Goal: Task Accomplishment & Management: Complete application form

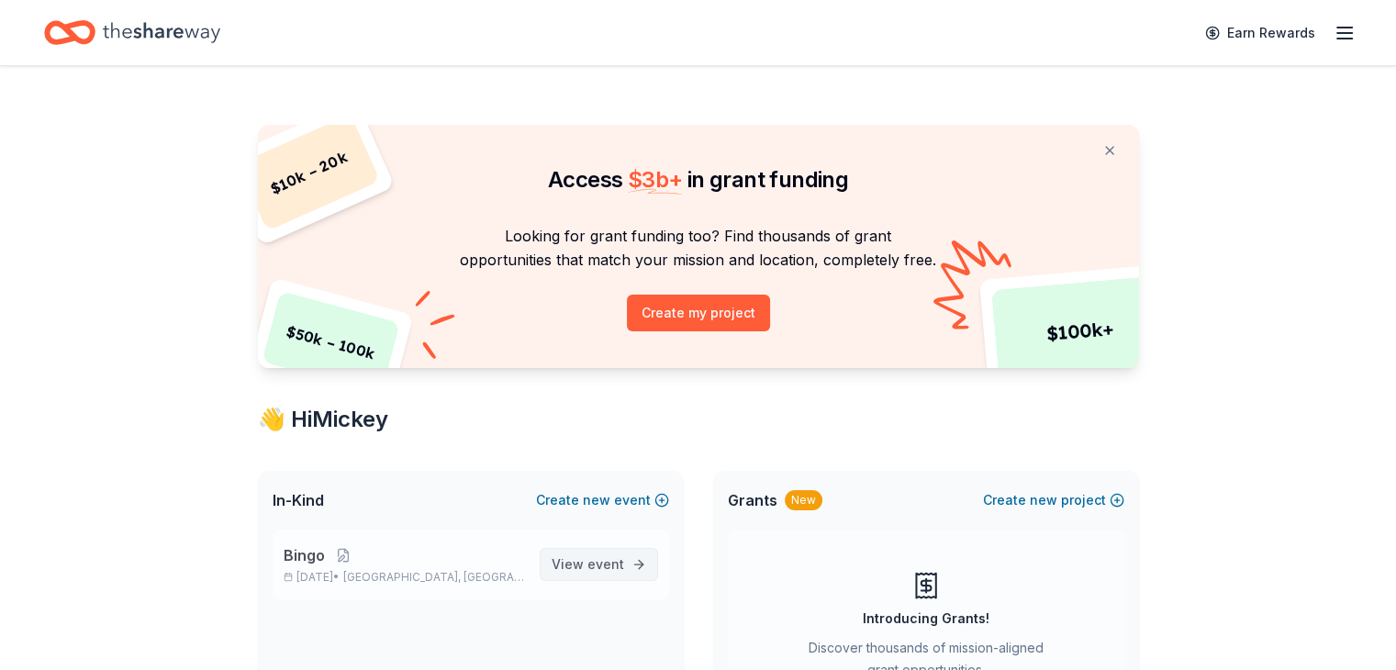
click at [557, 555] on span "View event" at bounding box center [588, 564] width 73 height 22
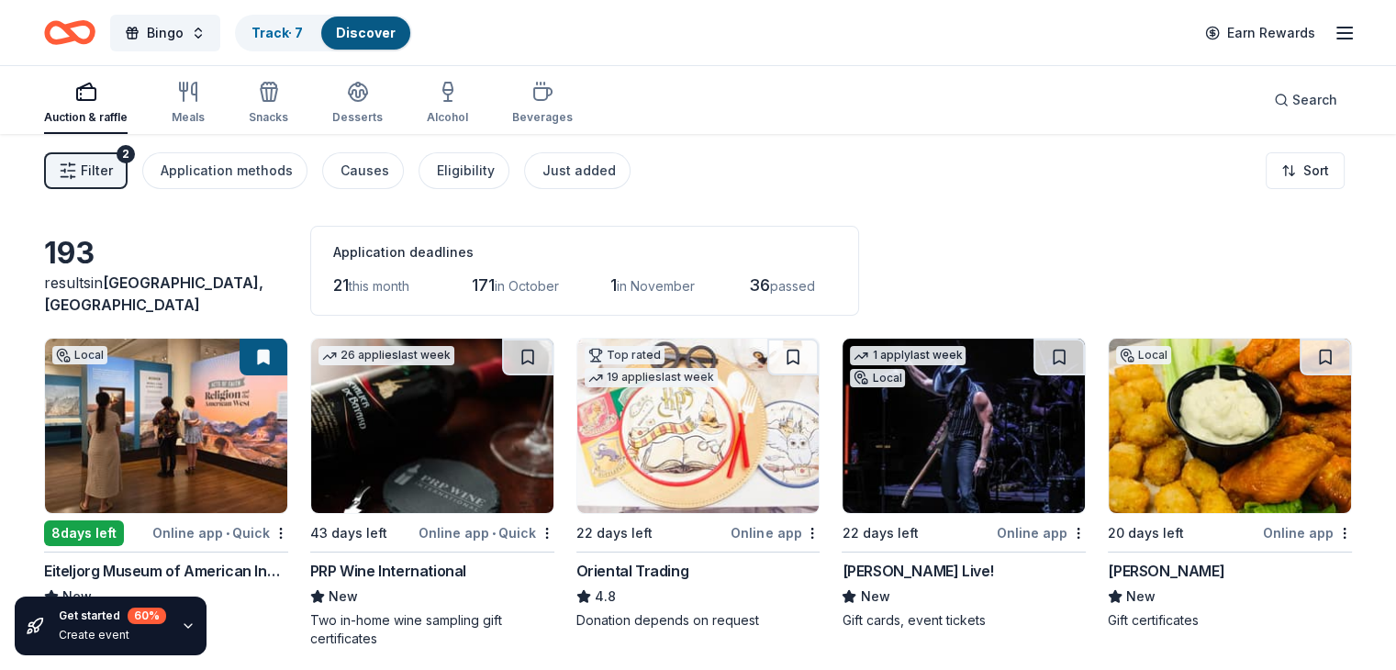
click at [113, 164] on span "Filter" at bounding box center [97, 171] width 32 height 22
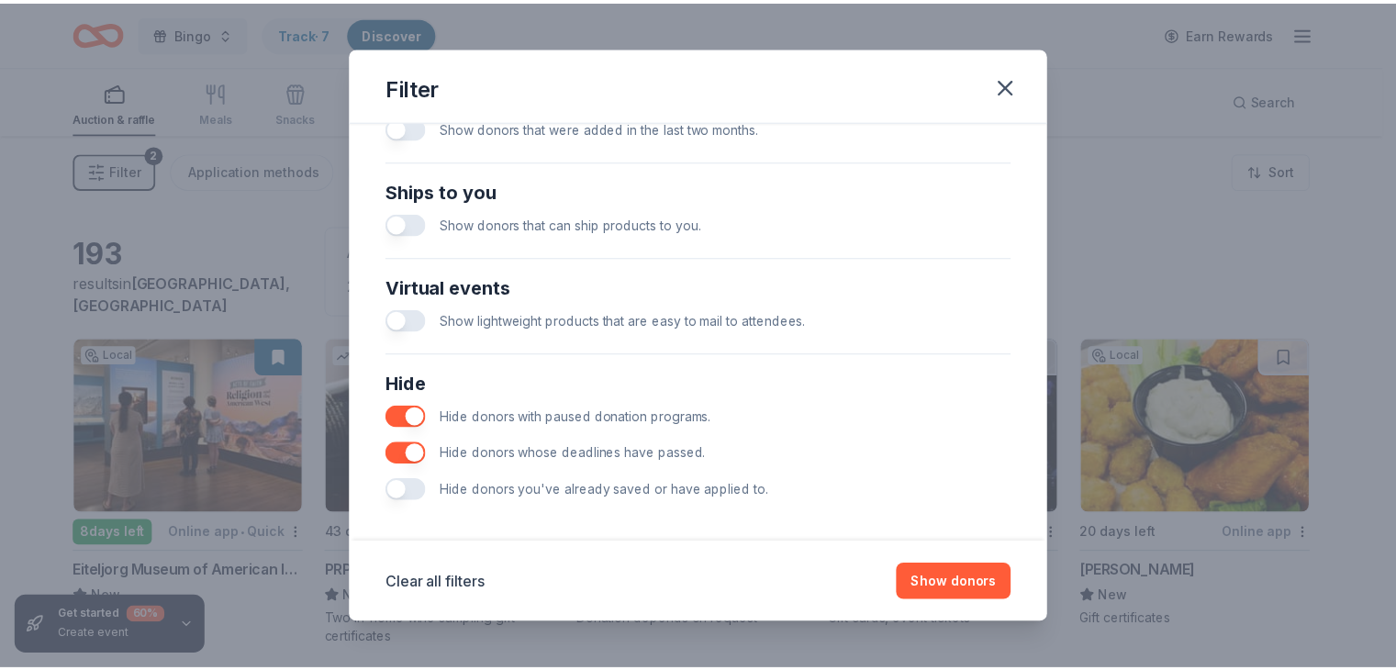
scroll to position [786, 0]
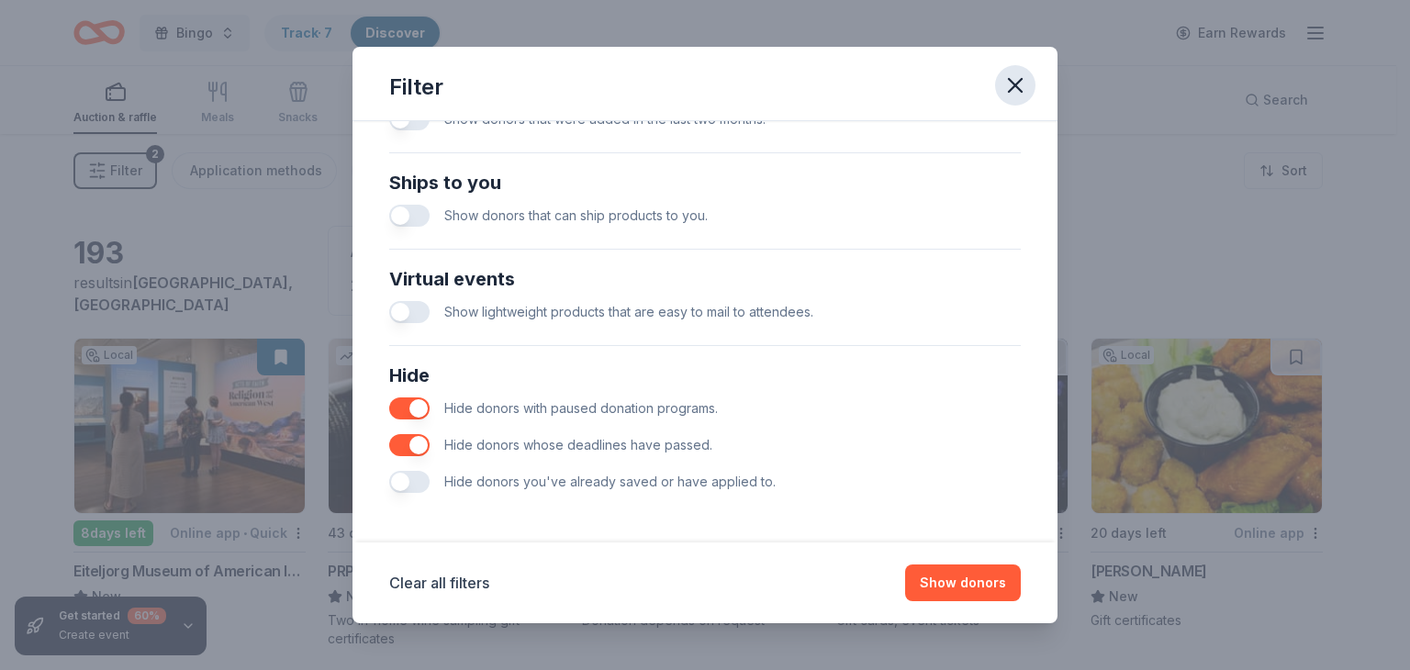
click at [1019, 89] on icon "button" at bounding box center [1015, 85] width 13 height 13
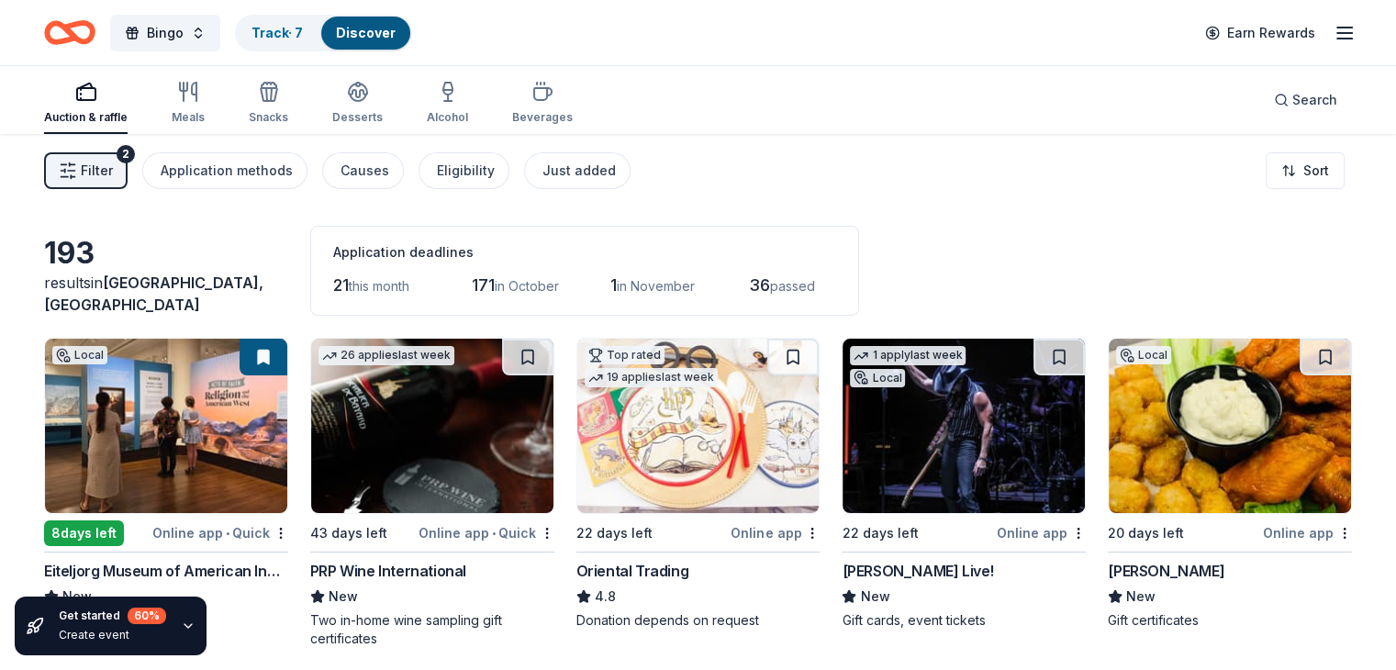
click at [928, 469] on img at bounding box center [963, 426] width 242 height 174
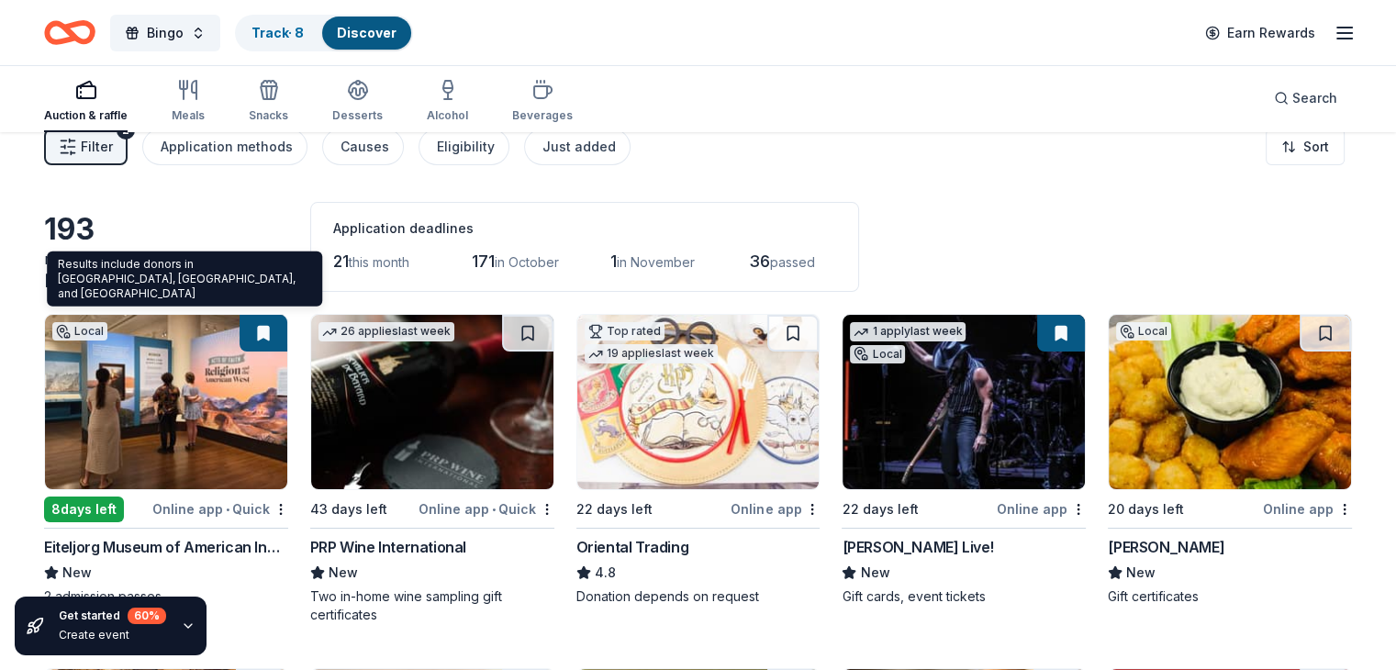
scroll to position [0, 0]
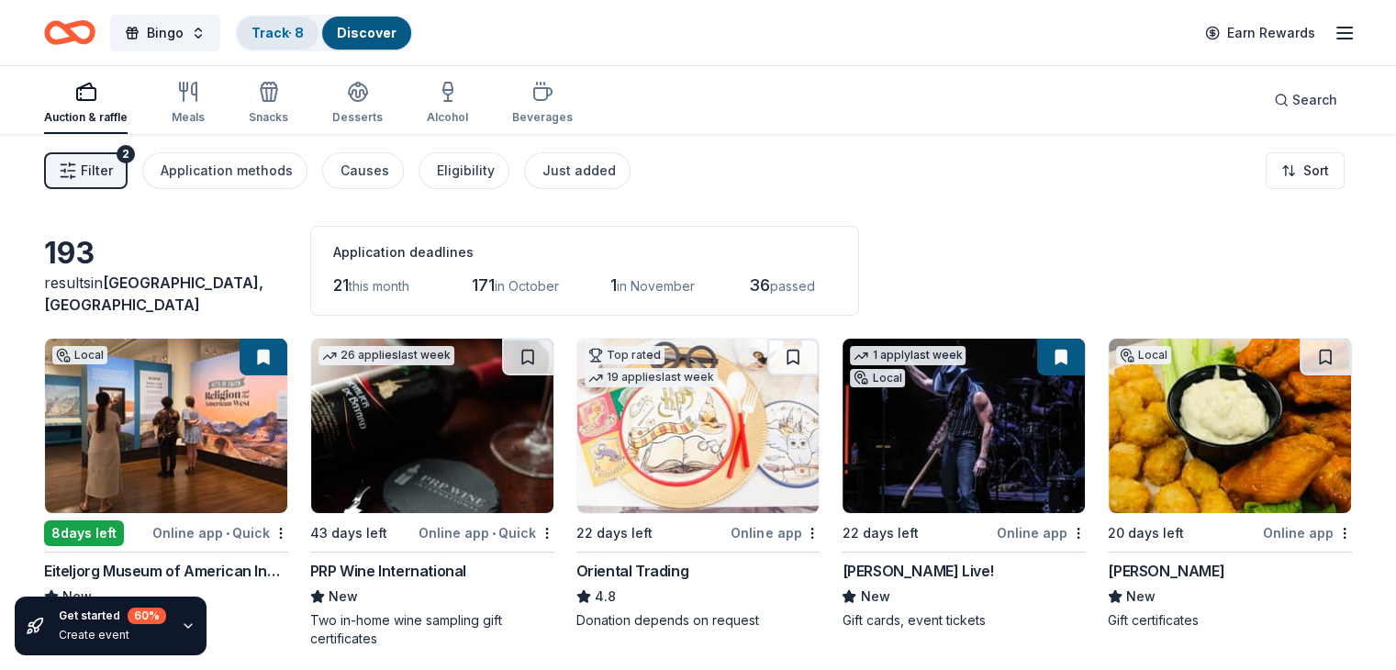
click at [304, 38] on link "Track · 8" at bounding box center [277, 33] width 52 height 16
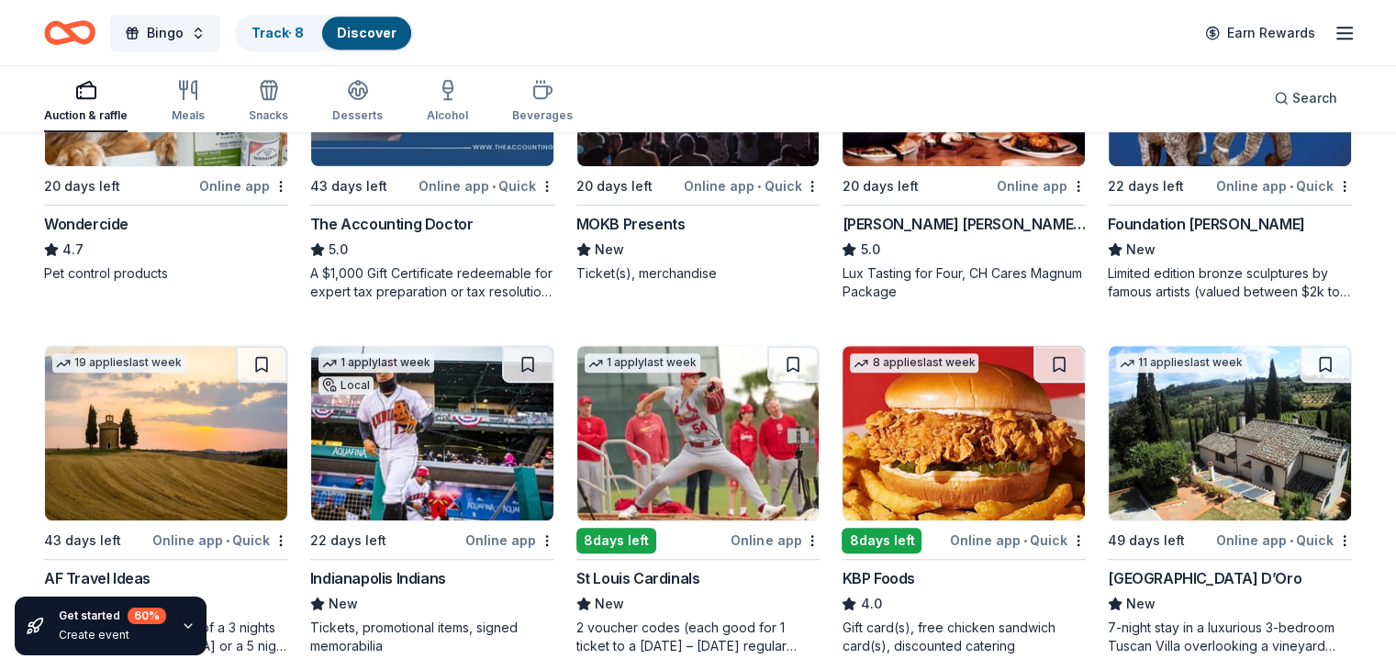
scroll to position [1101, 0]
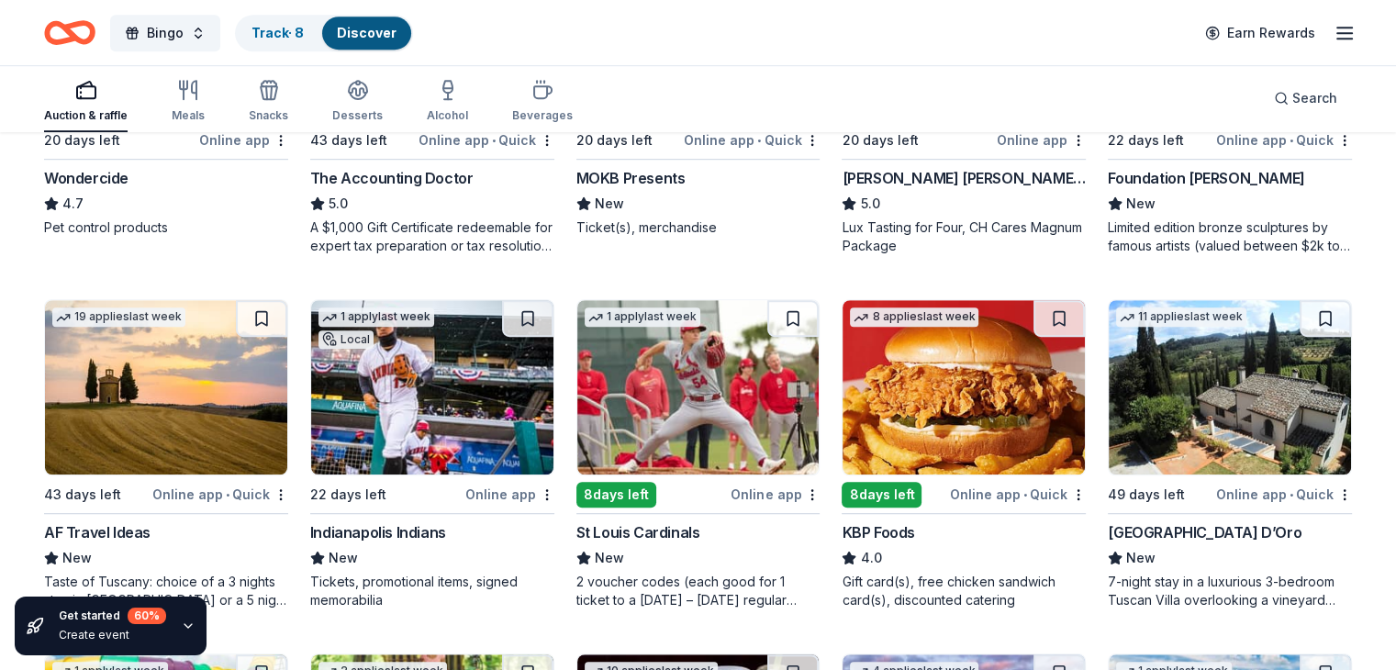
click at [960, 396] on img at bounding box center [963, 387] width 242 height 174
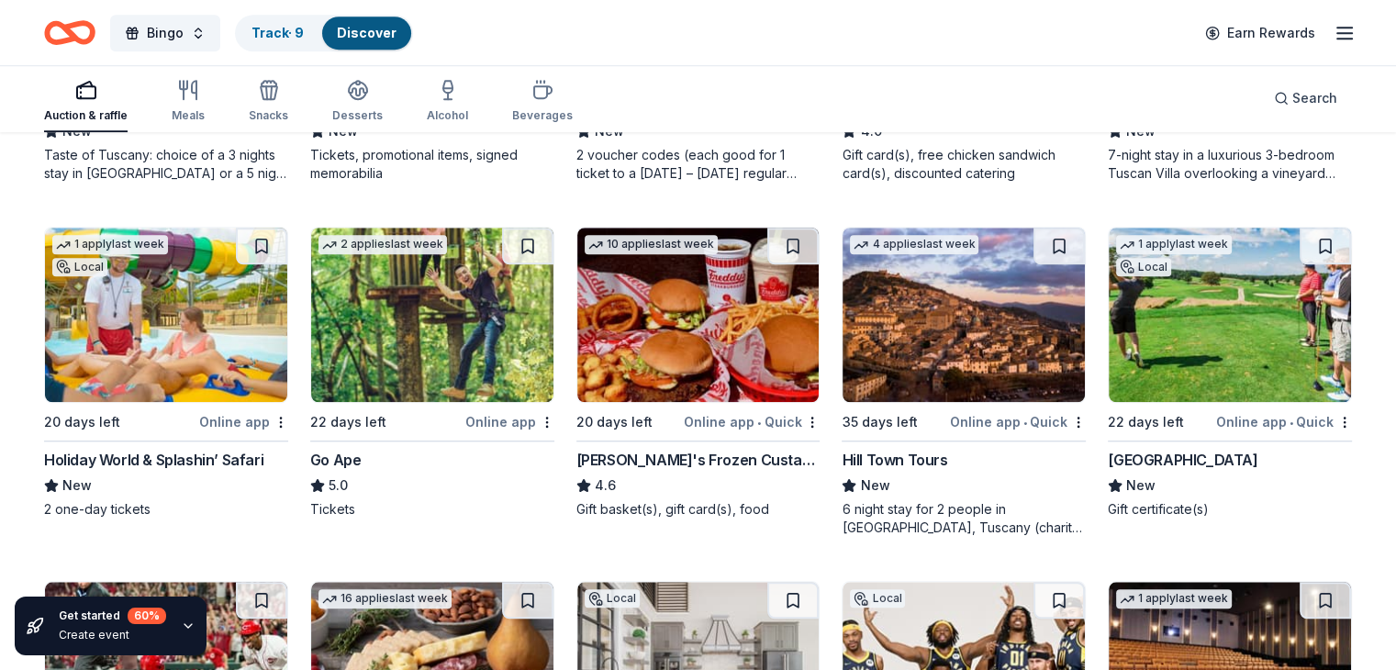
scroll to position [1560, 0]
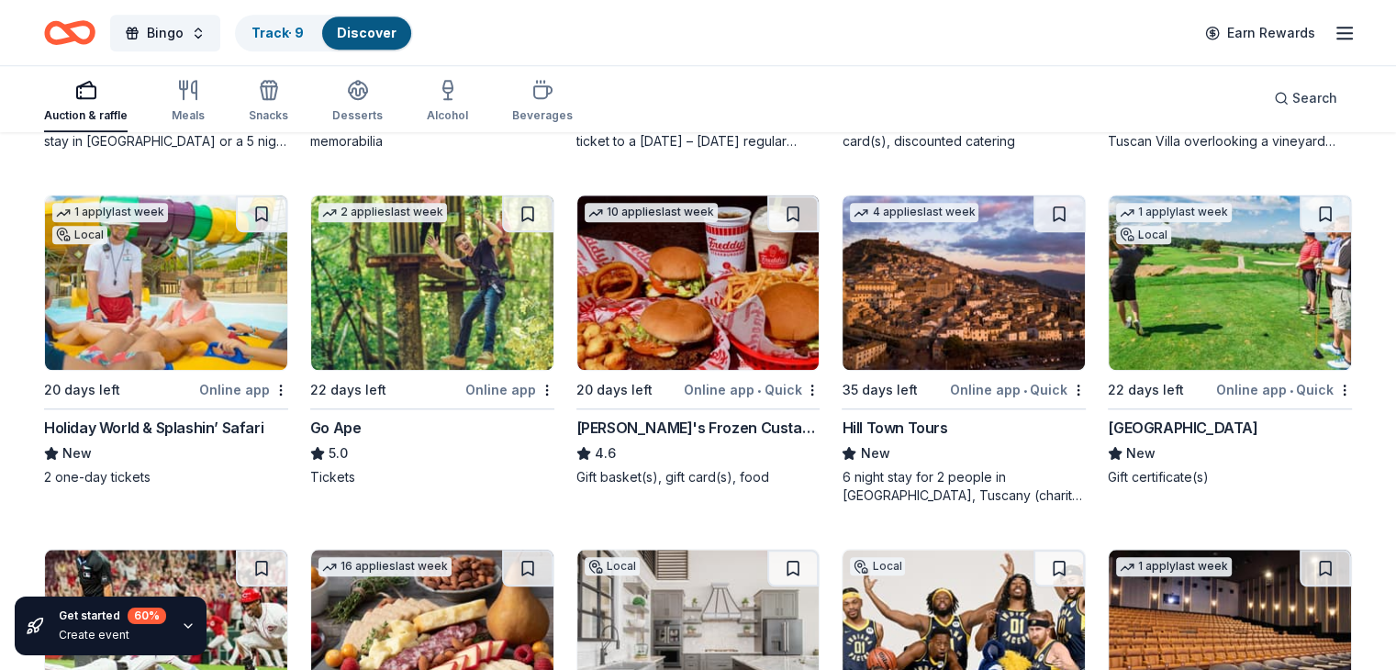
click at [173, 300] on img at bounding box center [166, 282] width 242 height 174
click at [436, 289] on img at bounding box center [432, 282] width 242 height 174
click at [707, 267] on img at bounding box center [698, 282] width 242 height 174
click at [1205, 280] on img at bounding box center [1230, 282] width 242 height 174
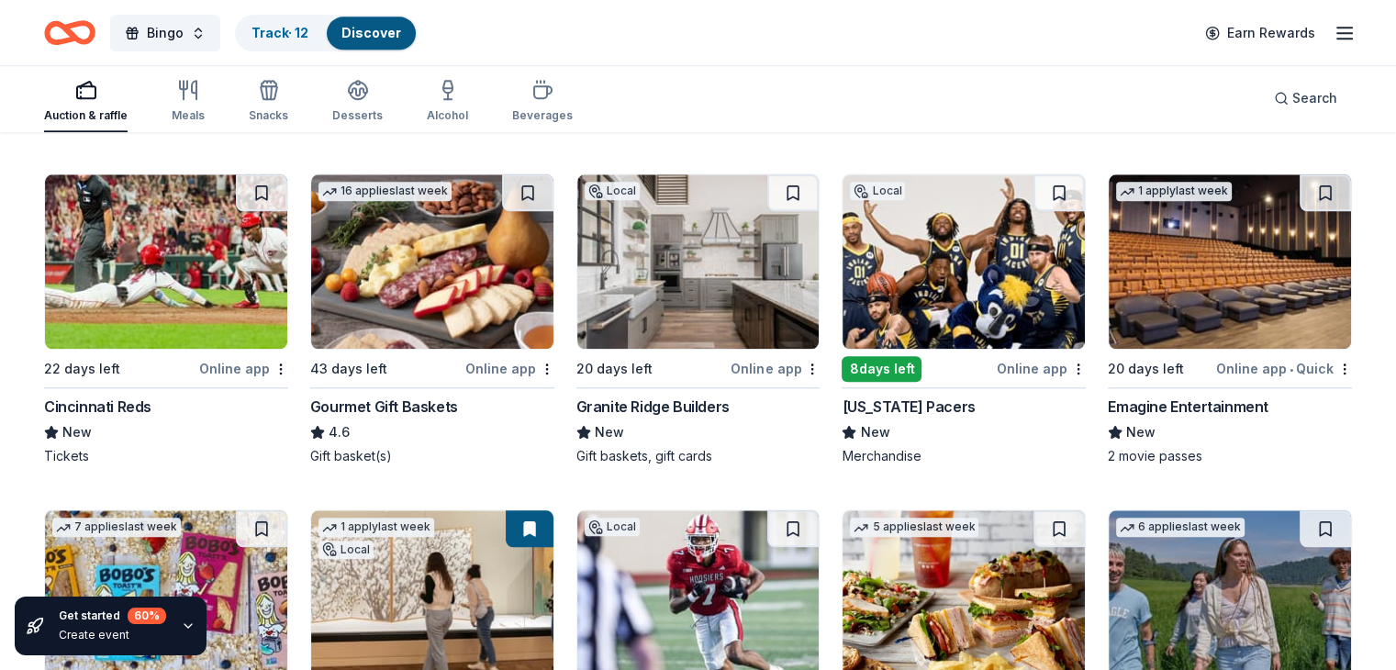
scroll to position [1968, 0]
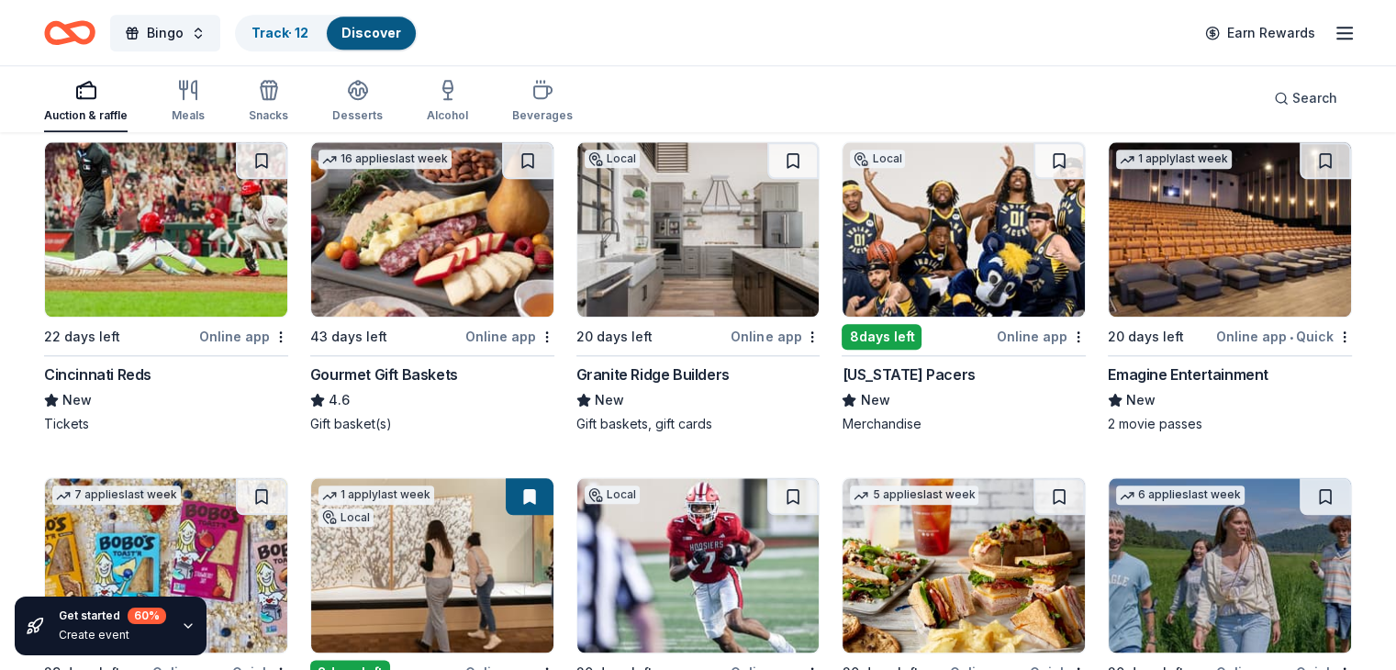
click at [403, 208] on img at bounding box center [432, 229] width 242 height 174
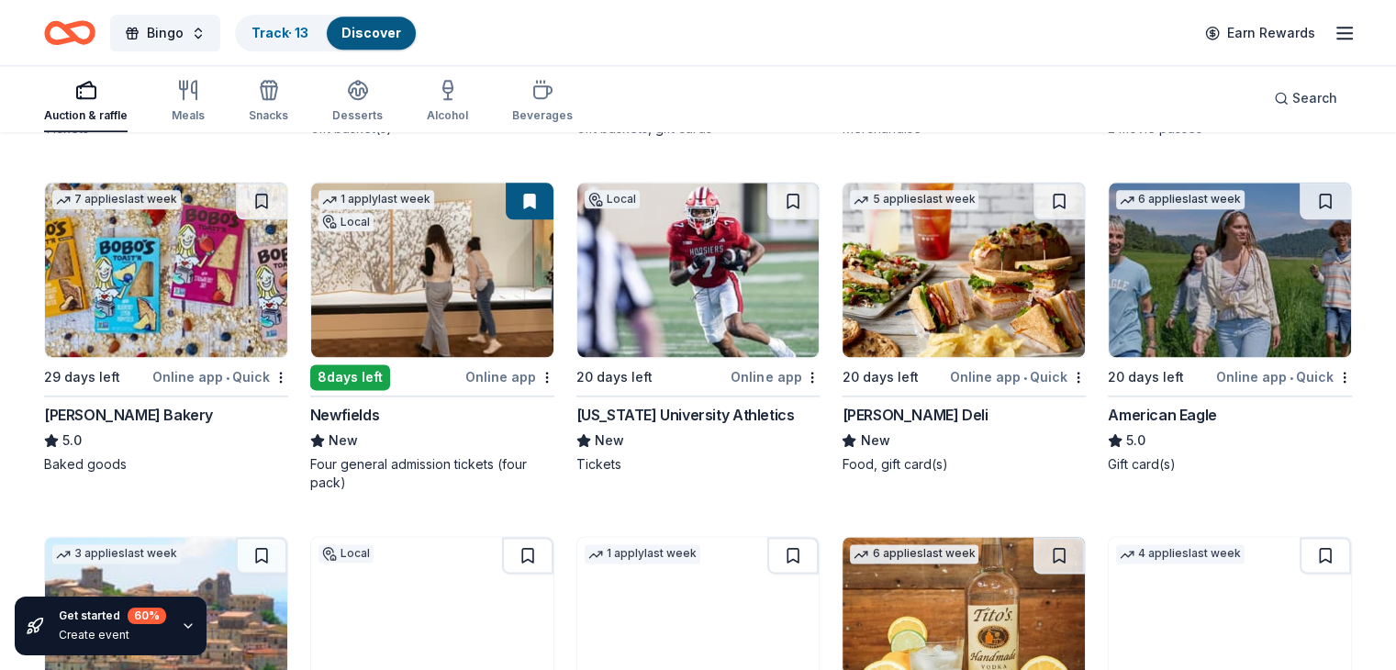
scroll to position [2243, 0]
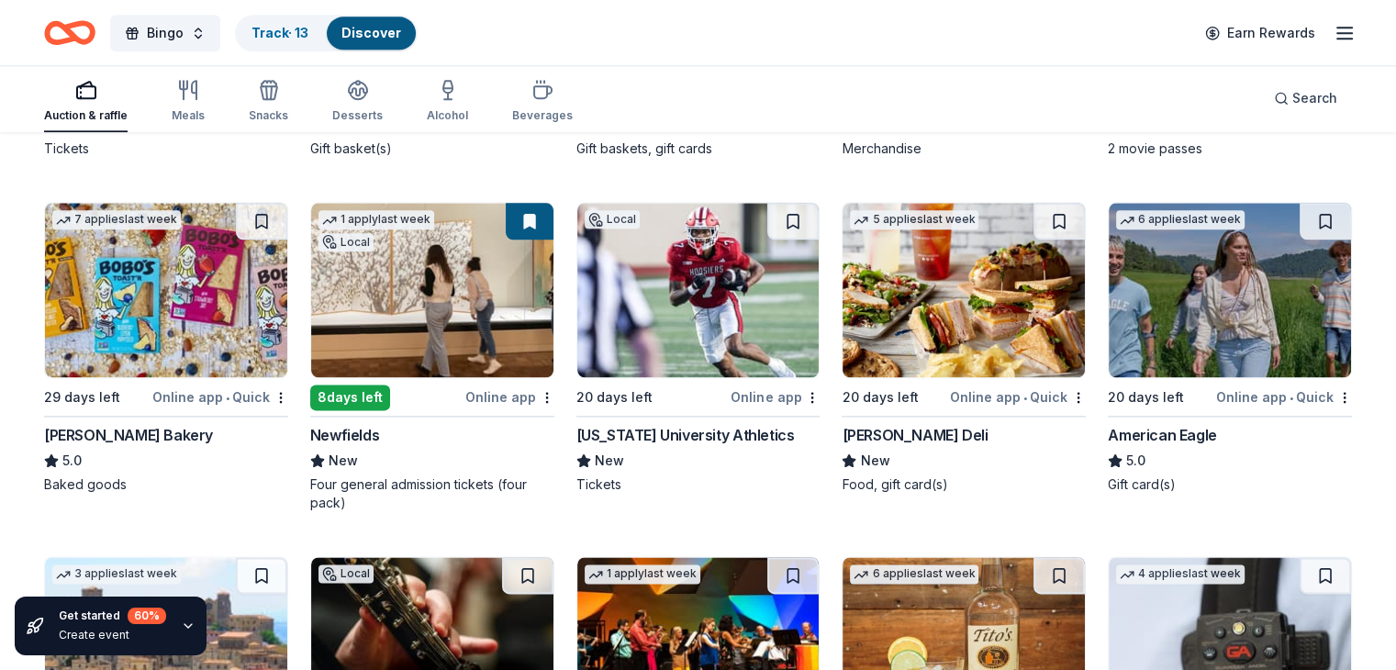
click at [922, 292] on img at bounding box center [963, 290] width 242 height 174
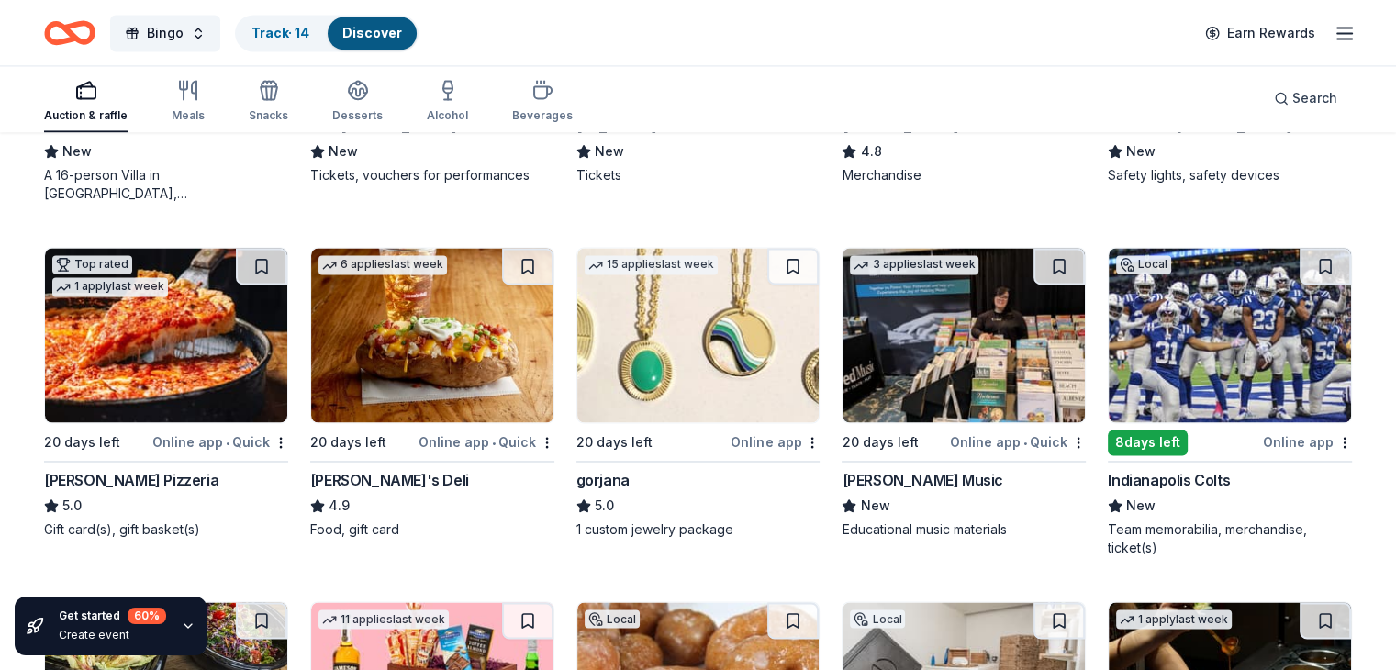
scroll to position [2860, 0]
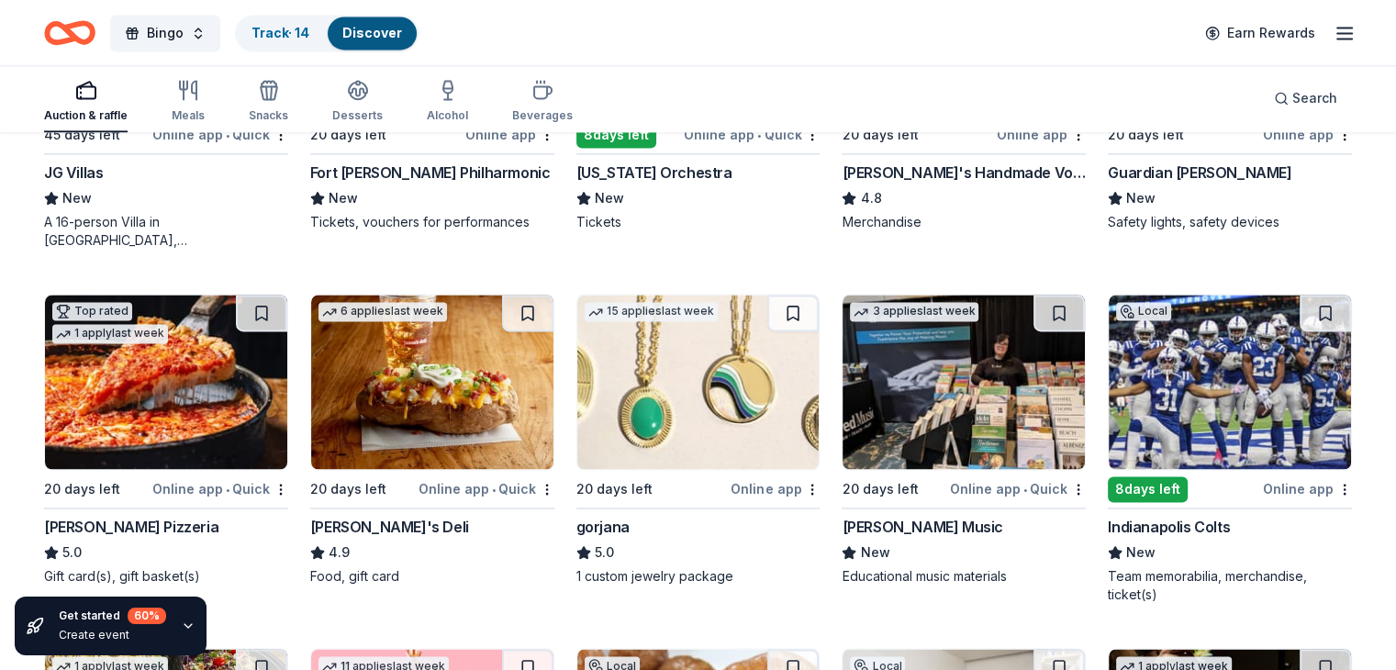
click at [1204, 368] on img at bounding box center [1230, 382] width 242 height 174
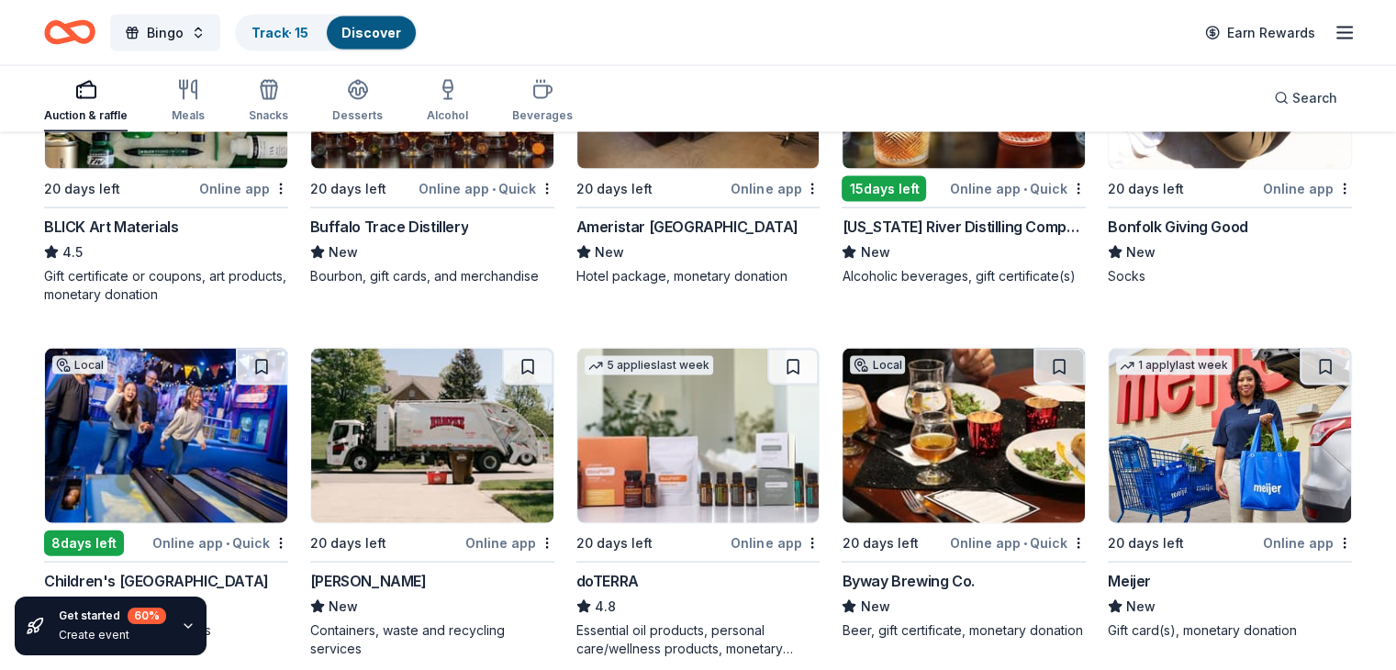
scroll to position [3934, 0]
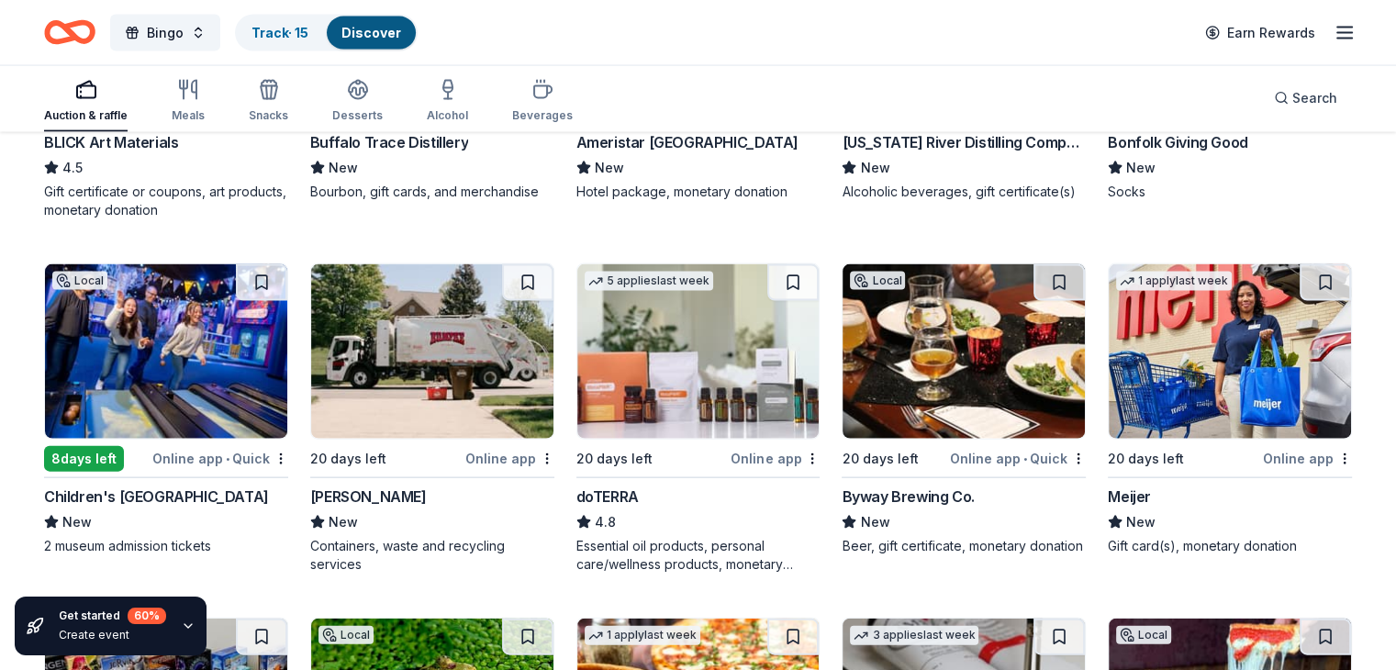
click at [182, 391] on img at bounding box center [166, 351] width 242 height 174
click at [687, 36] on div "Bingo Track · 16 Discover Earn Rewards" at bounding box center [698, 32] width 1308 height 43
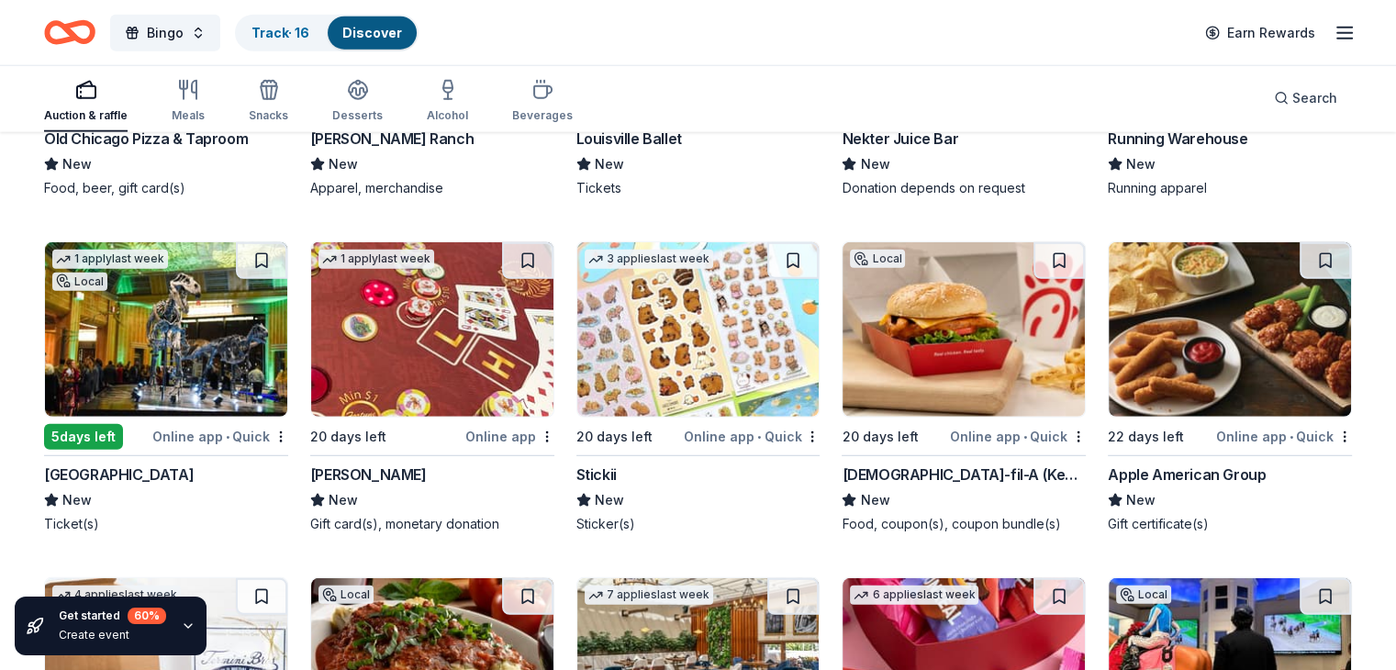
scroll to position [5036, 0]
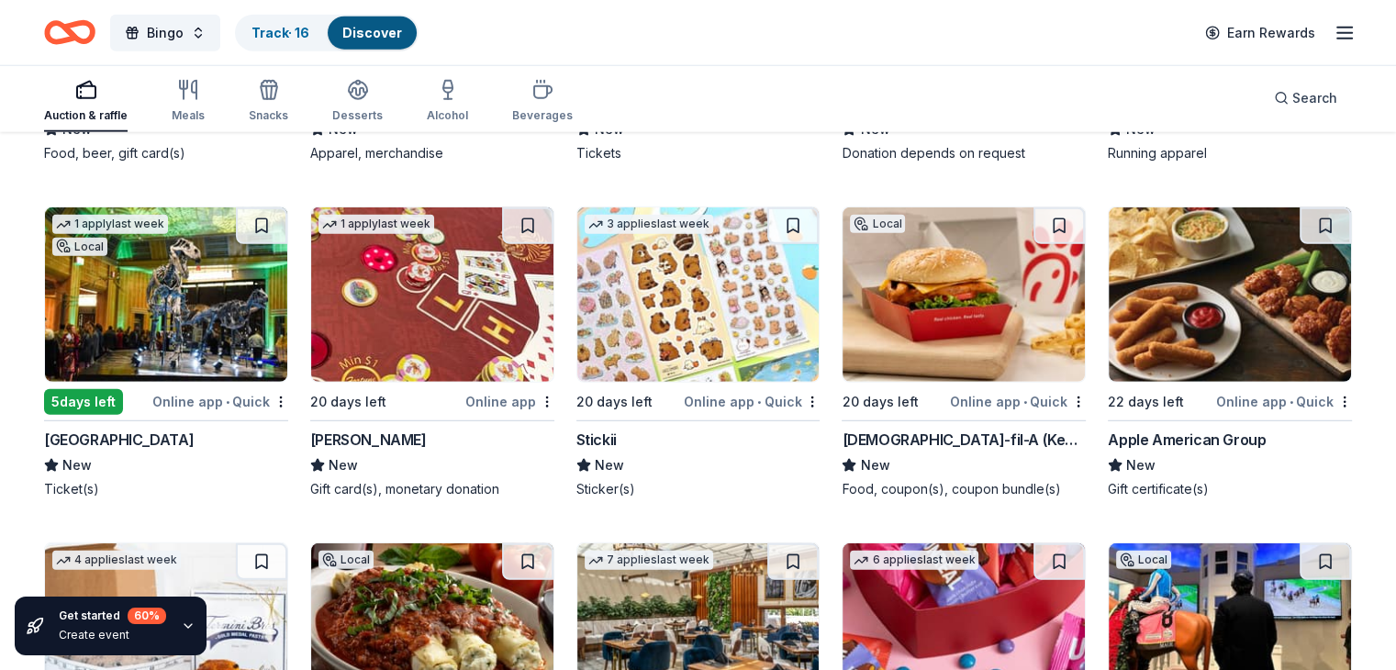
click at [954, 340] on img at bounding box center [963, 294] width 242 height 174
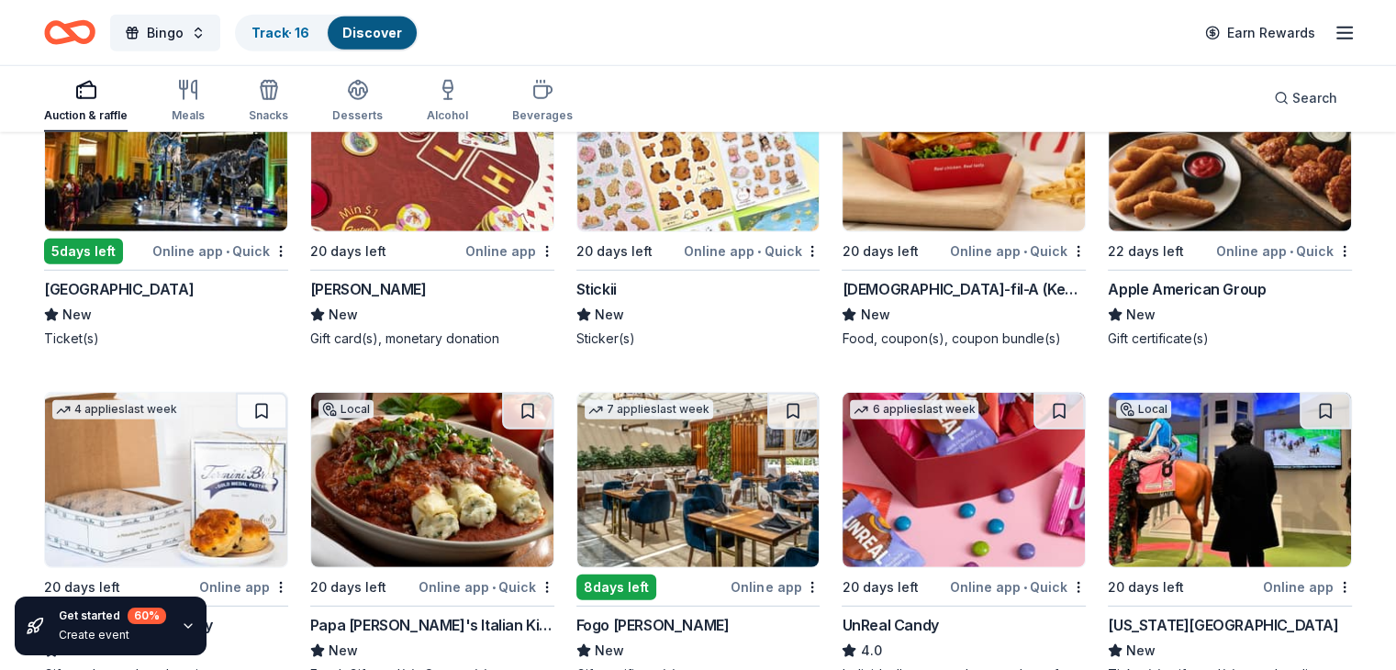
scroll to position [5311, 0]
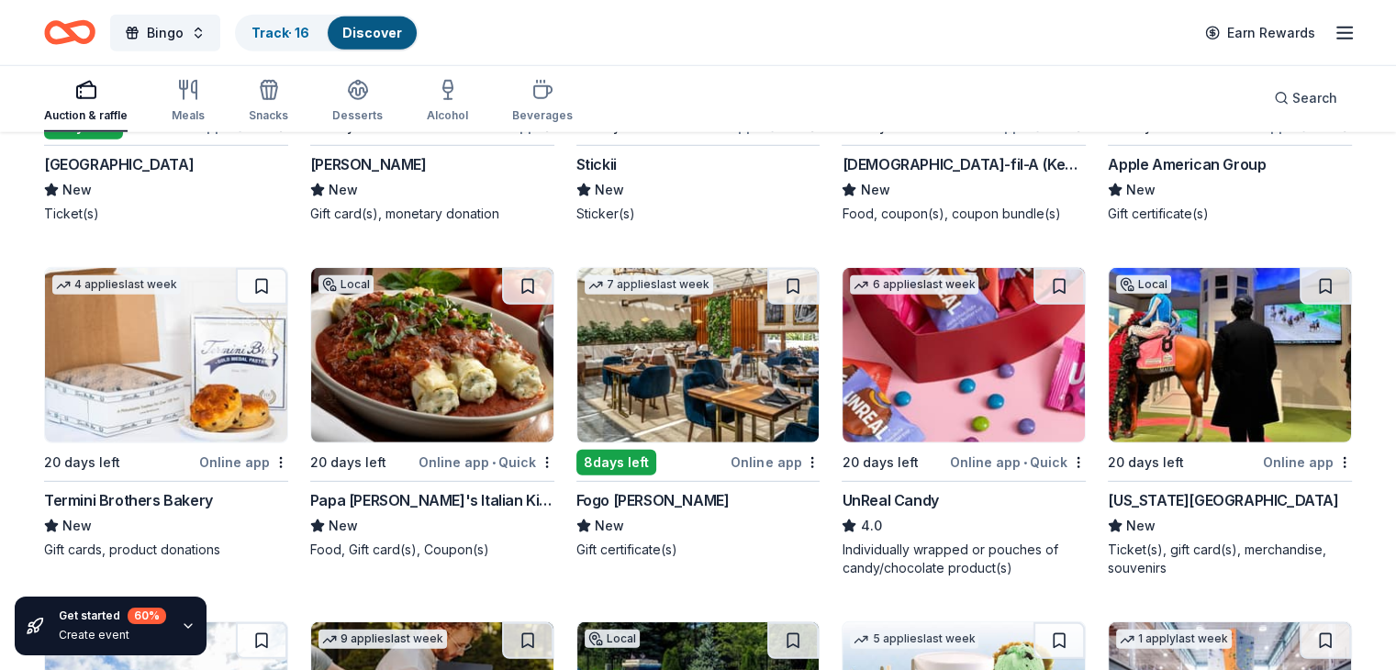
click at [718, 363] on img at bounding box center [698, 355] width 242 height 174
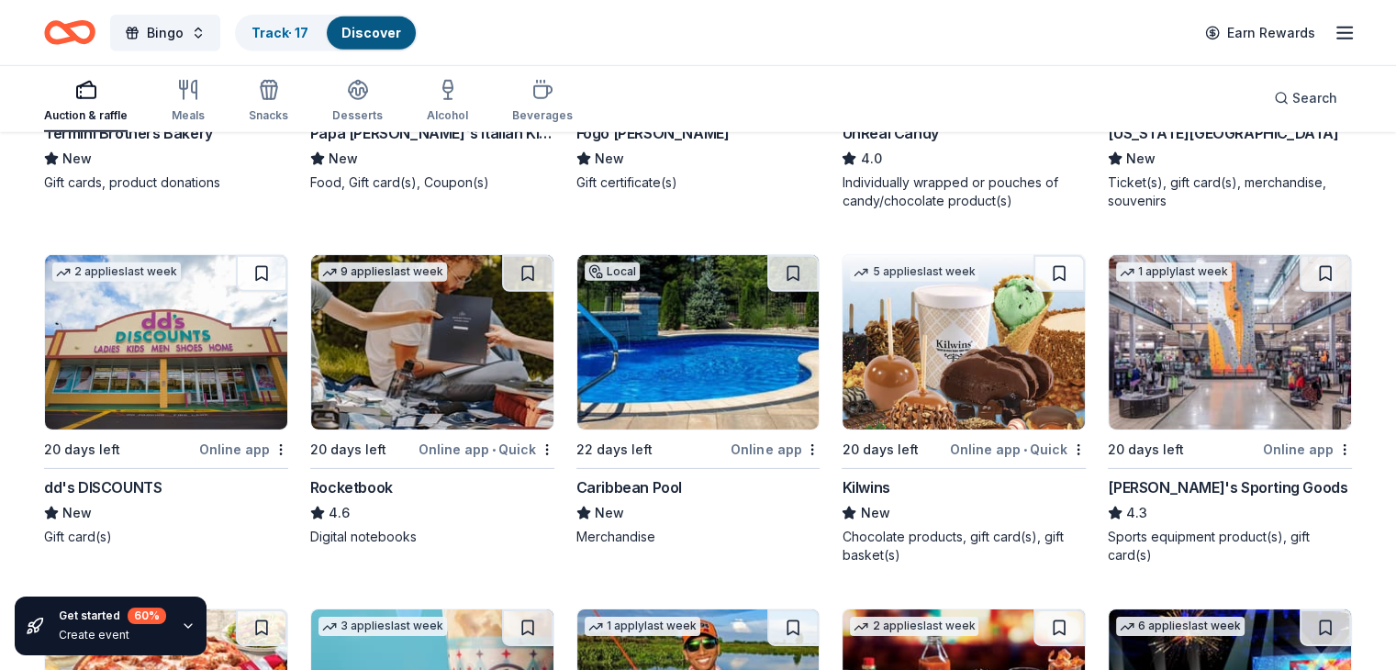
scroll to position [5770, 0]
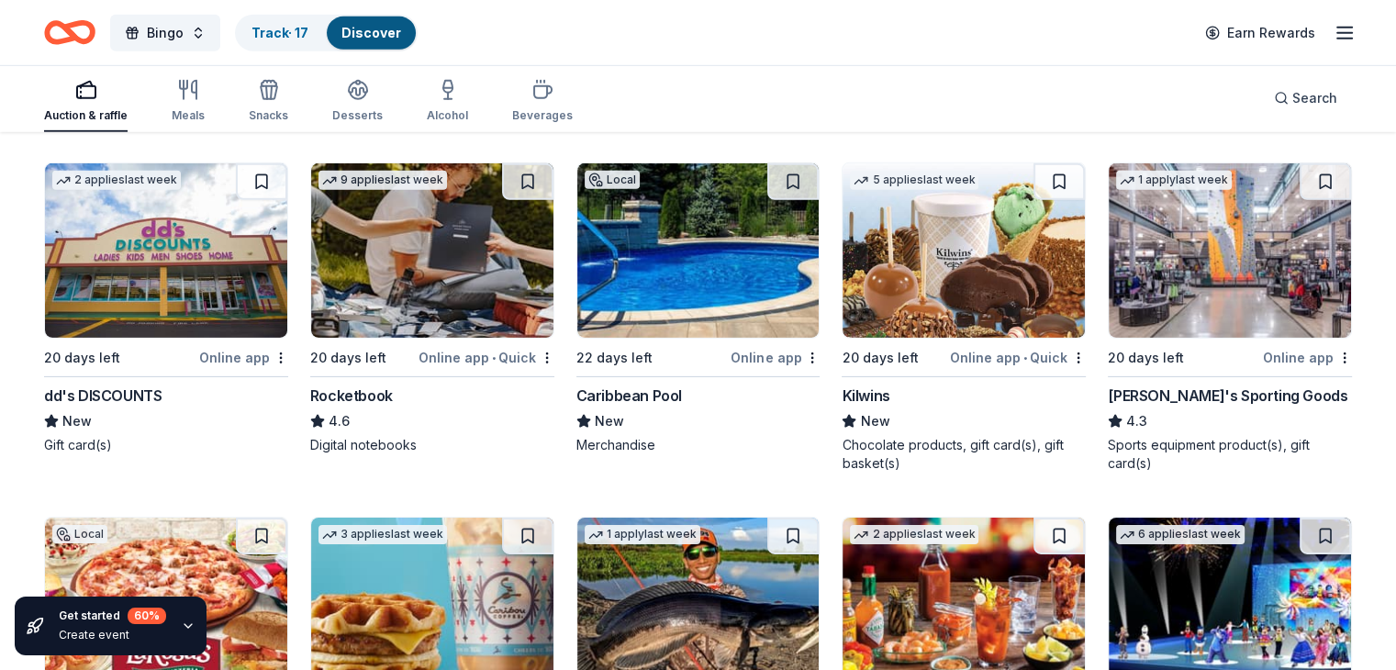
click at [1198, 278] on img at bounding box center [1230, 250] width 242 height 174
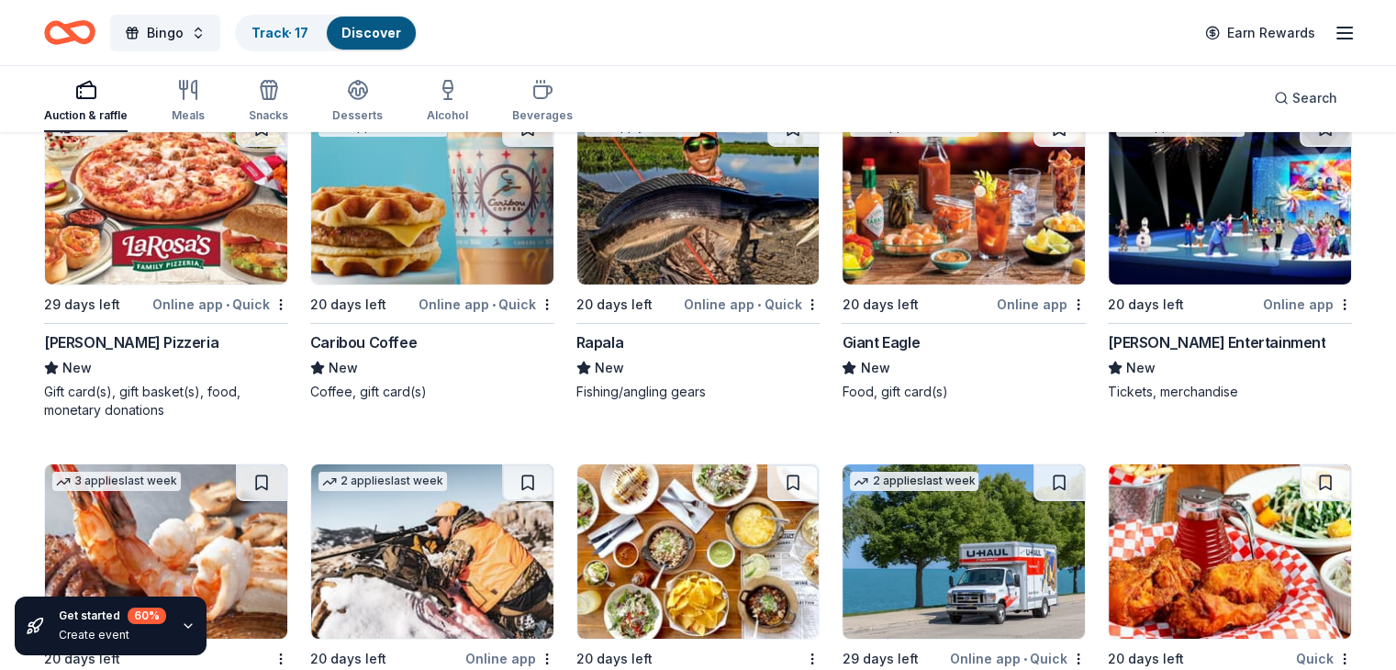
scroll to position [6087, 0]
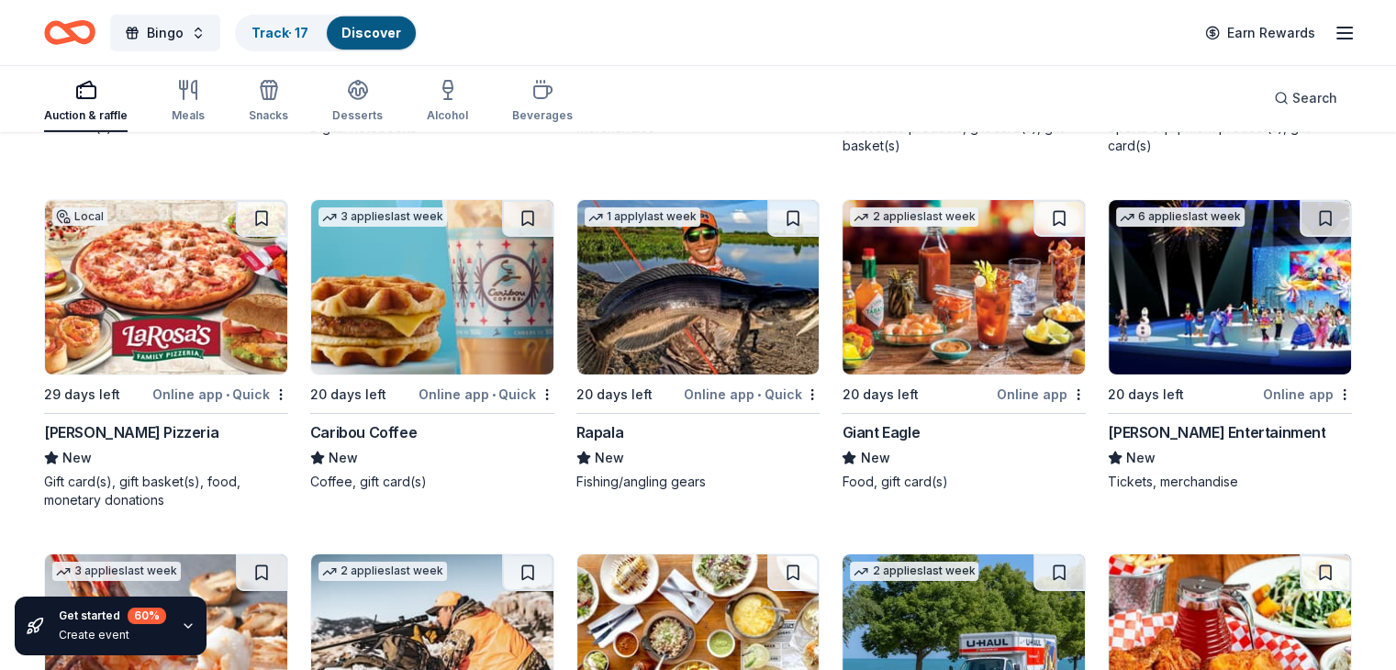
click at [441, 280] on img at bounding box center [432, 287] width 242 height 174
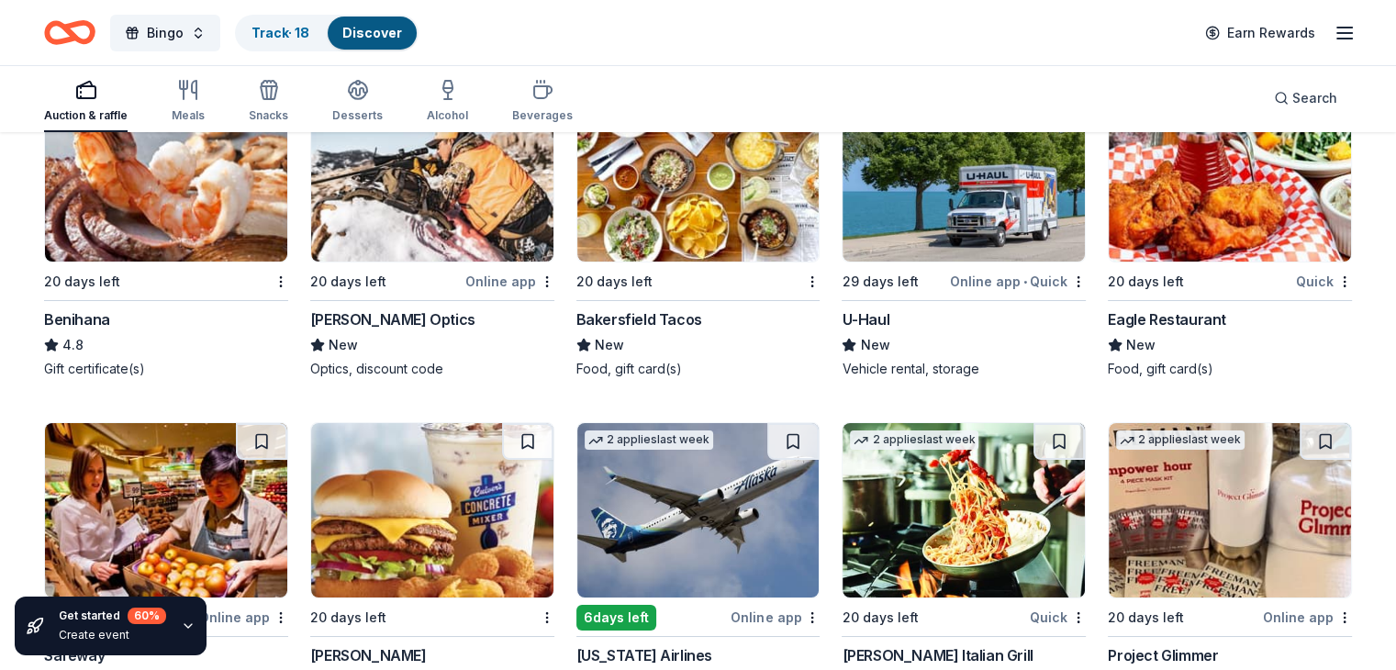
scroll to position [6730, 0]
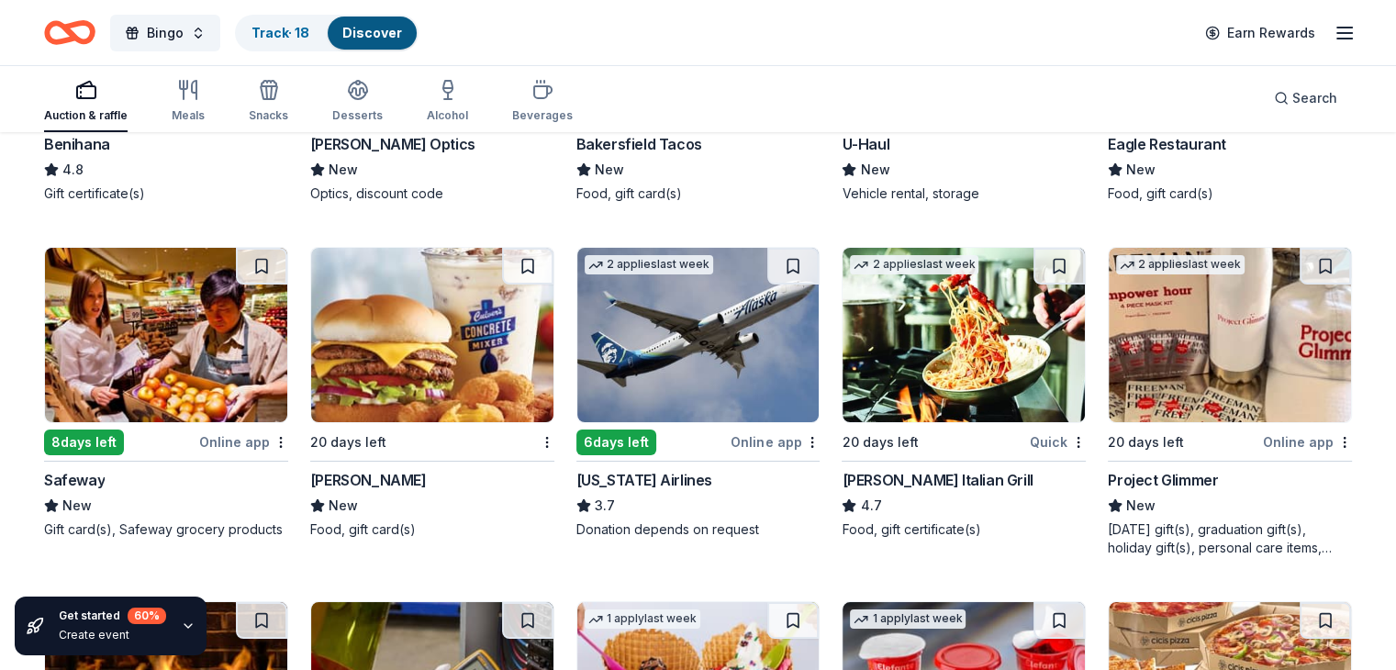
click at [417, 347] on img at bounding box center [432, 335] width 242 height 174
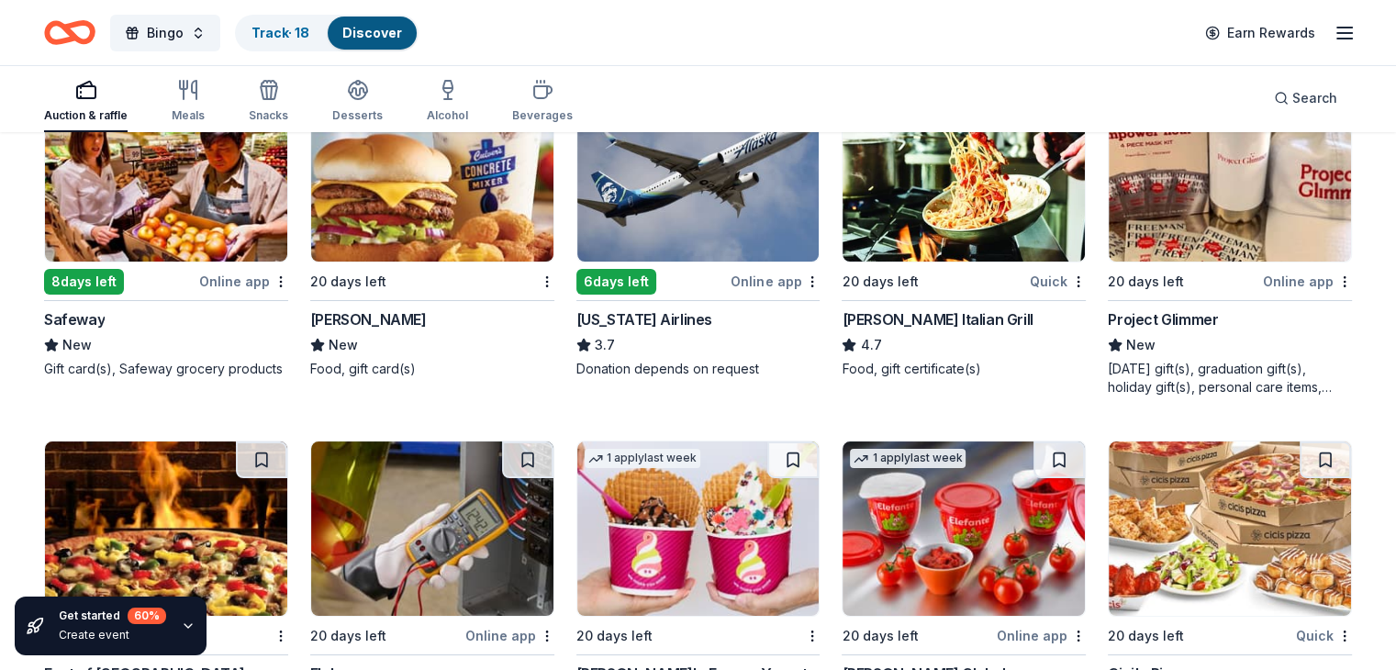
scroll to position [6913, 0]
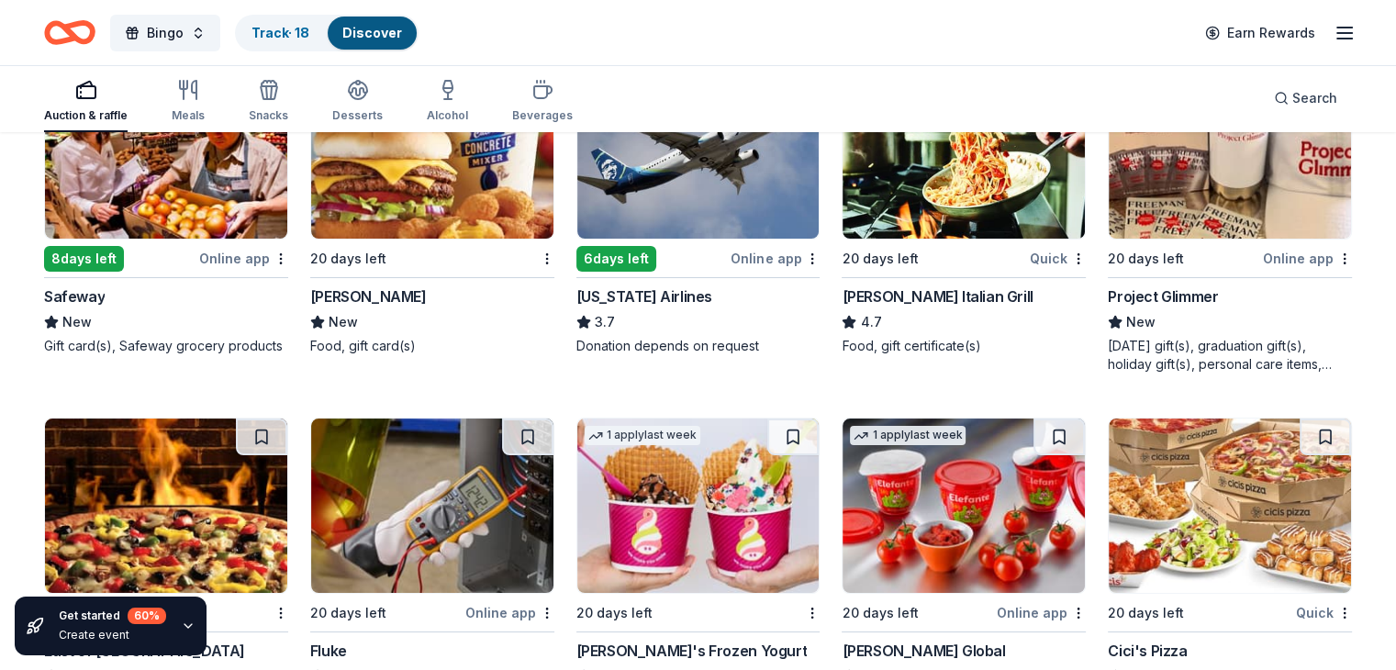
click at [951, 204] on img at bounding box center [963, 151] width 242 height 174
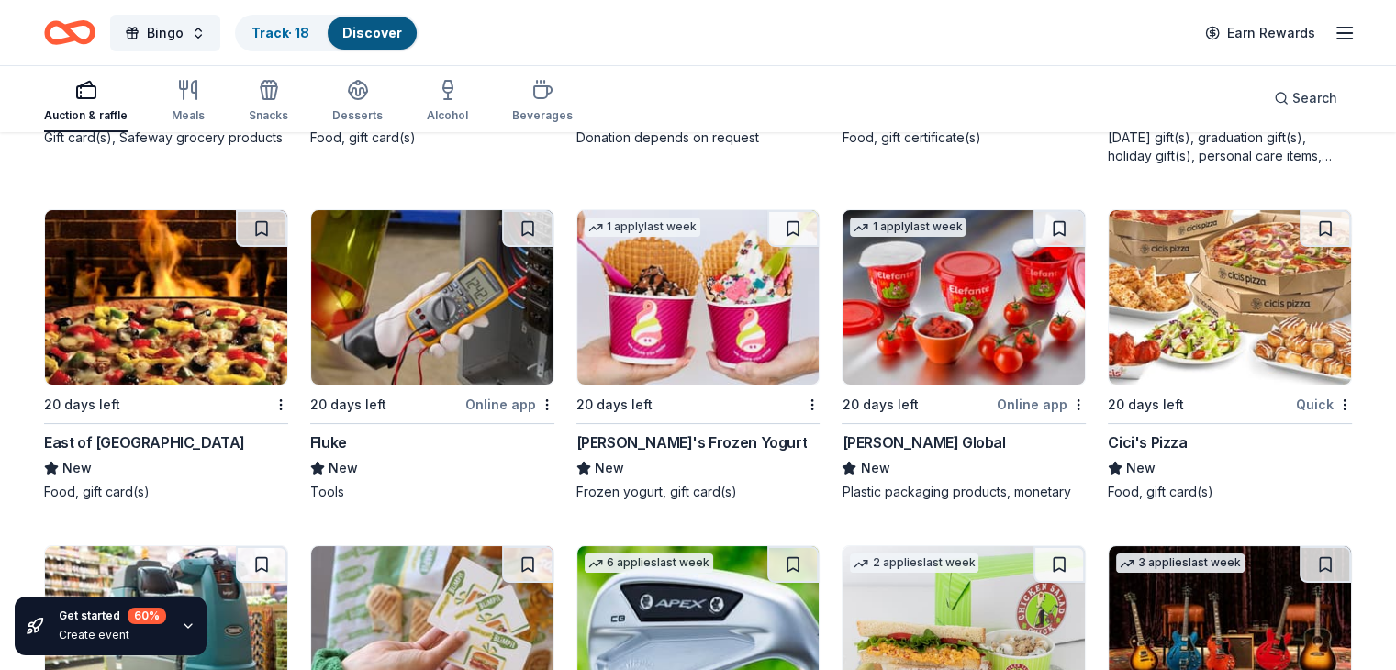
scroll to position [7097, 0]
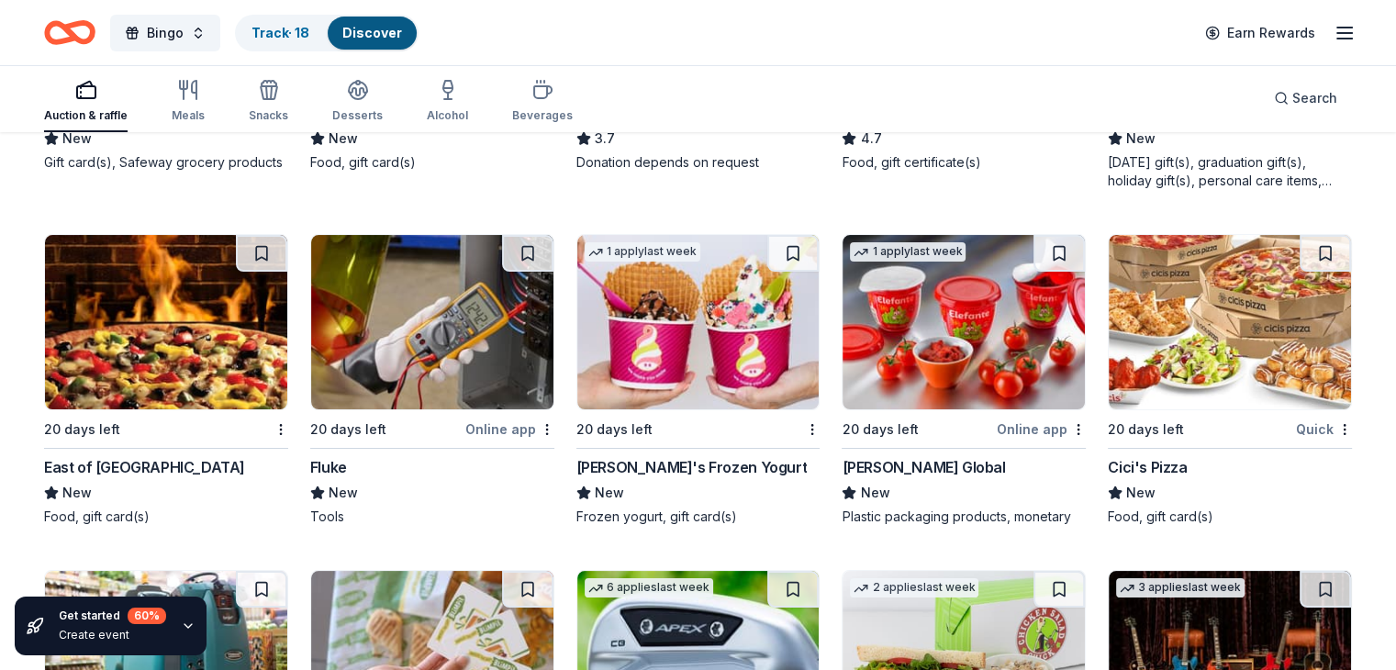
click at [1200, 340] on img at bounding box center [1230, 322] width 242 height 174
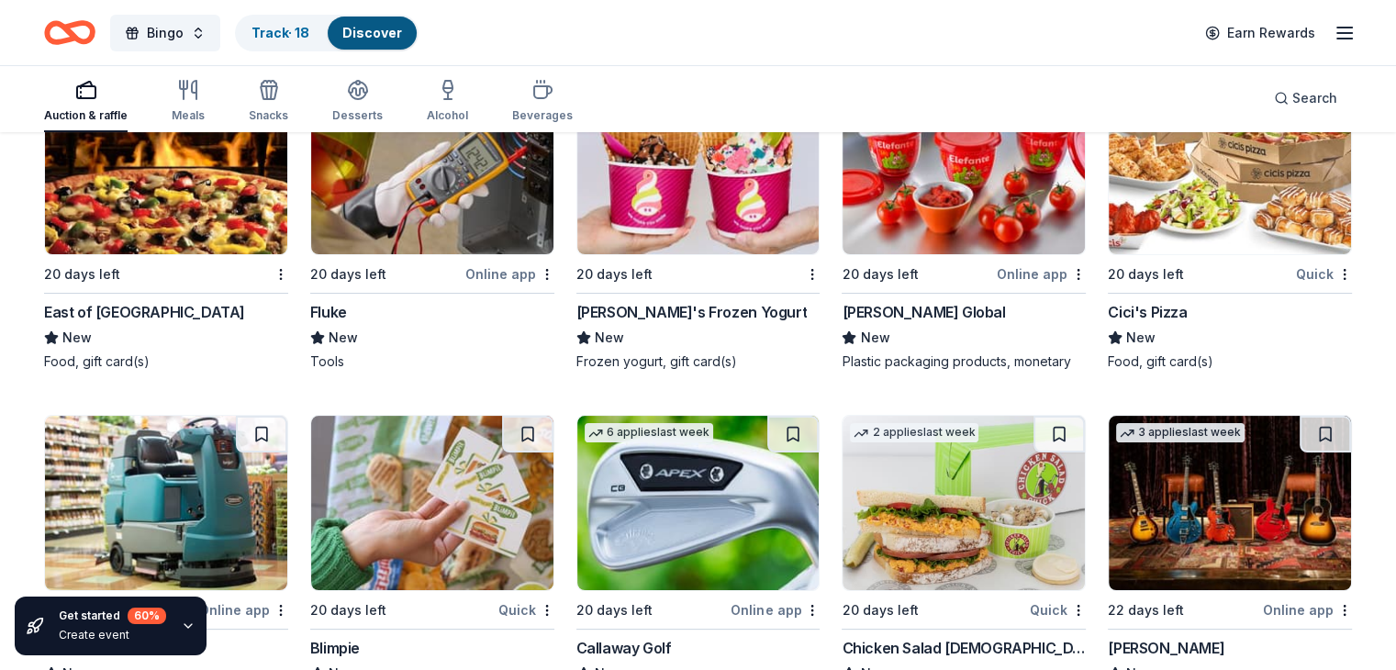
scroll to position [7464, 0]
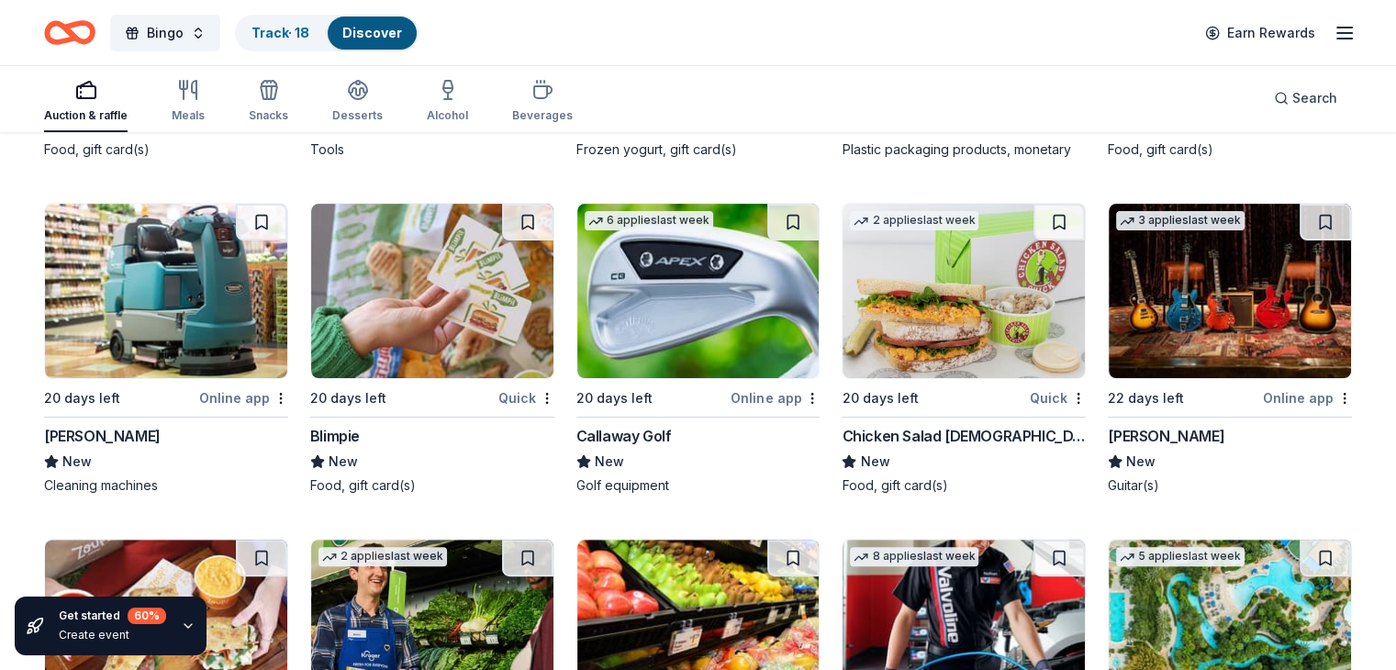
click at [952, 305] on img at bounding box center [963, 291] width 242 height 174
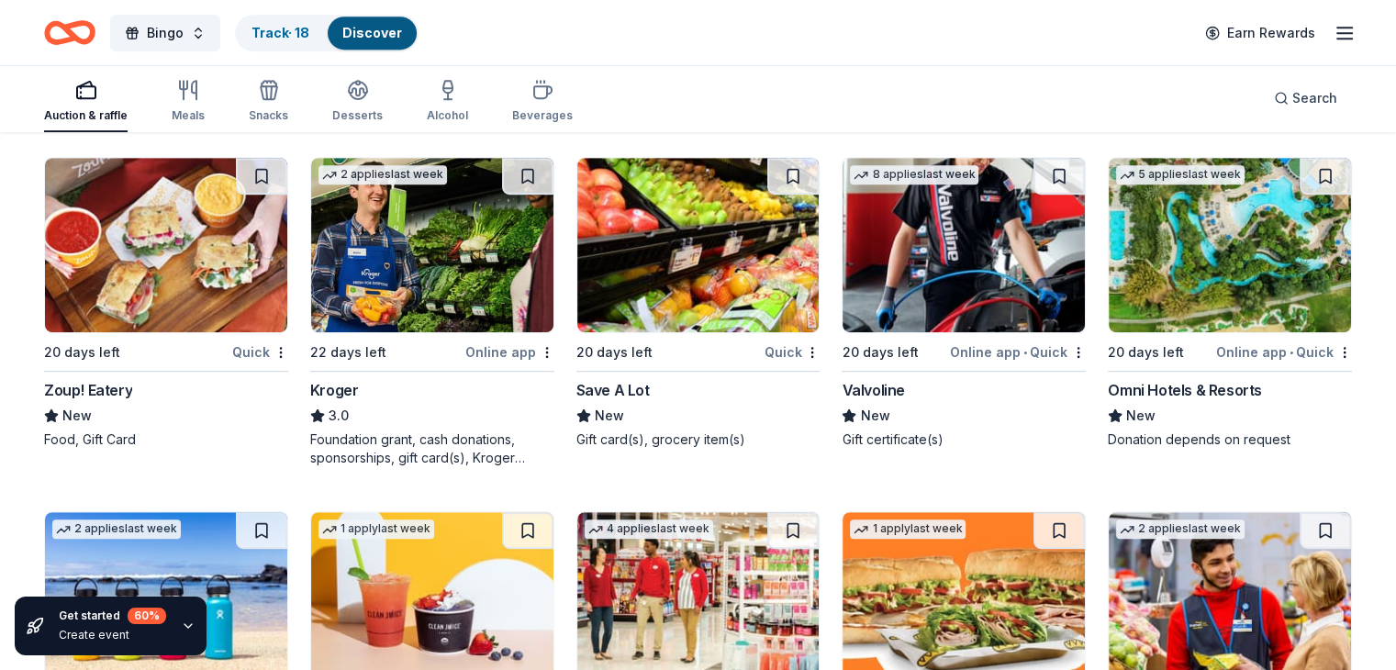
scroll to position [7831, 0]
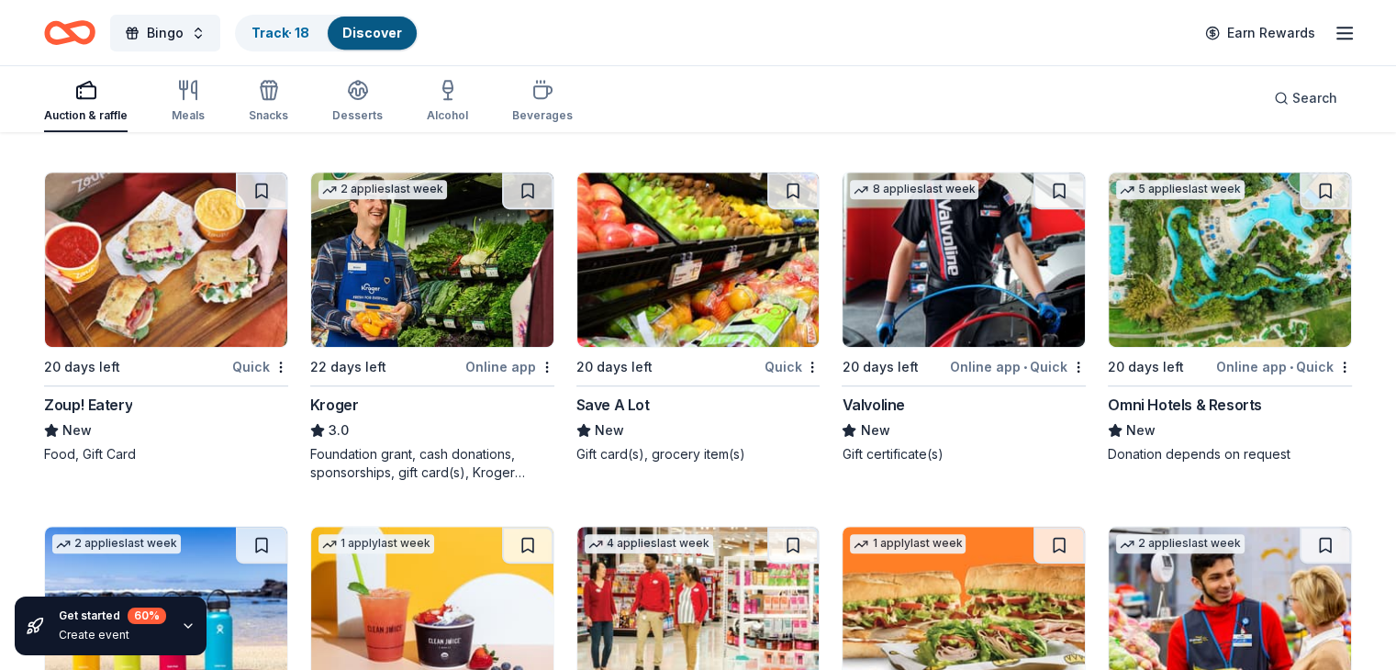
click at [1226, 253] on img at bounding box center [1230, 260] width 242 height 174
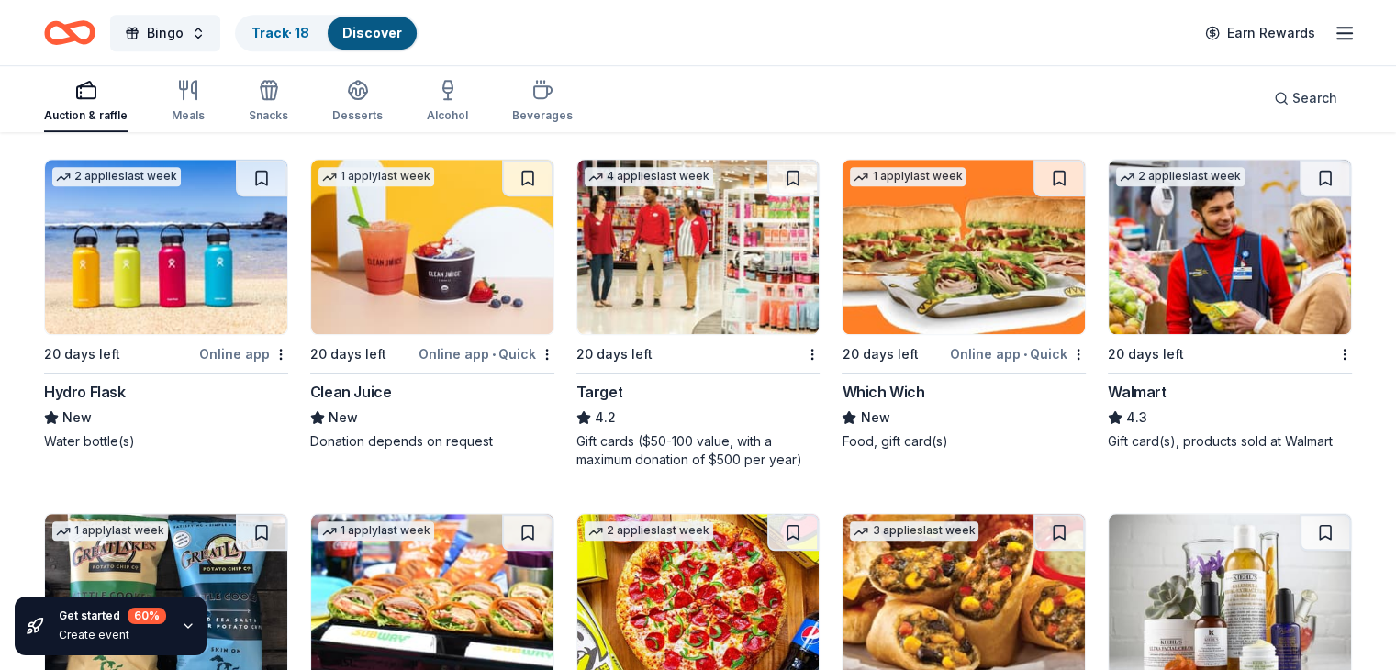
scroll to position [8290, 0]
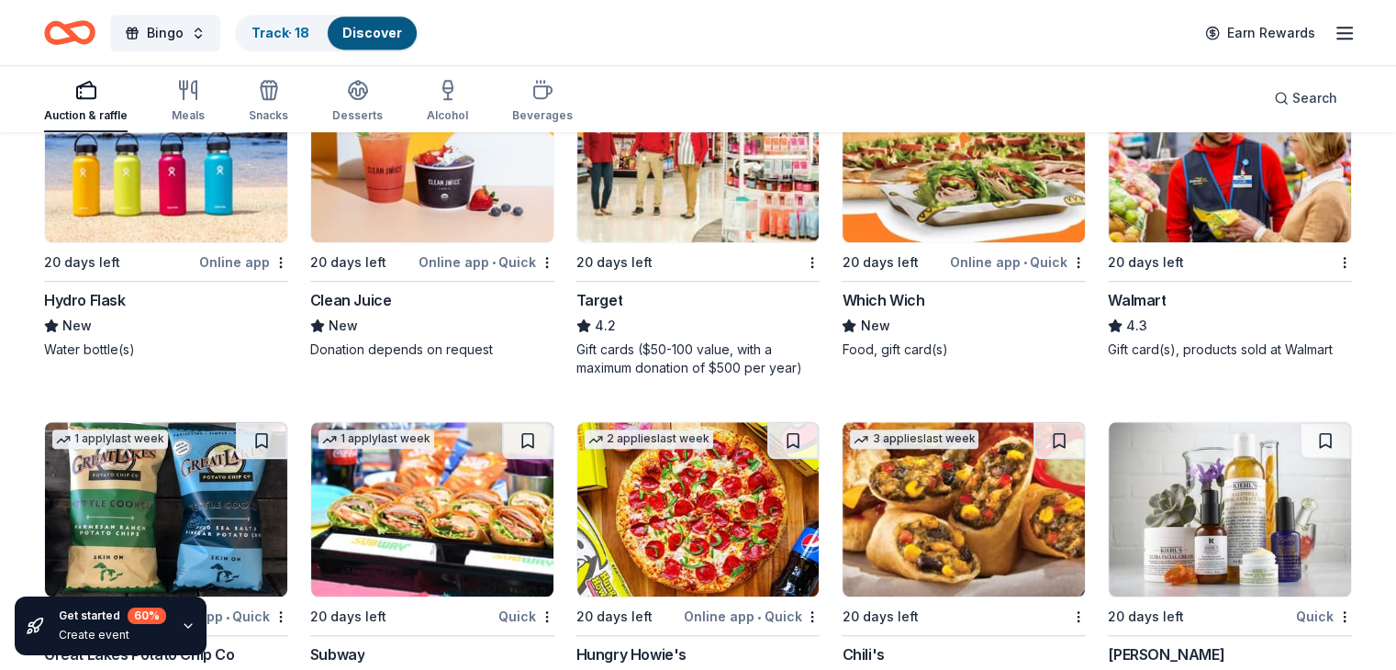
click at [705, 188] on img at bounding box center [698, 155] width 242 height 174
click at [965, 188] on img at bounding box center [963, 155] width 242 height 174
click at [1203, 189] on img at bounding box center [1230, 155] width 242 height 174
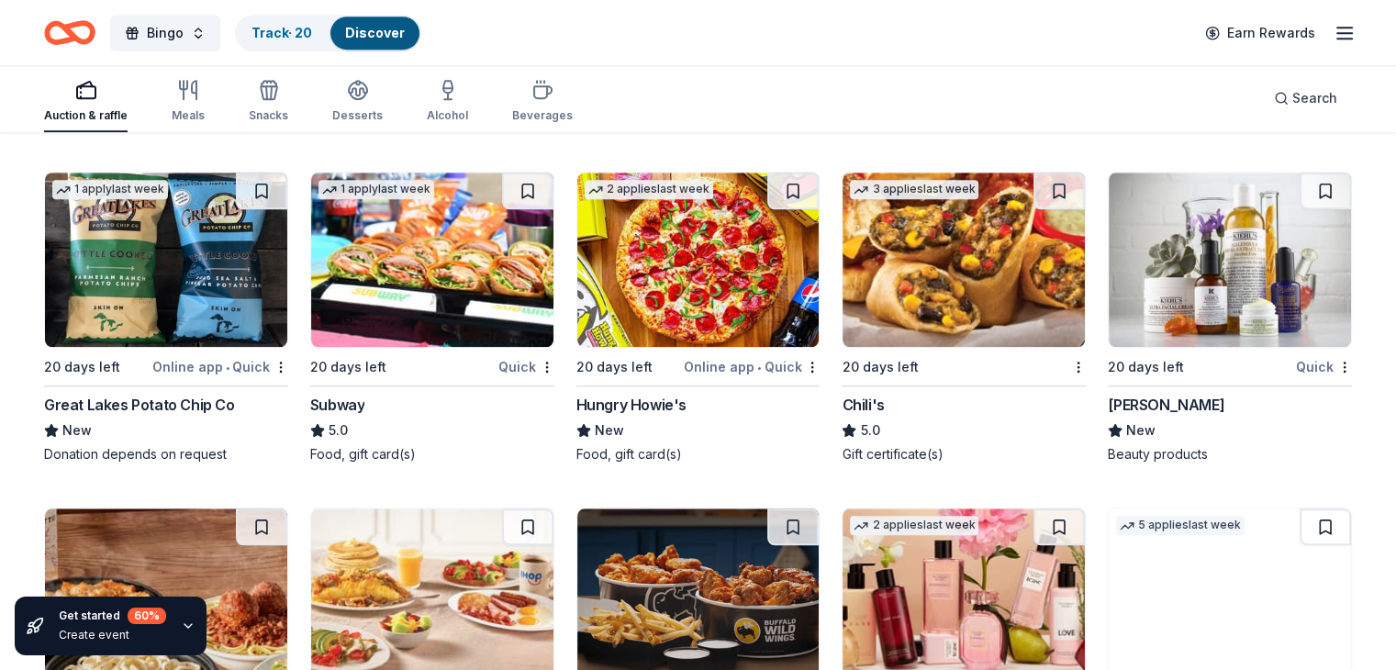
scroll to position [8565, 0]
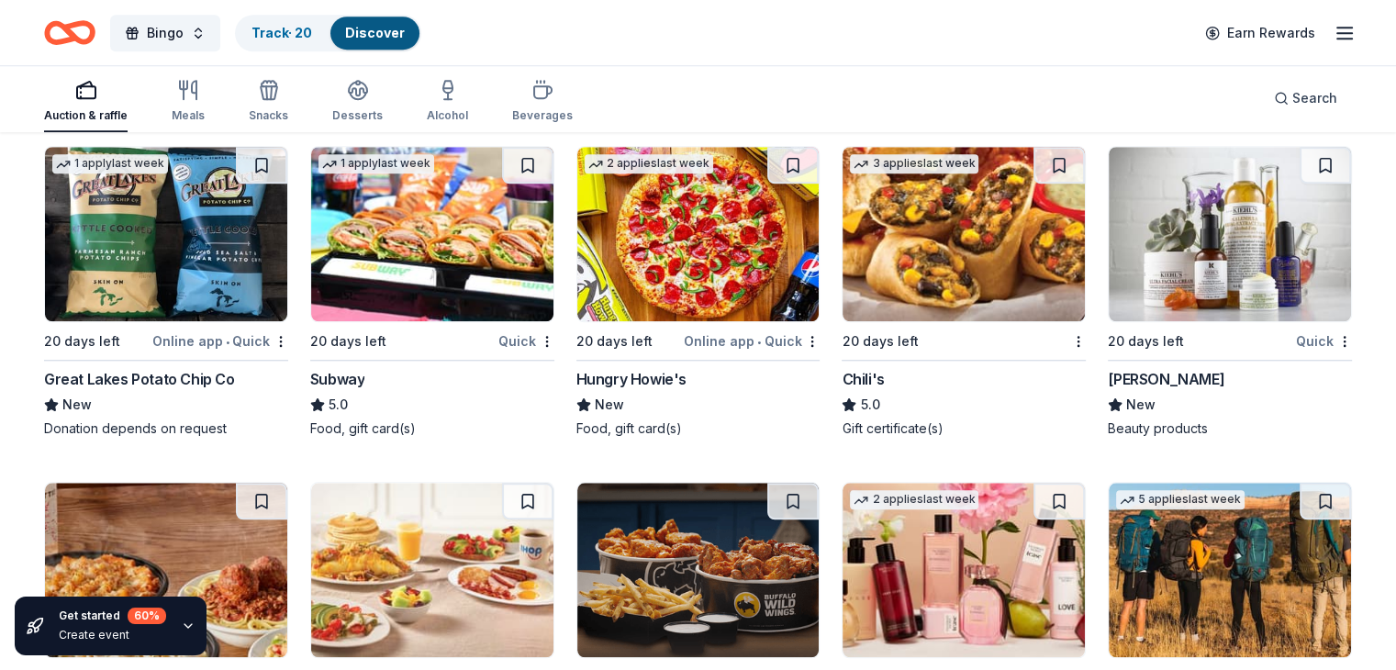
click at [459, 253] on img at bounding box center [432, 234] width 242 height 174
click at [944, 251] on img at bounding box center [963, 234] width 242 height 174
click at [213, 247] on img at bounding box center [166, 234] width 242 height 174
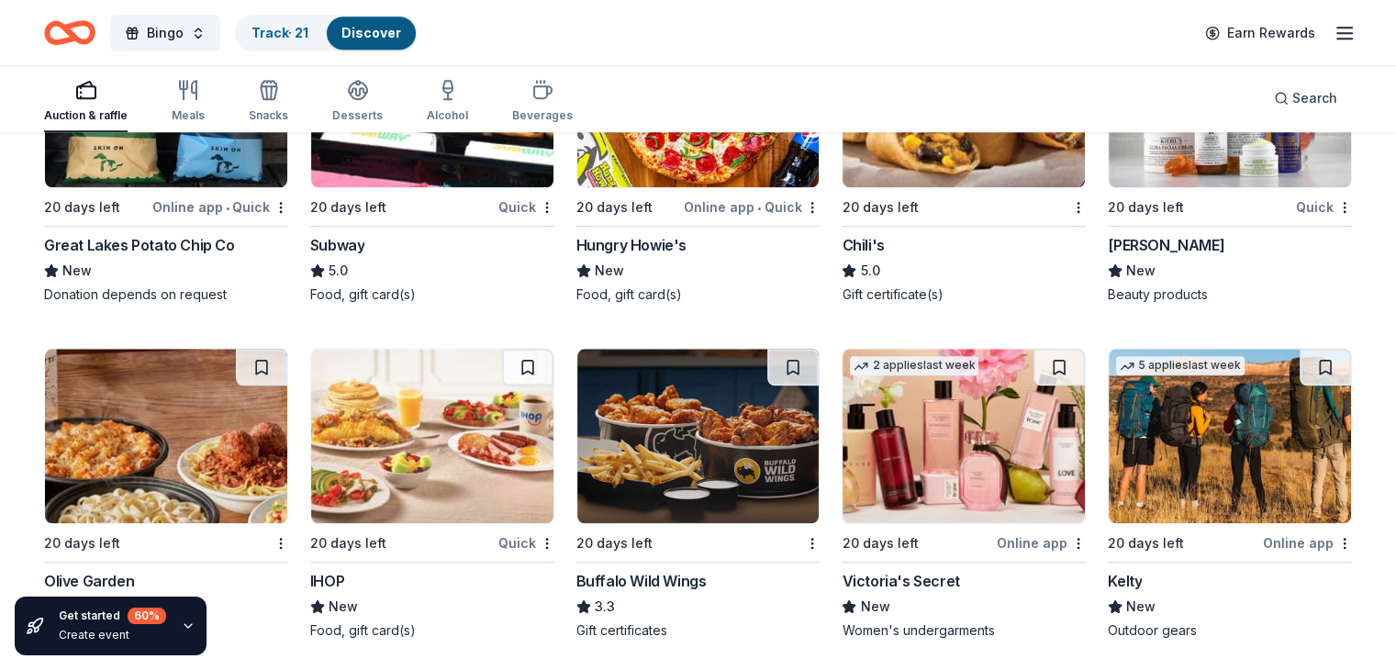
scroll to position [8829, 0]
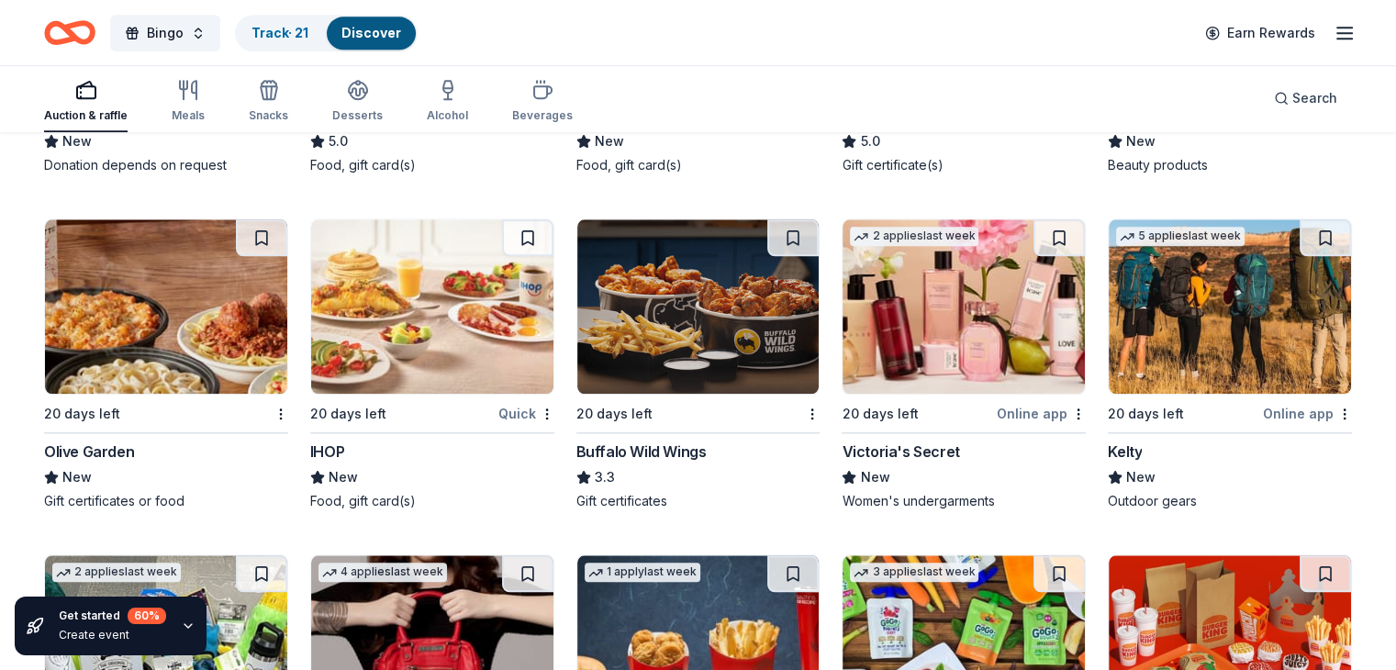
click at [203, 307] on img at bounding box center [166, 306] width 242 height 174
click at [426, 304] on img at bounding box center [432, 306] width 242 height 174
click at [695, 317] on img at bounding box center [698, 306] width 242 height 174
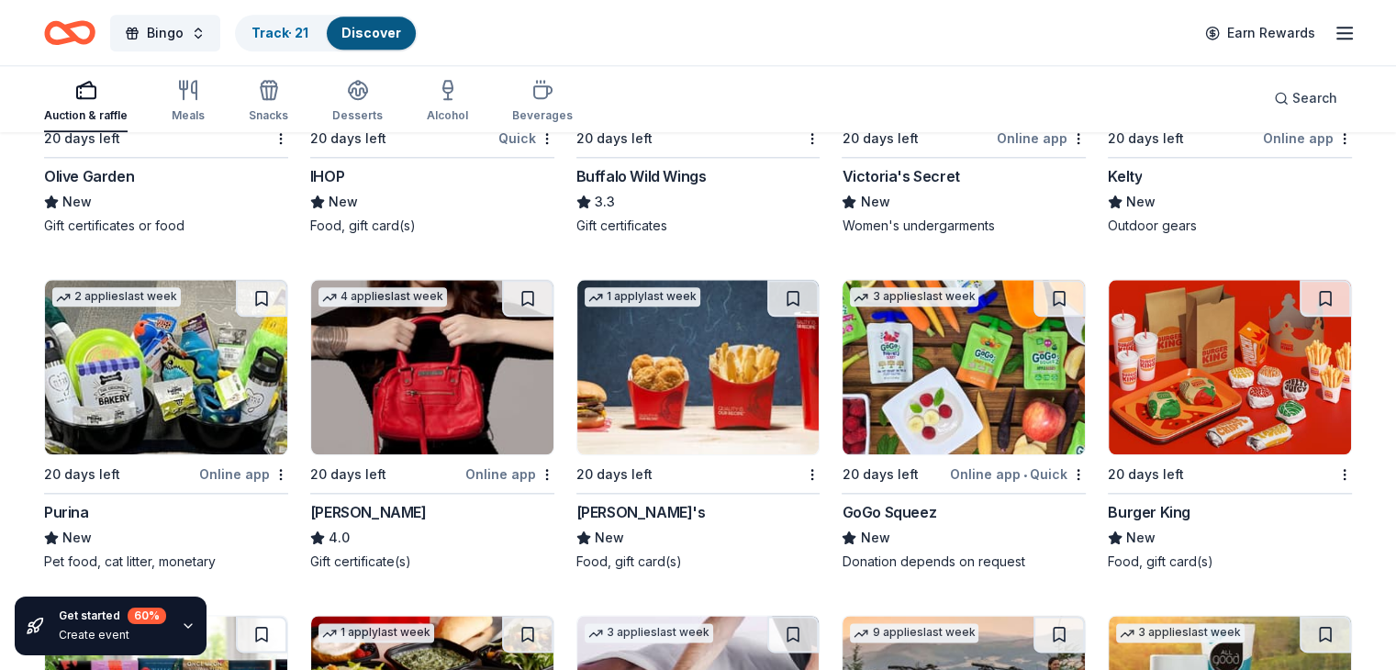
click at [211, 396] on img at bounding box center [166, 367] width 242 height 174
click at [717, 386] on img at bounding box center [698, 367] width 242 height 174
click at [1195, 403] on img at bounding box center [1230, 367] width 242 height 174
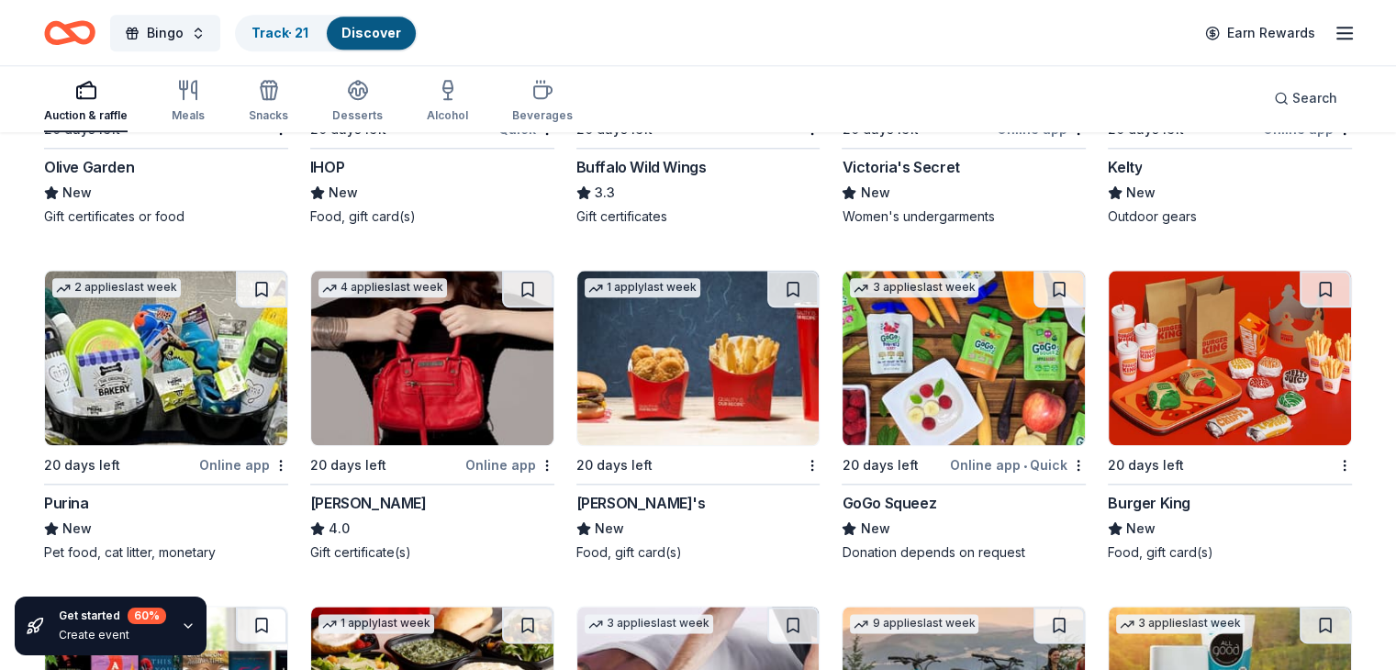
scroll to position [9519, 0]
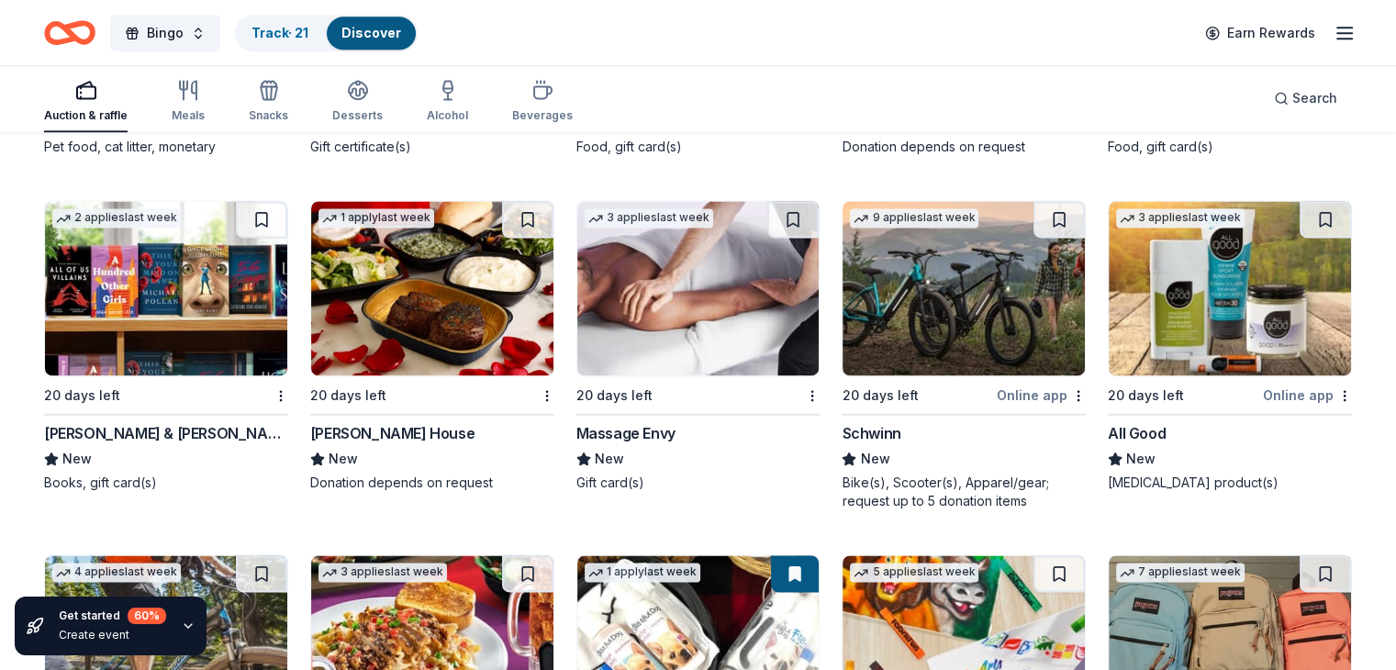
click at [166, 297] on img at bounding box center [166, 288] width 242 height 174
click at [460, 284] on img at bounding box center [432, 288] width 242 height 174
click at [698, 291] on img at bounding box center [698, 288] width 242 height 174
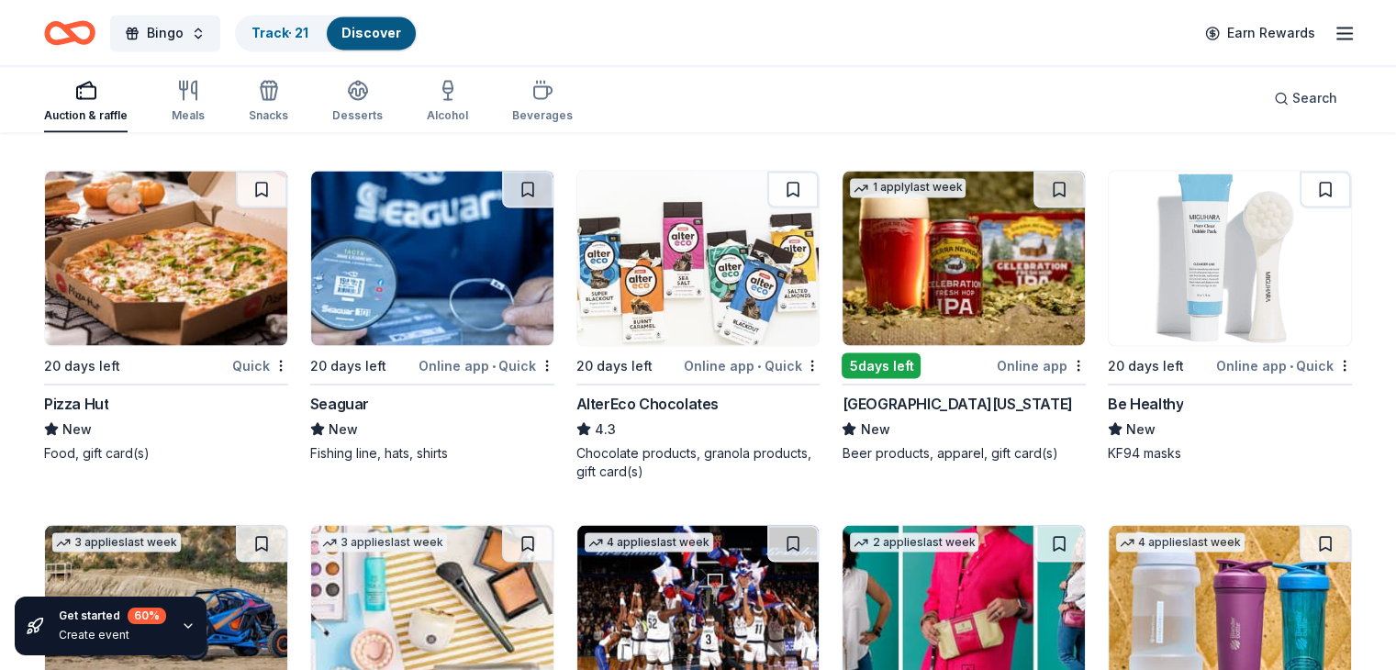
scroll to position [10226, 0]
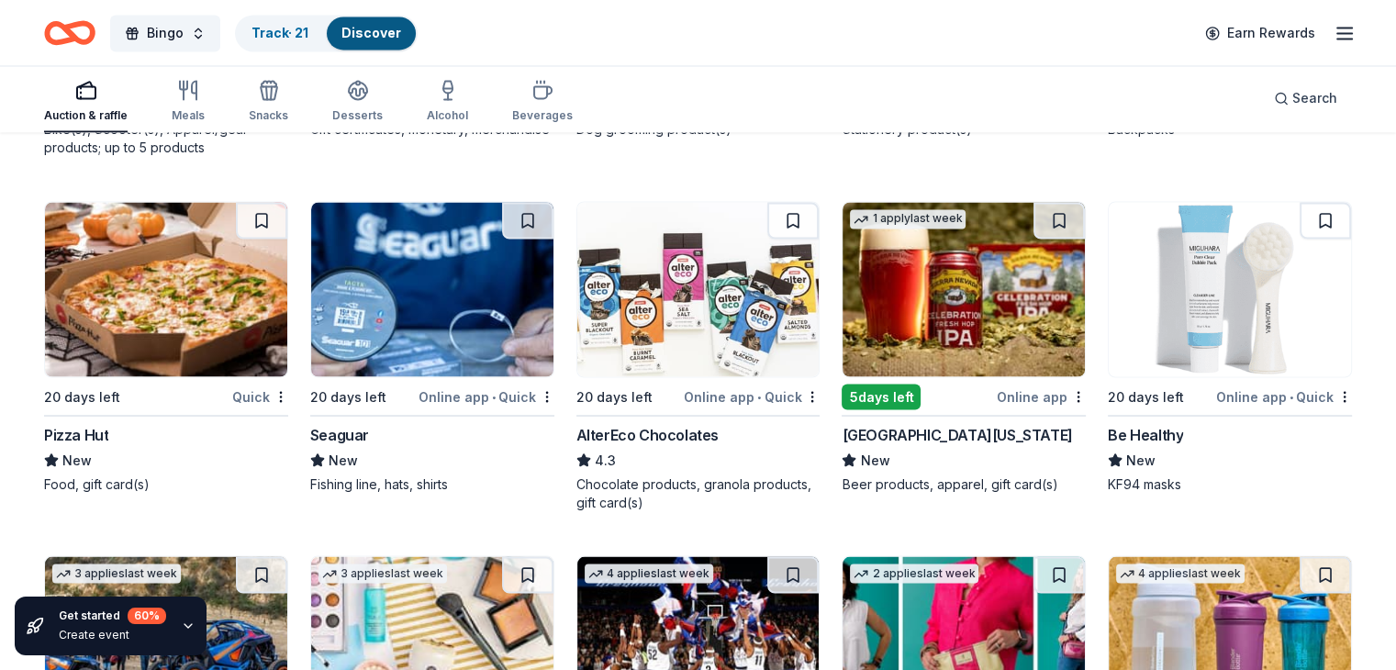
click at [949, 288] on img at bounding box center [963, 289] width 242 height 174
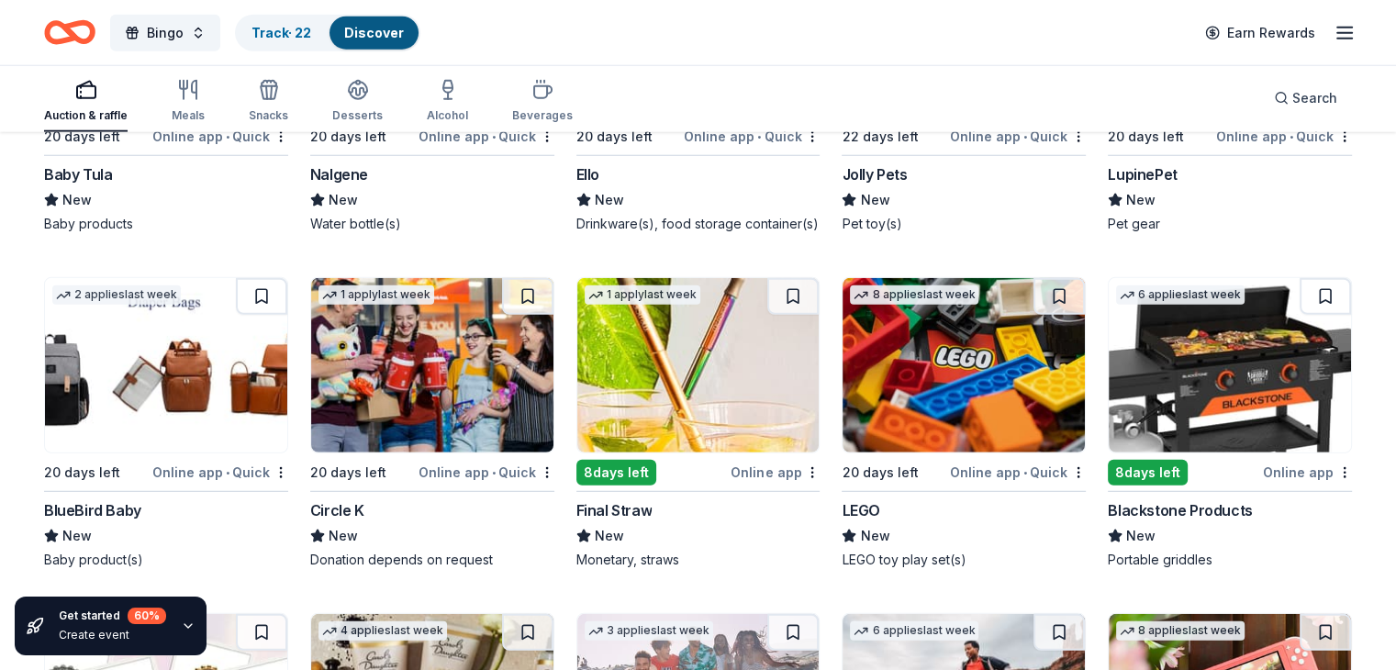
scroll to position [11872, 0]
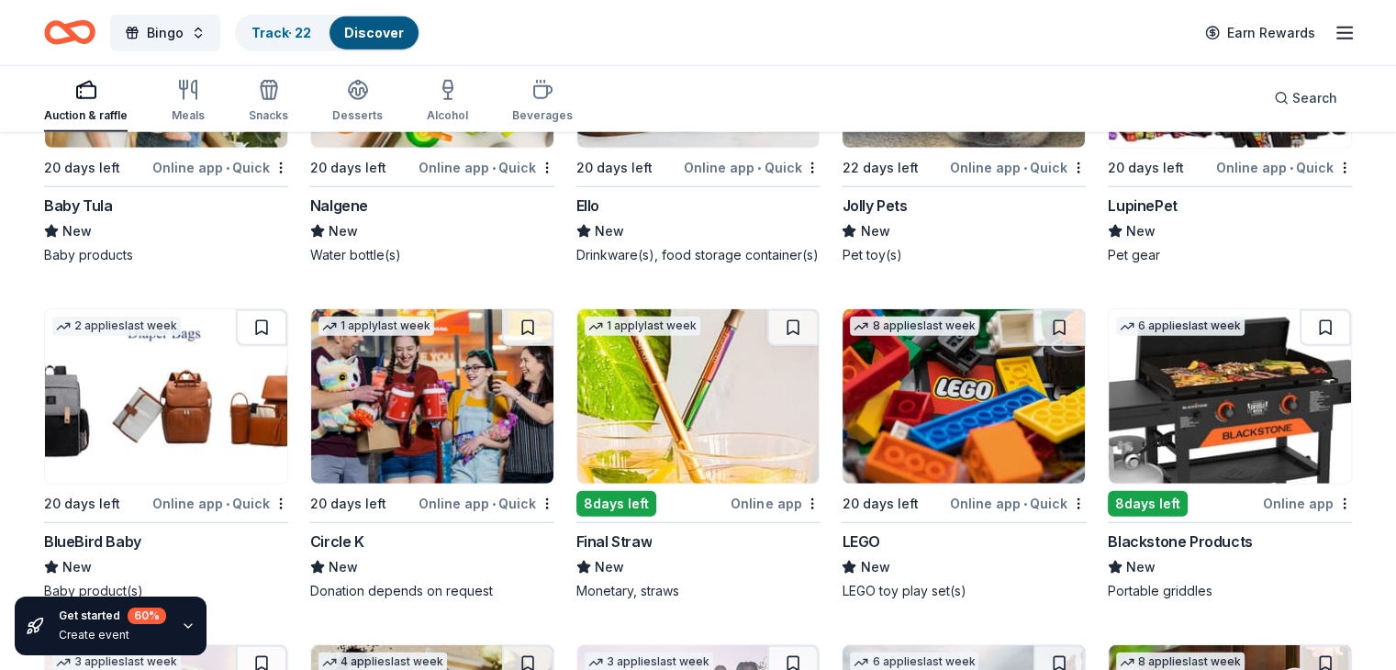
click at [195, 429] on img at bounding box center [166, 396] width 242 height 174
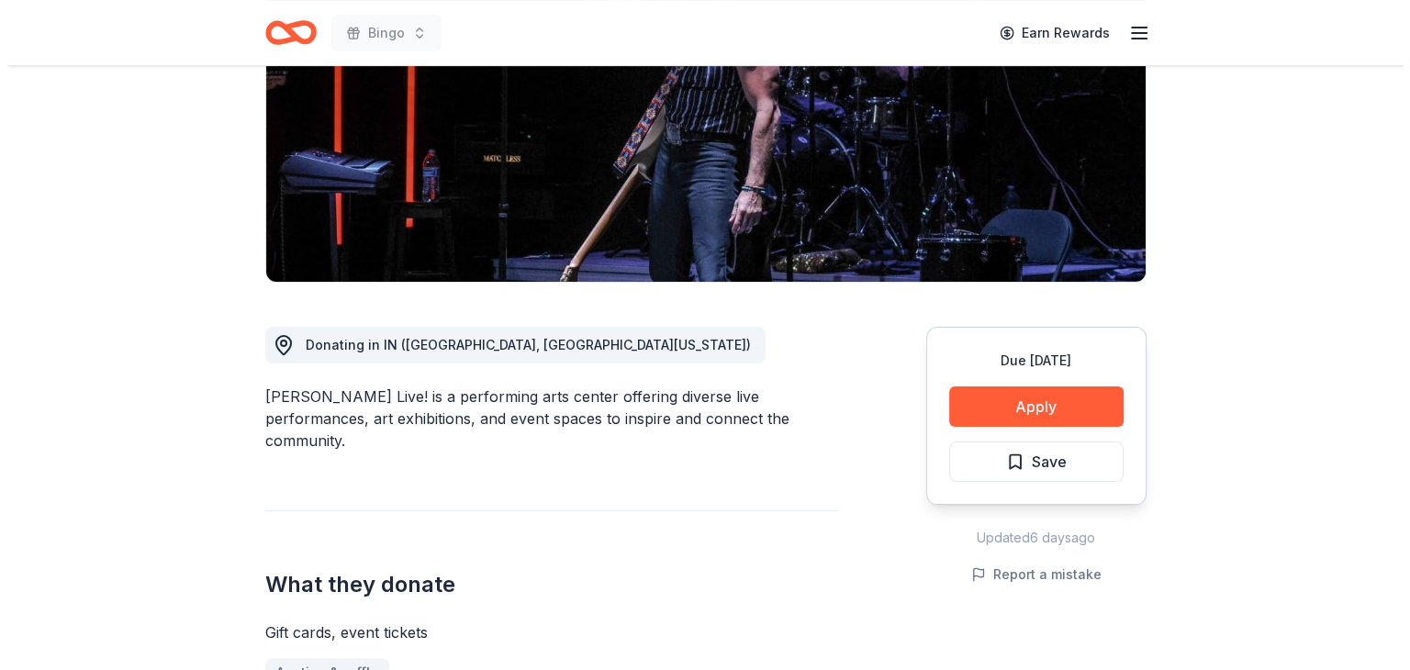
scroll to position [275, 0]
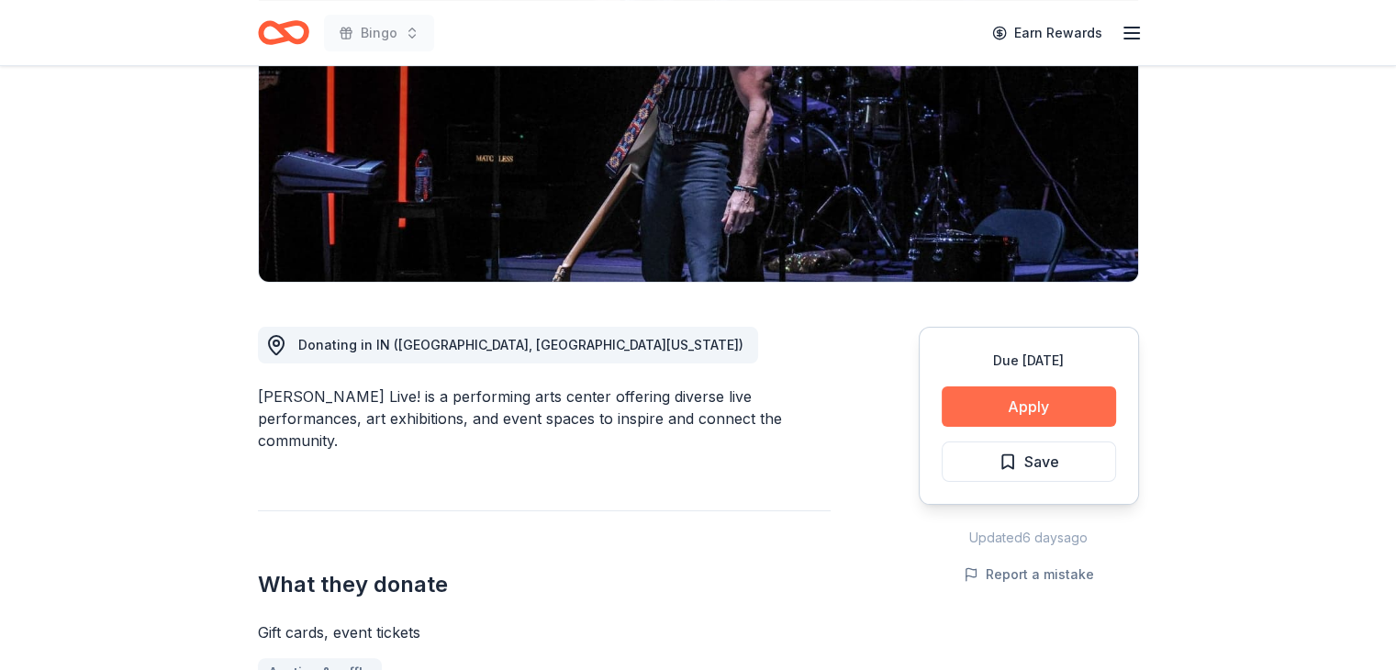
click at [1032, 396] on button "Apply" at bounding box center [1029, 406] width 174 height 40
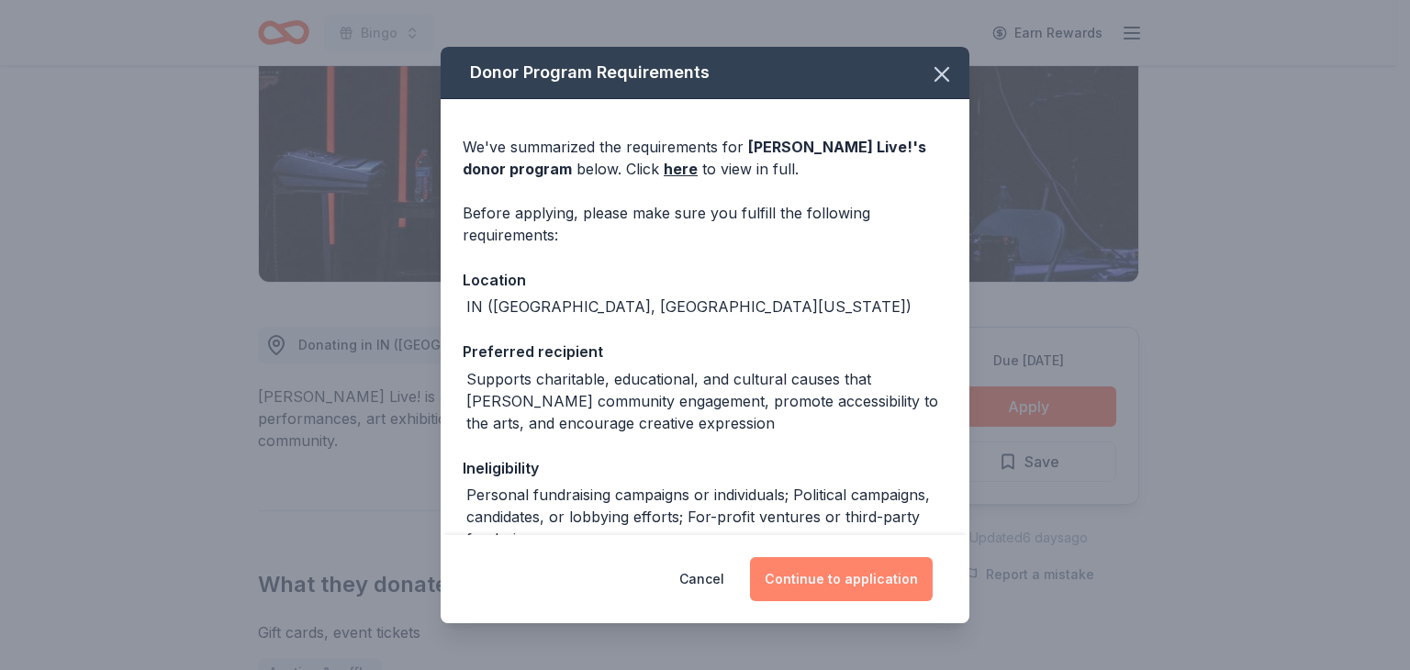
click at [844, 573] on button "Continue to application" at bounding box center [841, 579] width 183 height 44
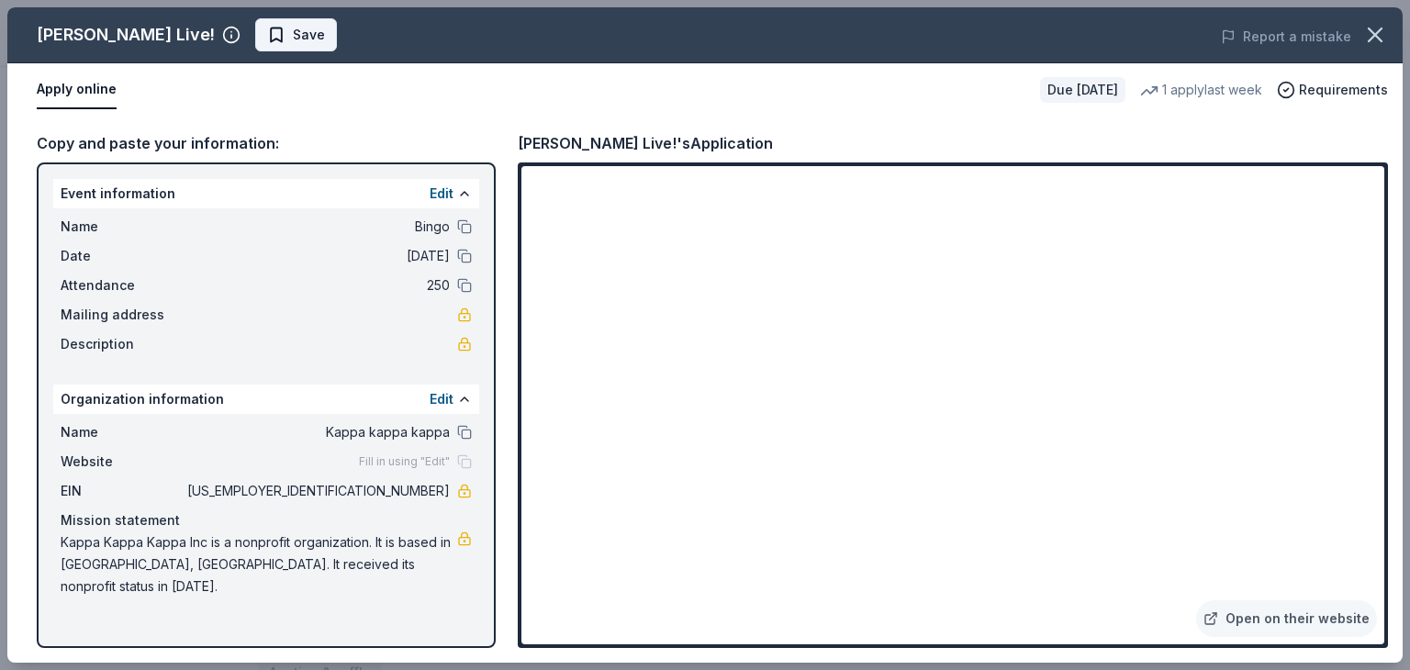
click at [293, 30] on span "Save" at bounding box center [309, 35] width 32 height 22
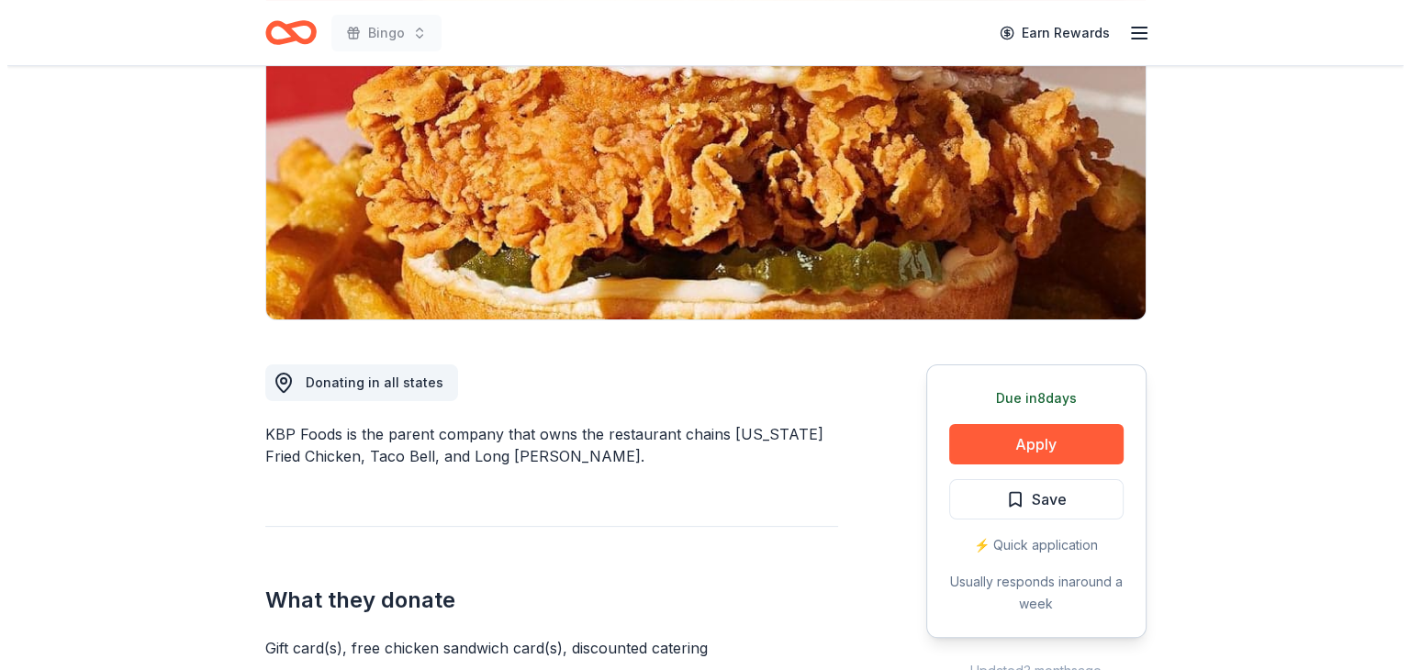
scroll to position [275, 0]
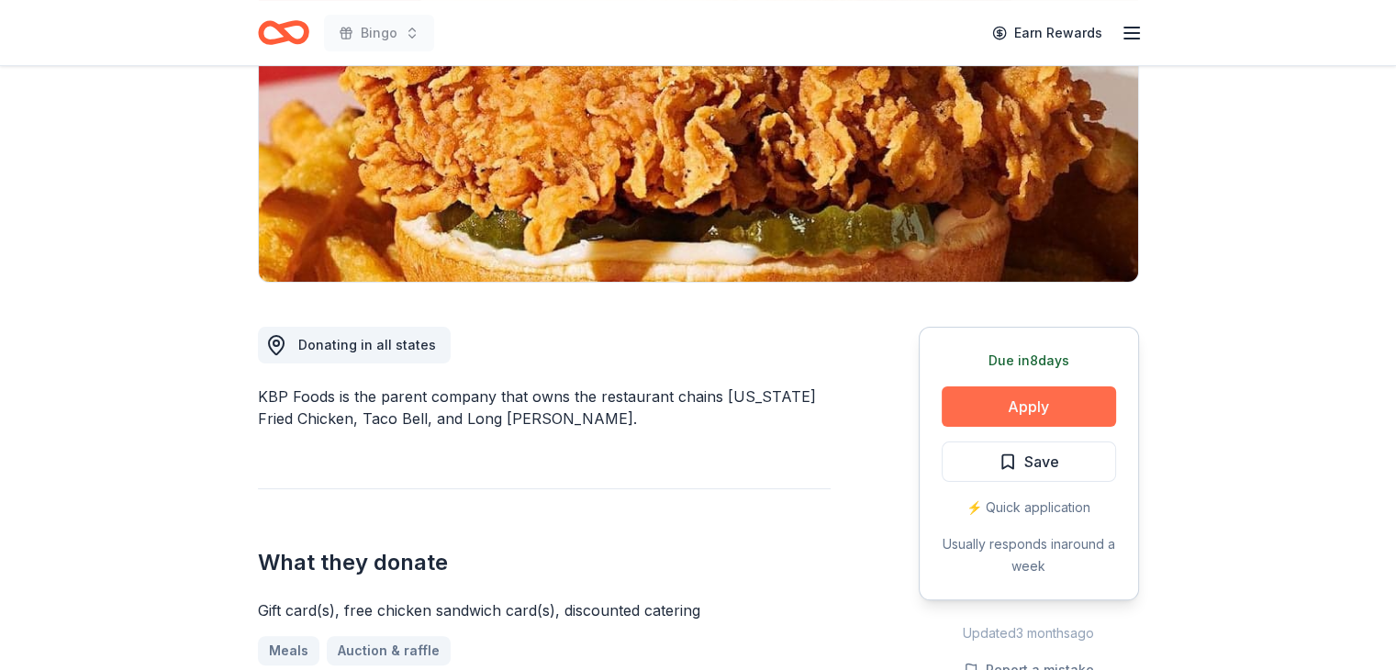
click at [1018, 405] on button "Apply" at bounding box center [1029, 406] width 174 height 40
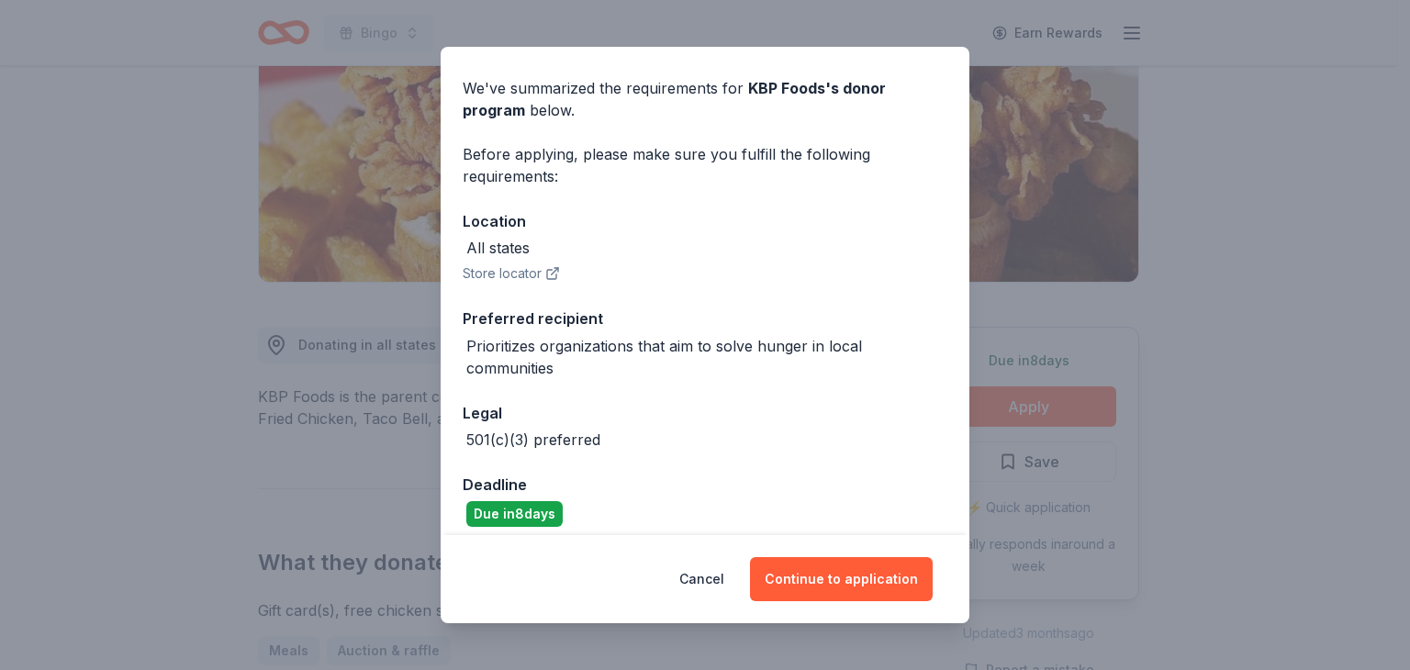
scroll to position [72, 0]
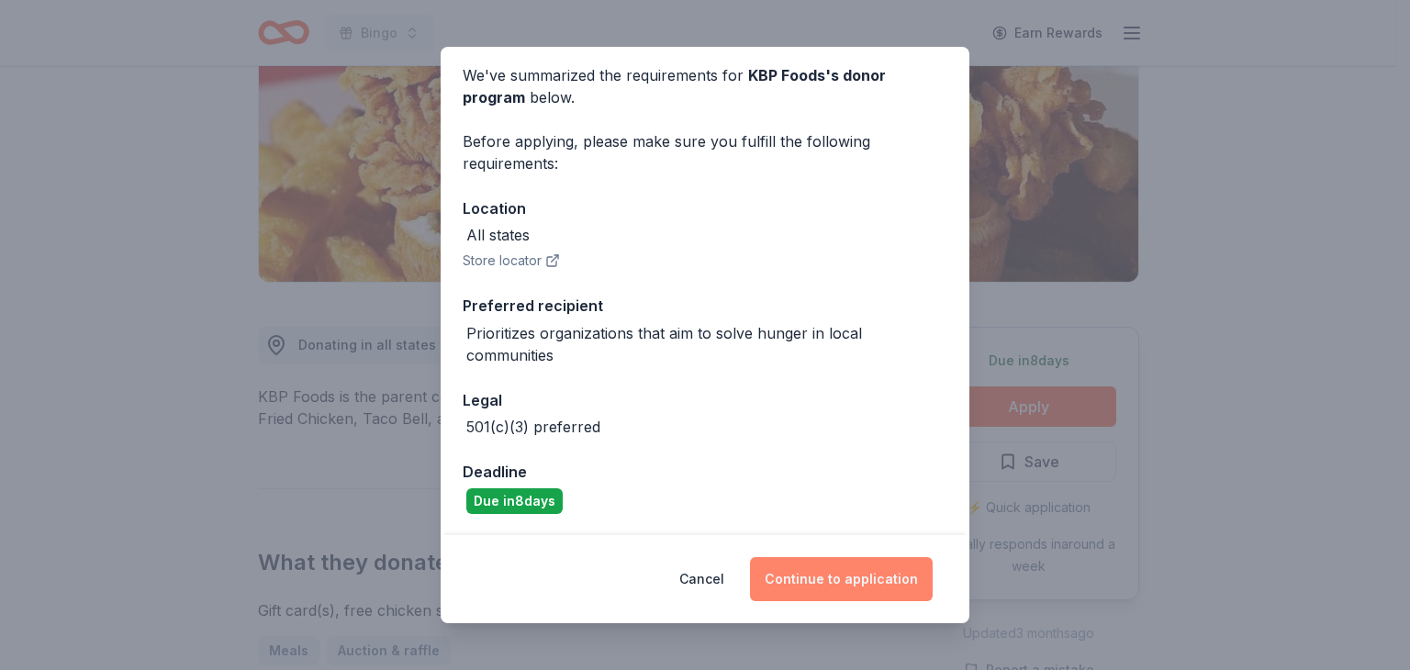
click at [835, 573] on button "Continue to application" at bounding box center [841, 579] width 183 height 44
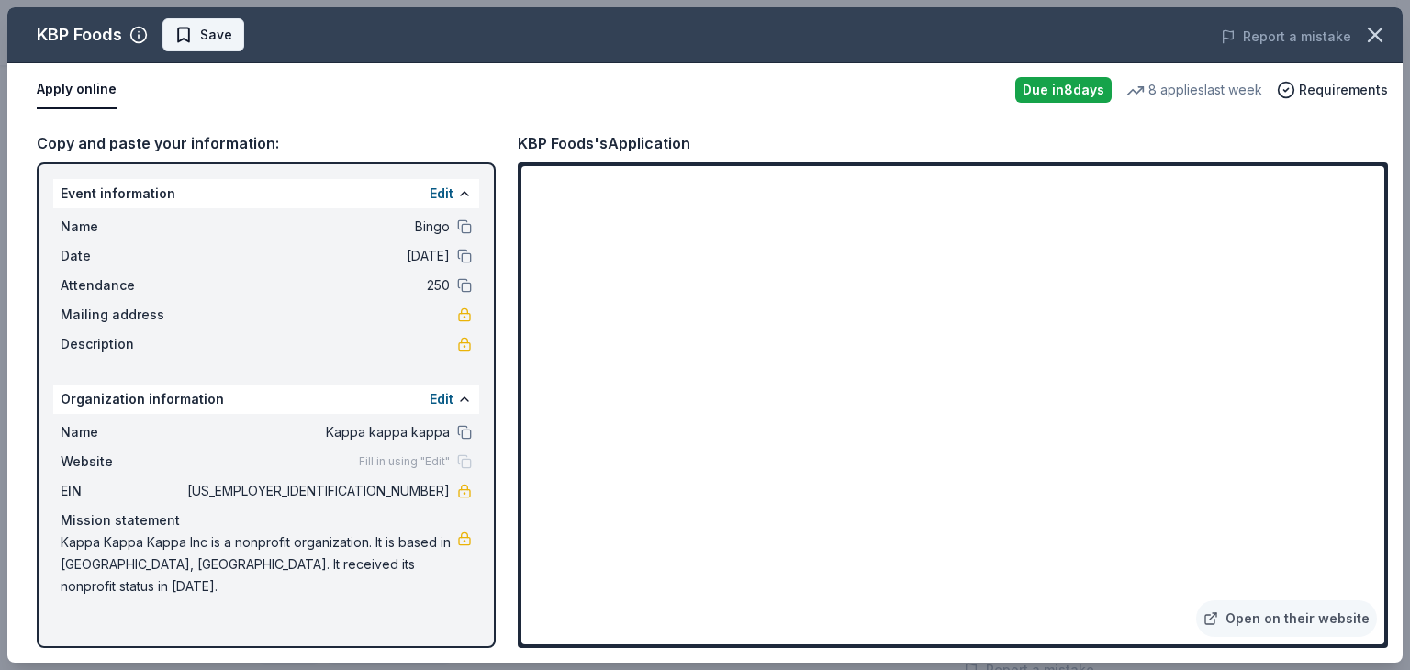
click at [209, 34] on span "Save" at bounding box center [216, 35] width 32 height 22
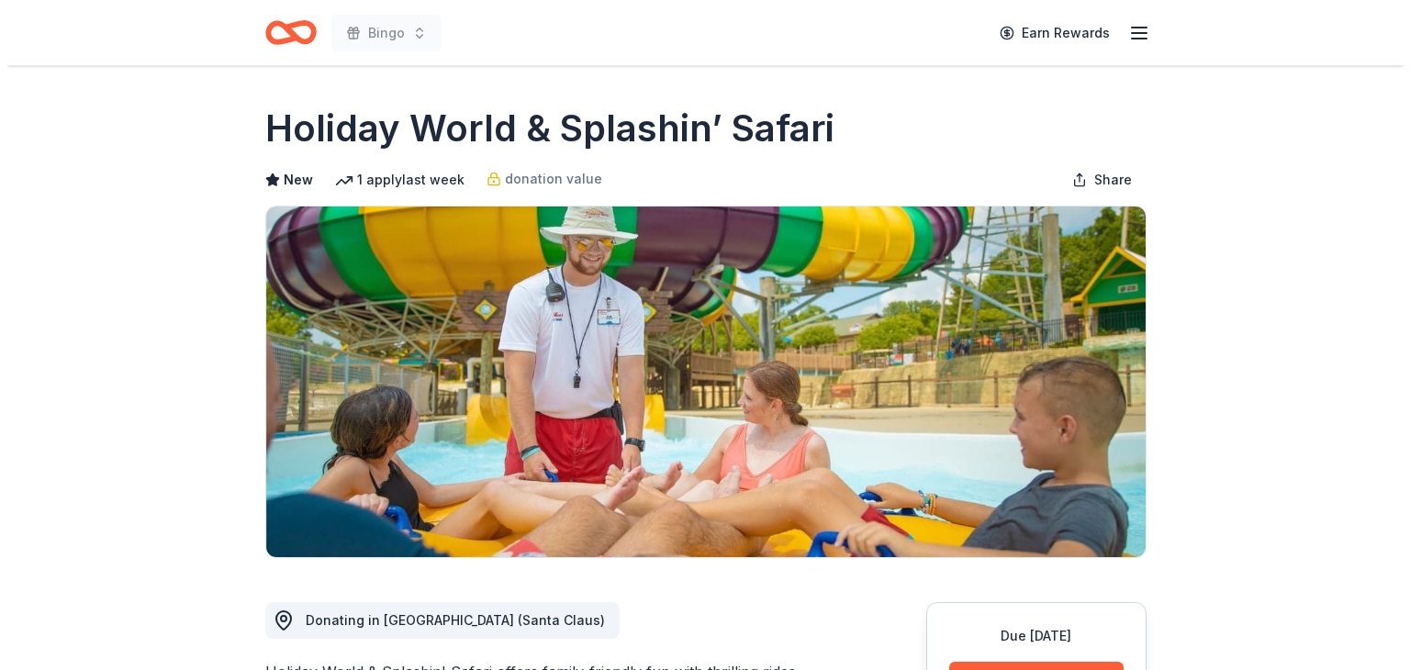
scroll to position [275, 0]
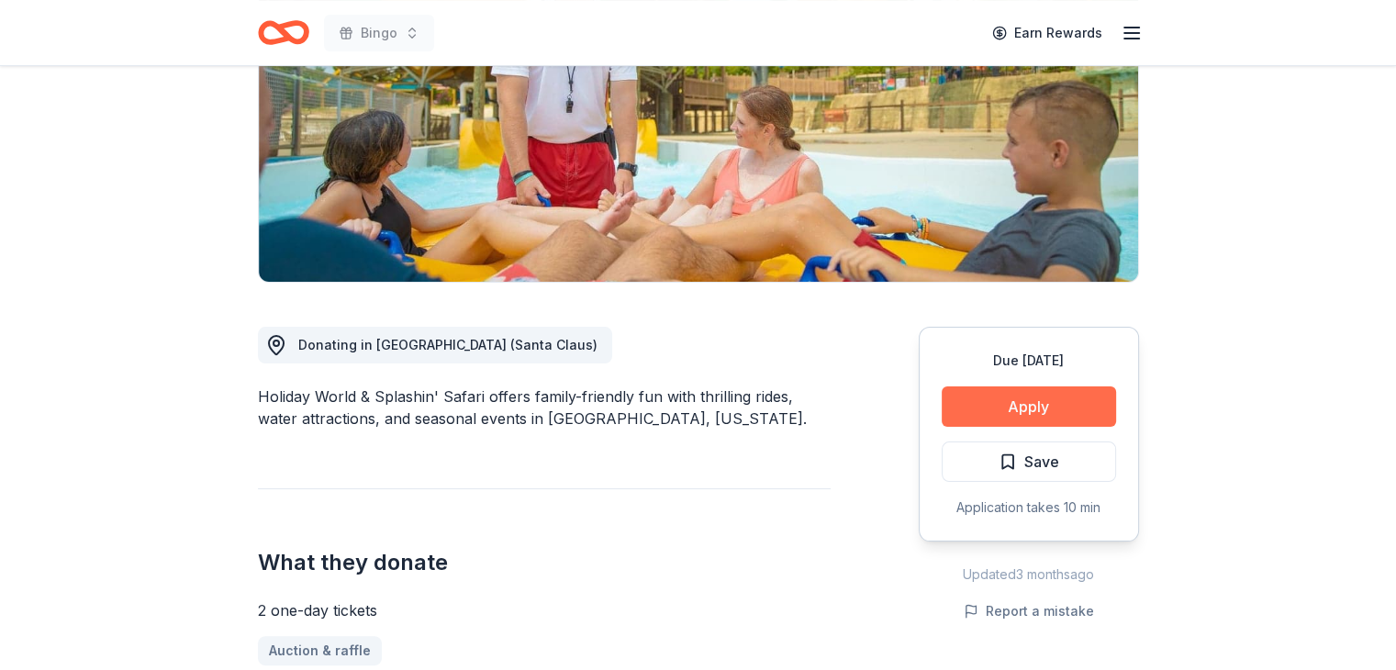
click at [1024, 399] on button "Apply" at bounding box center [1029, 406] width 174 height 40
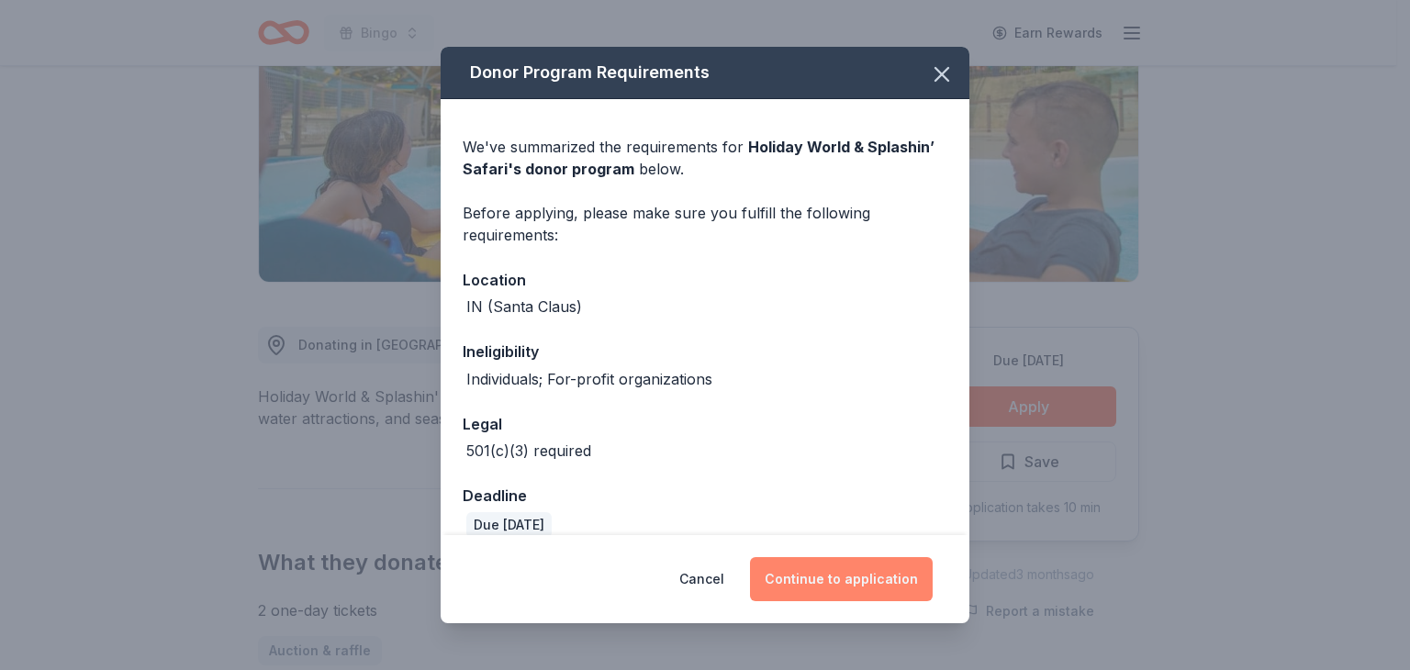
click at [853, 570] on button "Continue to application" at bounding box center [841, 579] width 183 height 44
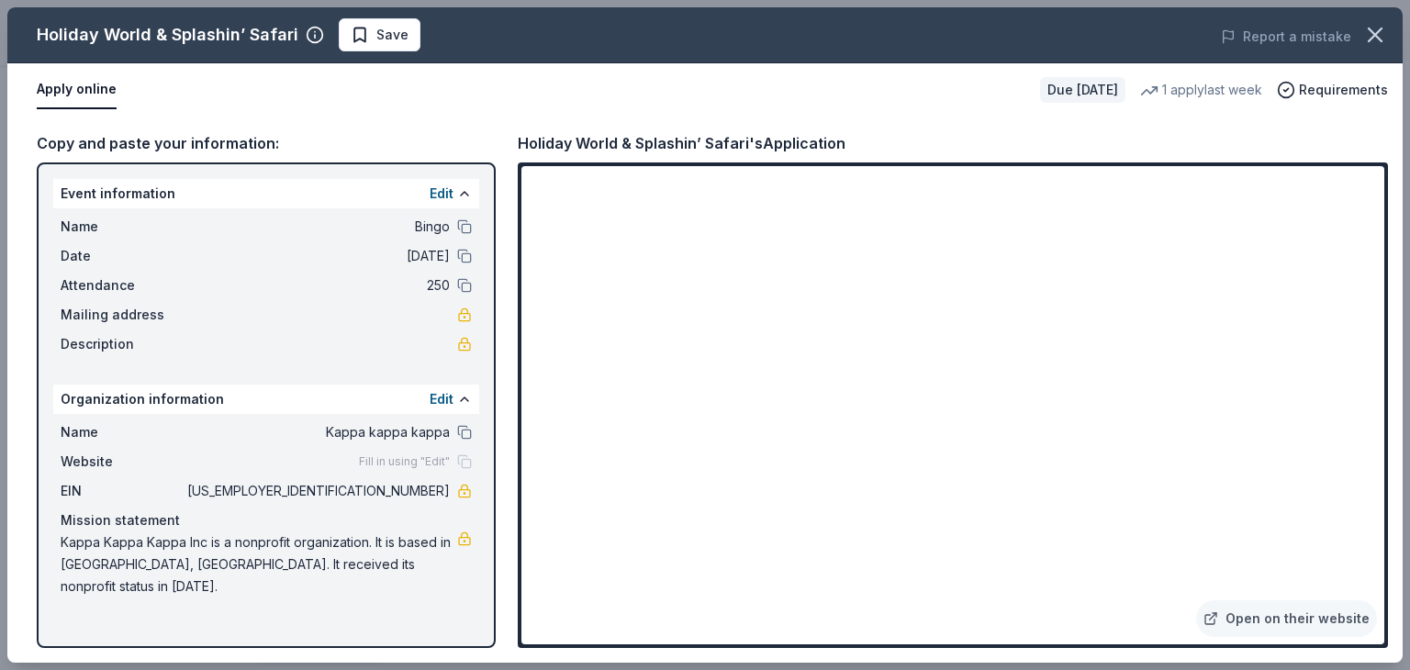
drag, startPoint x: 378, startPoint y: 28, endPoint x: 385, endPoint y: 35, distance: 9.8
click at [379, 30] on span "Save" at bounding box center [392, 35] width 32 height 22
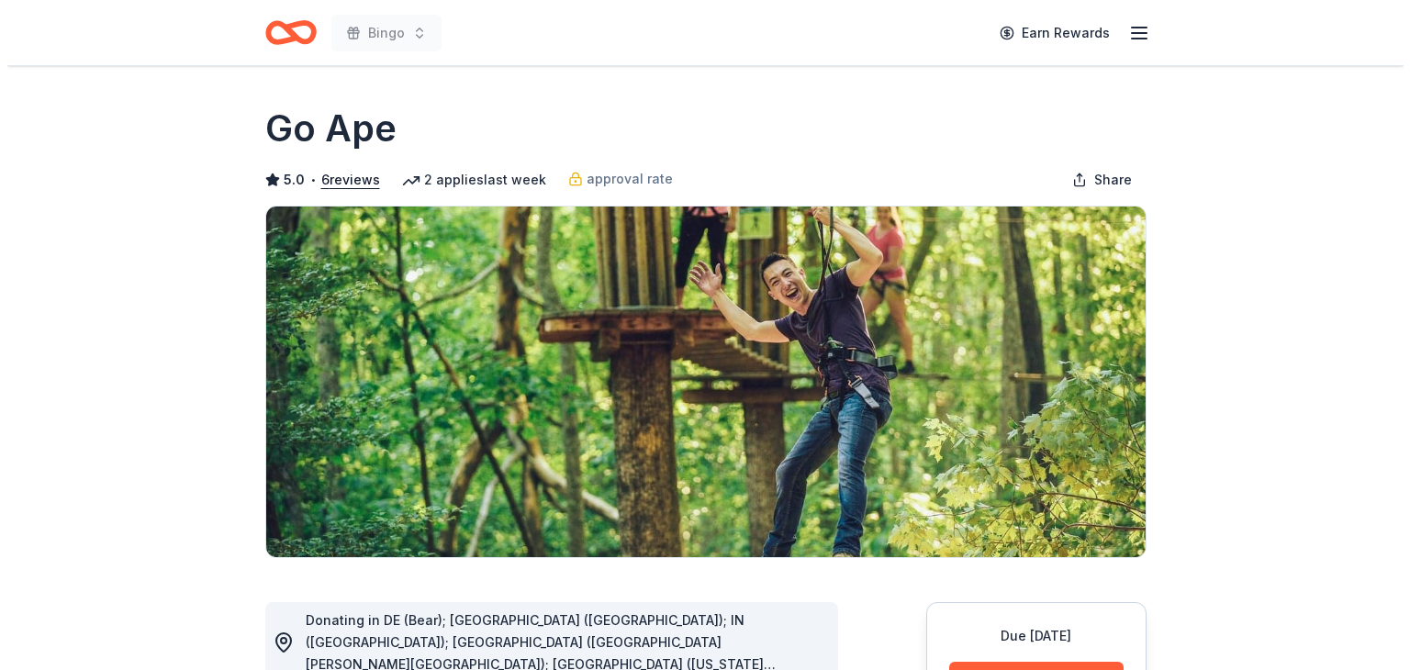
scroll to position [367, 0]
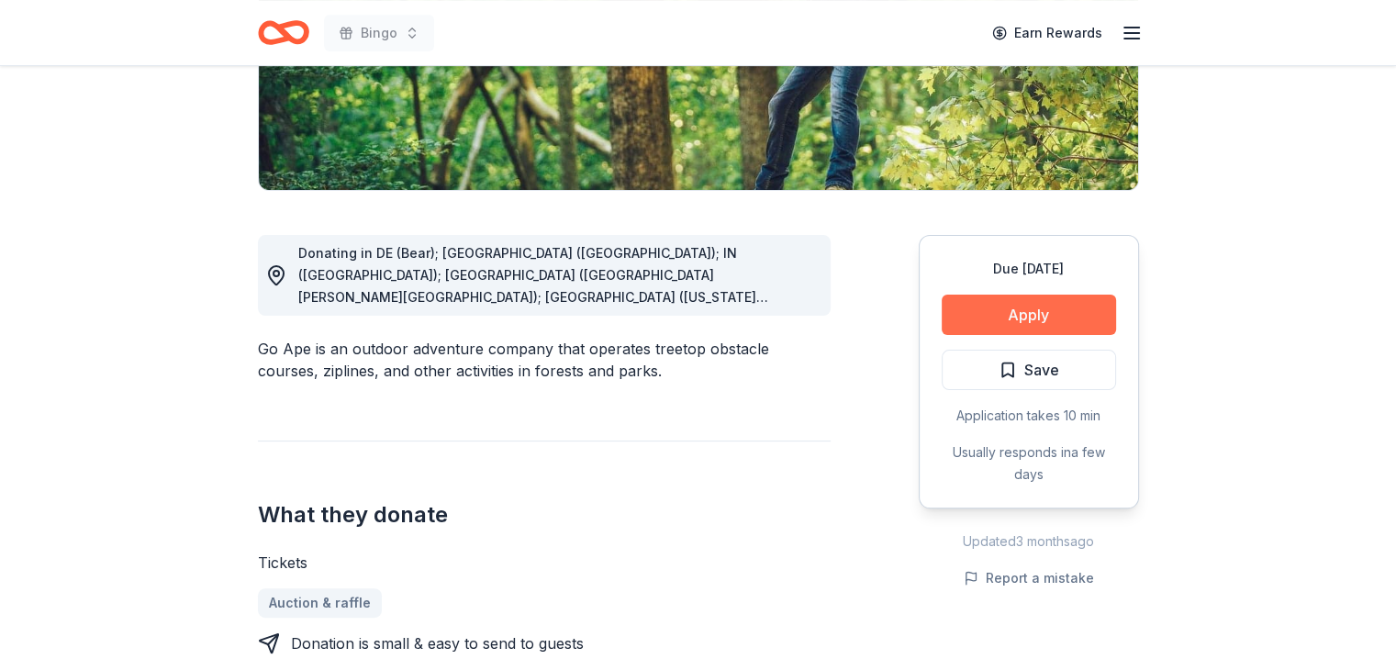
click at [1030, 310] on button "Apply" at bounding box center [1029, 315] width 174 height 40
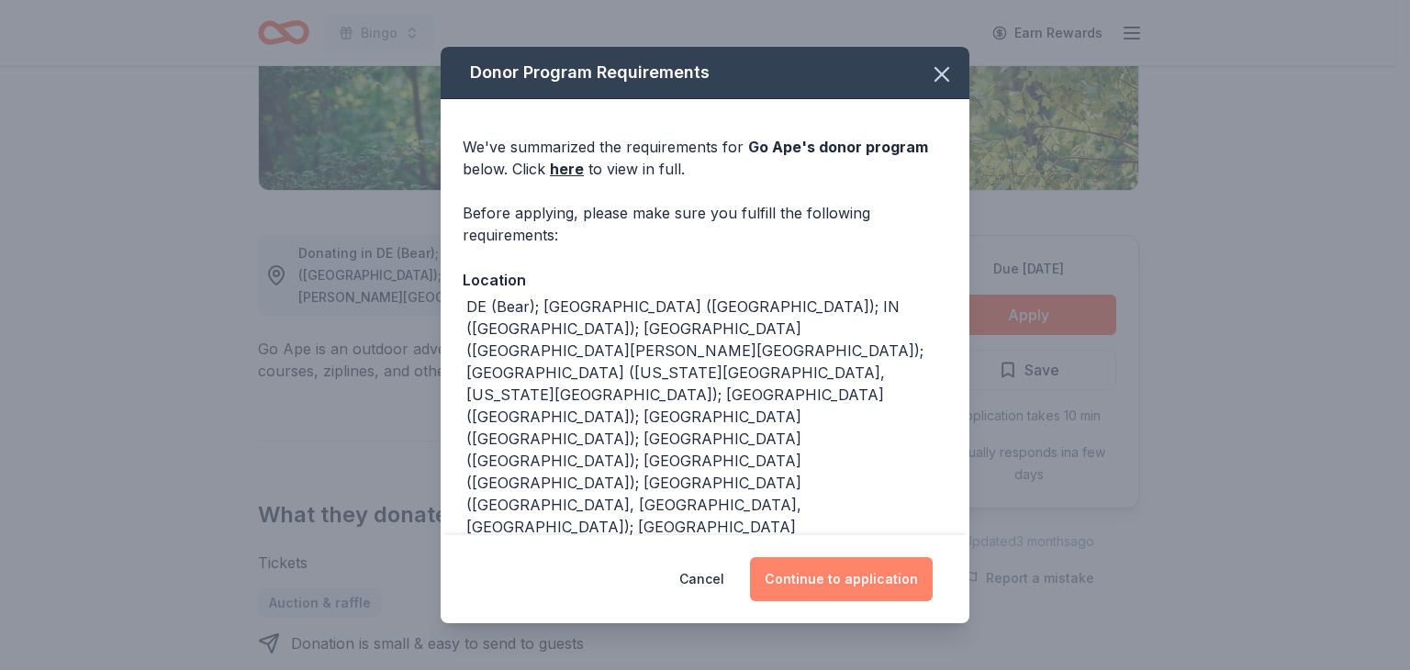
click at [872, 574] on button "Continue to application" at bounding box center [841, 579] width 183 height 44
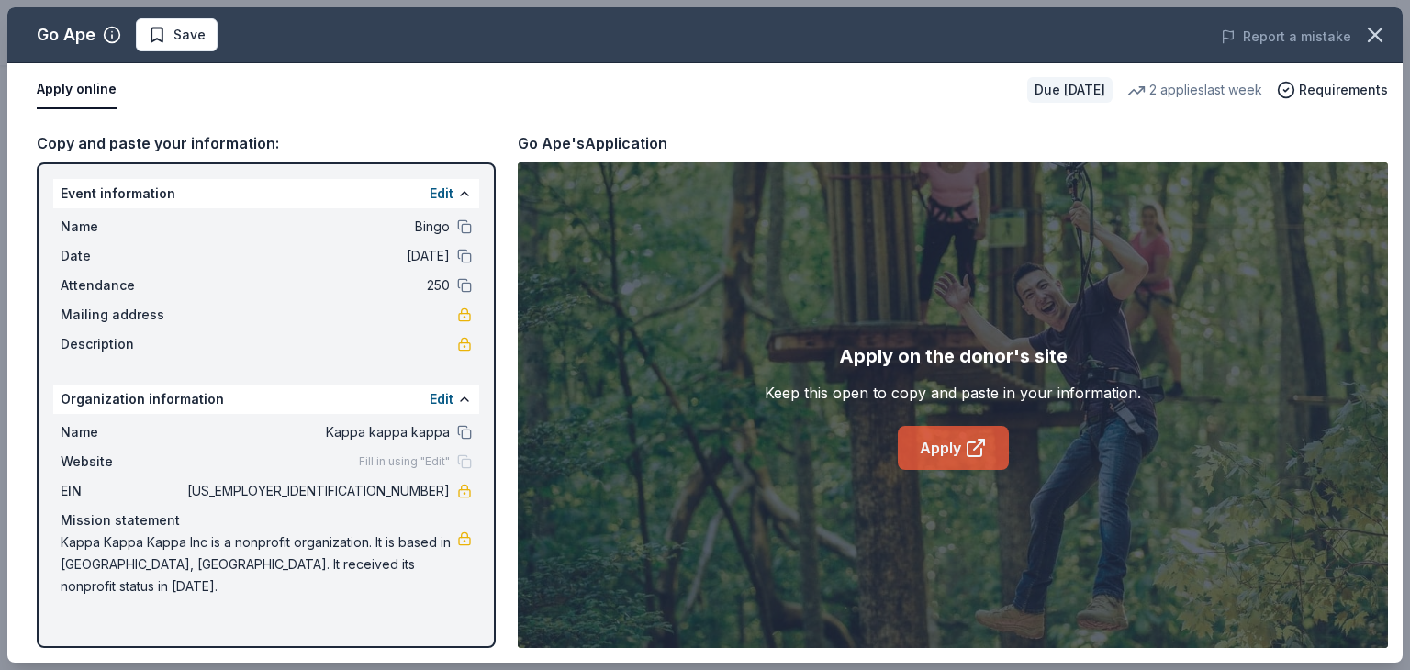
click at [937, 452] on link "Apply" at bounding box center [953, 448] width 111 height 44
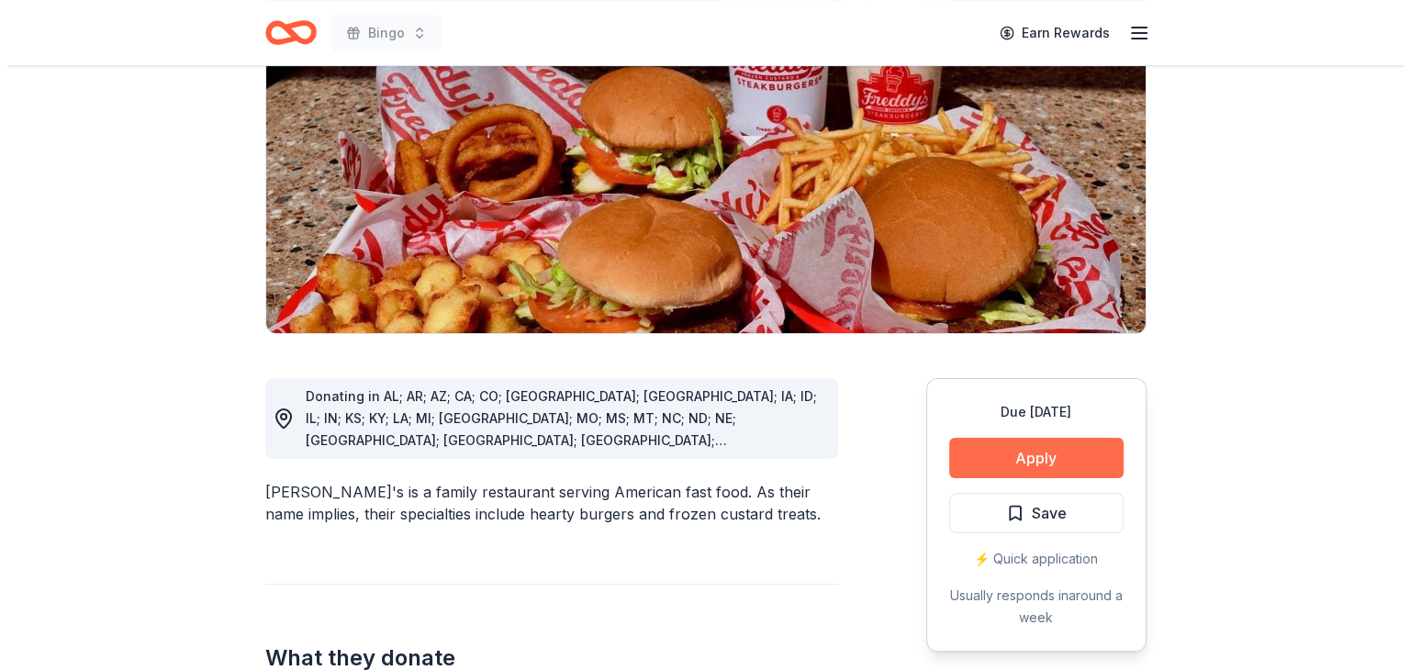
scroll to position [275, 0]
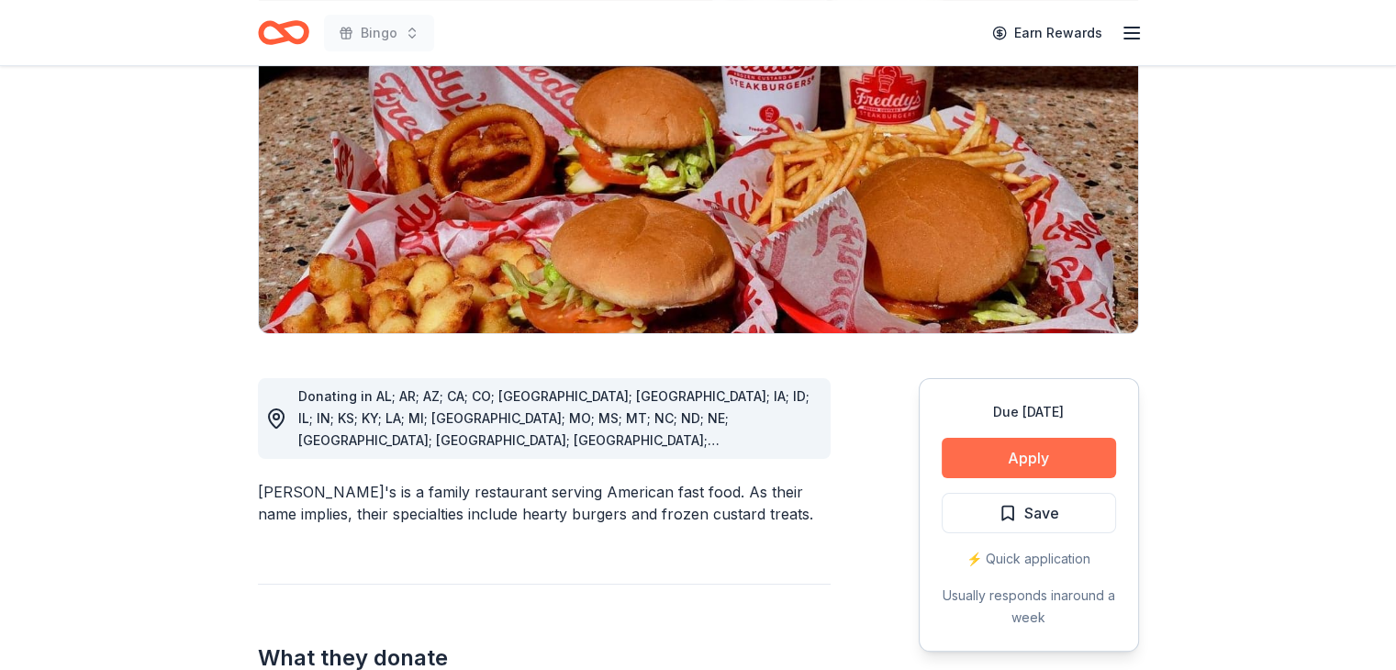
click at [1036, 438] on button "Apply" at bounding box center [1029, 458] width 174 height 40
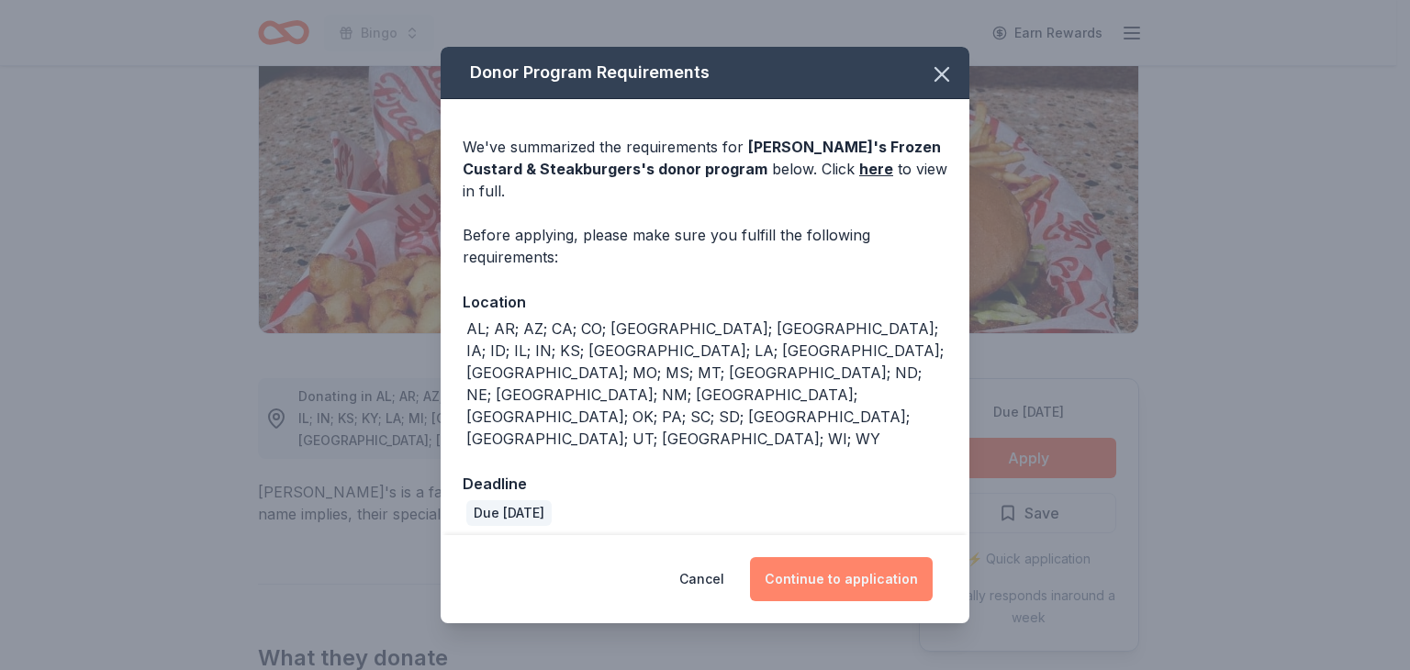
click at [865, 557] on button "Continue to application" at bounding box center [841, 579] width 183 height 44
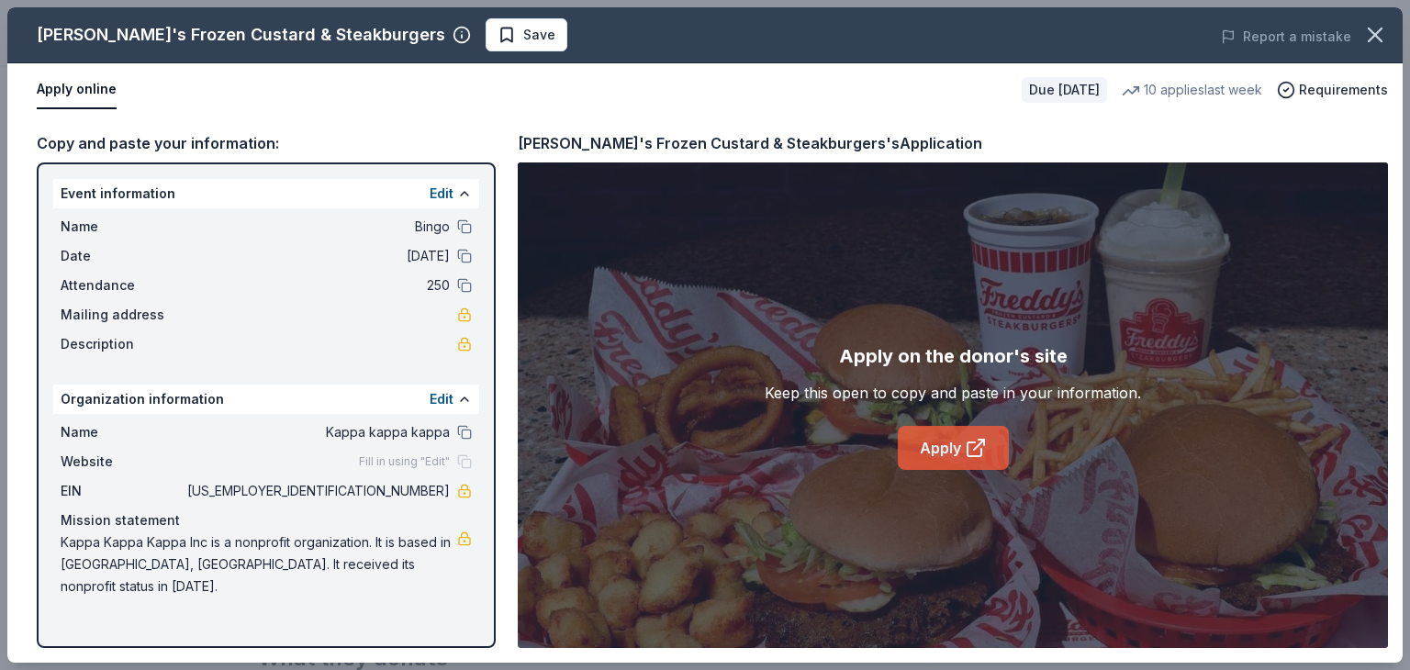
click at [947, 450] on link "Apply" at bounding box center [953, 448] width 111 height 44
click at [497, 32] on span "Save" at bounding box center [526, 35] width 58 height 22
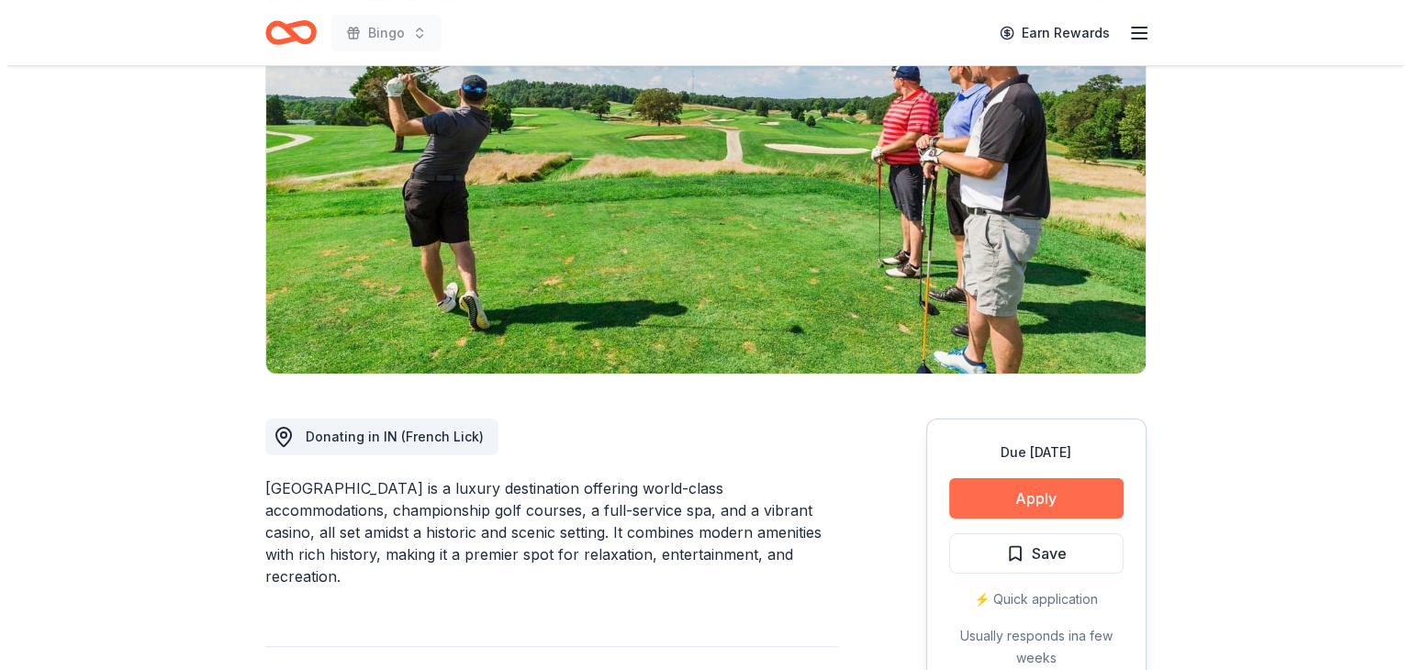
scroll to position [184, 0]
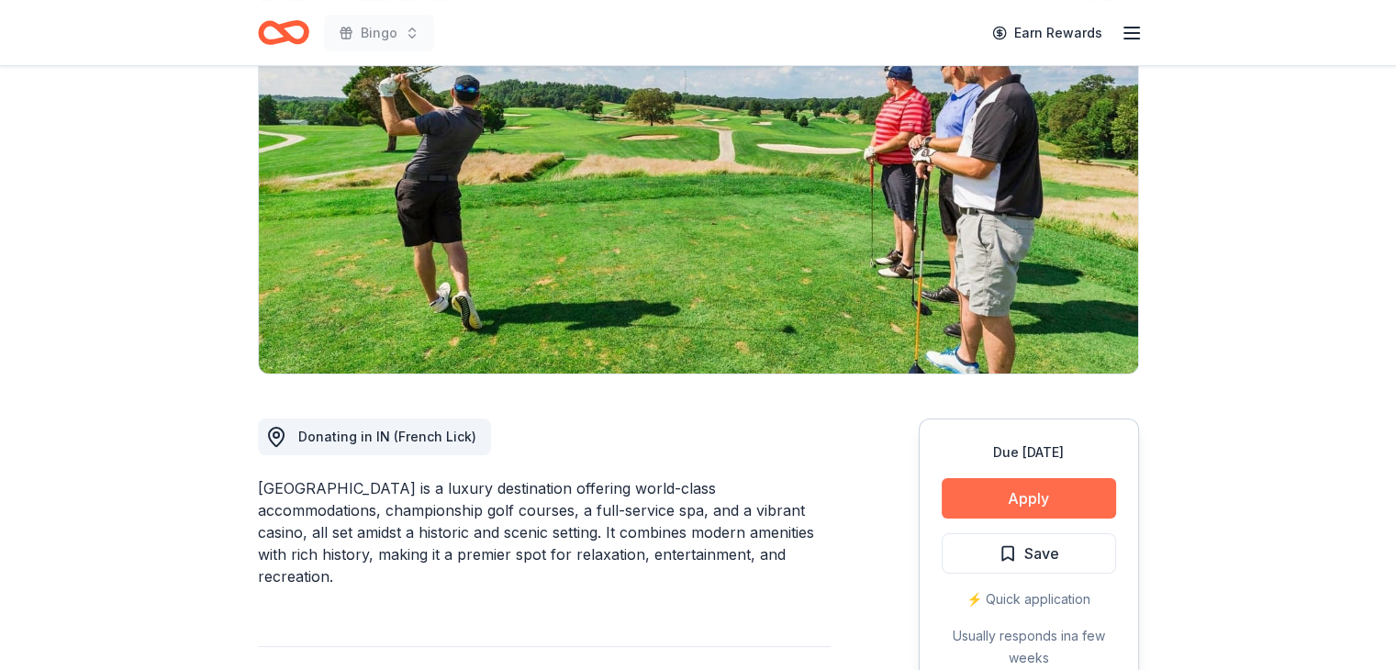
click at [1035, 500] on button "Apply" at bounding box center [1029, 498] width 174 height 40
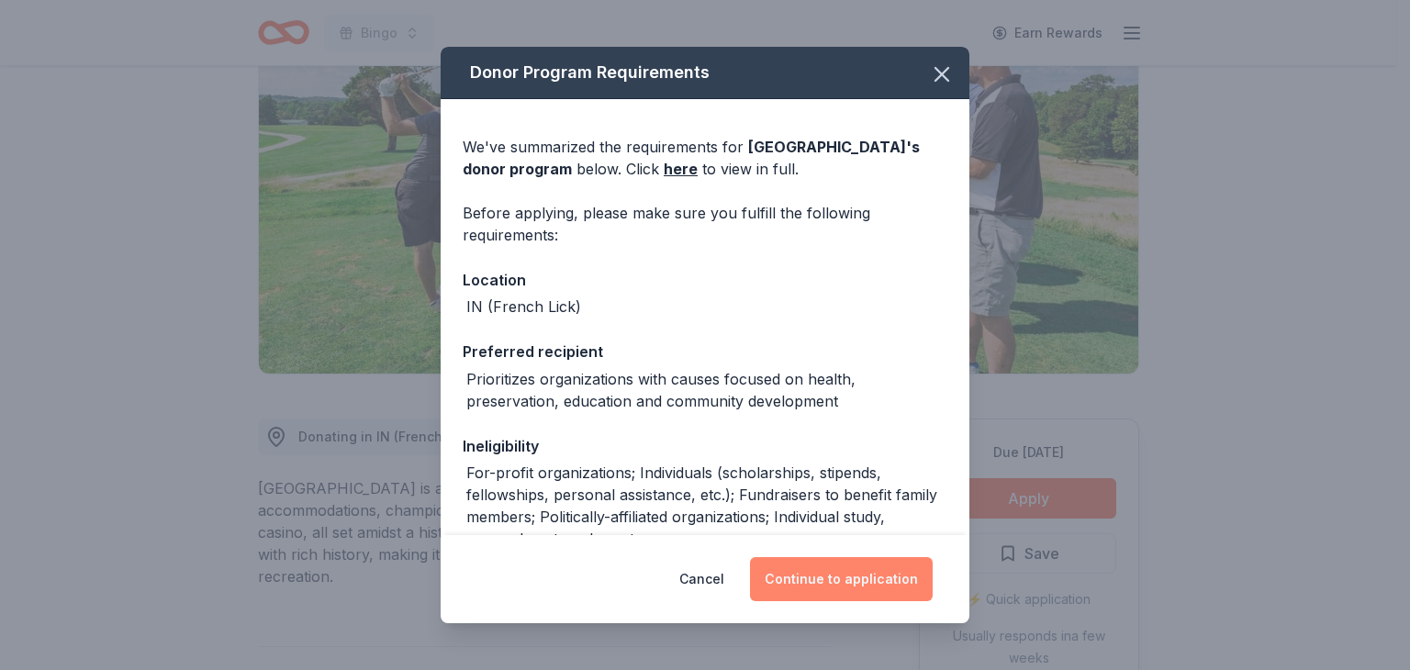
click at [843, 583] on button "Continue to application" at bounding box center [841, 579] width 183 height 44
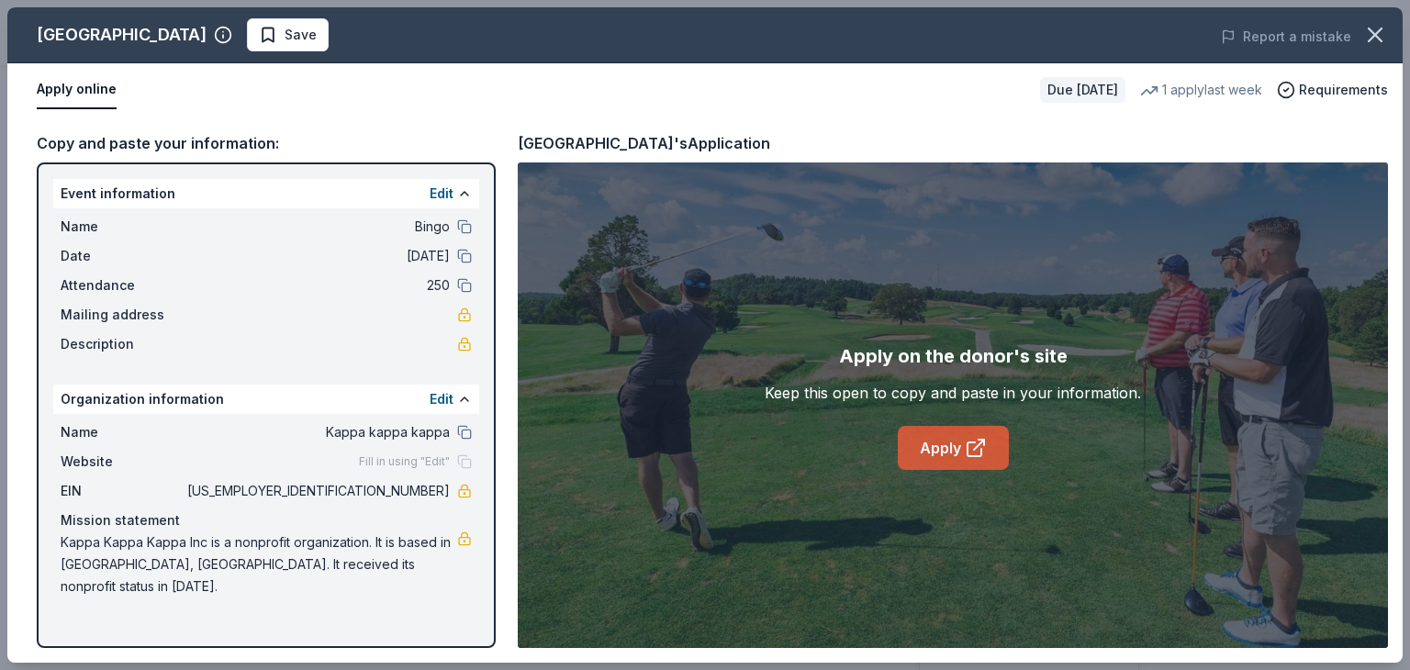
click at [945, 456] on link "Apply" at bounding box center [953, 448] width 111 height 44
drag, startPoint x: 281, startPoint y: 34, endPoint x: 306, endPoint y: 33, distance: 24.8
click at [284, 37] on span "Save" at bounding box center [300, 35] width 32 height 22
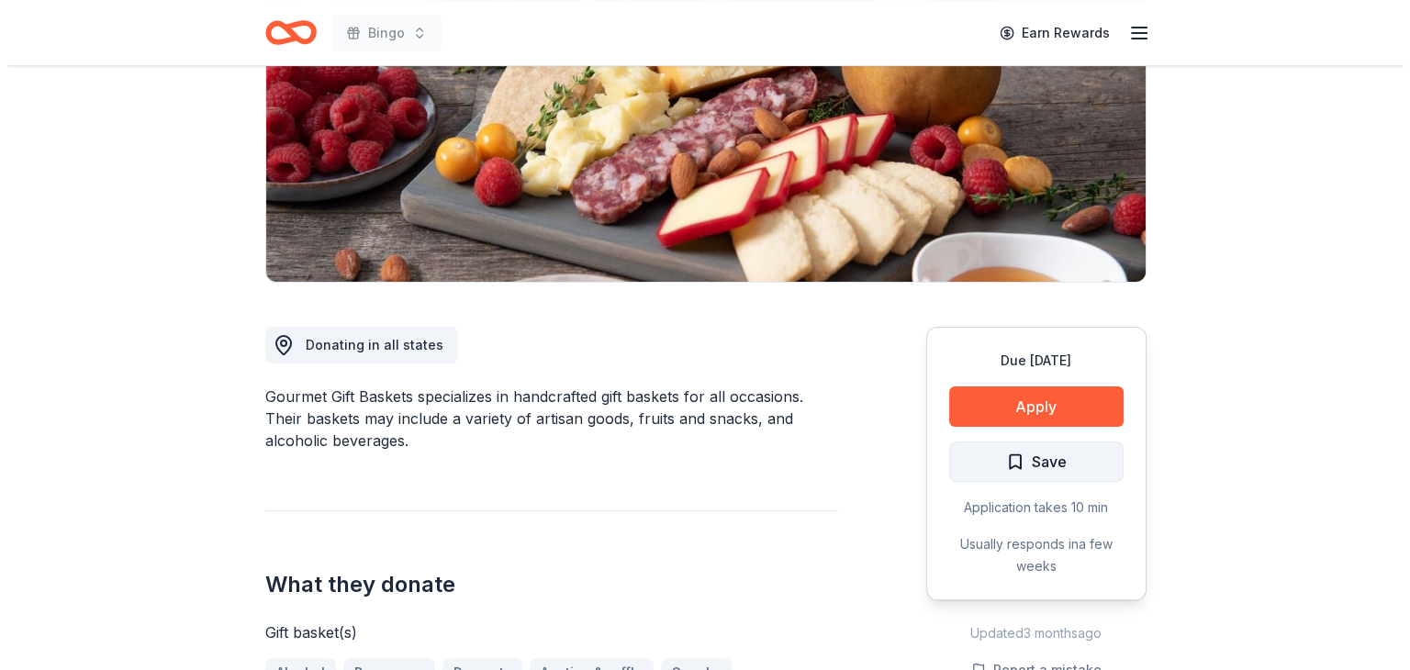
scroll to position [275, 0]
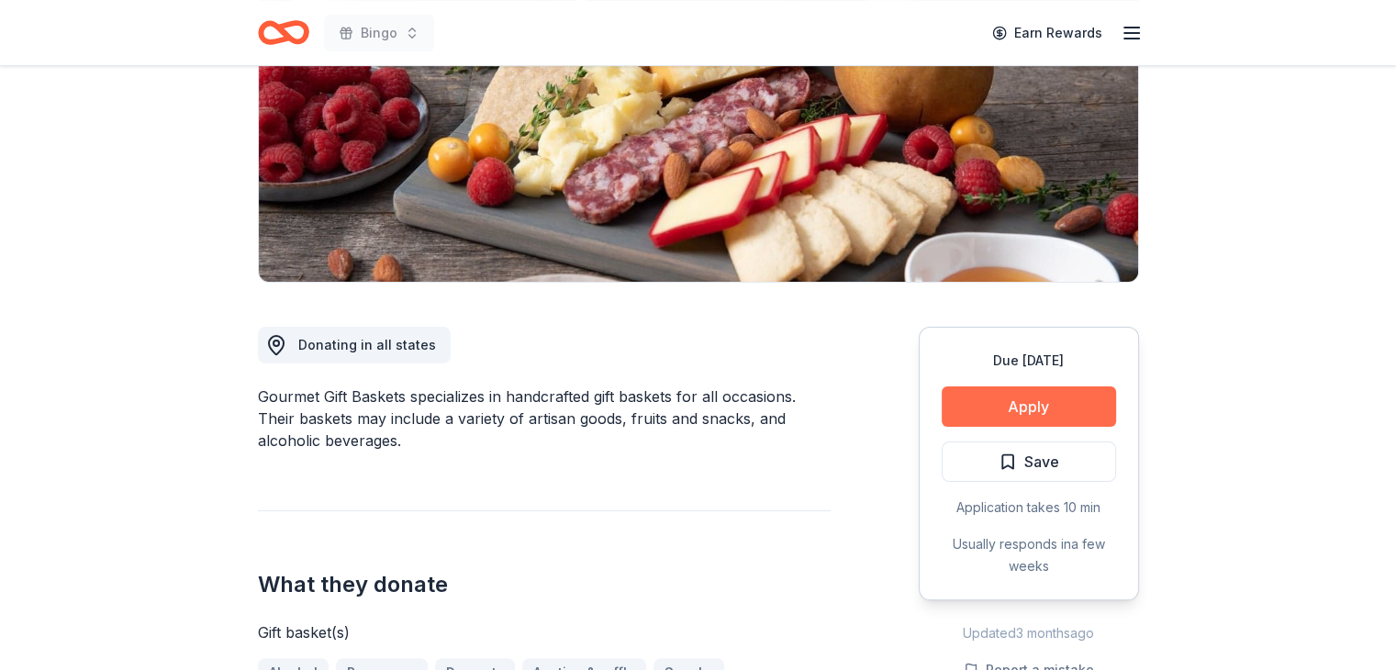
click at [1017, 407] on button "Apply" at bounding box center [1029, 406] width 174 height 40
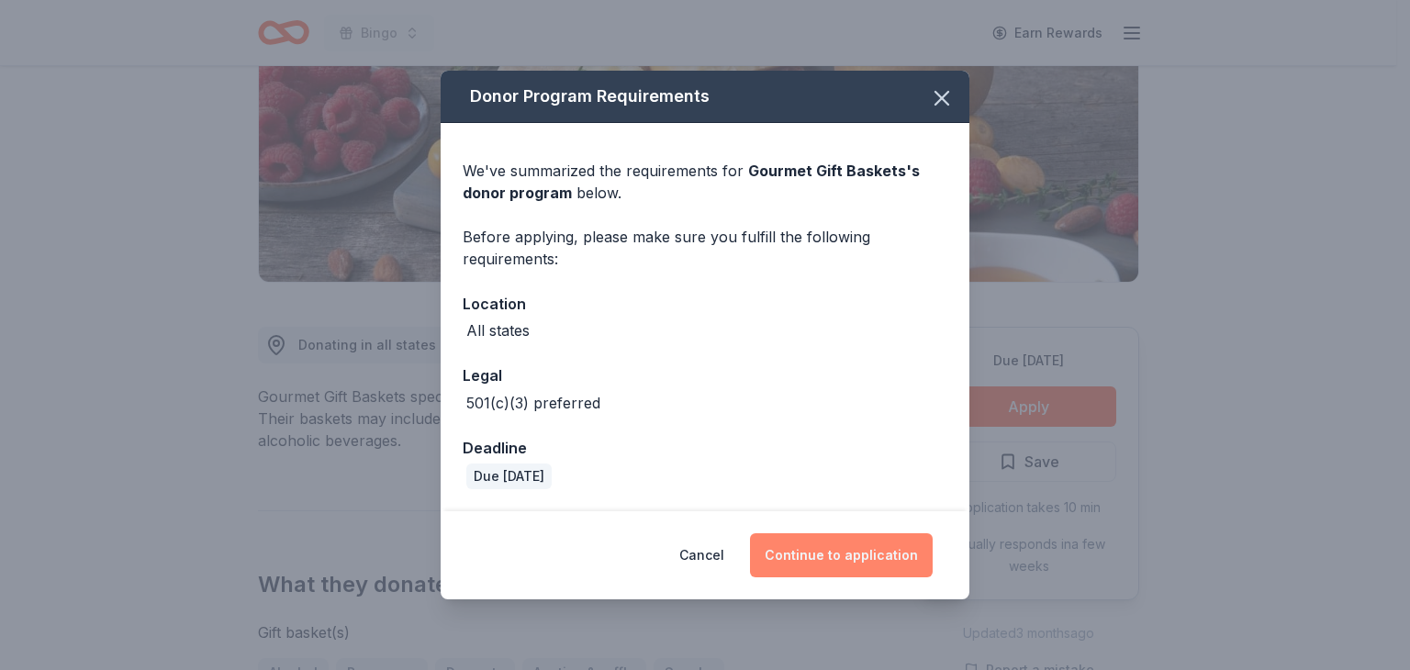
click at [857, 554] on button "Continue to application" at bounding box center [841, 555] width 183 height 44
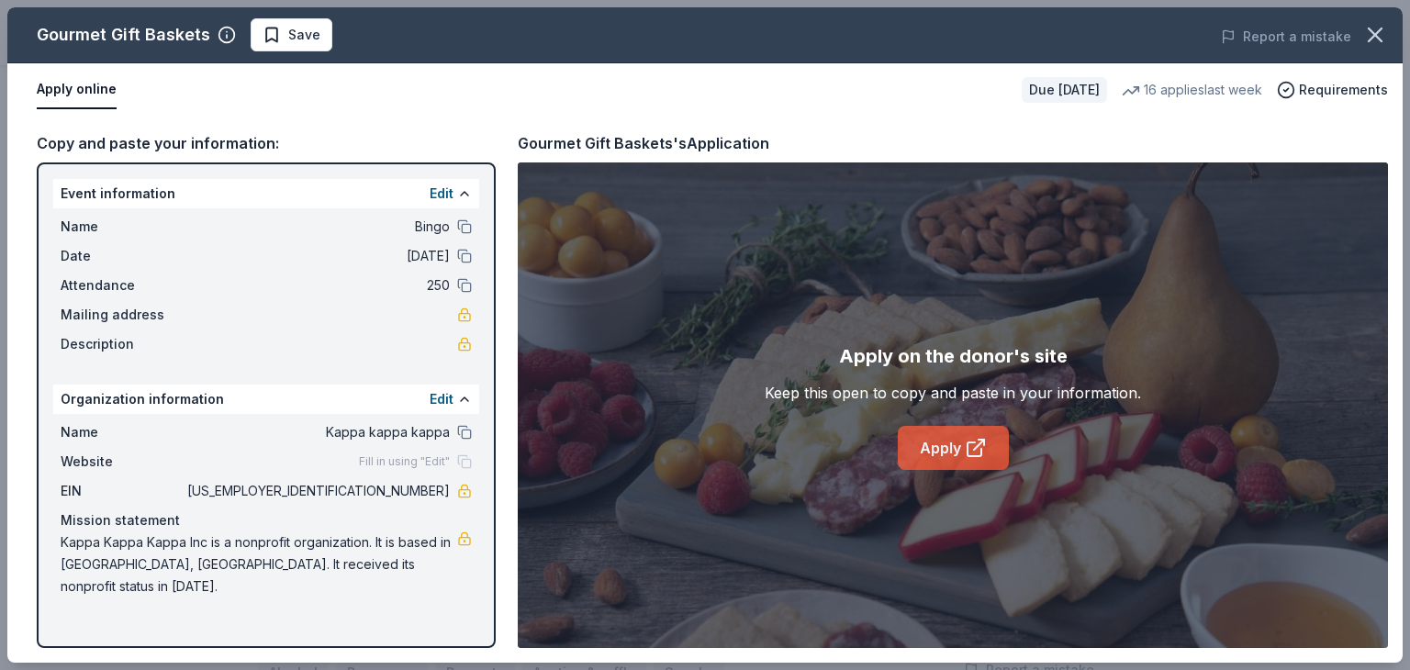
click at [952, 447] on link "Apply" at bounding box center [953, 448] width 111 height 44
click at [293, 30] on span "Save" at bounding box center [304, 35] width 32 height 22
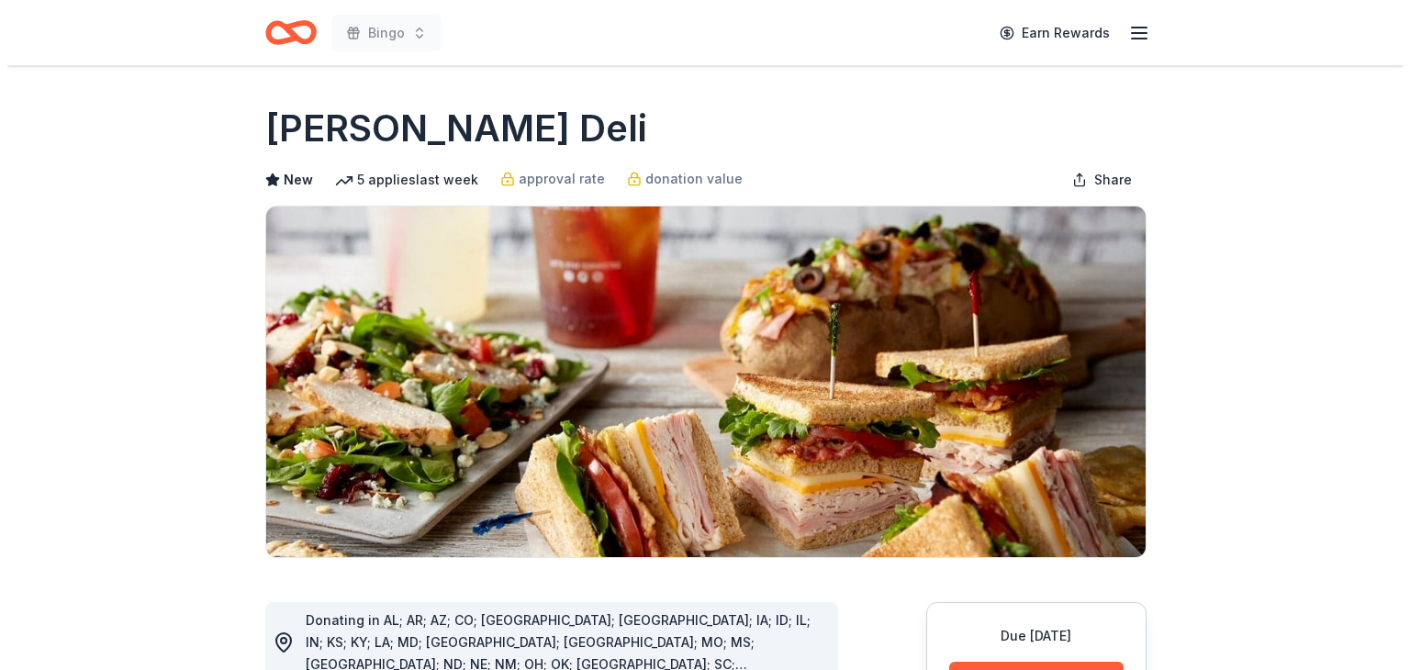
scroll to position [275, 0]
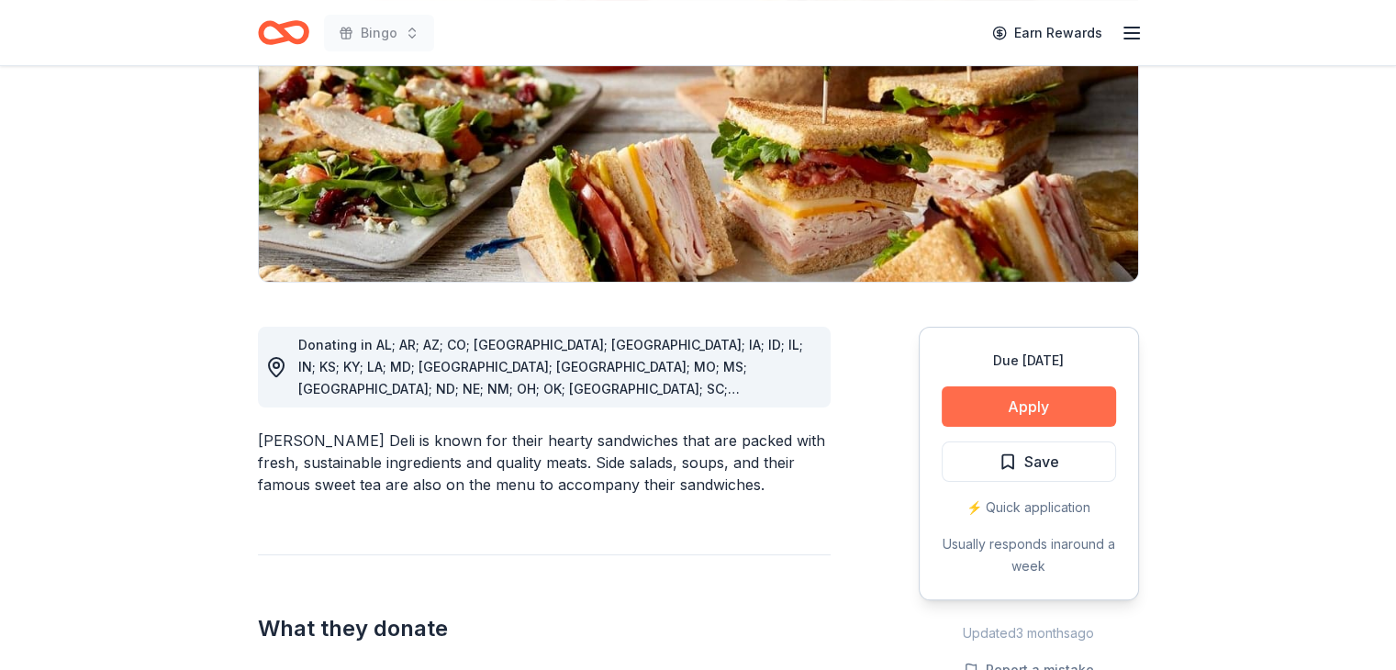
click at [1010, 401] on button "Apply" at bounding box center [1029, 406] width 174 height 40
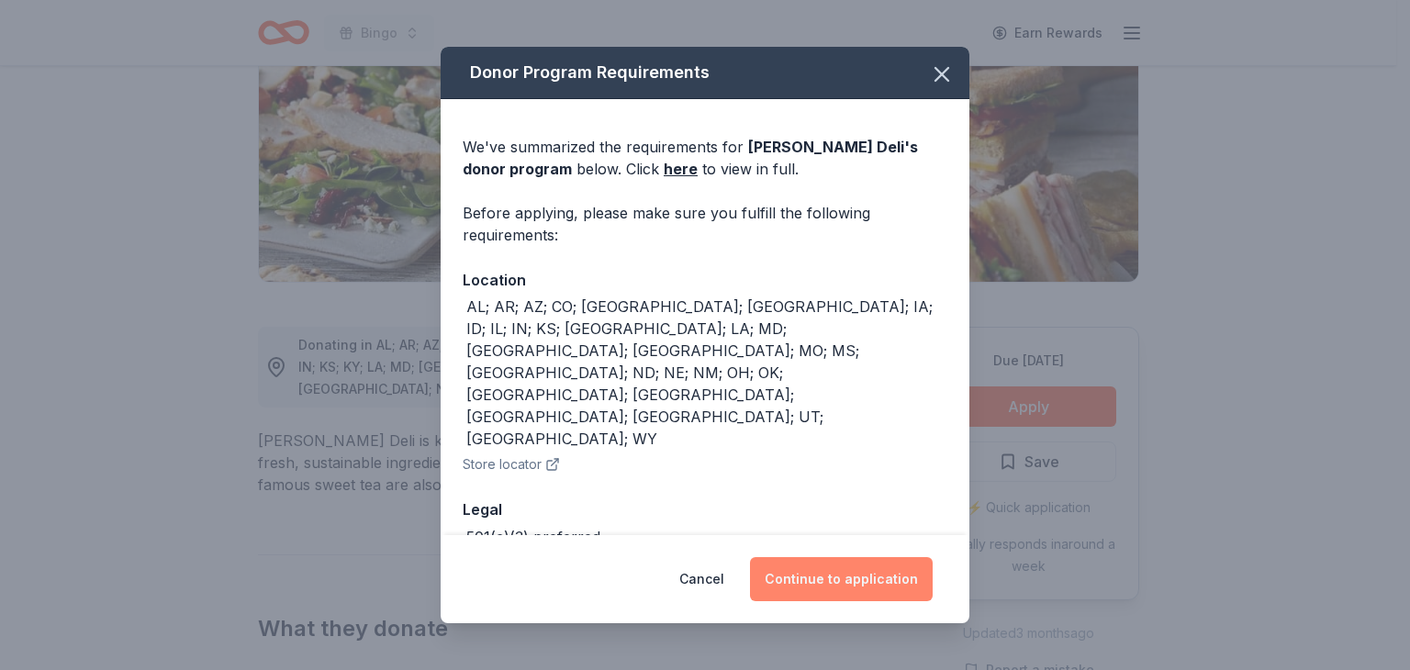
click at [836, 574] on button "Continue to application" at bounding box center [841, 579] width 183 height 44
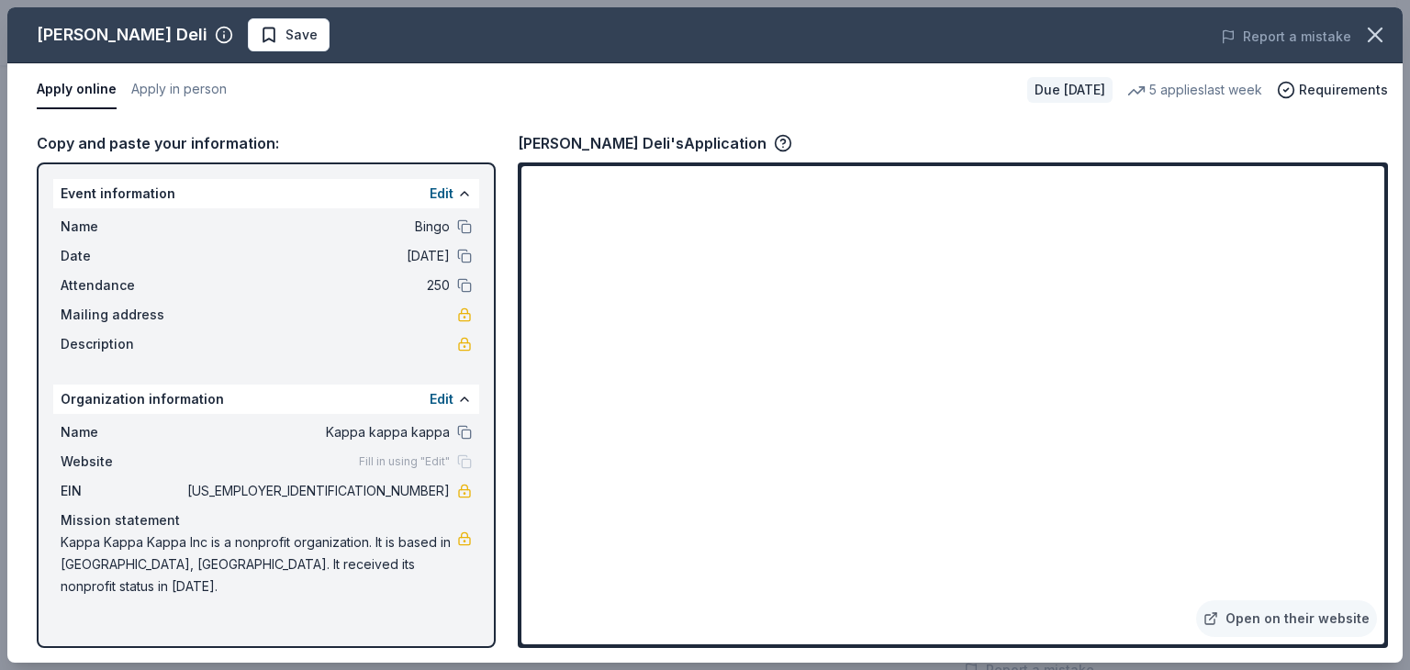
click at [285, 35] on span "Save" at bounding box center [301, 35] width 32 height 22
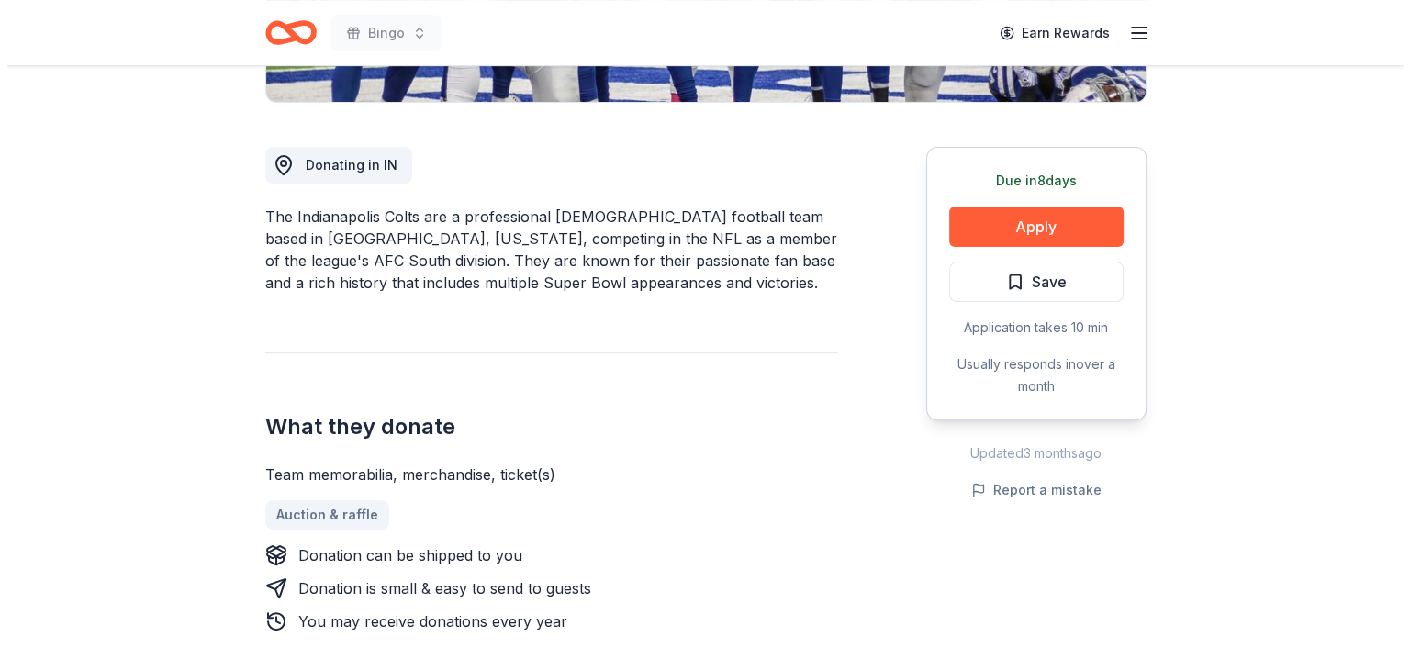
scroll to position [459, 0]
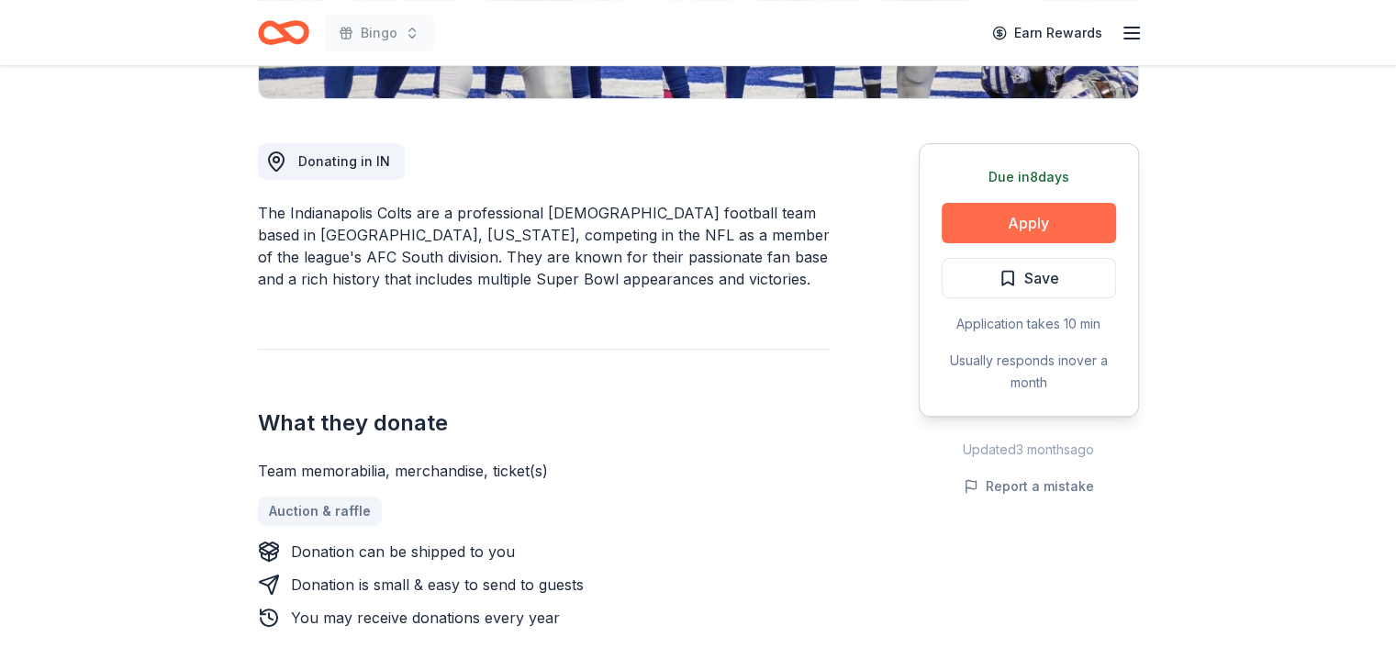
click at [1028, 218] on button "Apply" at bounding box center [1029, 223] width 174 height 40
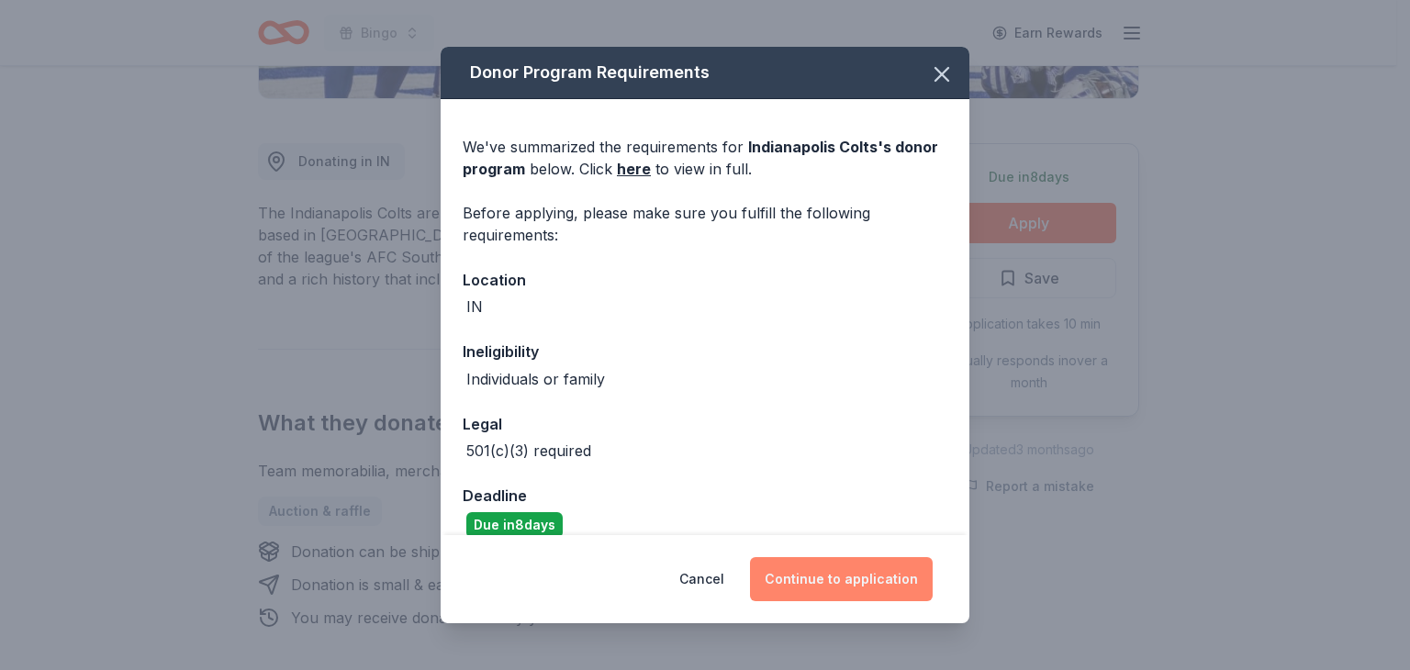
click at [852, 572] on button "Continue to application" at bounding box center [841, 579] width 183 height 44
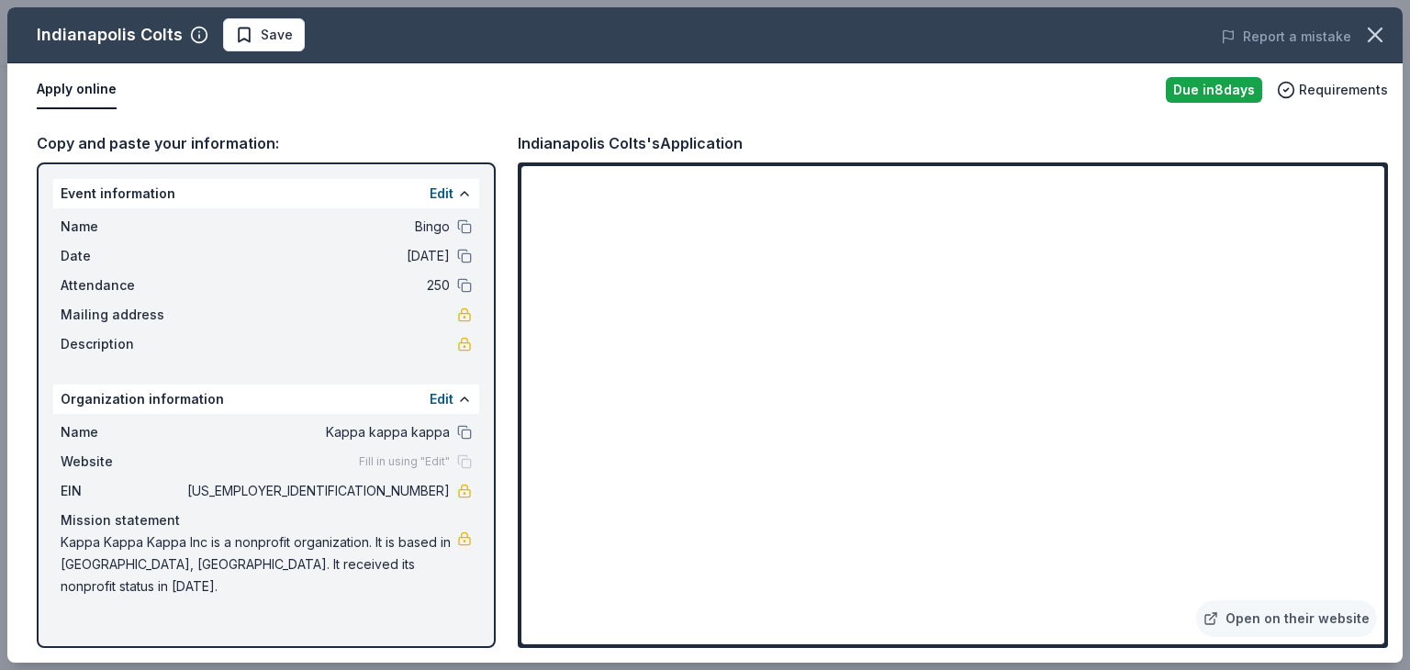
click at [261, 31] on span "Save" at bounding box center [277, 35] width 32 height 22
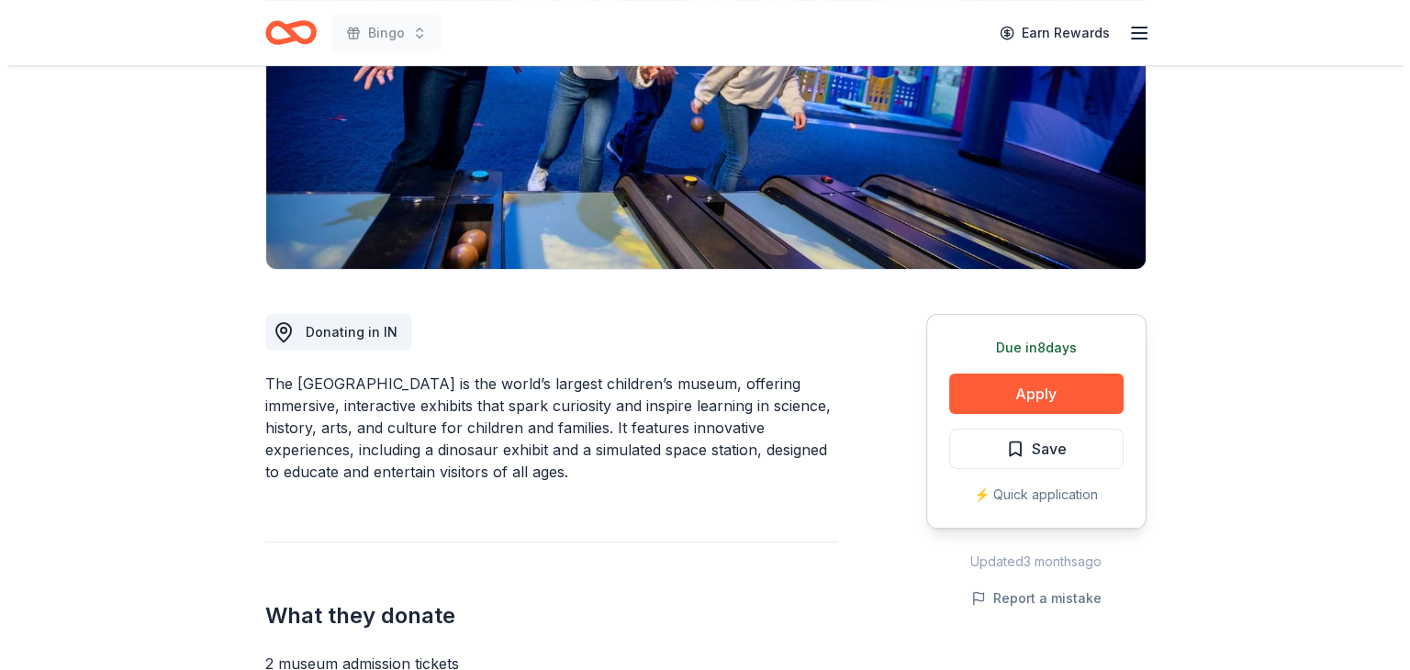
scroll to position [367, 0]
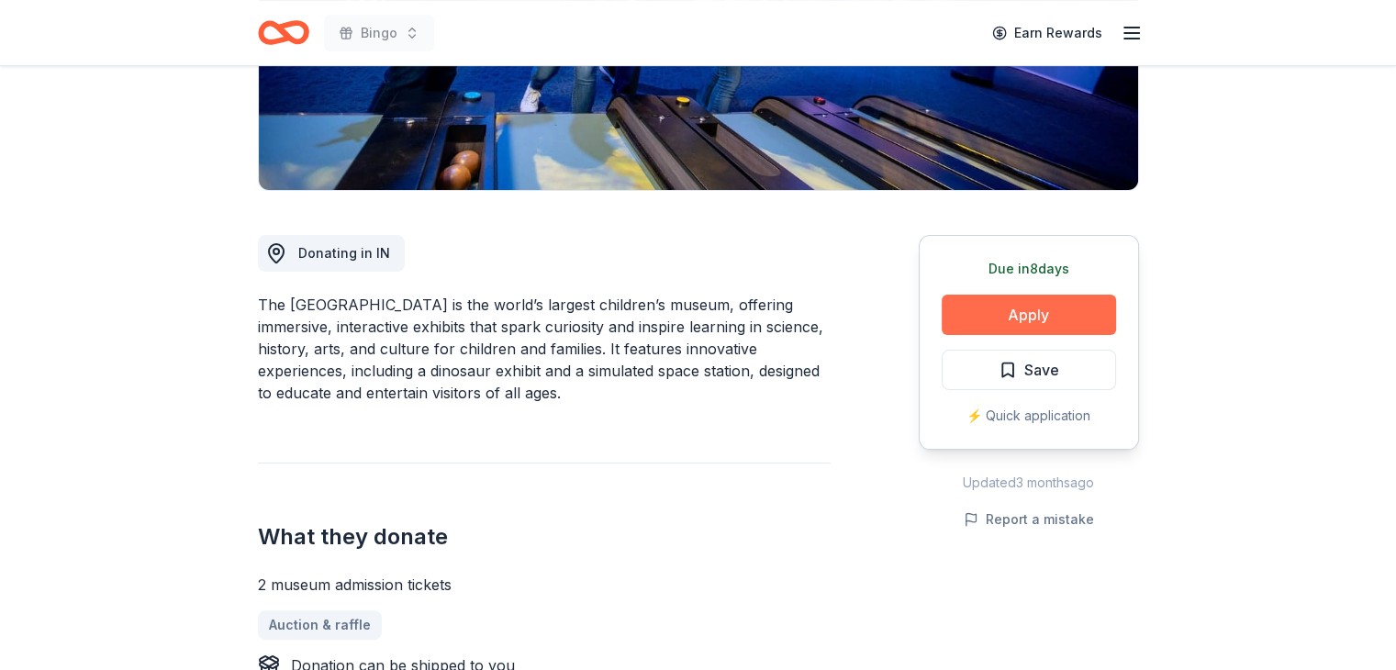
click at [1038, 318] on button "Apply" at bounding box center [1029, 315] width 174 height 40
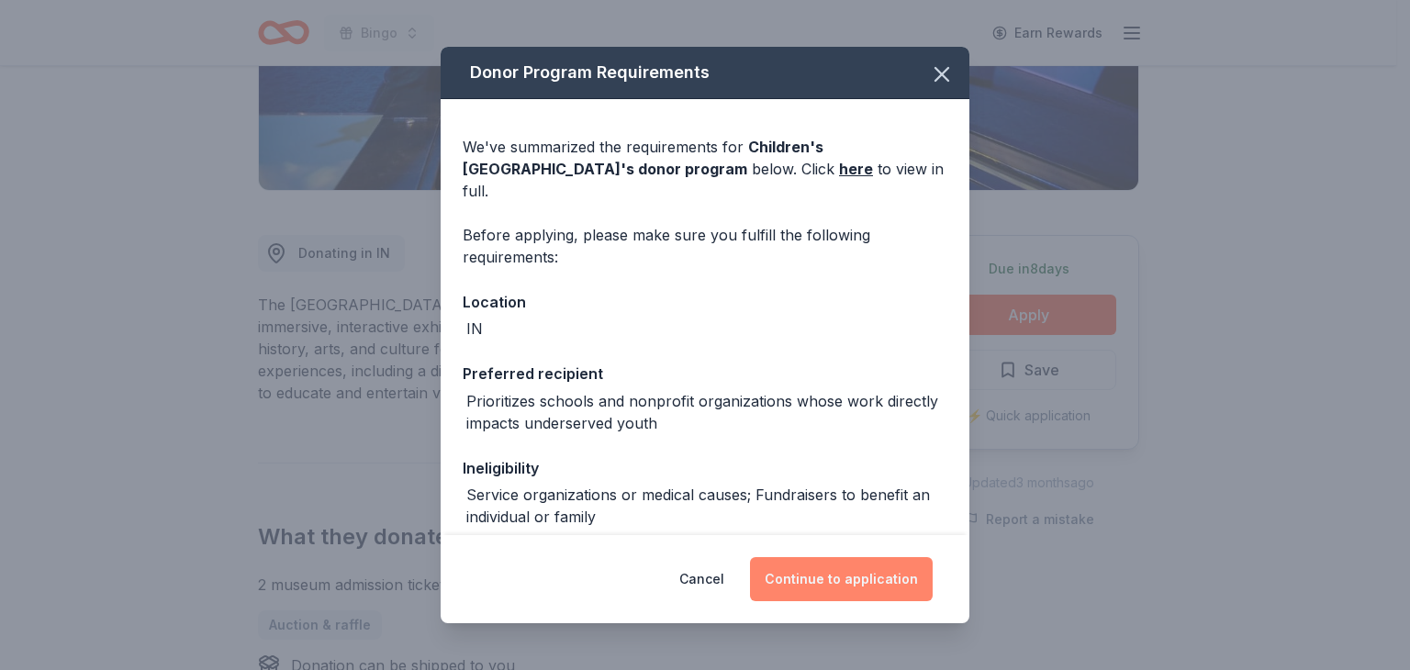
click at [833, 582] on button "Continue to application" at bounding box center [841, 579] width 183 height 44
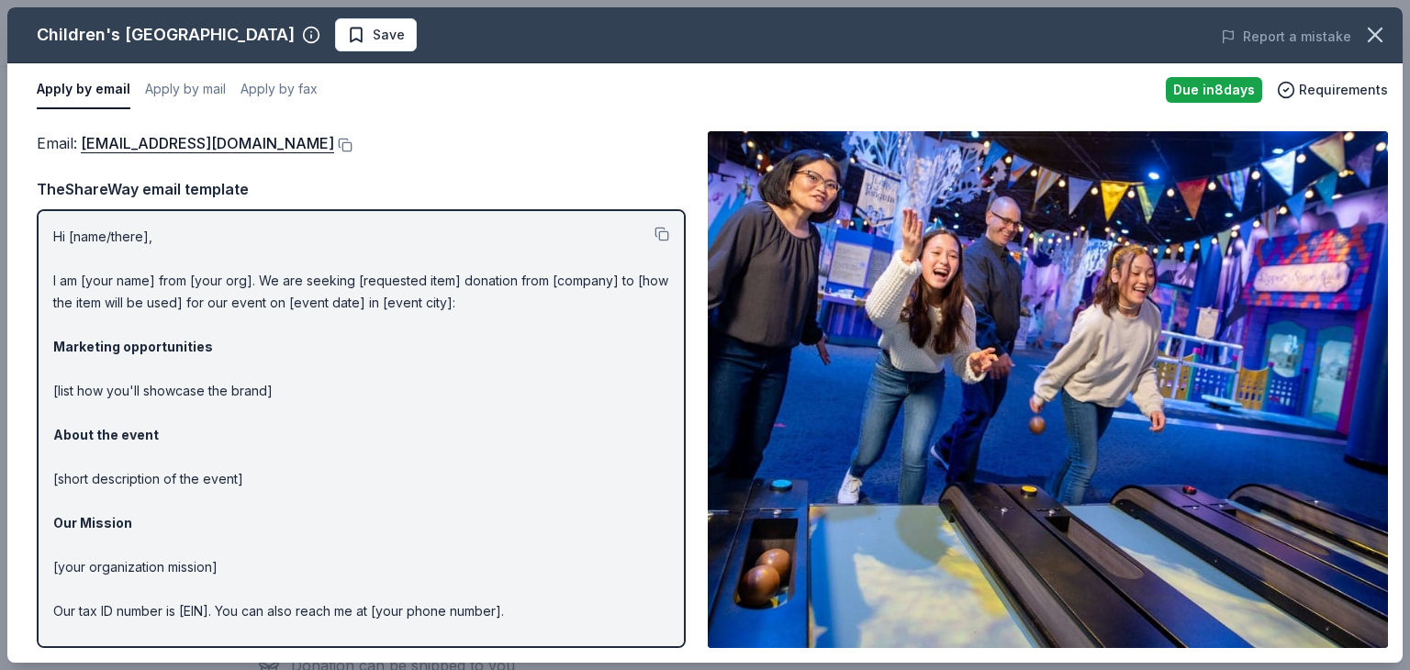
drag, startPoint x: 952, startPoint y: 470, endPoint x: 984, endPoint y: 457, distance: 34.6
click at [952, 469] on img at bounding box center [1048, 389] width 680 height 517
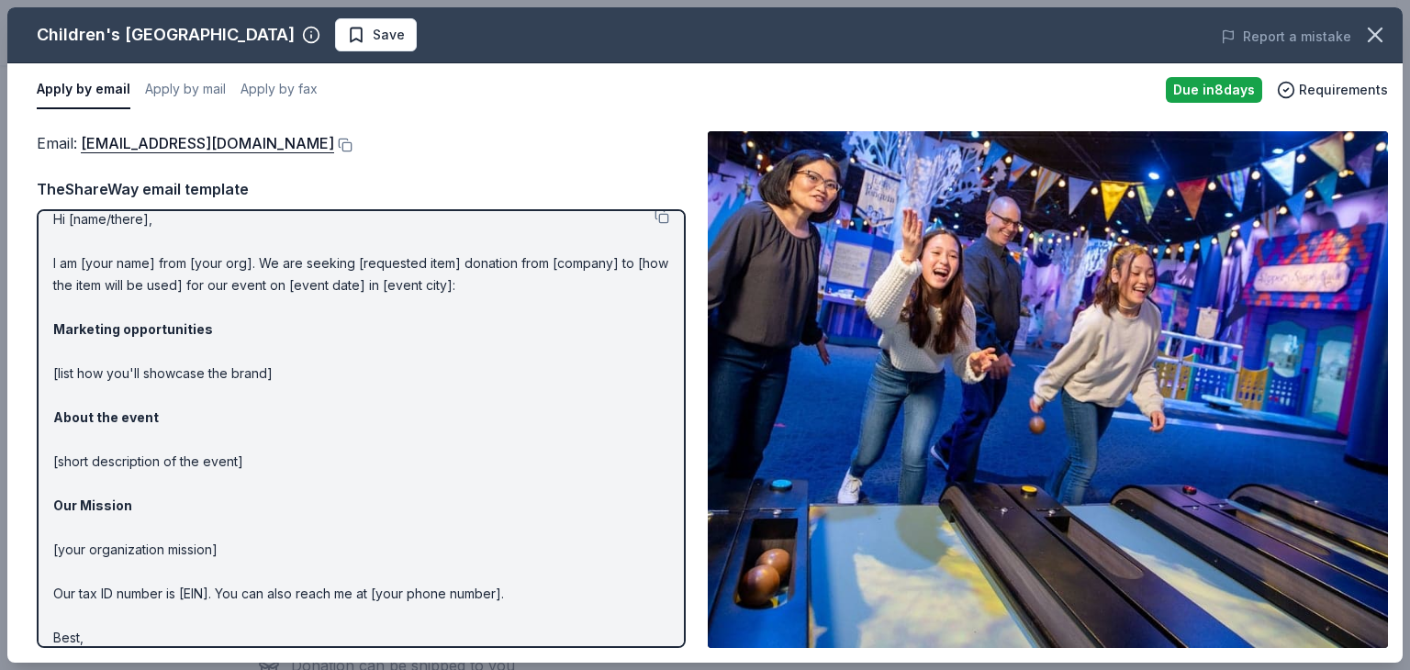
scroll to position [0, 0]
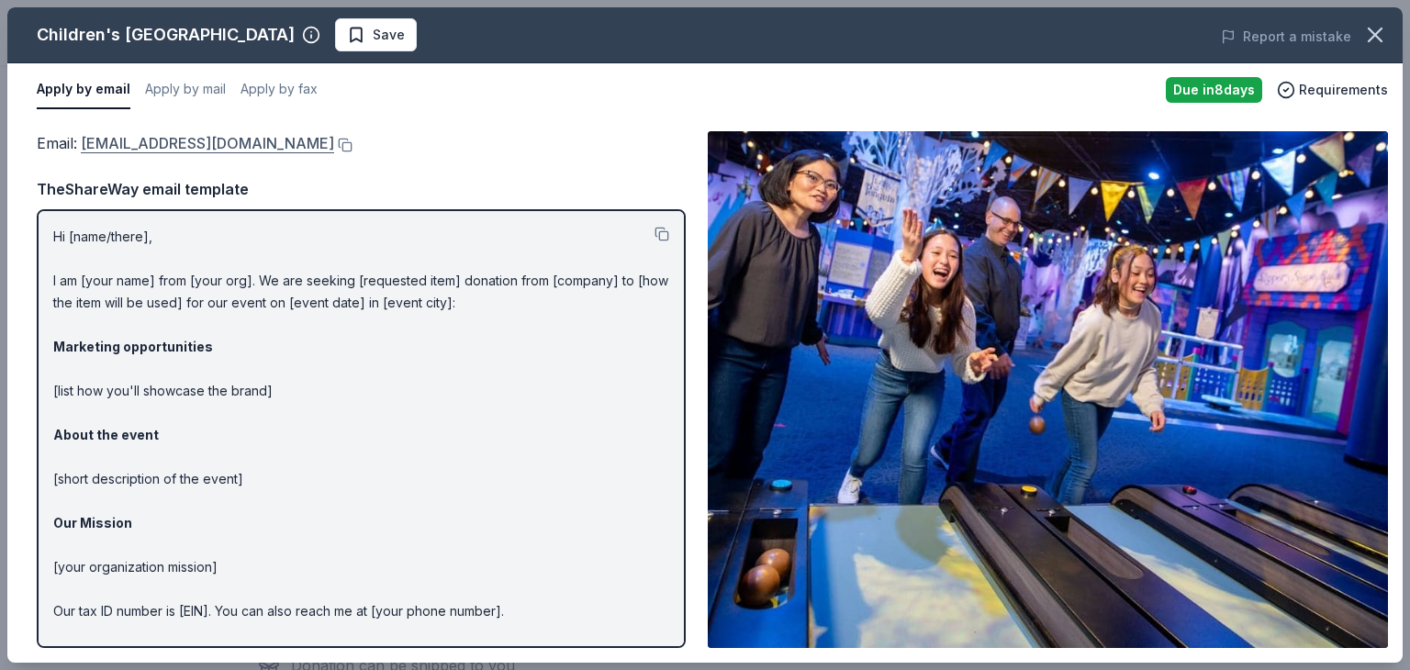
click at [291, 139] on link "[EMAIL_ADDRESS][DOMAIN_NAME]" at bounding box center [207, 143] width 253 height 24
click at [285, 140] on link "[EMAIL_ADDRESS][DOMAIN_NAME]" at bounding box center [207, 143] width 253 height 24
click at [387, 43] on span "Save" at bounding box center [376, 35] width 58 height 22
drag, startPoint x: 187, startPoint y: 144, endPoint x: 385, endPoint y: 139, distance: 197.4
click at [385, 139] on div "Email : [EMAIL_ADDRESS][DOMAIN_NAME]" at bounding box center [361, 143] width 649 height 24
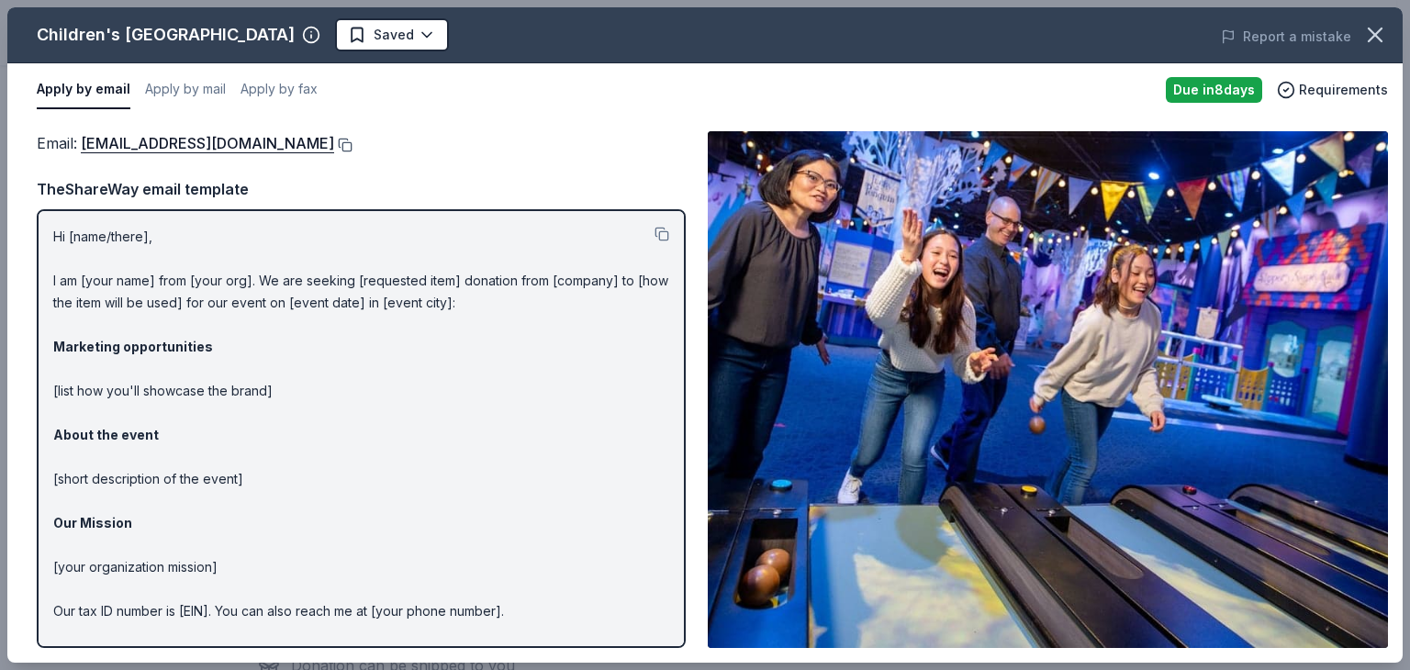
click at [352, 139] on button at bounding box center [343, 145] width 18 height 15
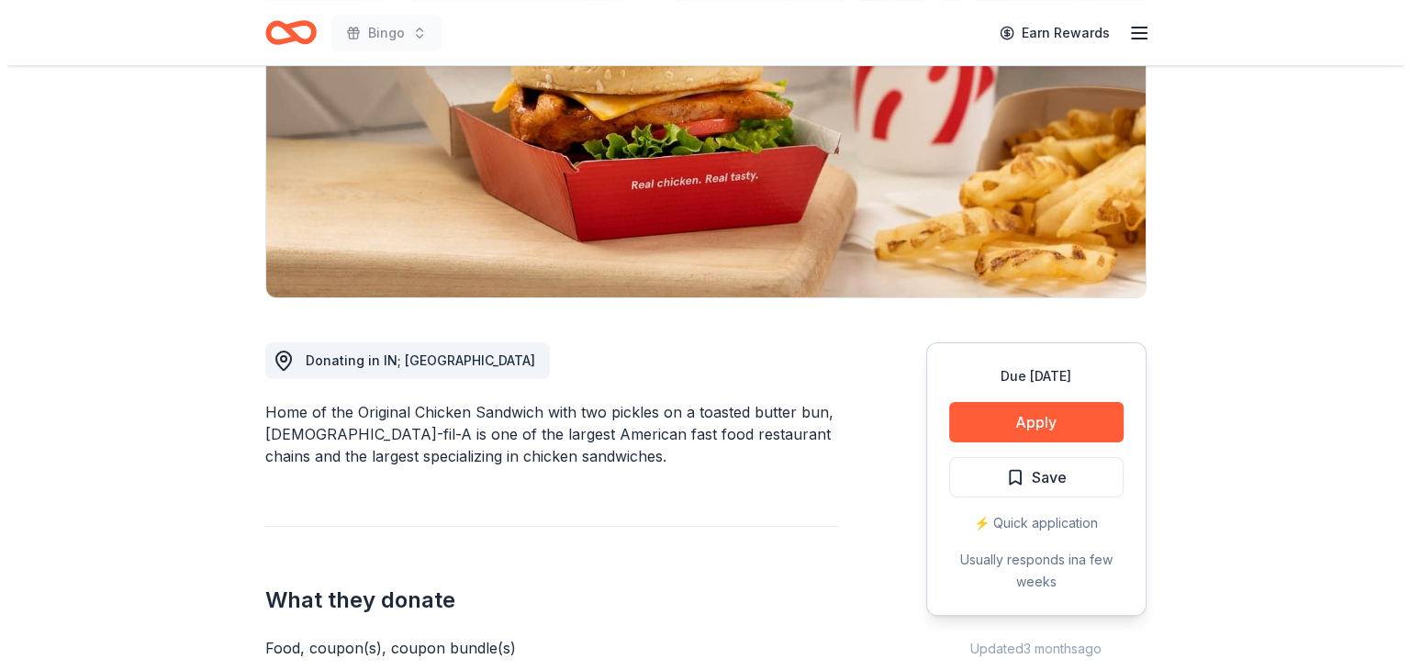
scroll to position [275, 0]
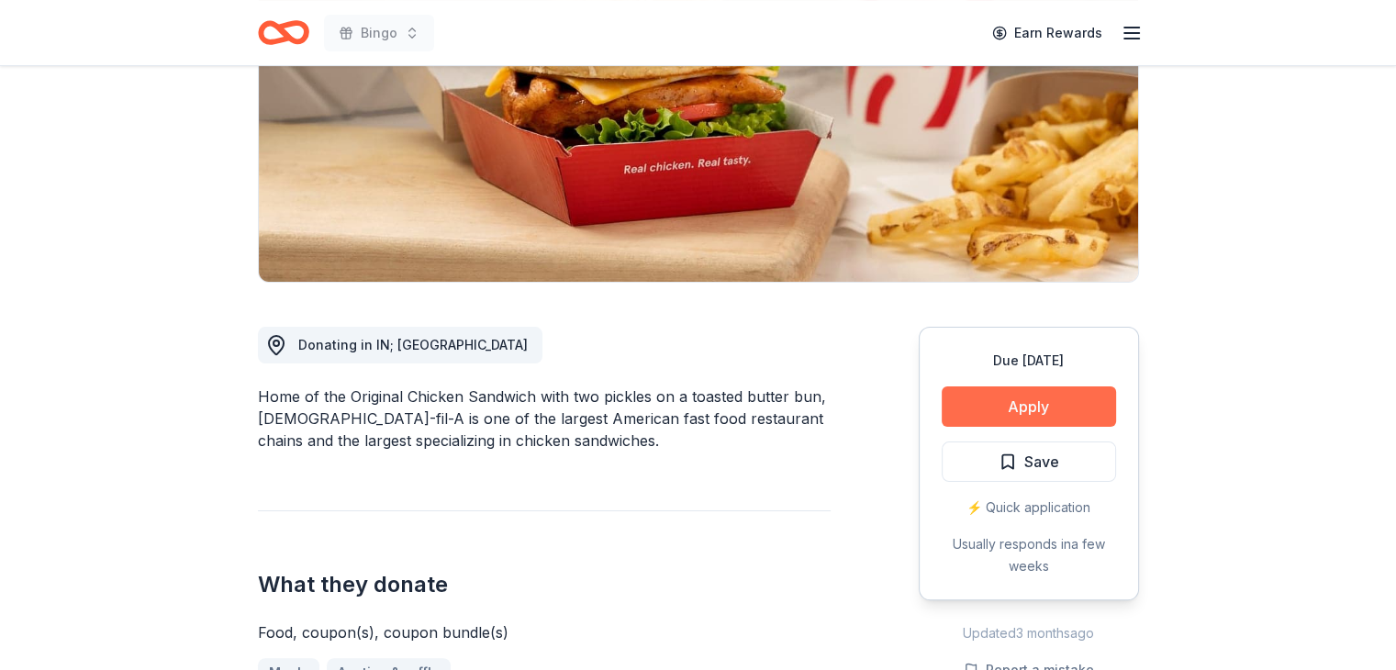
click at [1034, 404] on button "Apply" at bounding box center [1029, 406] width 174 height 40
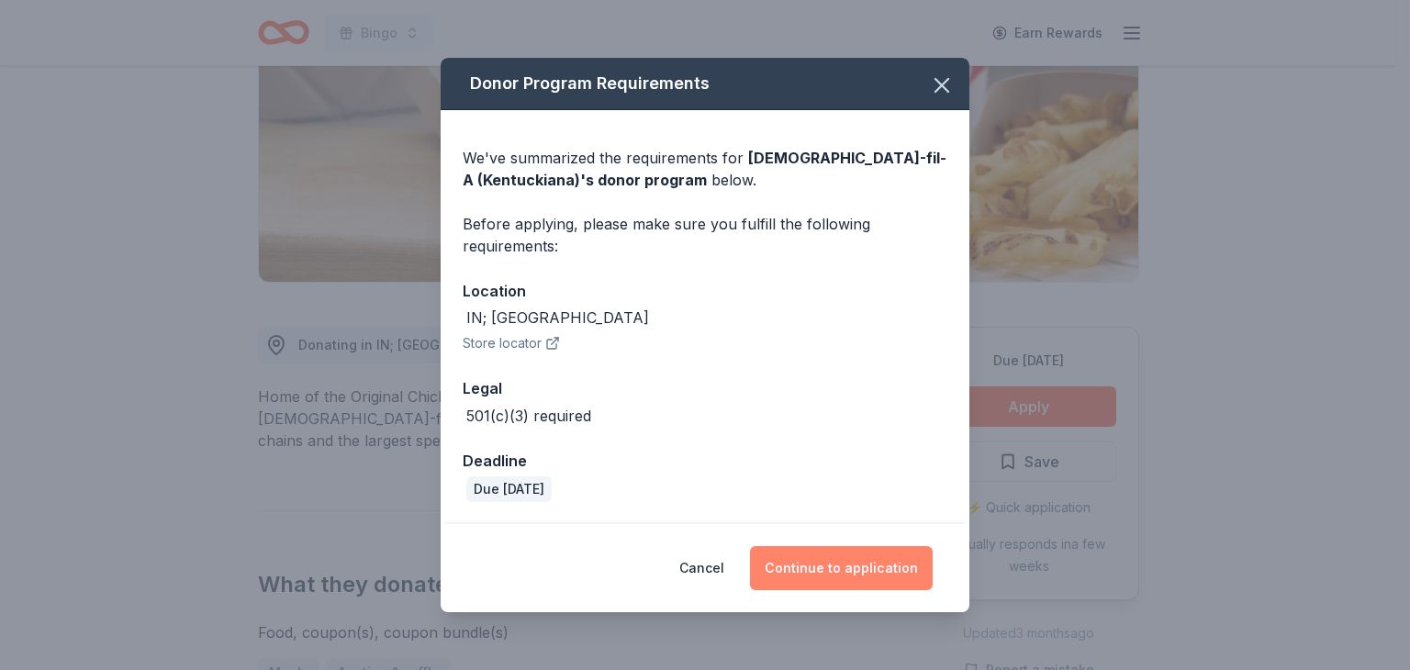
click at [862, 570] on button "Continue to application" at bounding box center [841, 568] width 183 height 44
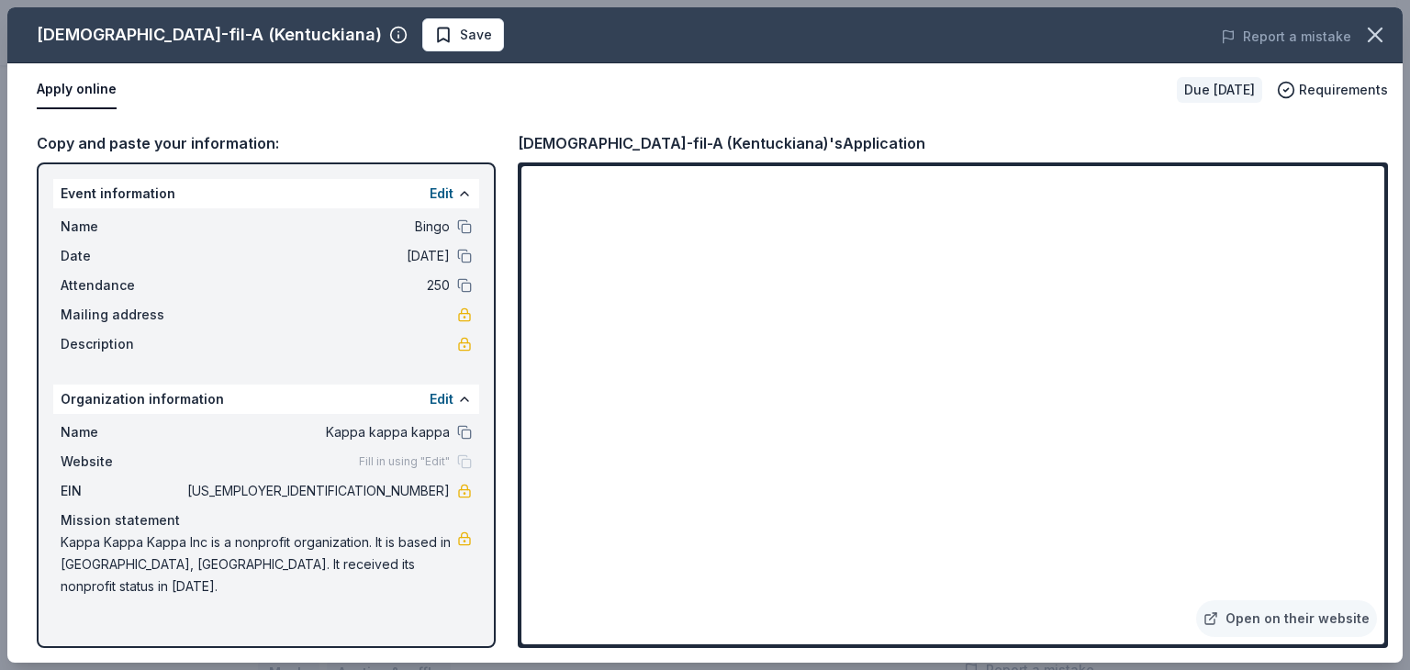
click at [387, 126] on div "Copy and paste your information: Event information Edit Name Bingo Date 11/02/2…" at bounding box center [704, 390] width 1395 height 546
click at [1332, 89] on span "Requirements" at bounding box center [1343, 90] width 89 height 22
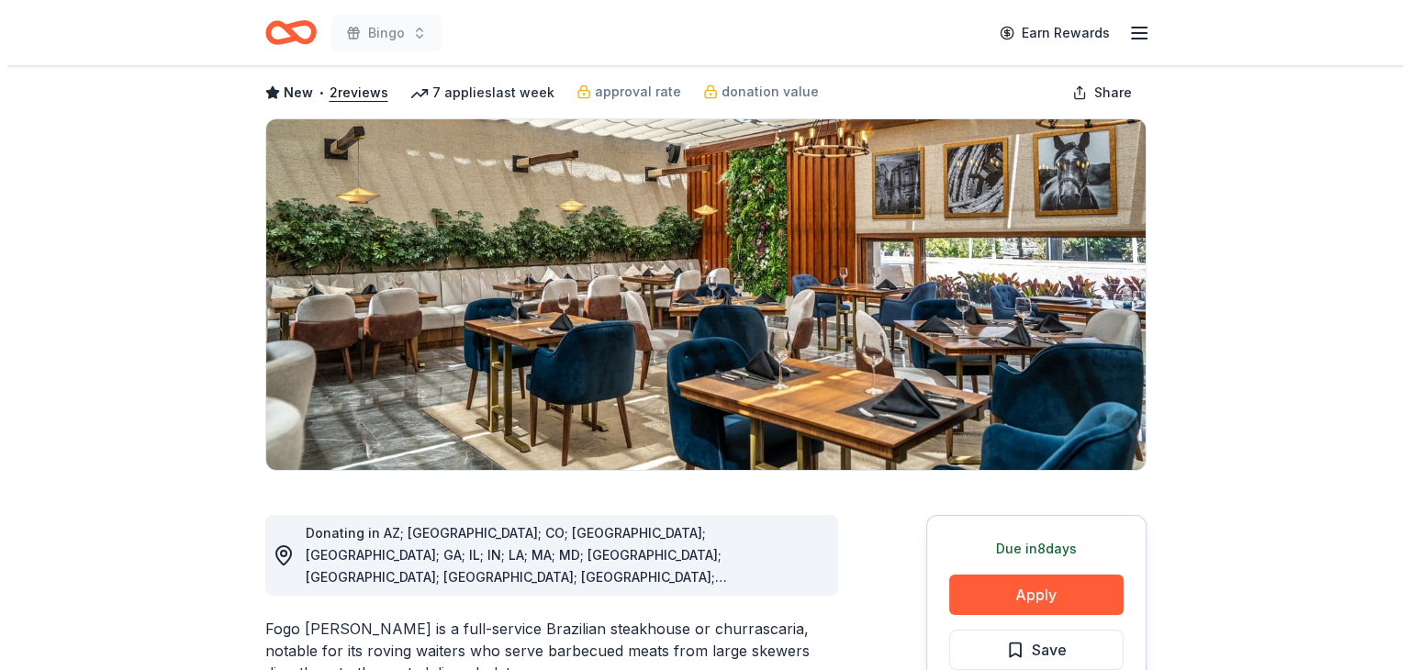
scroll to position [92, 0]
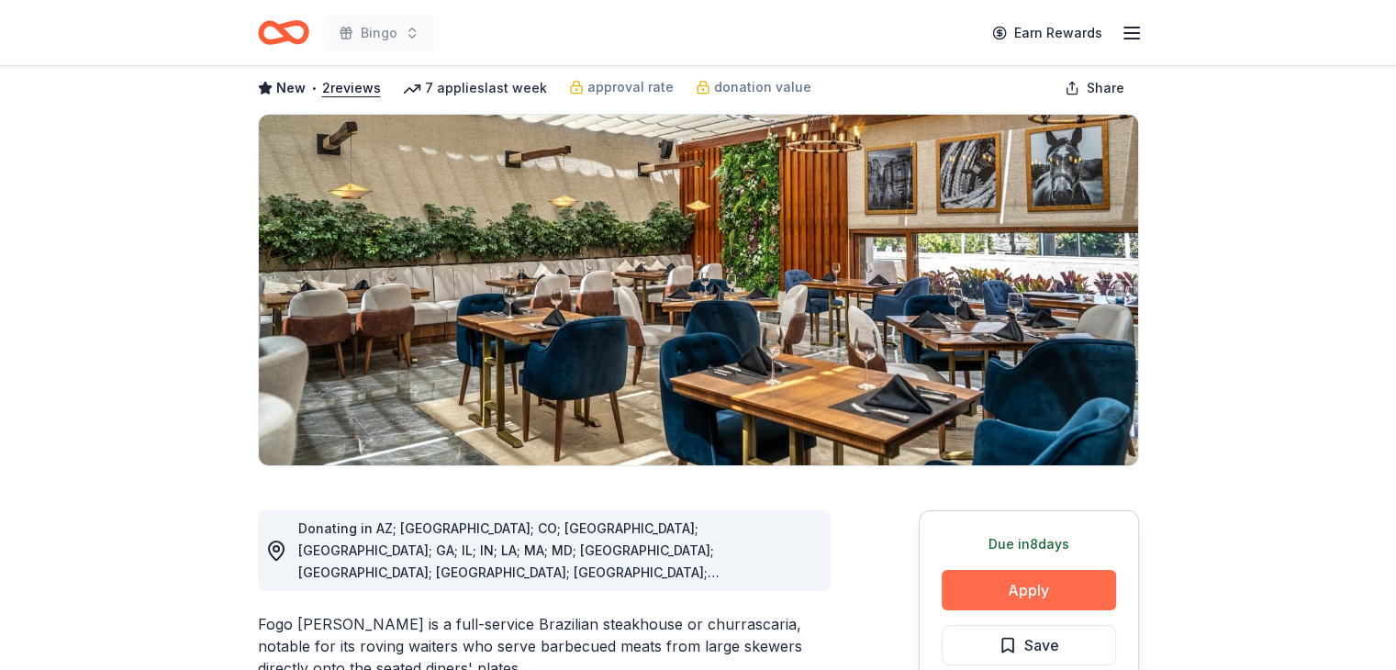
click at [1028, 584] on button "Apply" at bounding box center [1029, 590] width 174 height 40
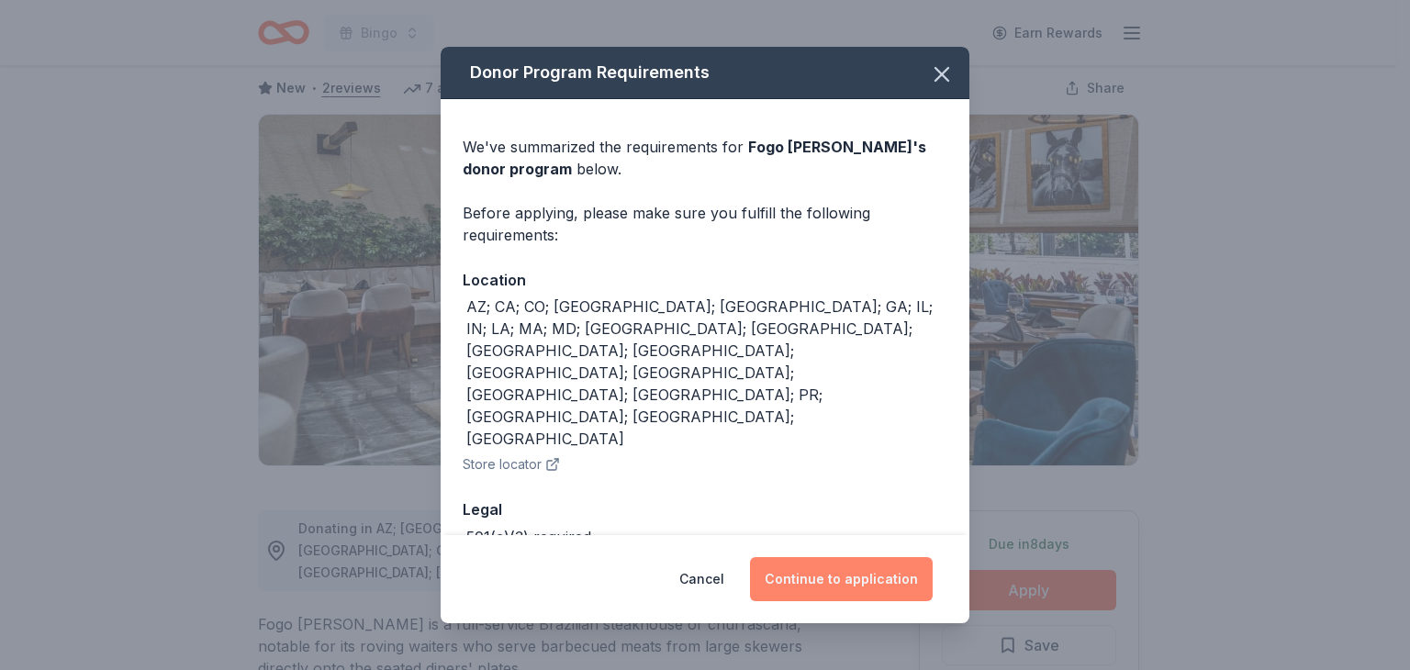
click at [855, 585] on button "Continue to application" at bounding box center [841, 579] width 183 height 44
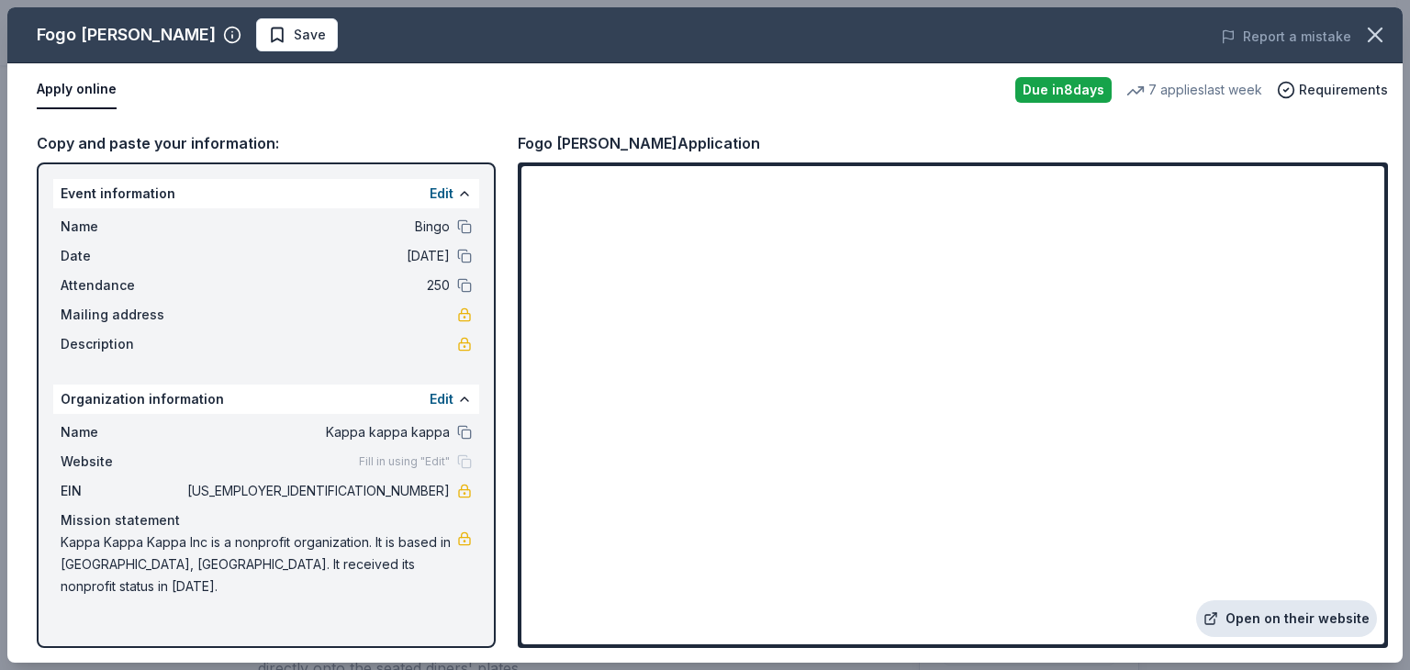
click at [1269, 612] on link "Open on their website" at bounding box center [1286, 618] width 181 height 37
click at [294, 32] on span "Save" at bounding box center [310, 35] width 32 height 22
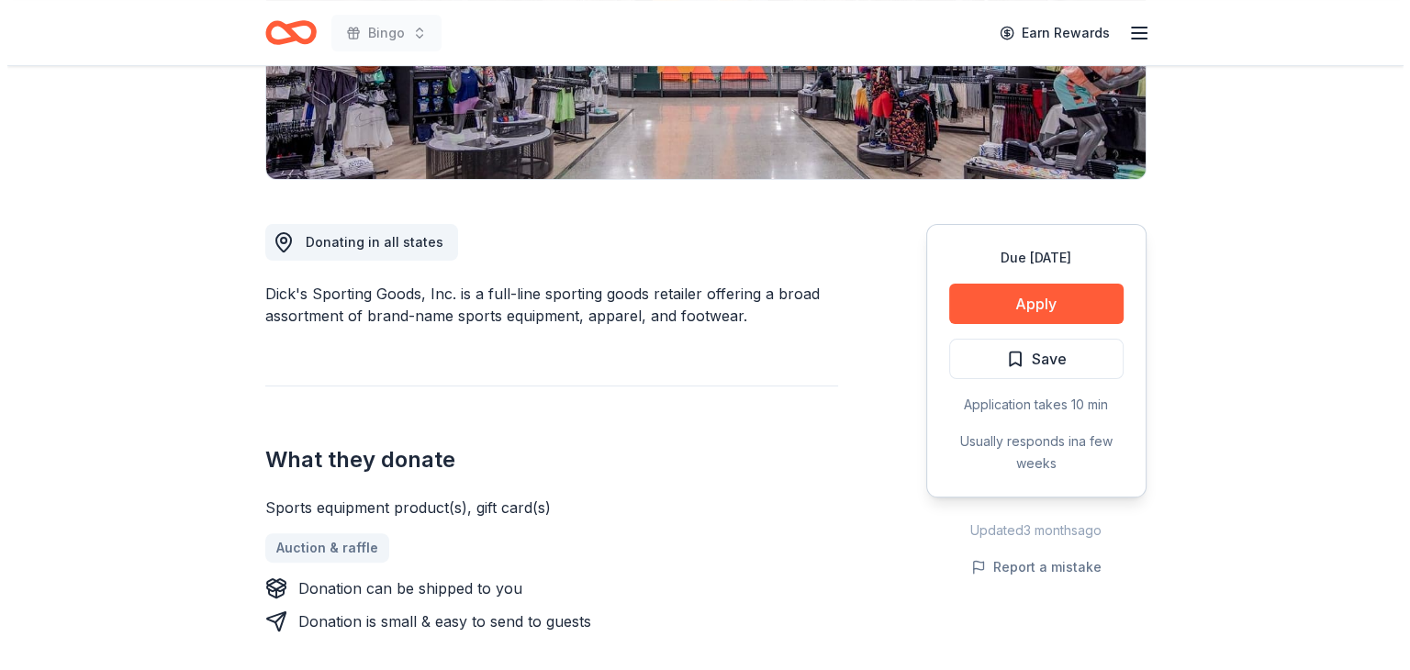
scroll to position [459, 0]
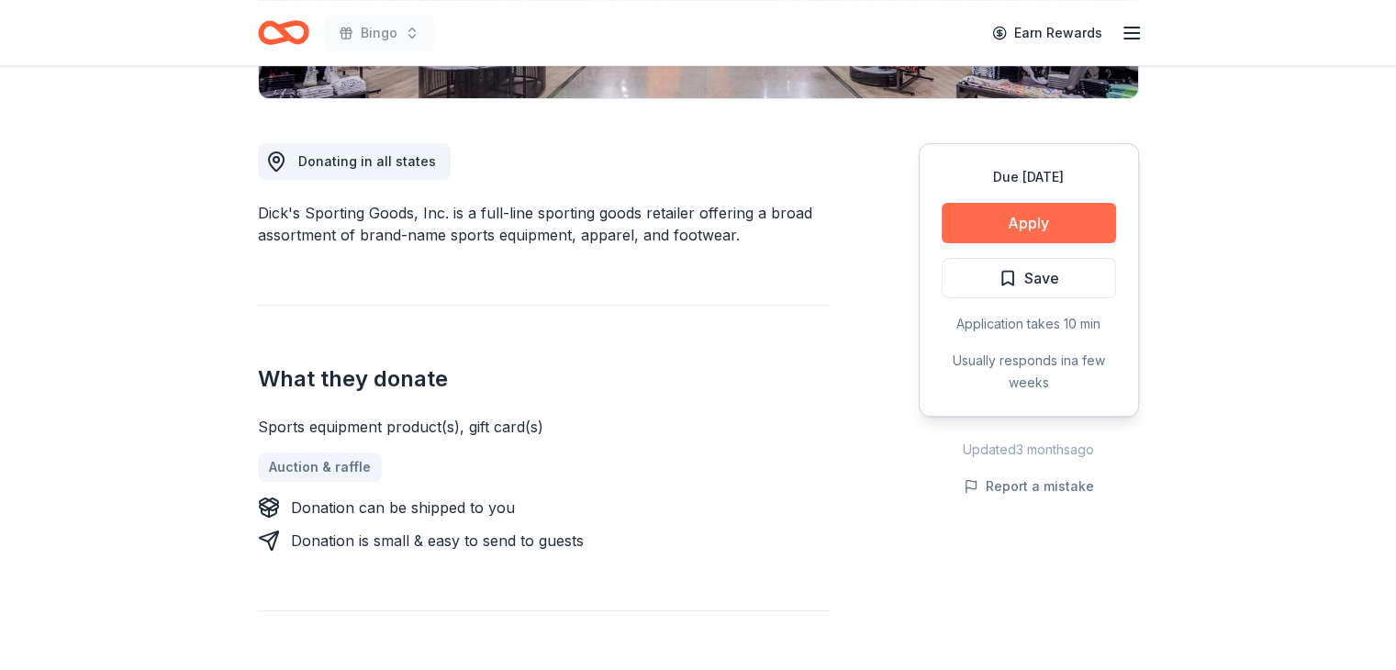
click at [1037, 216] on button "Apply" at bounding box center [1029, 223] width 174 height 40
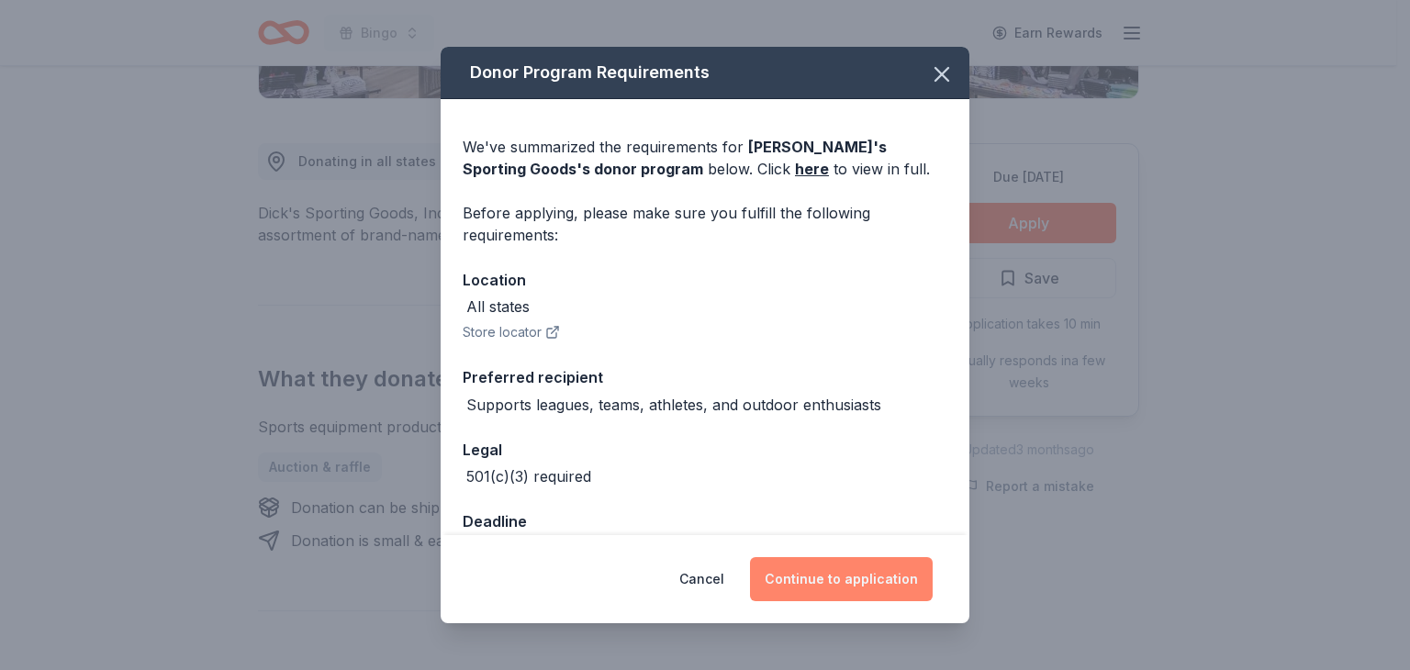
drag, startPoint x: 836, startPoint y: 577, endPoint x: 848, endPoint y: 570, distance: 14.0
click at [837, 576] on button "Continue to application" at bounding box center [841, 579] width 183 height 44
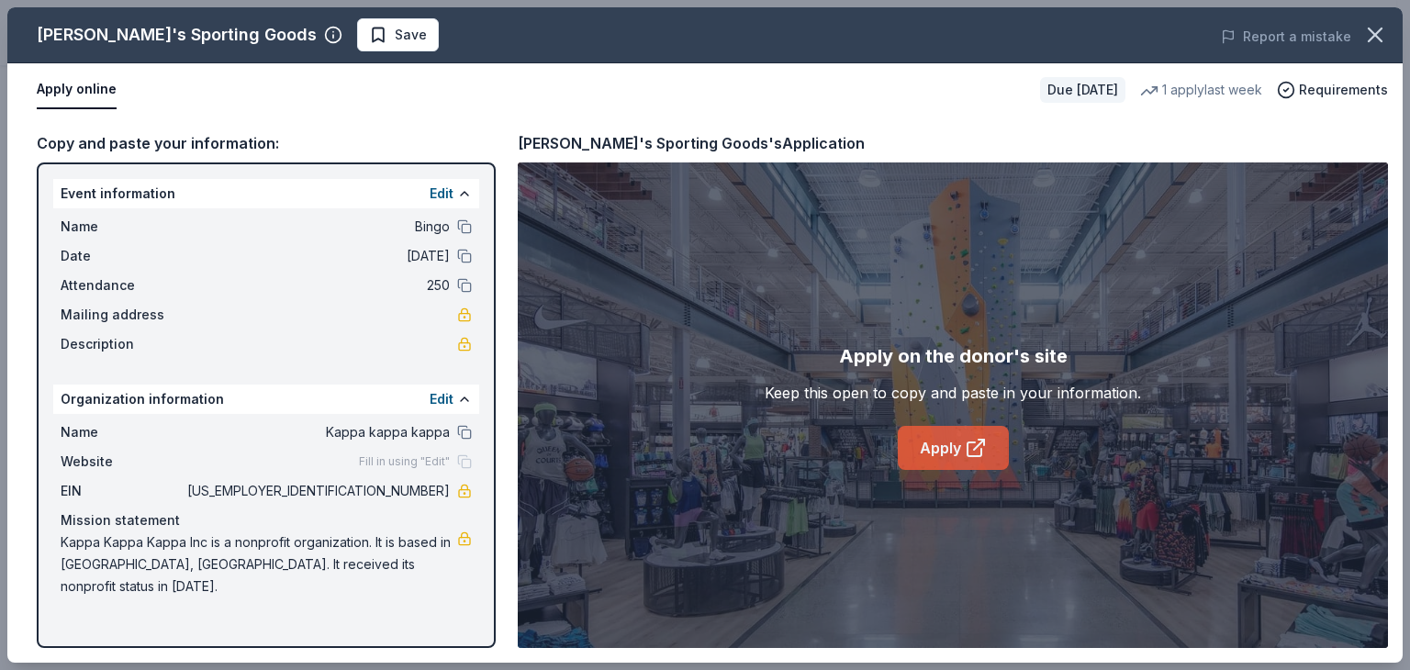
click at [939, 442] on link "Apply" at bounding box center [953, 448] width 111 height 44
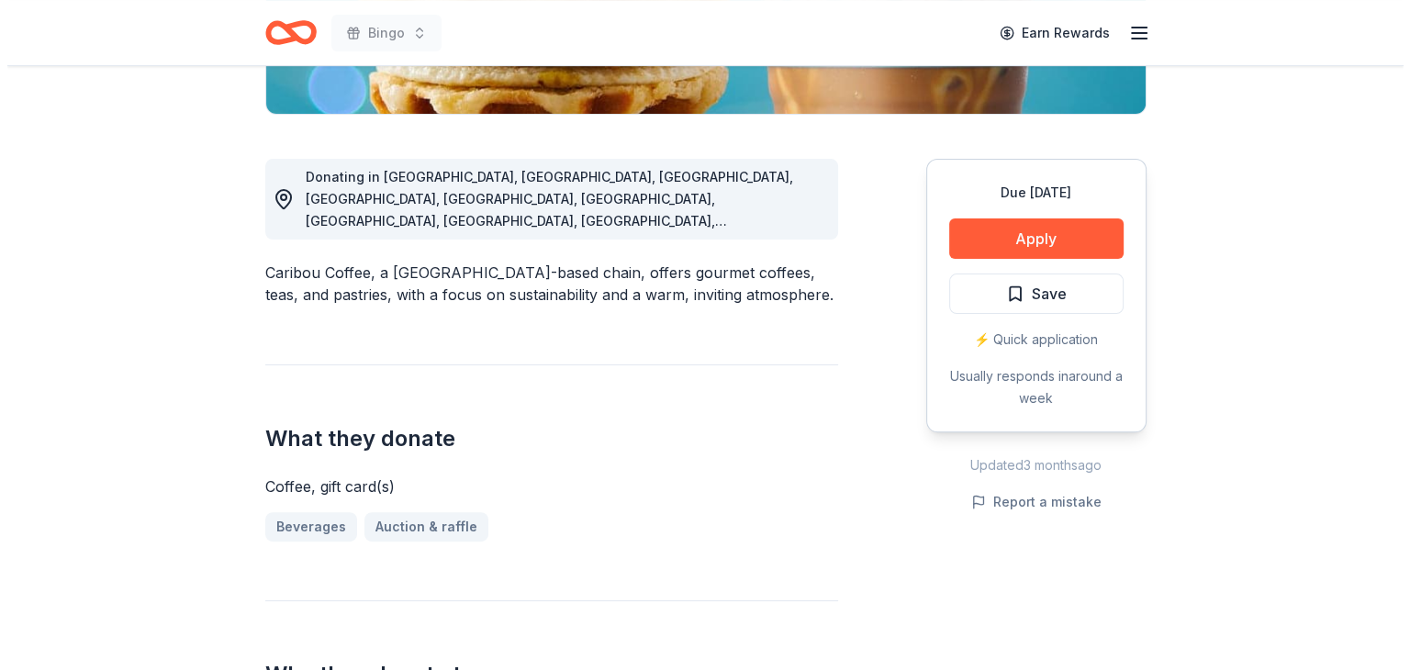
scroll to position [459, 0]
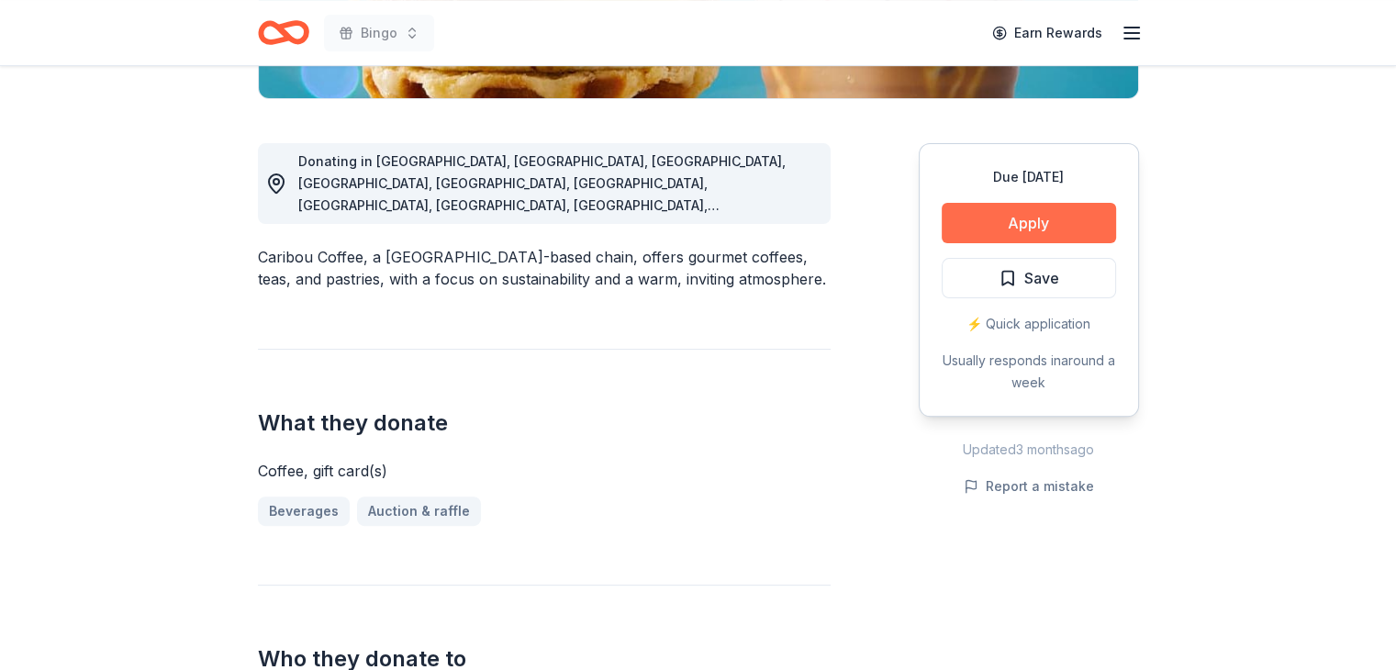
click at [1034, 214] on button "Apply" at bounding box center [1029, 223] width 174 height 40
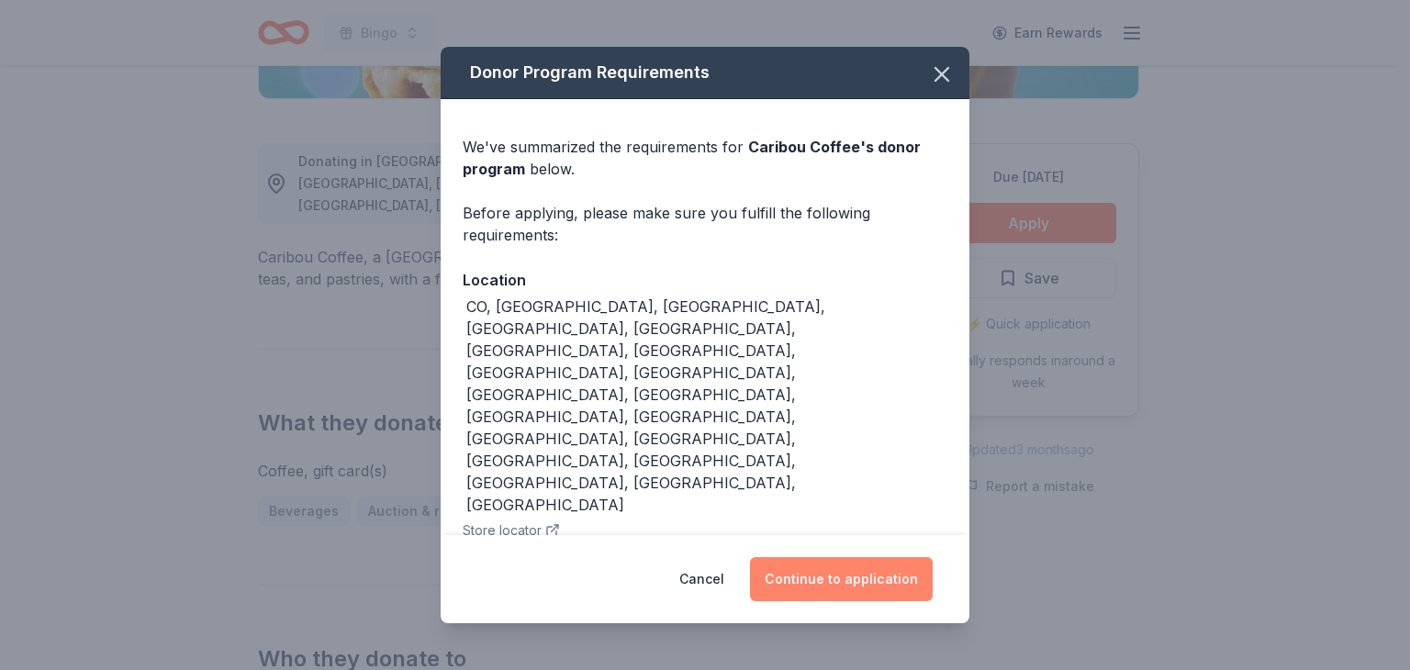
click at [837, 573] on button "Continue to application" at bounding box center [841, 579] width 183 height 44
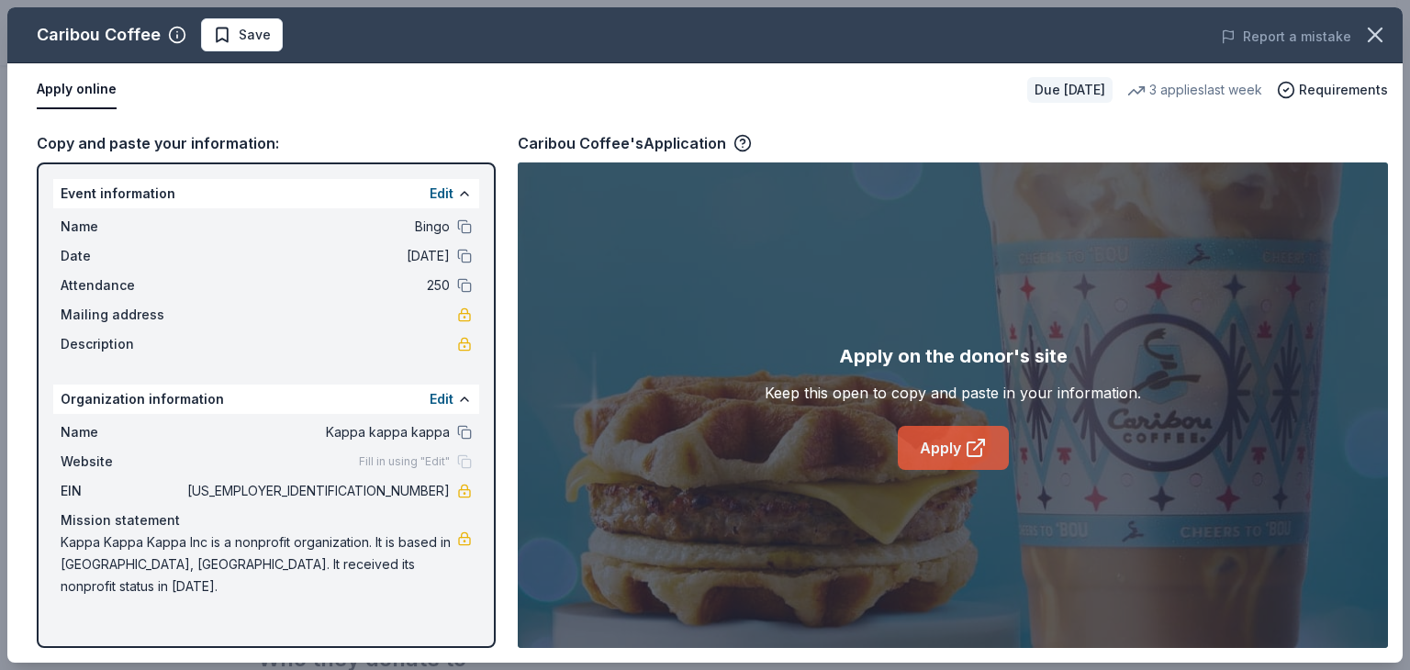
click at [931, 441] on link "Apply" at bounding box center [953, 448] width 111 height 44
click at [232, 32] on span "Save" at bounding box center [242, 35] width 58 height 22
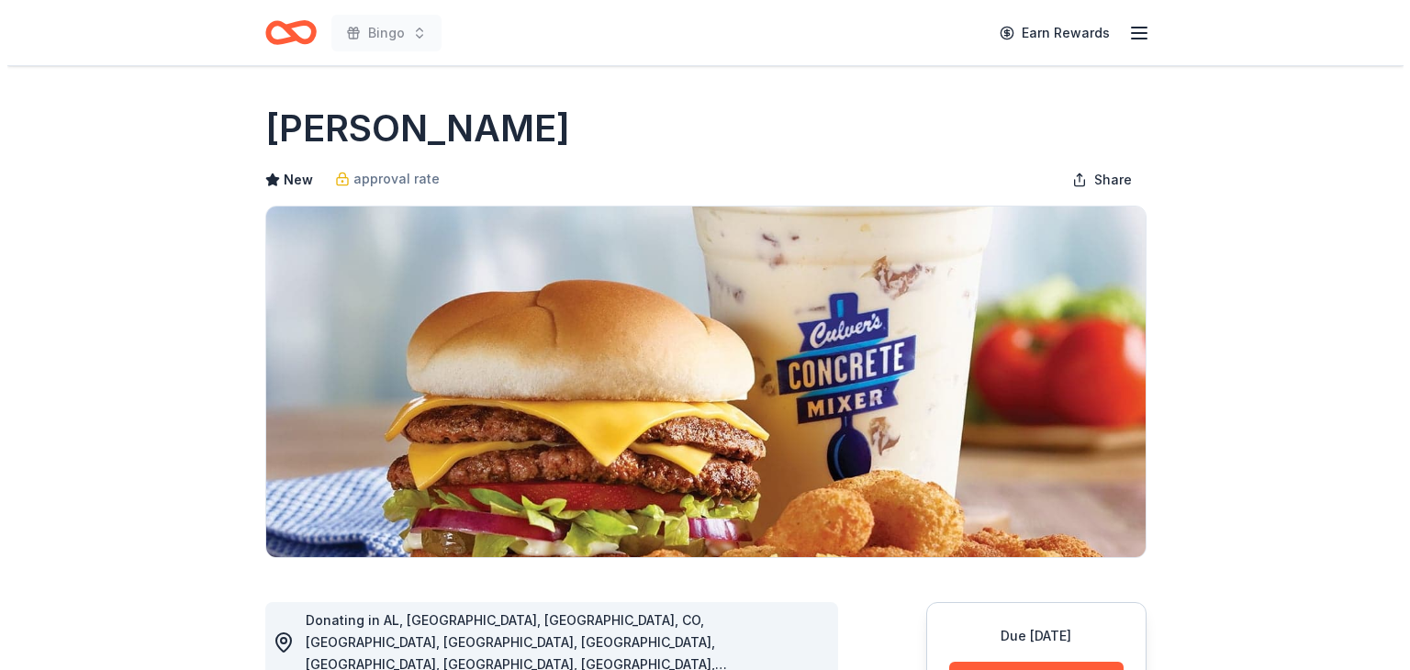
scroll to position [367, 0]
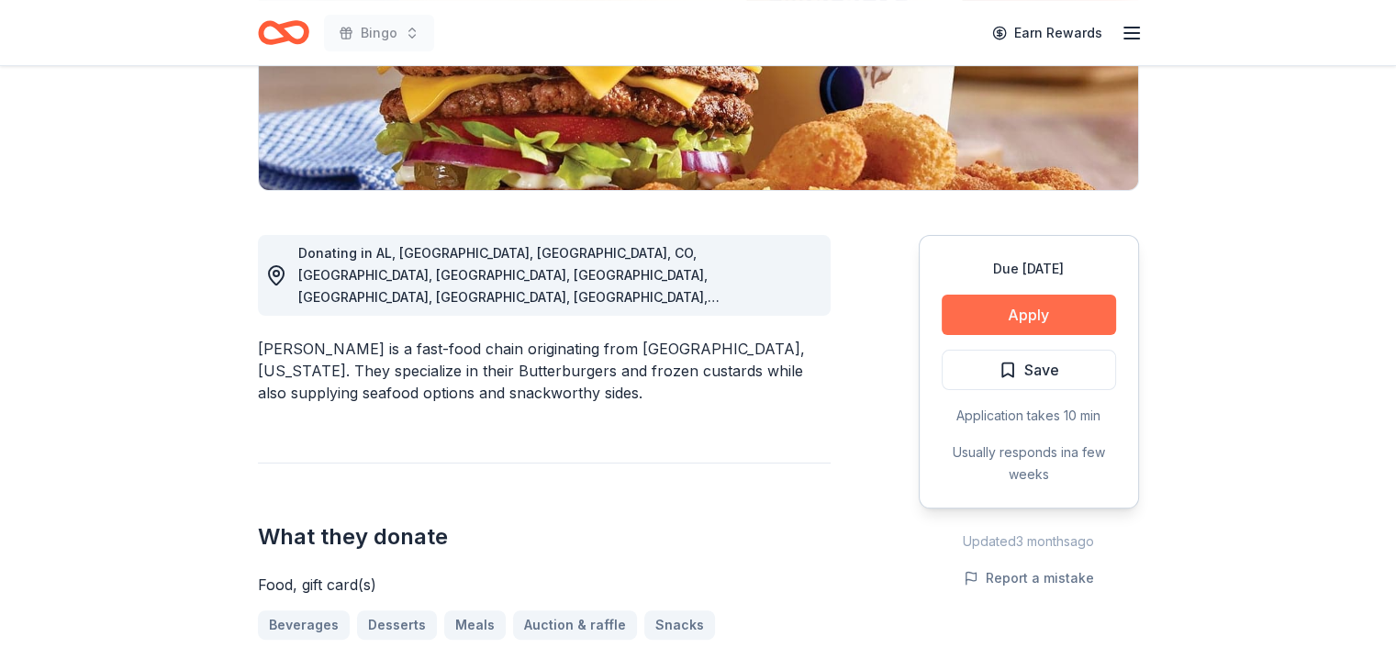
click at [1011, 316] on button "Apply" at bounding box center [1029, 315] width 174 height 40
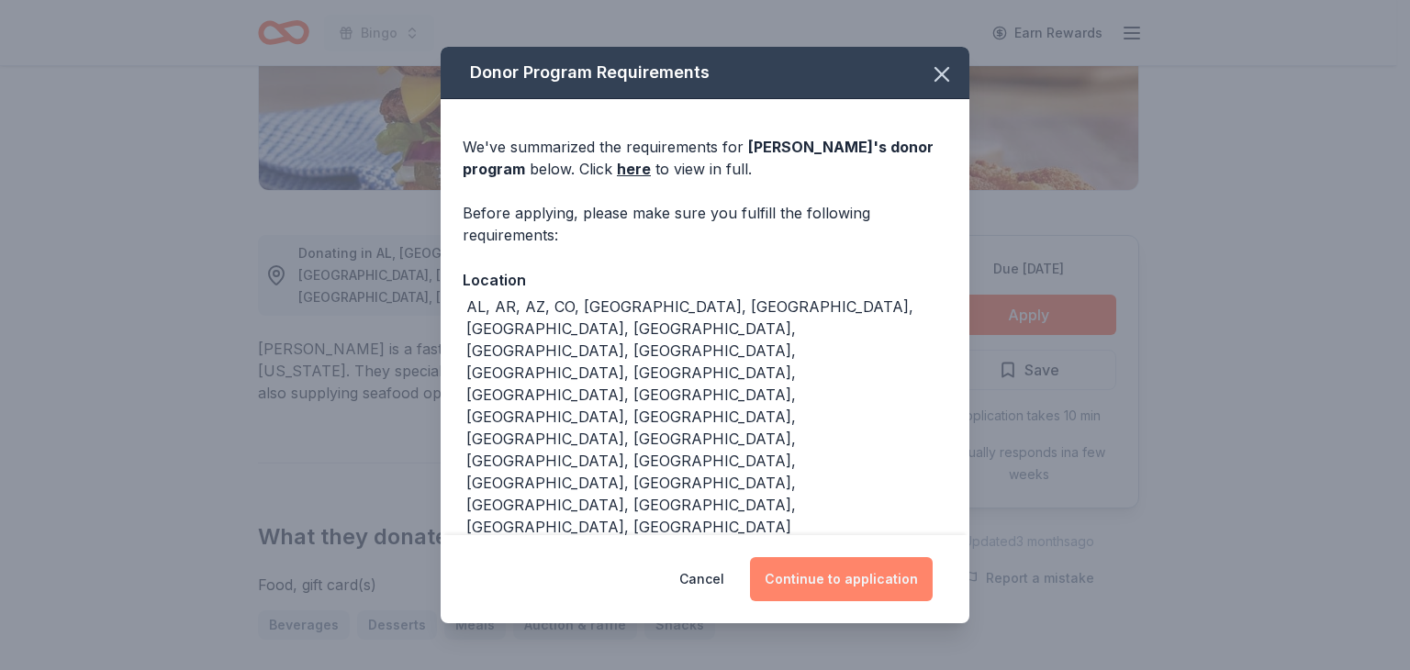
click at [826, 580] on button "Continue to application" at bounding box center [841, 579] width 183 height 44
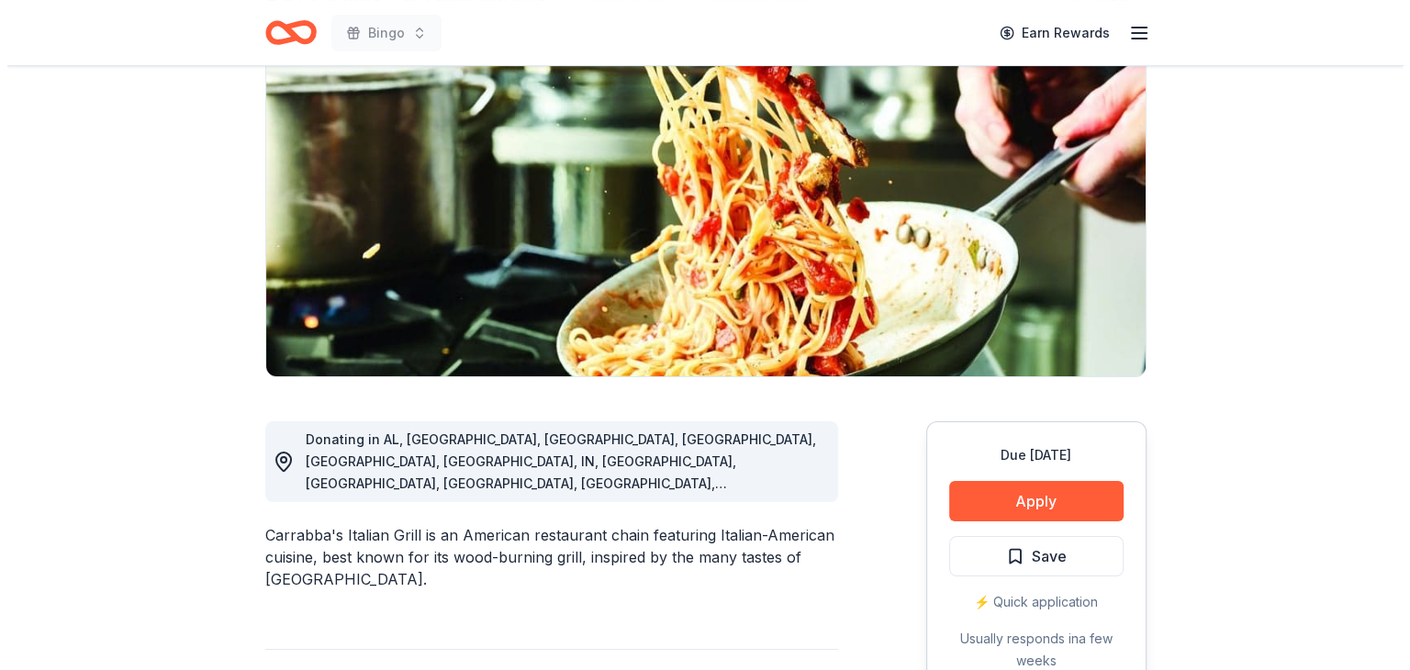
scroll to position [184, 0]
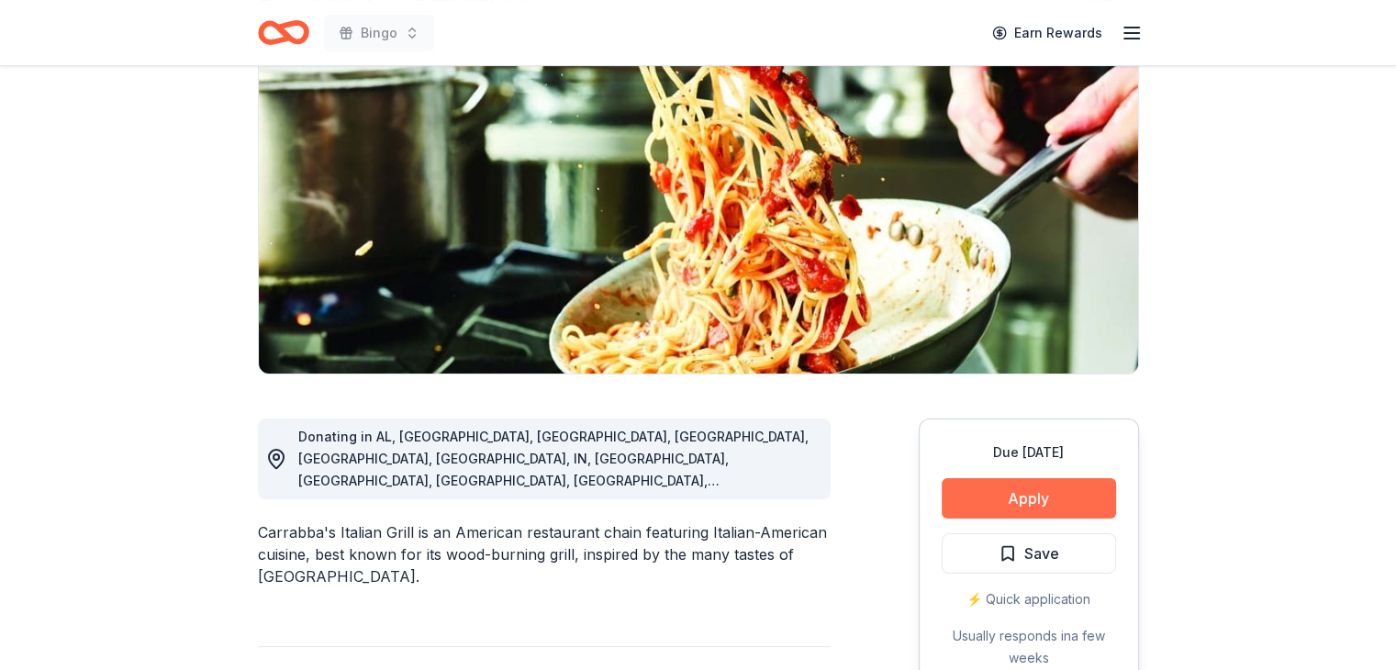
click at [1017, 492] on button "Apply" at bounding box center [1029, 498] width 174 height 40
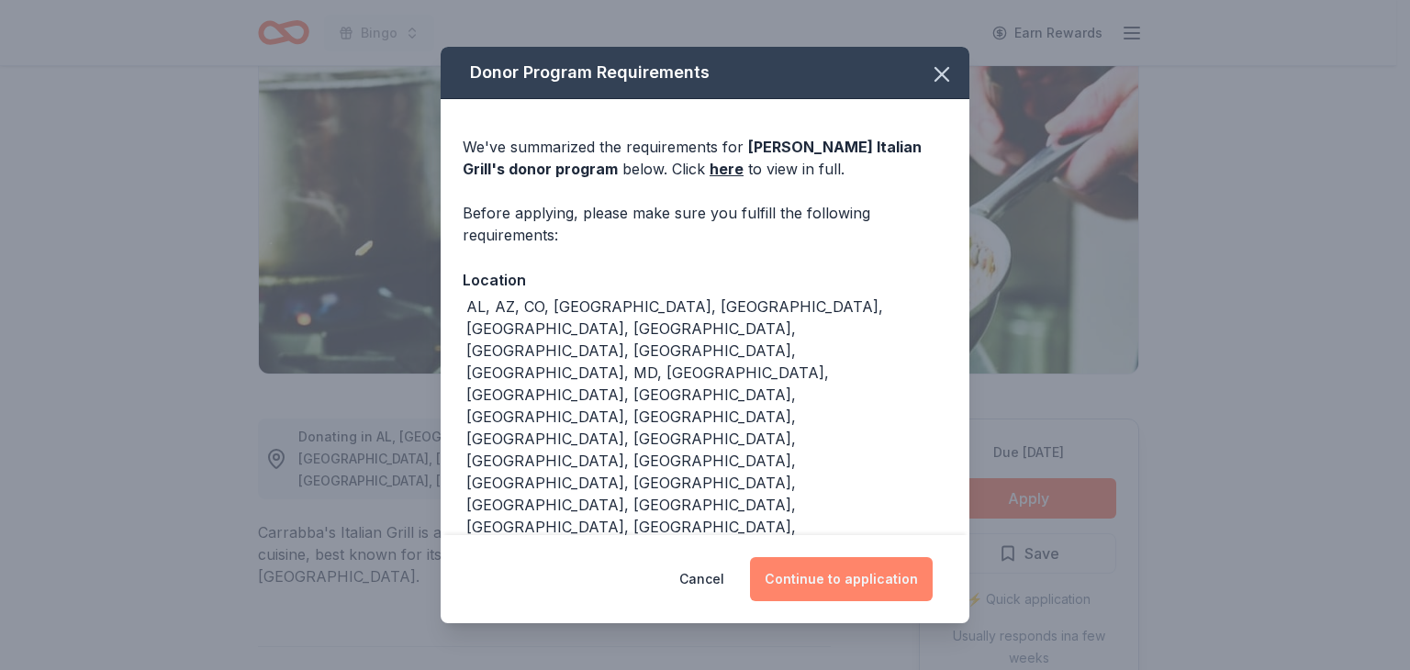
click at [830, 557] on button "Continue to application" at bounding box center [841, 579] width 183 height 44
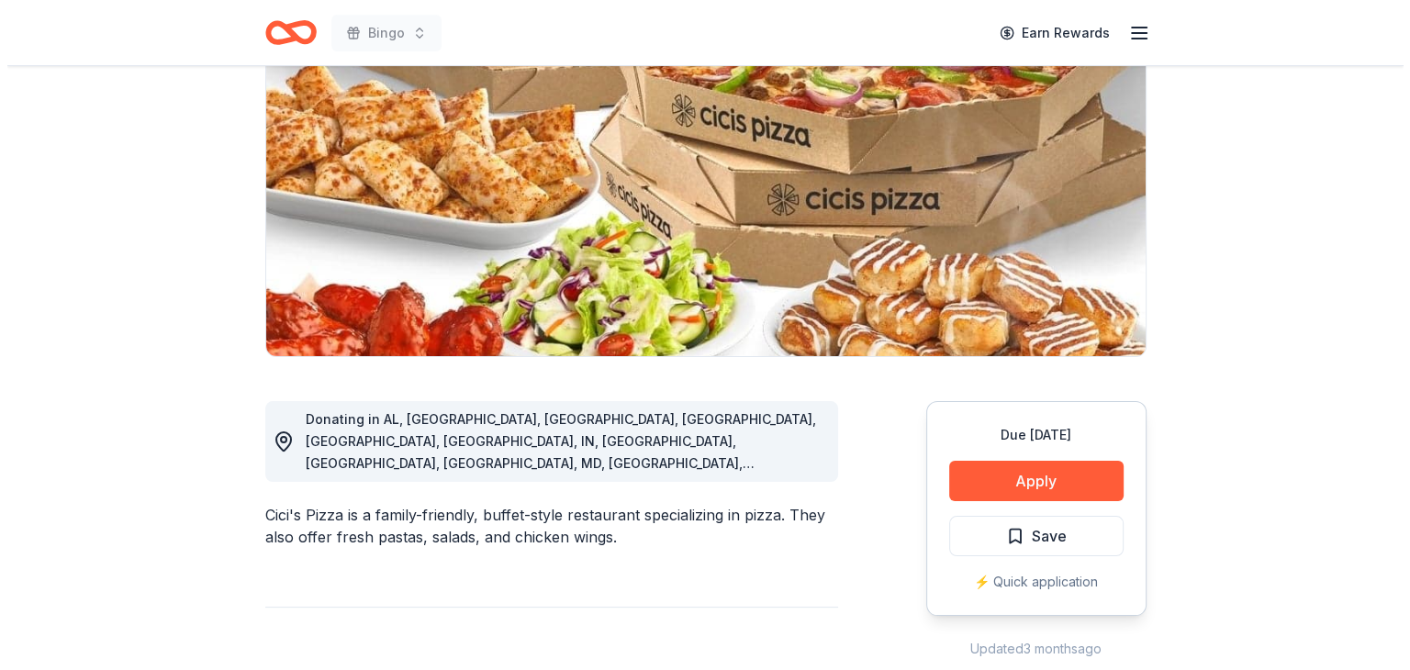
scroll to position [275, 0]
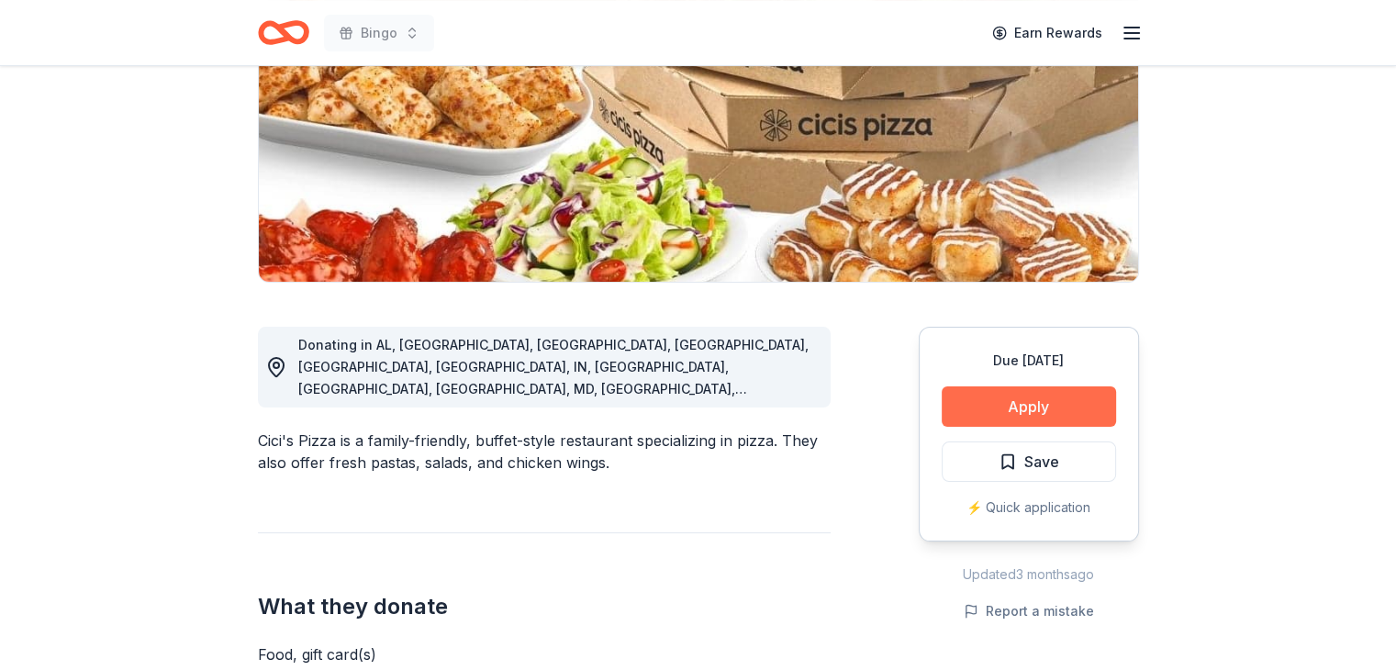
click at [1017, 405] on button "Apply" at bounding box center [1029, 406] width 174 height 40
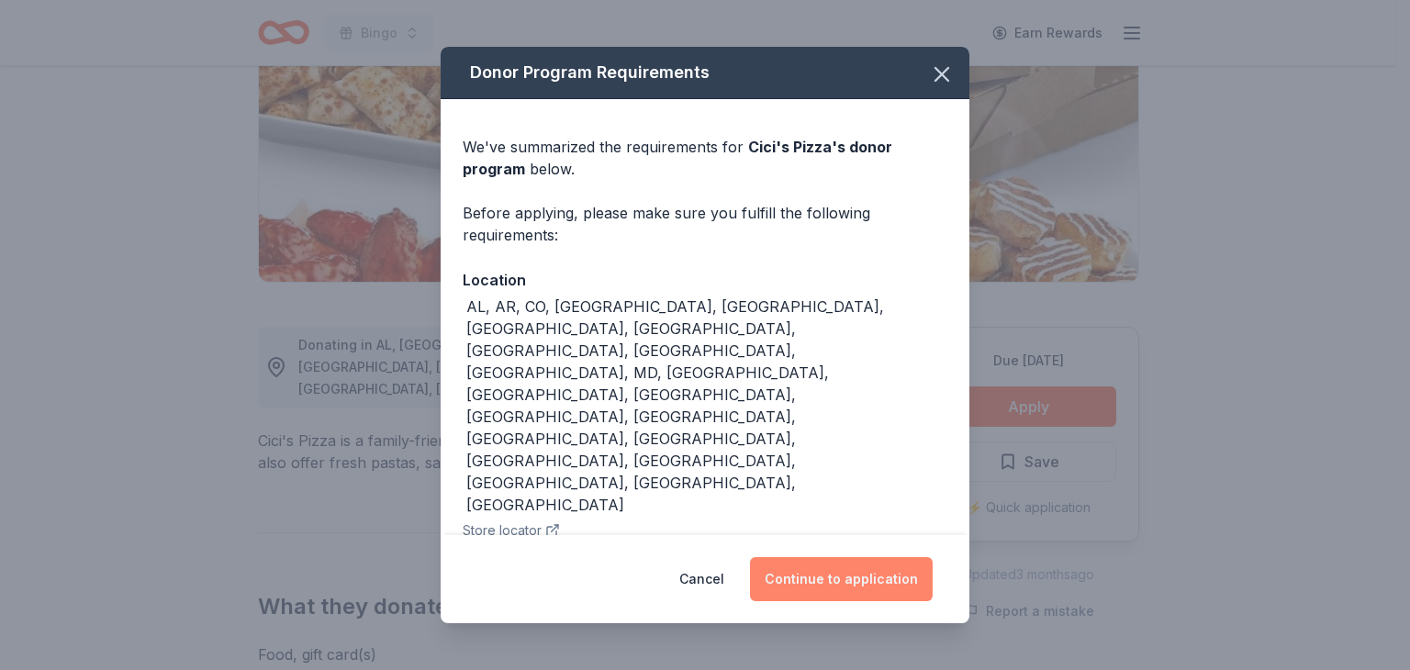
click at [841, 557] on button "Continue to application" at bounding box center [841, 579] width 183 height 44
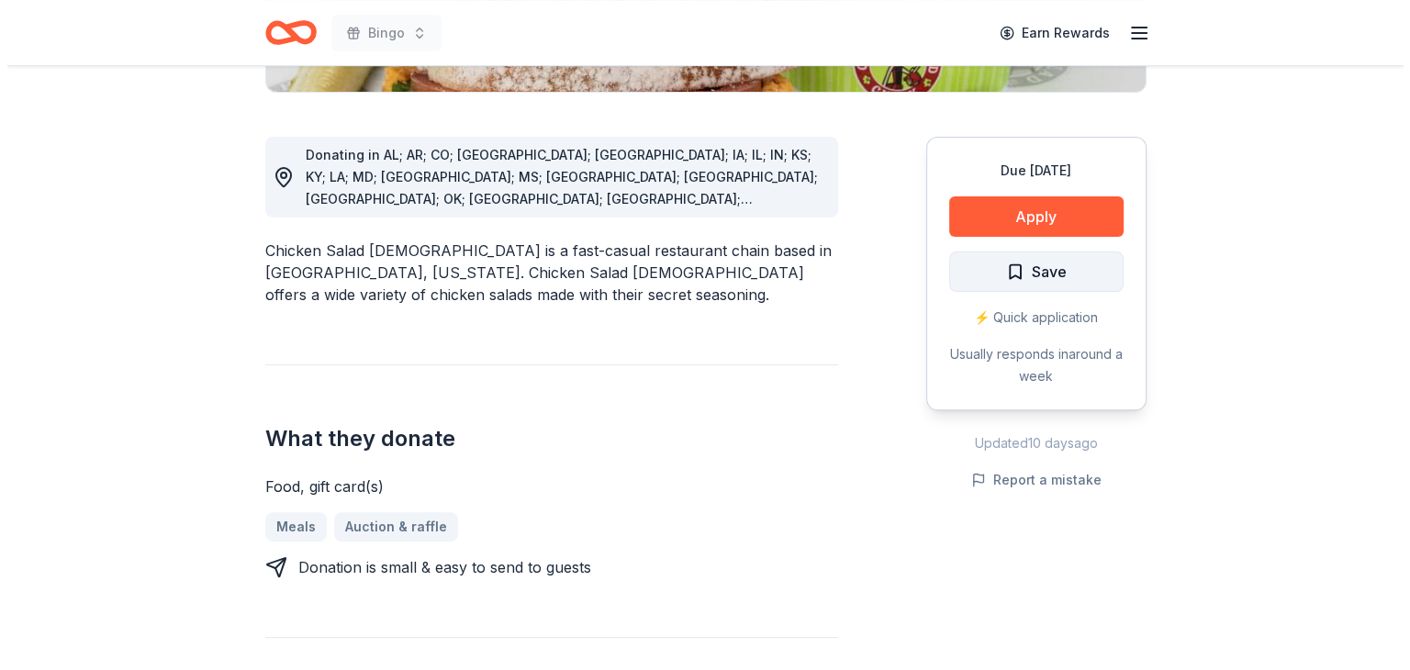
scroll to position [551, 0]
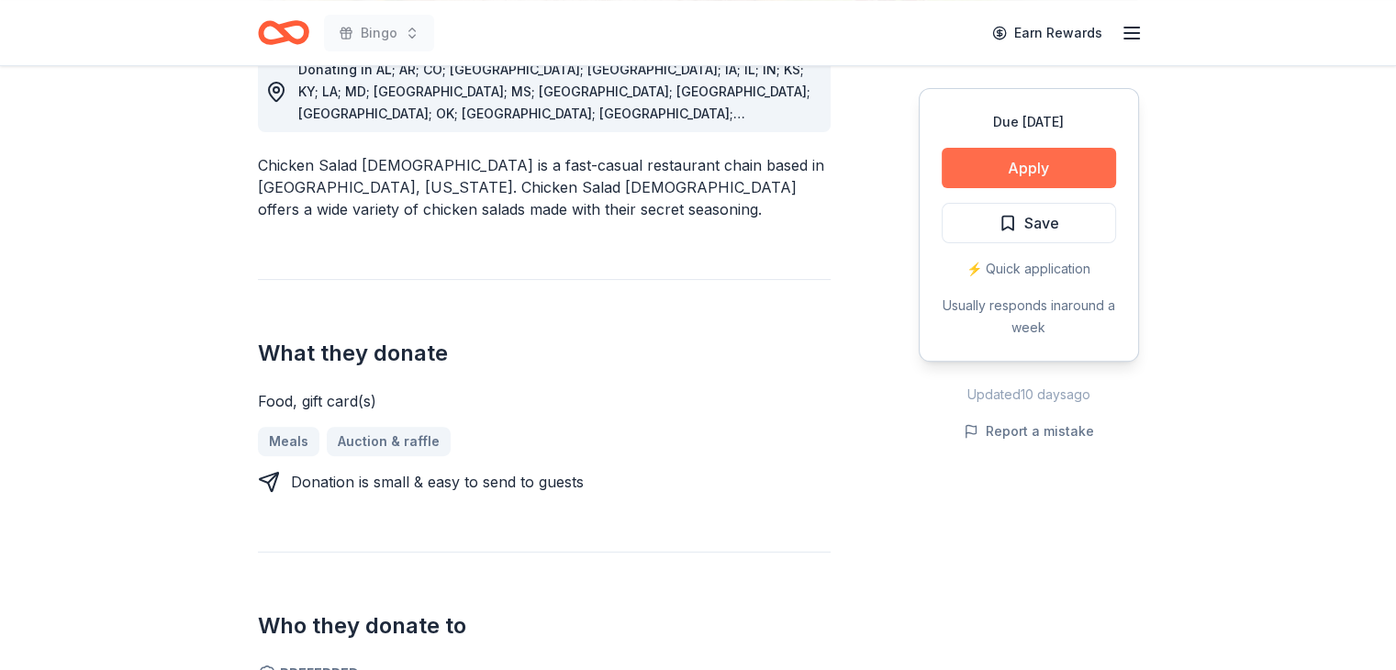
click at [1021, 164] on button "Apply" at bounding box center [1029, 168] width 174 height 40
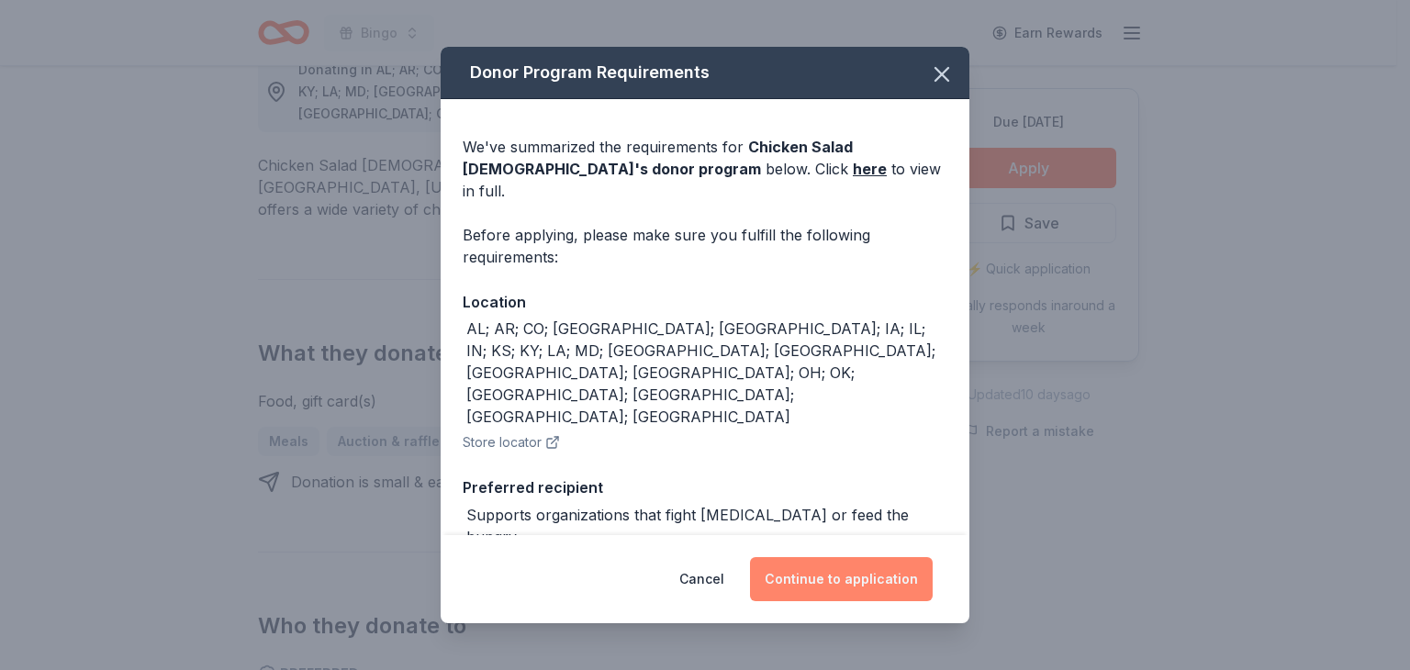
click at [826, 583] on button "Continue to application" at bounding box center [841, 579] width 183 height 44
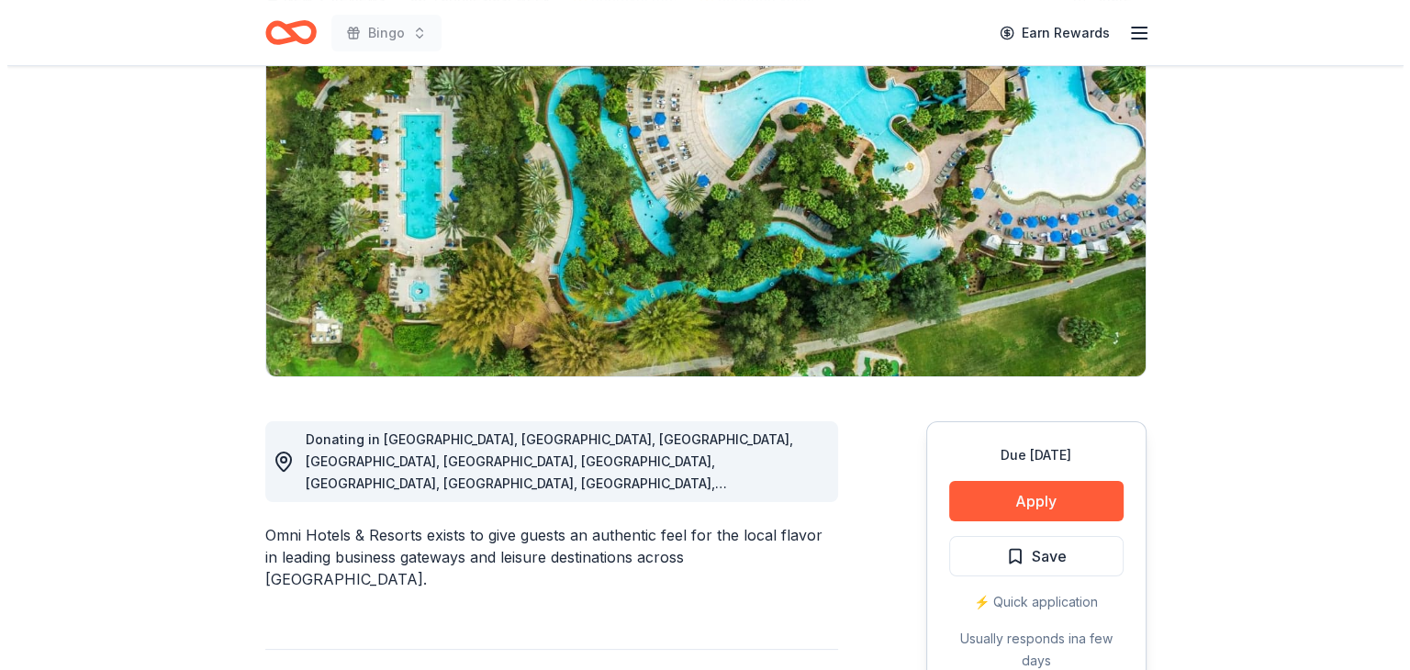
scroll to position [184, 0]
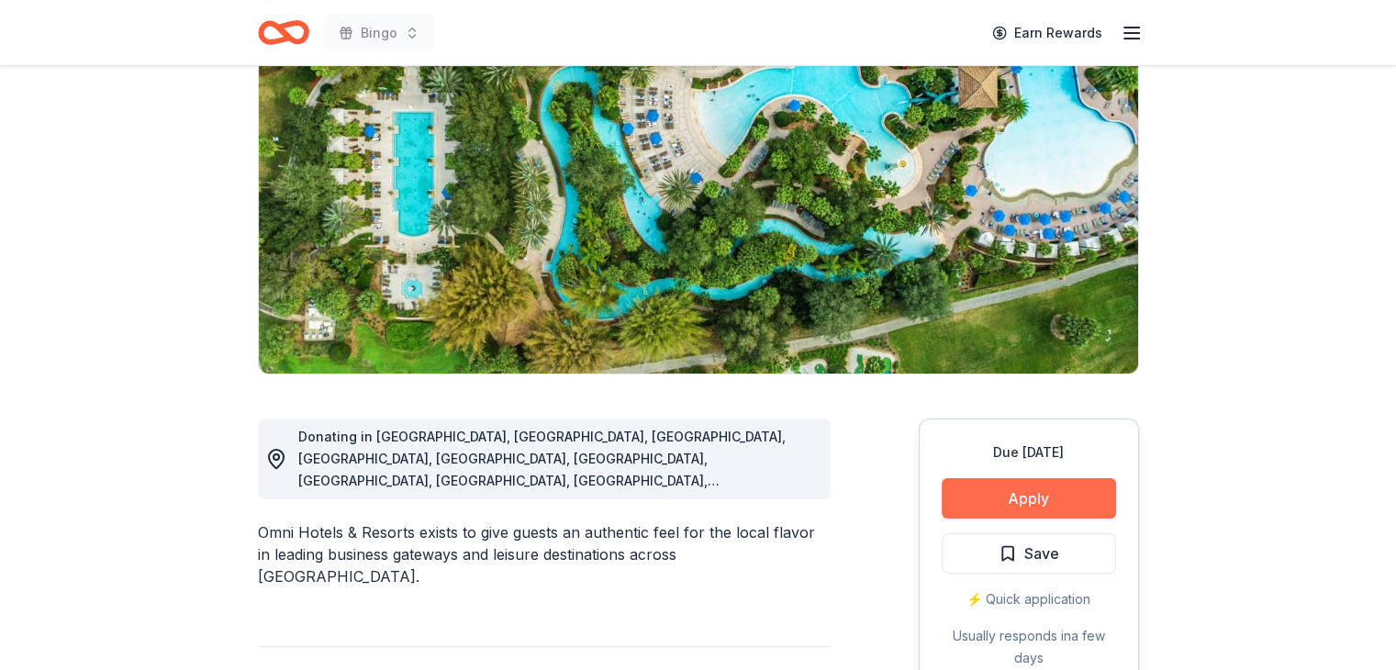
click at [1032, 500] on button "Apply" at bounding box center [1029, 498] width 174 height 40
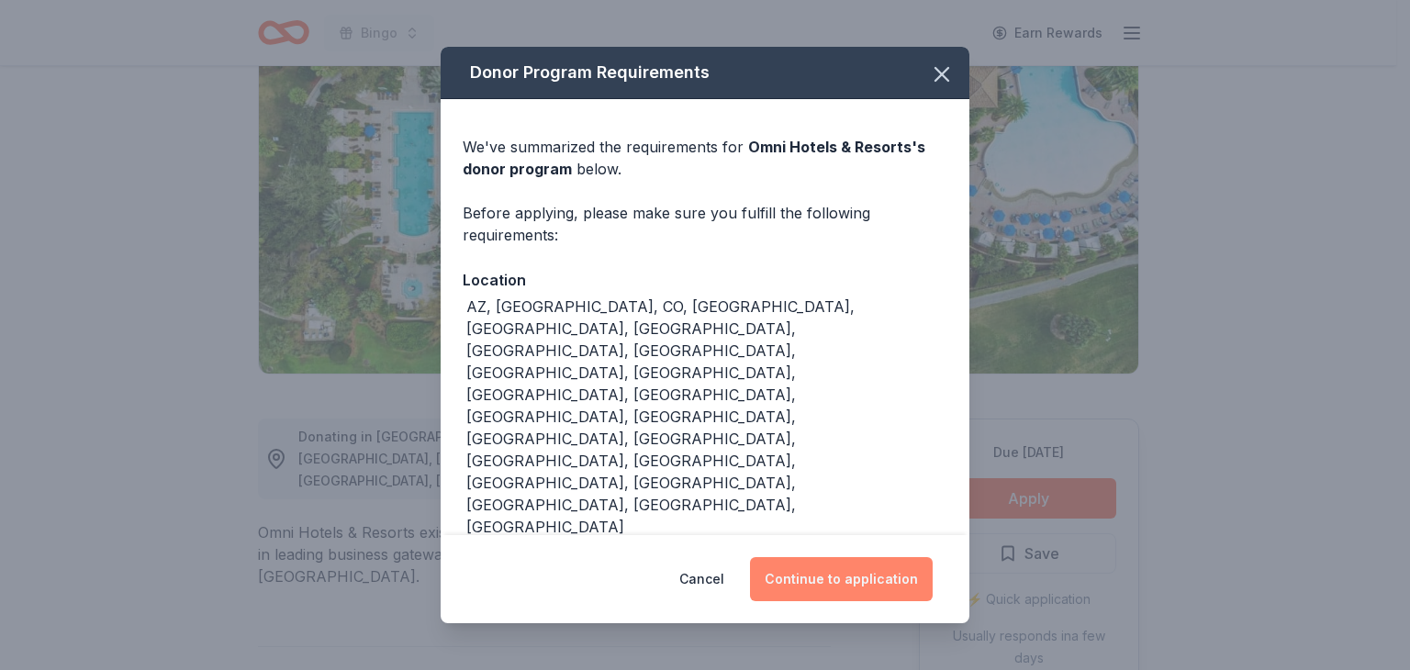
click at [852, 565] on button "Continue to application" at bounding box center [841, 579] width 183 height 44
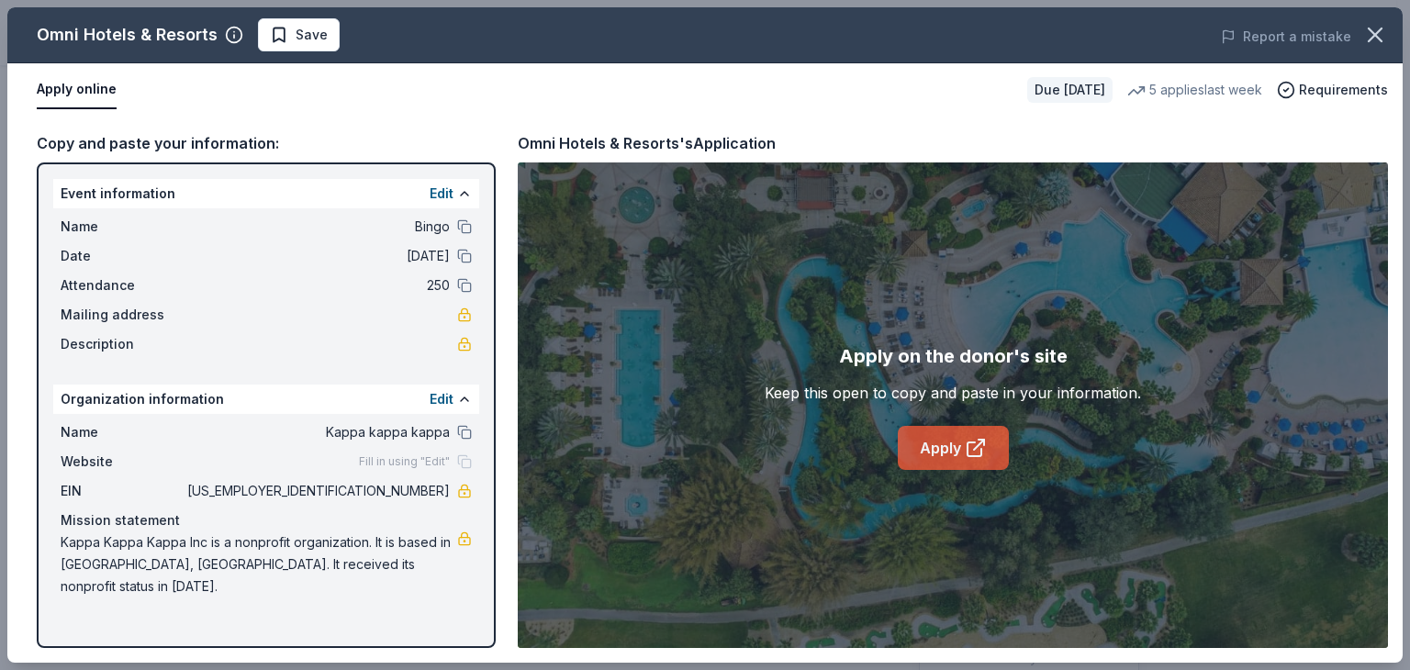
click at [943, 442] on link "Apply" at bounding box center [953, 448] width 111 height 44
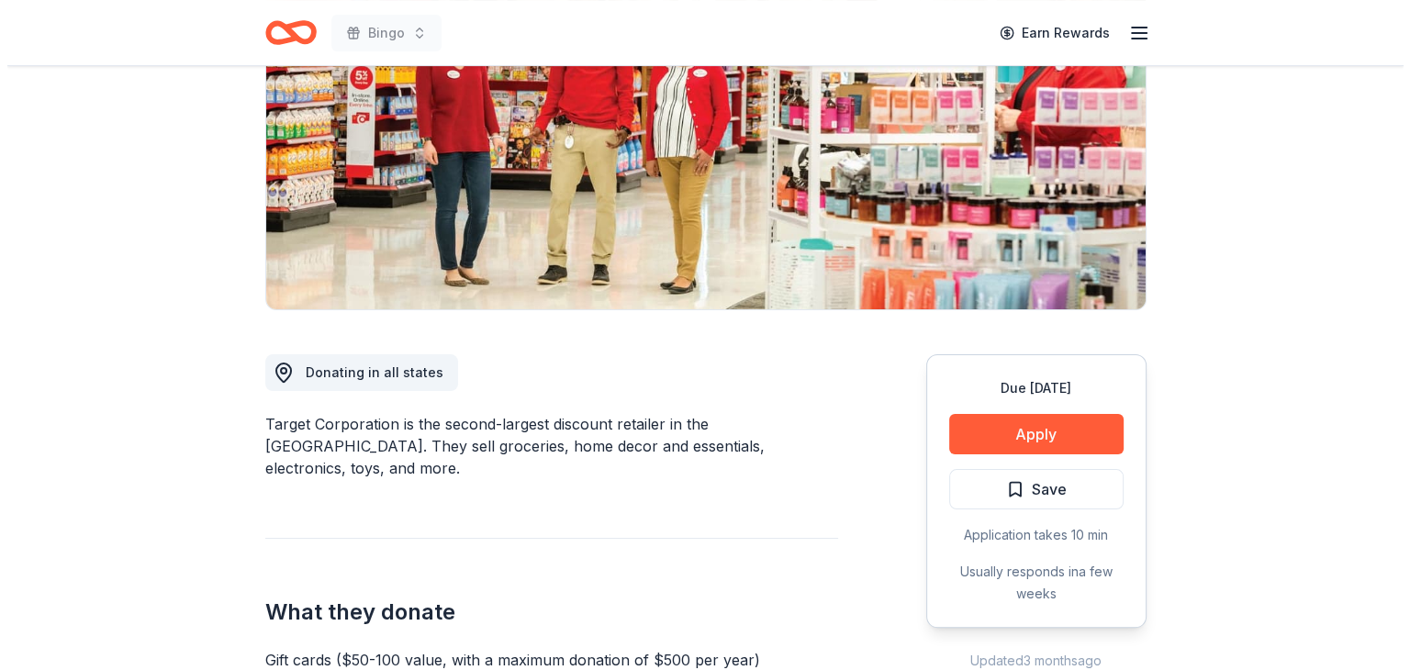
scroll to position [275, 0]
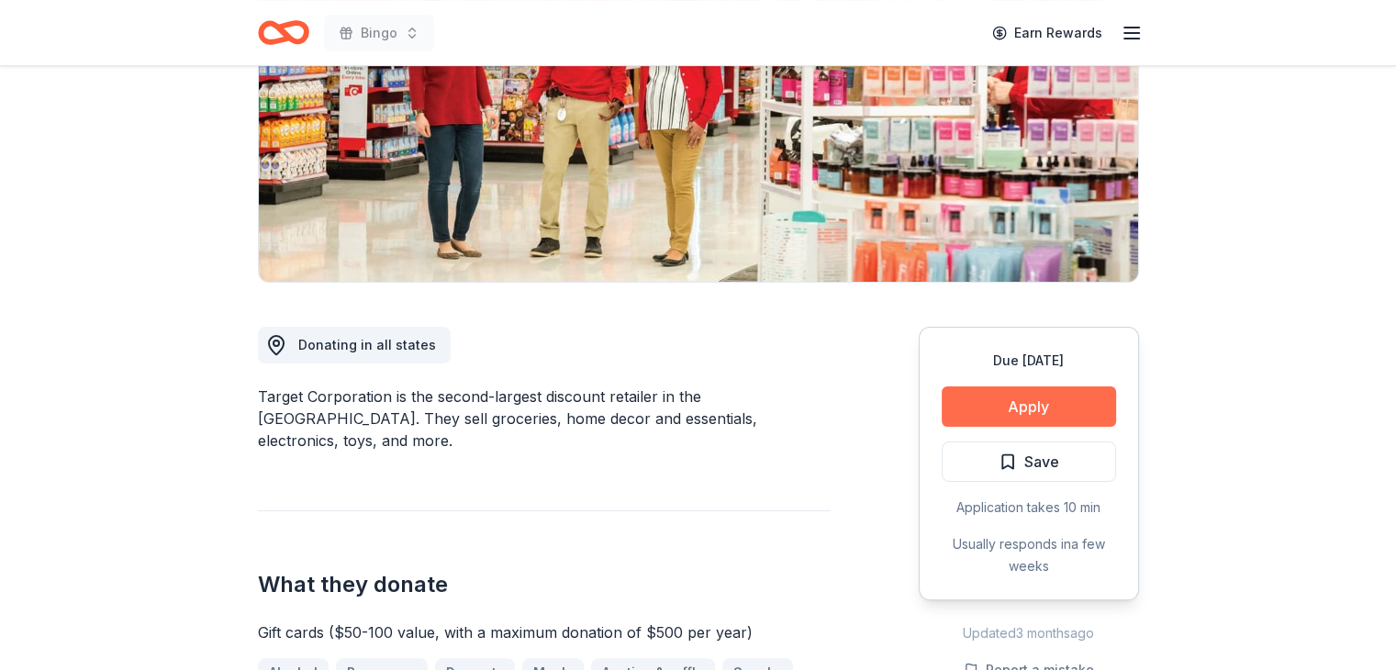
click at [1021, 399] on button "Apply" at bounding box center [1029, 406] width 174 height 40
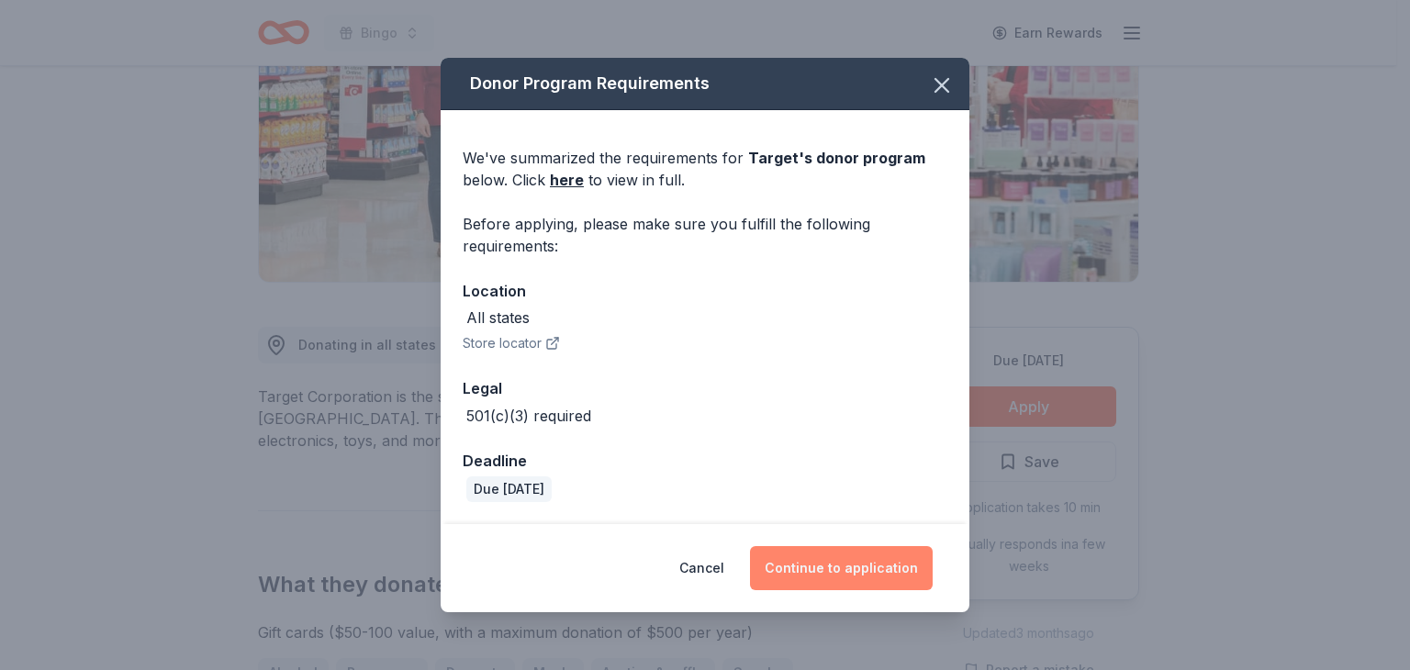
click at [838, 576] on button "Continue to application" at bounding box center [841, 568] width 183 height 44
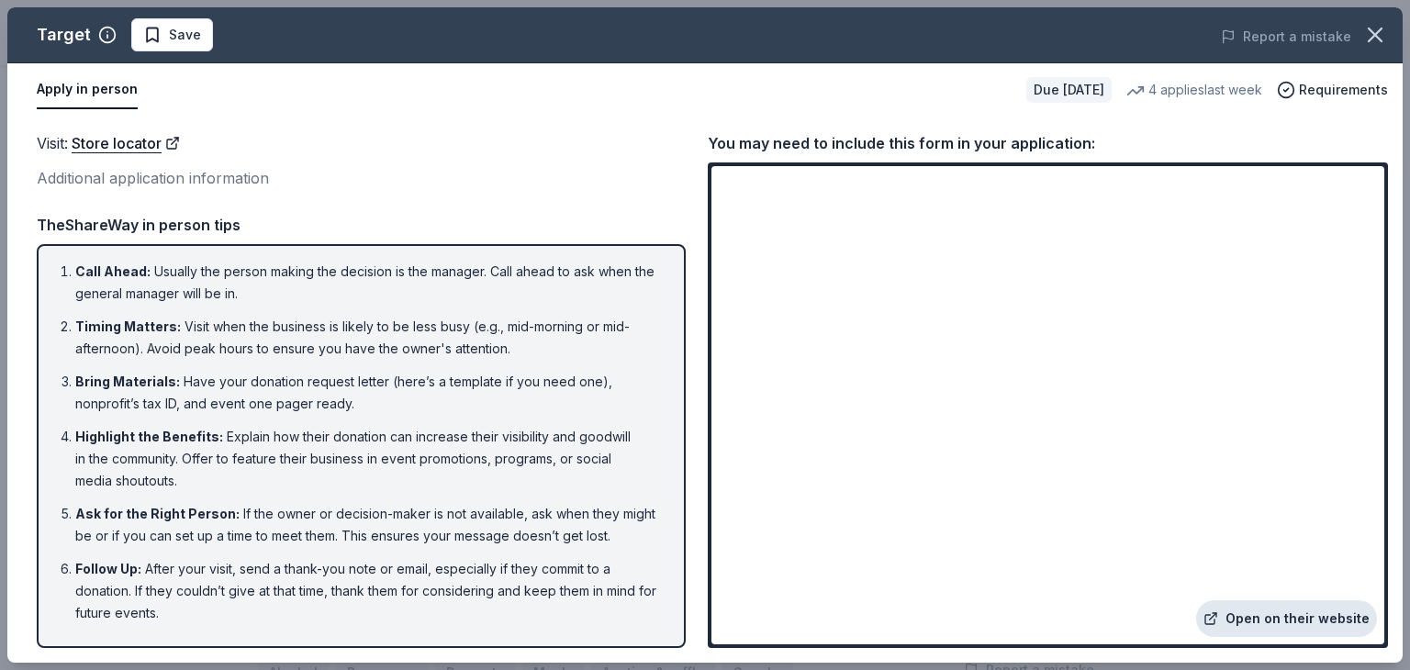
click at [1281, 617] on link "Open on their website" at bounding box center [1286, 618] width 181 height 37
click at [1328, 91] on span "Requirements" at bounding box center [1343, 90] width 89 height 22
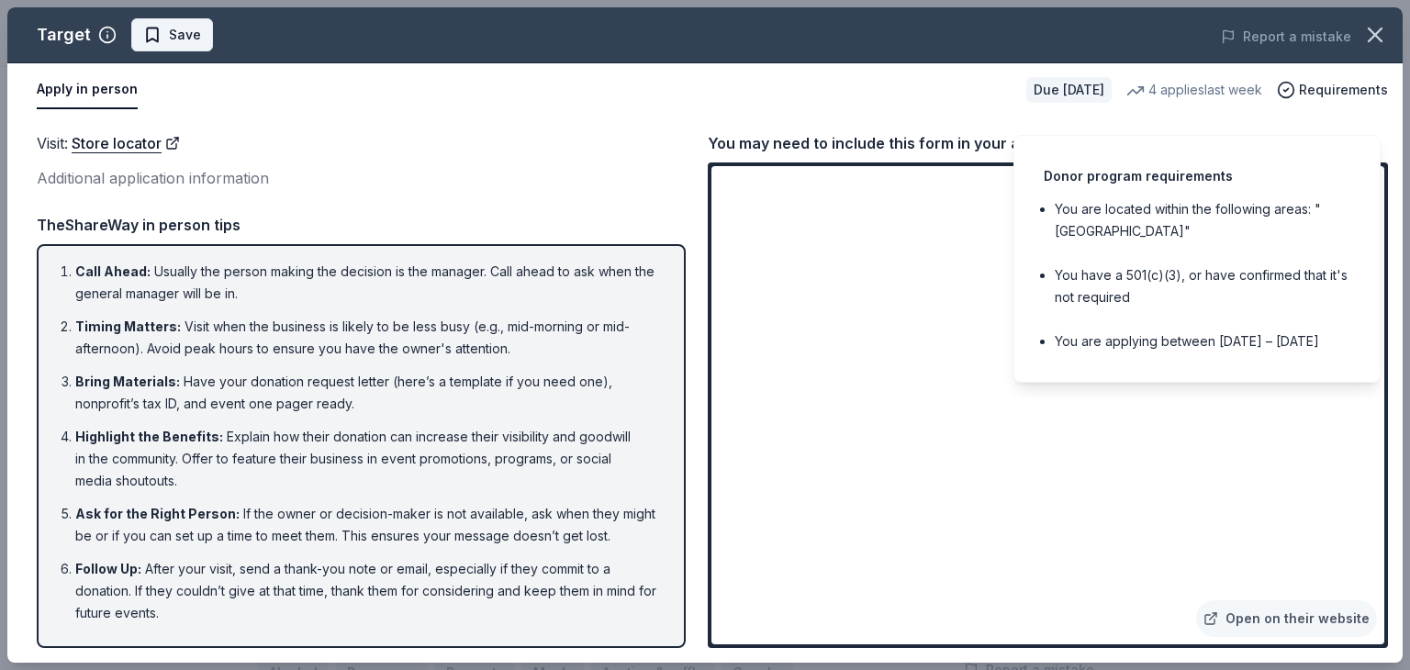
click at [169, 35] on span "Save" at bounding box center [185, 35] width 32 height 22
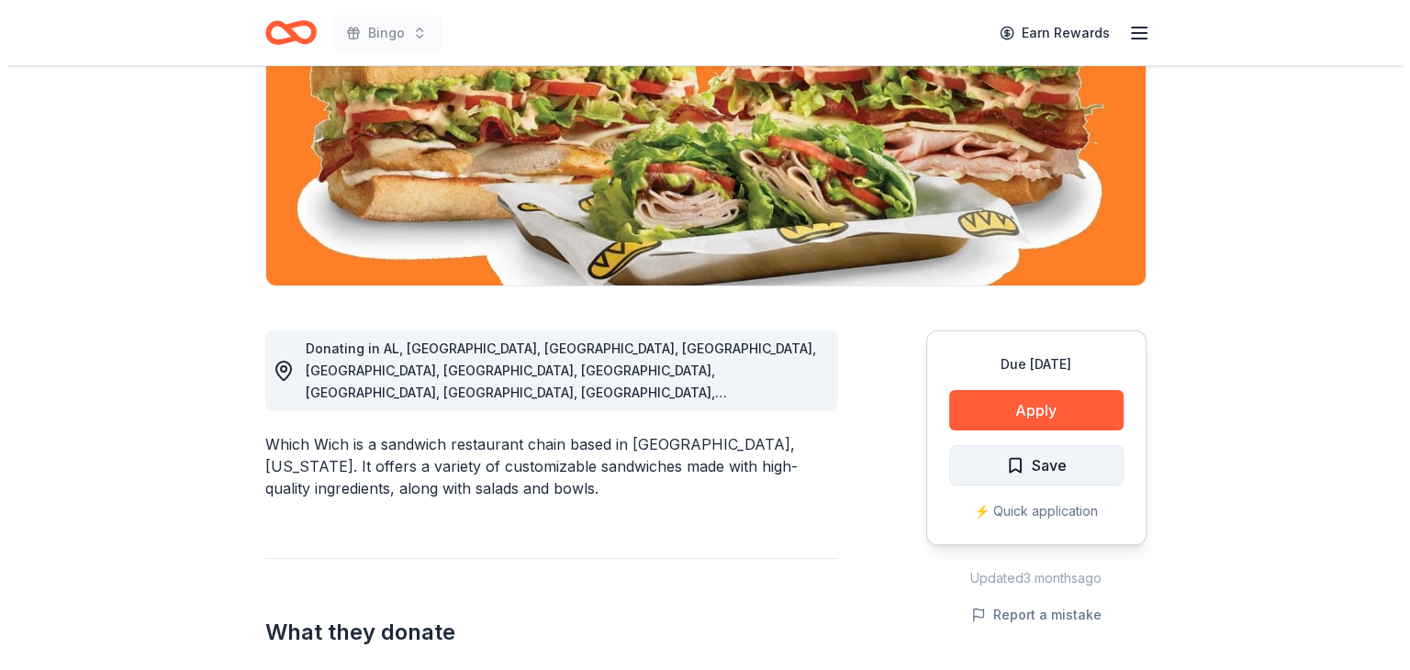
scroll to position [275, 0]
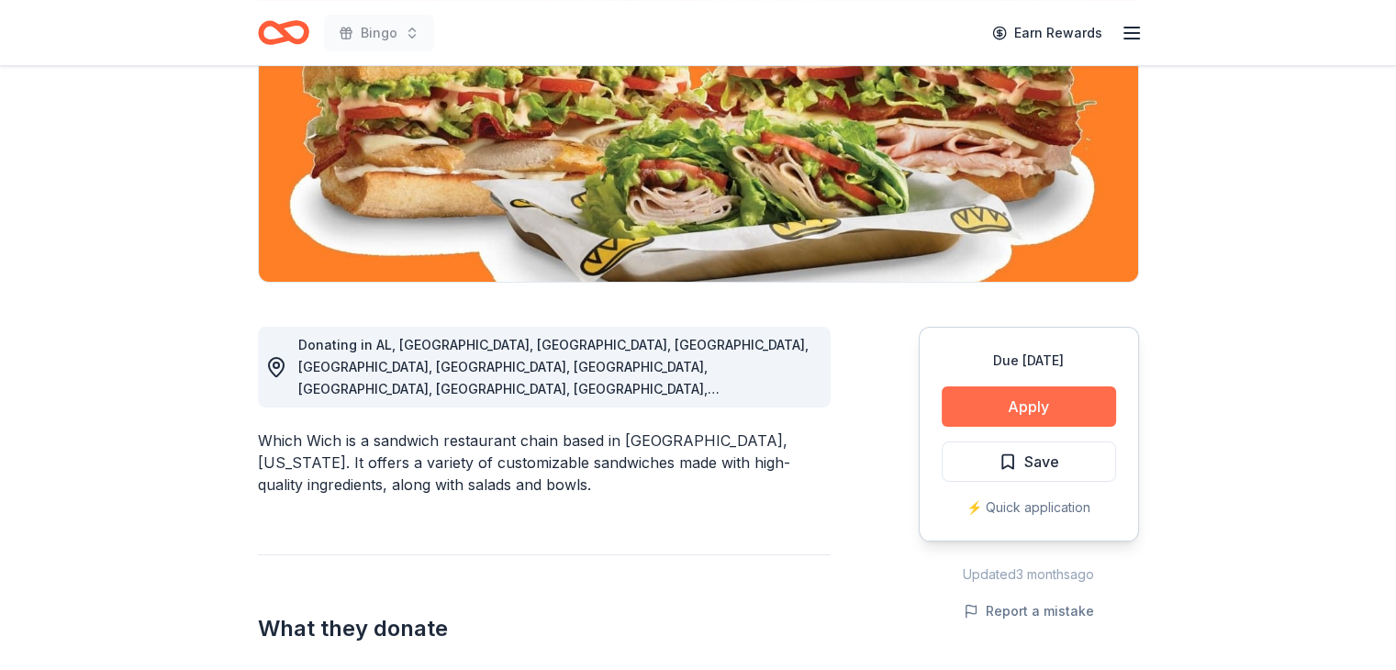
click at [1031, 403] on button "Apply" at bounding box center [1029, 406] width 174 height 40
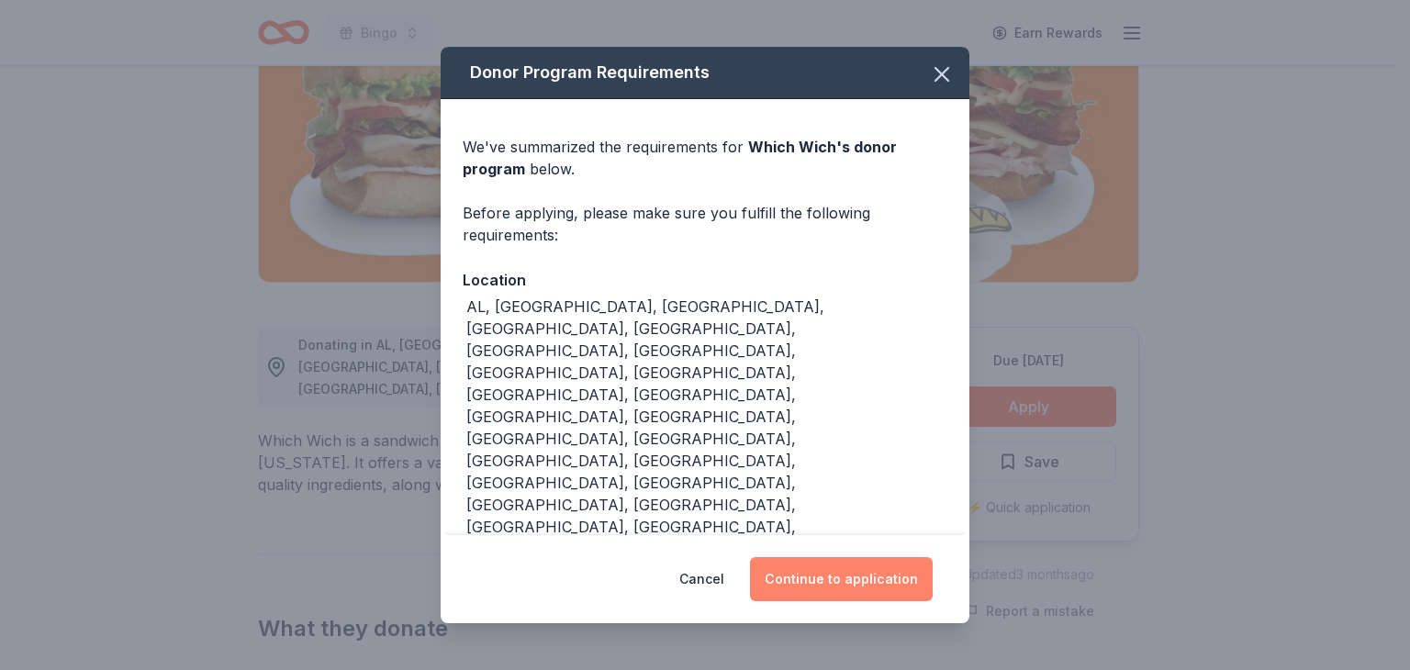
click at [831, 557] on button "Continue to application" at bounding box center [841, 579] width 183 height 44
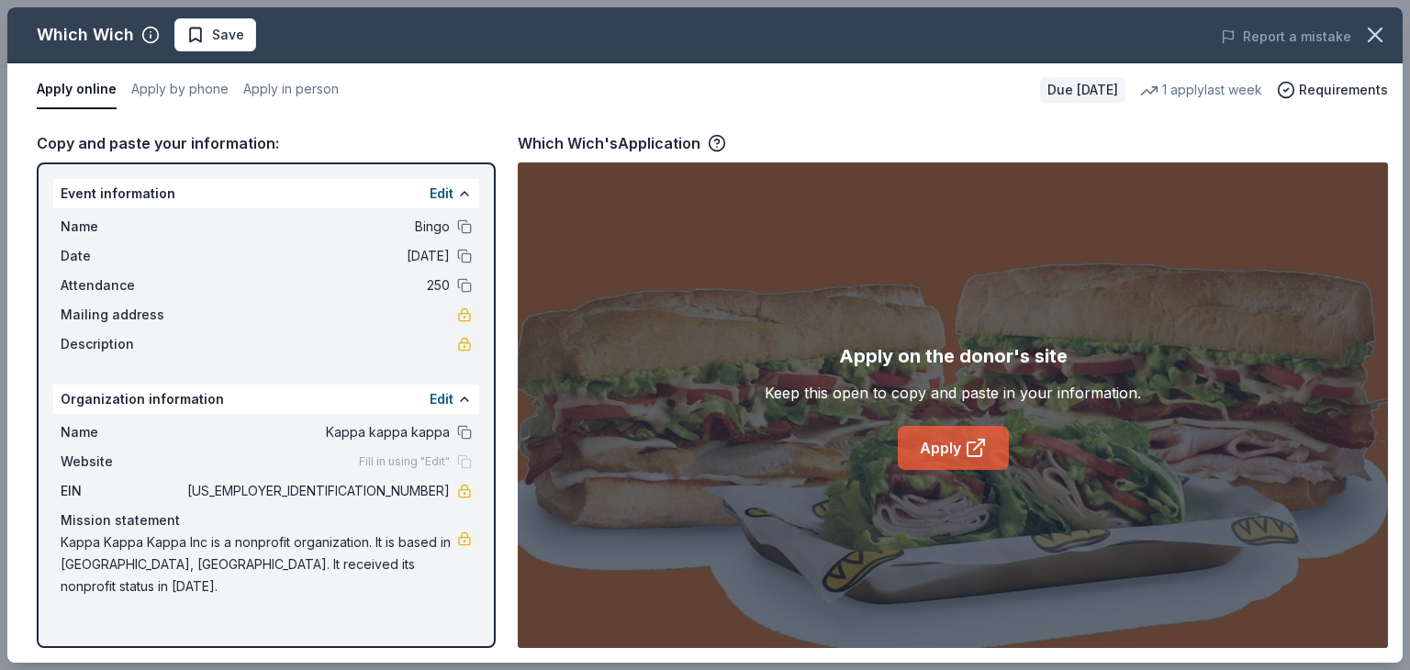
click at [940, 441] on link "Apply" at bounding box center [953, 448] width 111 height 44
click at [224, 37] on span "Save" at bounding box center [228, 35] width 32 height 22
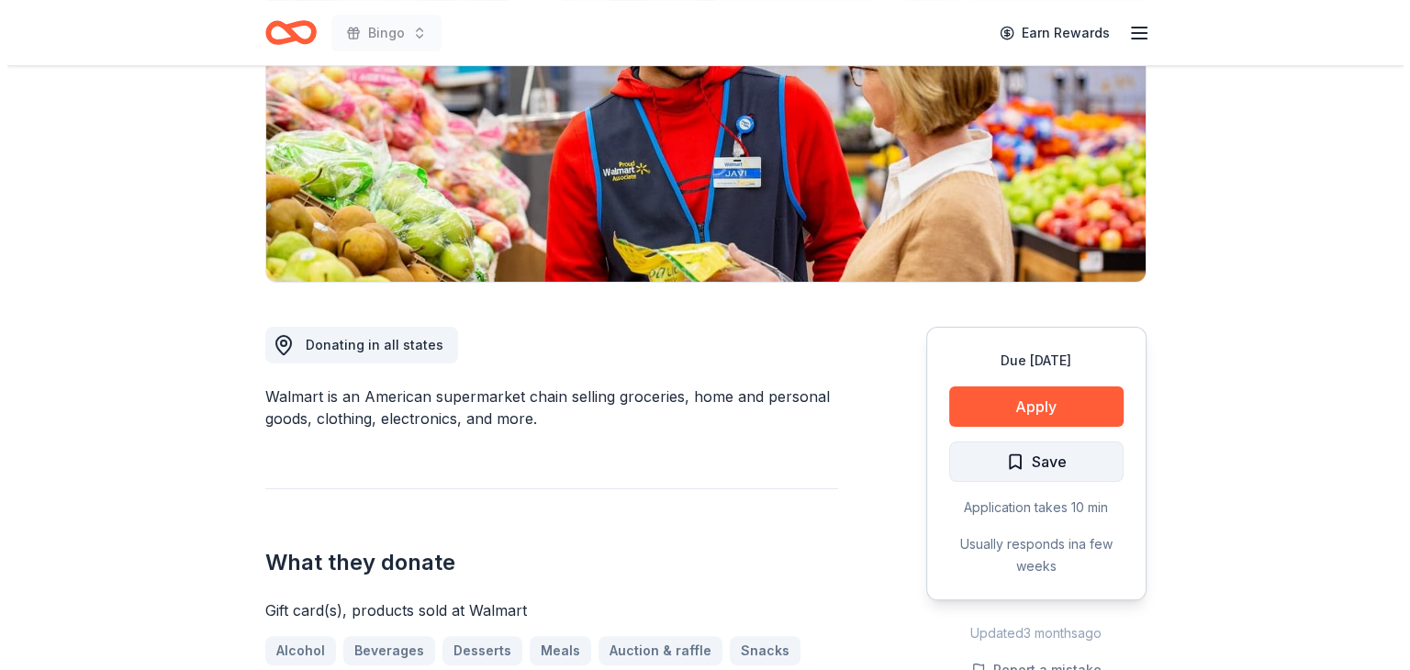
scroll to position [275, 0]
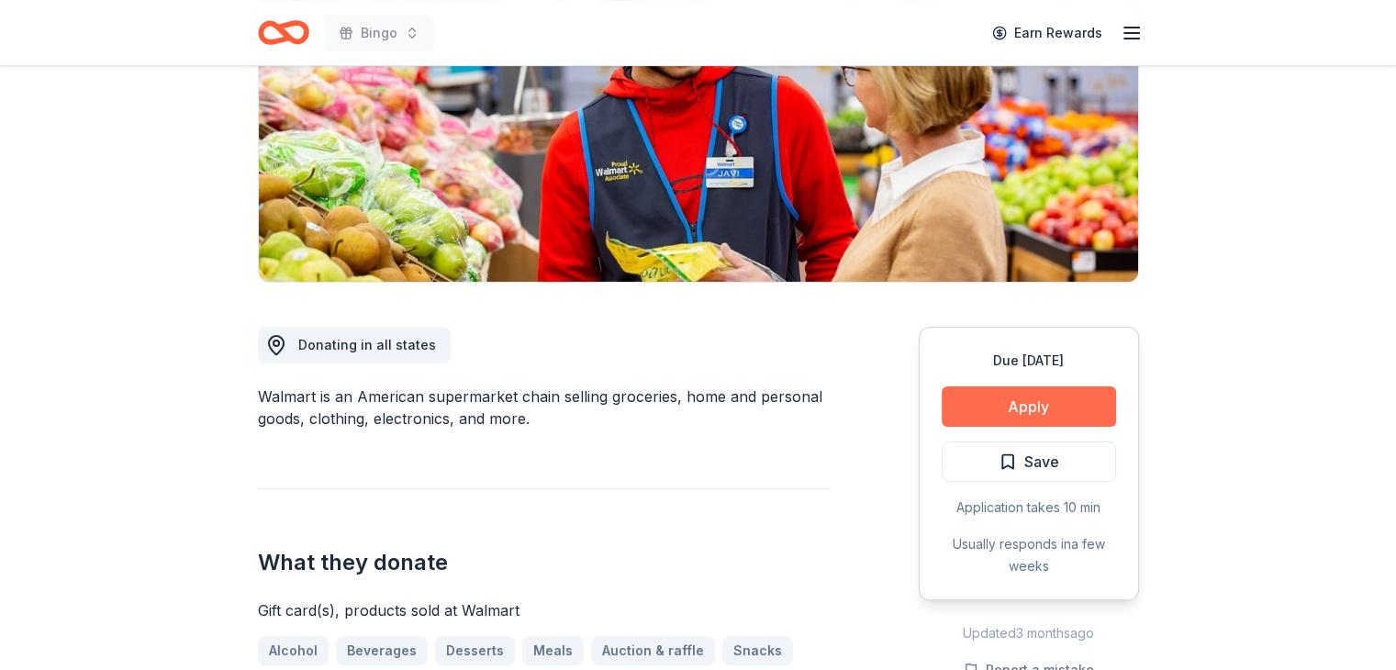
click at [1029, 393] on button "Apply" at bounding box center [1029, 406] width 174 height 40
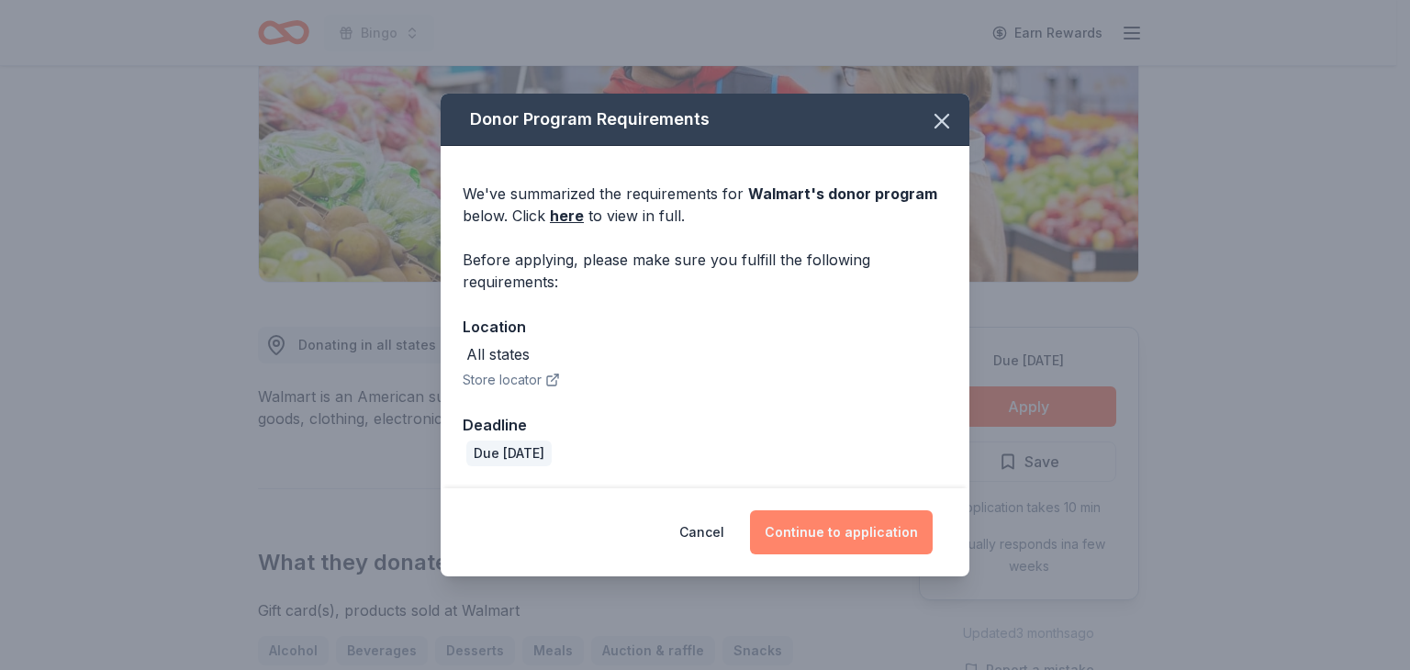
click at [870, 530] on button "Continue to application" at bounding box center [841, 532] width 183 height 44
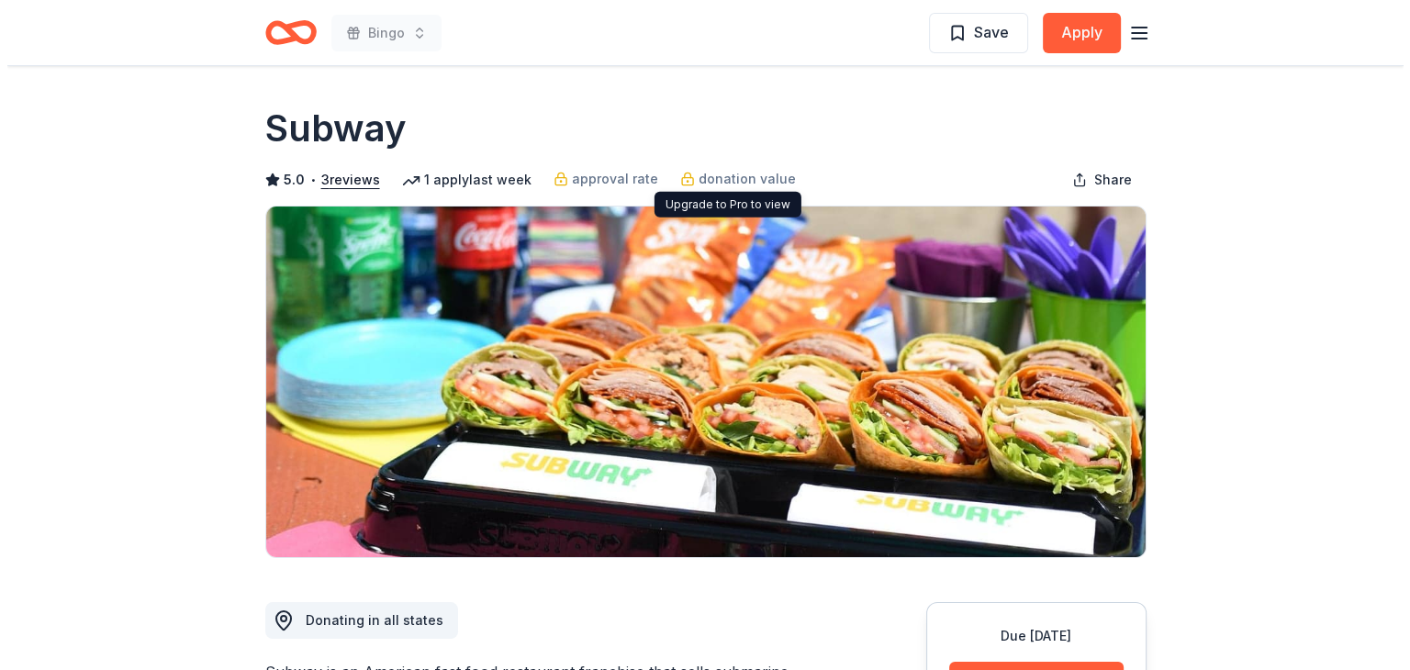
scroll to position [92, 0]
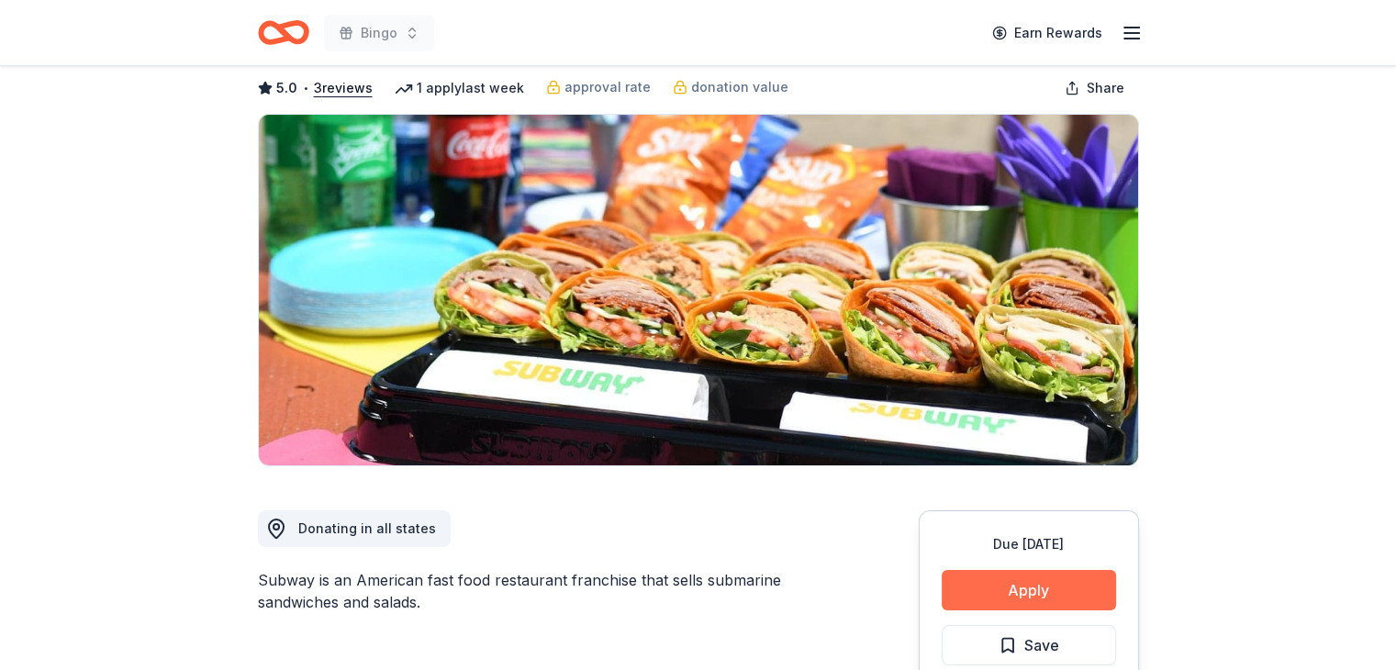
click at [1028, 586] on button "Apply" at bounding box center [1029, 590] width 174 height 40
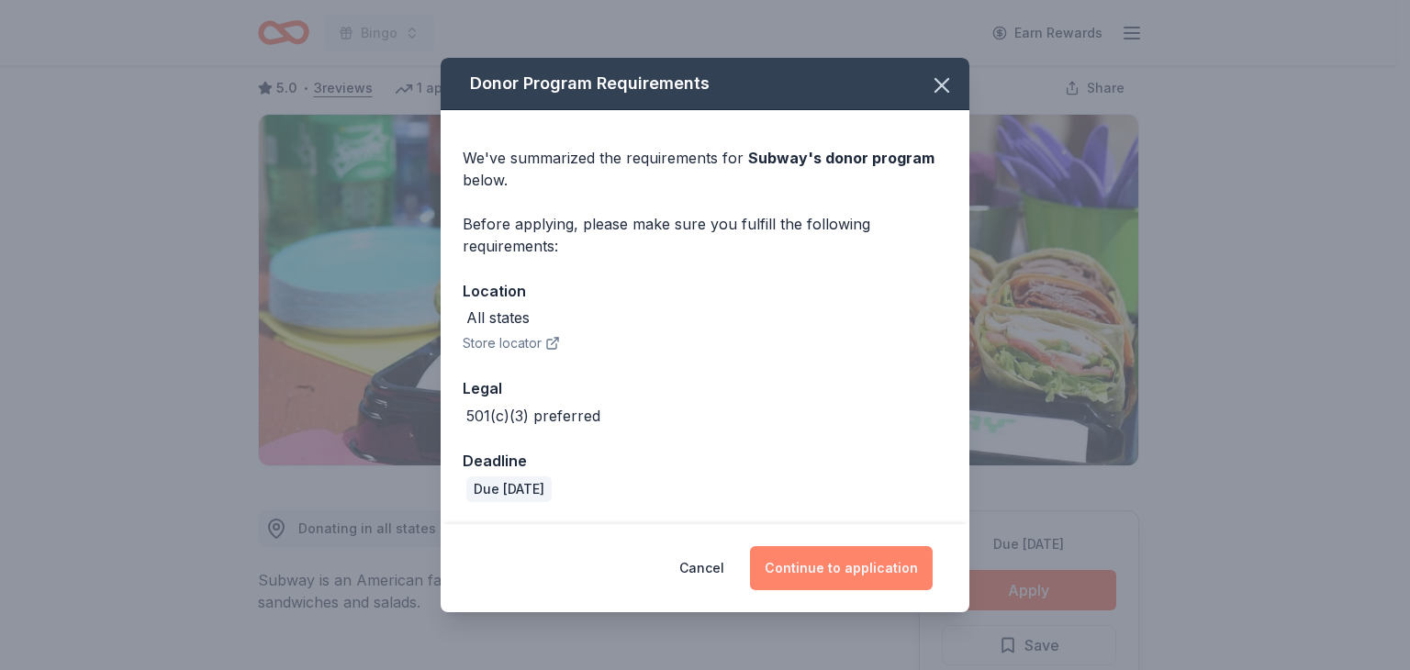
click at [826, 564] on button "Continue to application" at bounding box center [841, 568] width 183 height 44
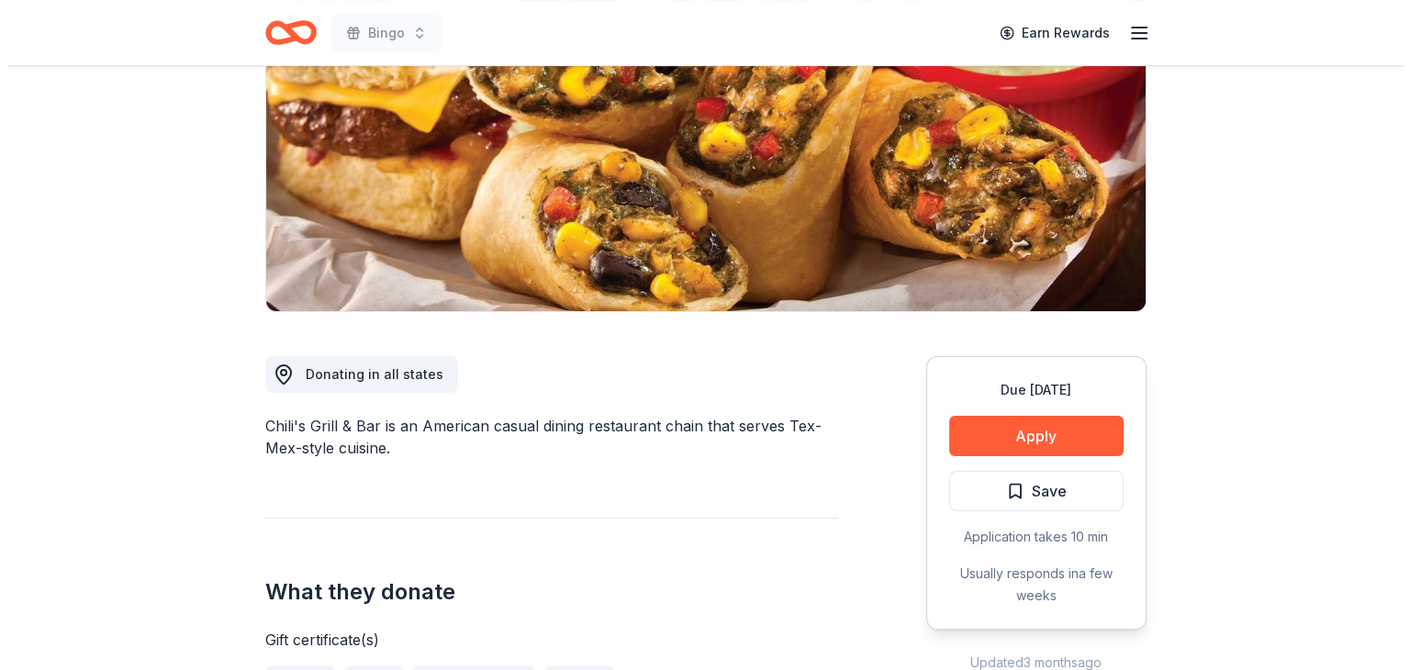
scroll to position [275, 0]
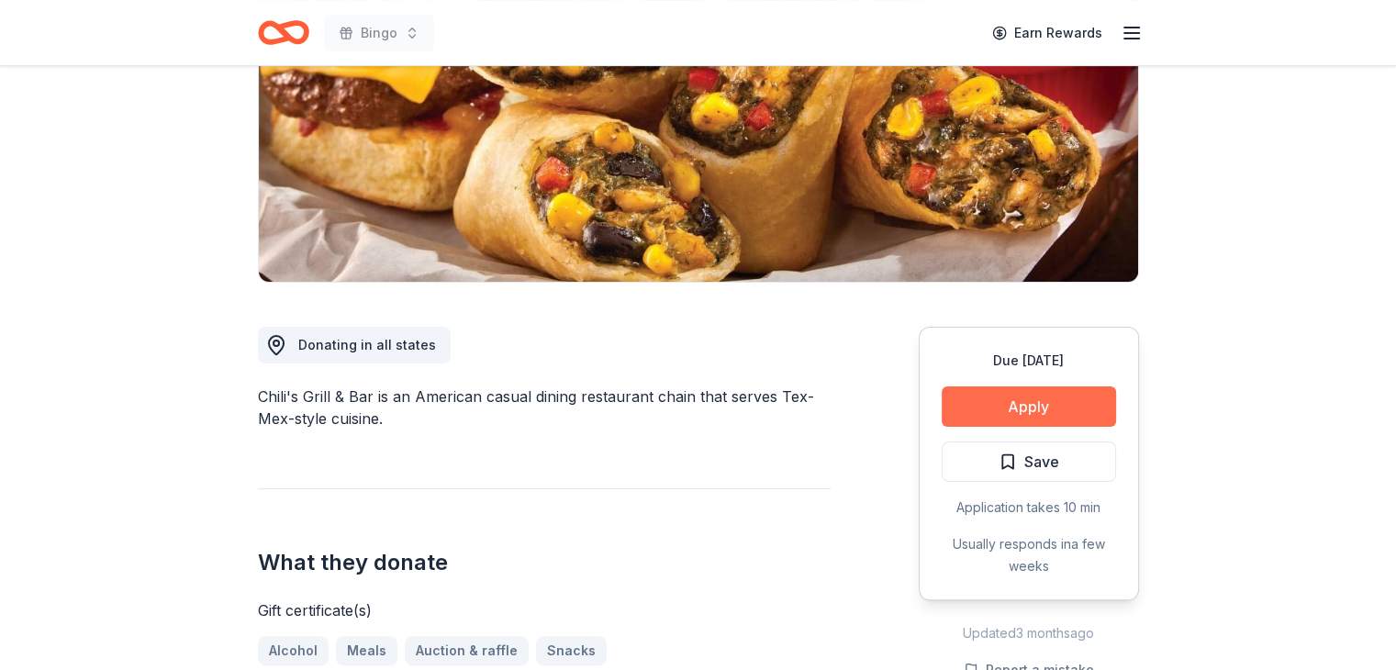
click at [1032, 399] on button "Apply" at bounding box center [1029, 406] width 174 height 40
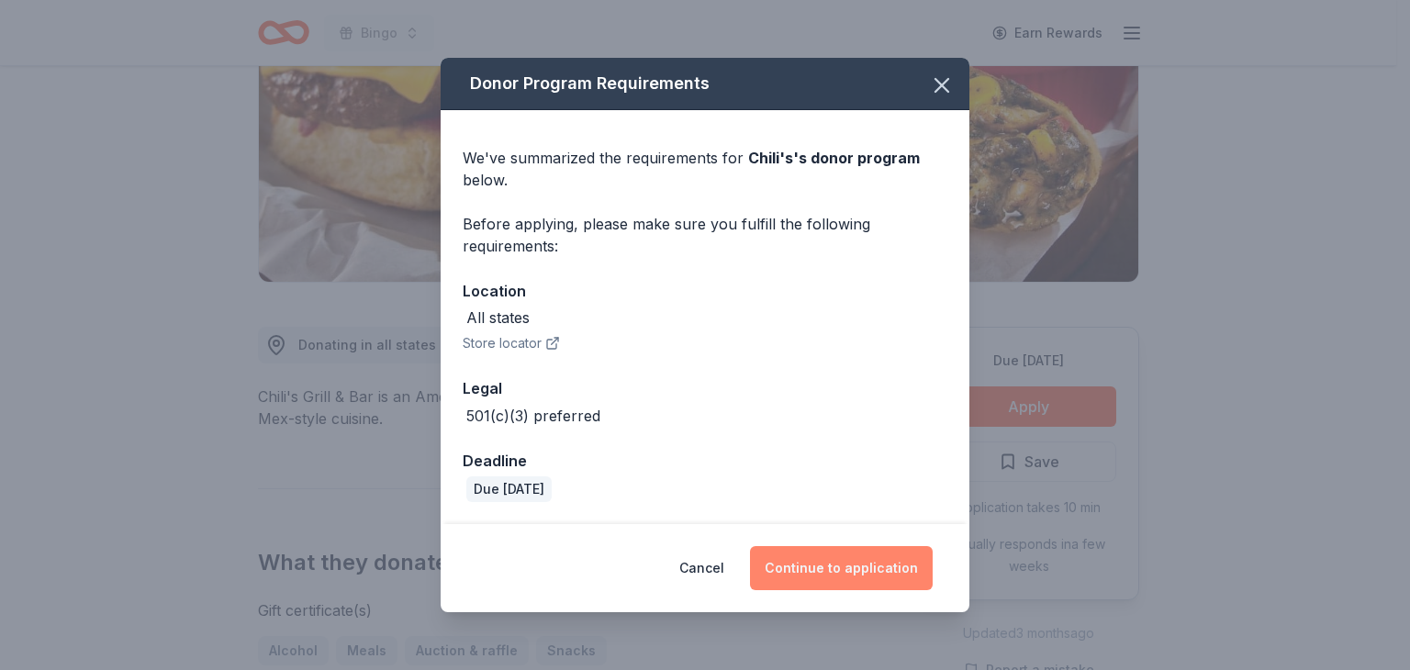
click at [852, 563] on button "Continue to application" at bounding box center [841, 568] width 183 height 44
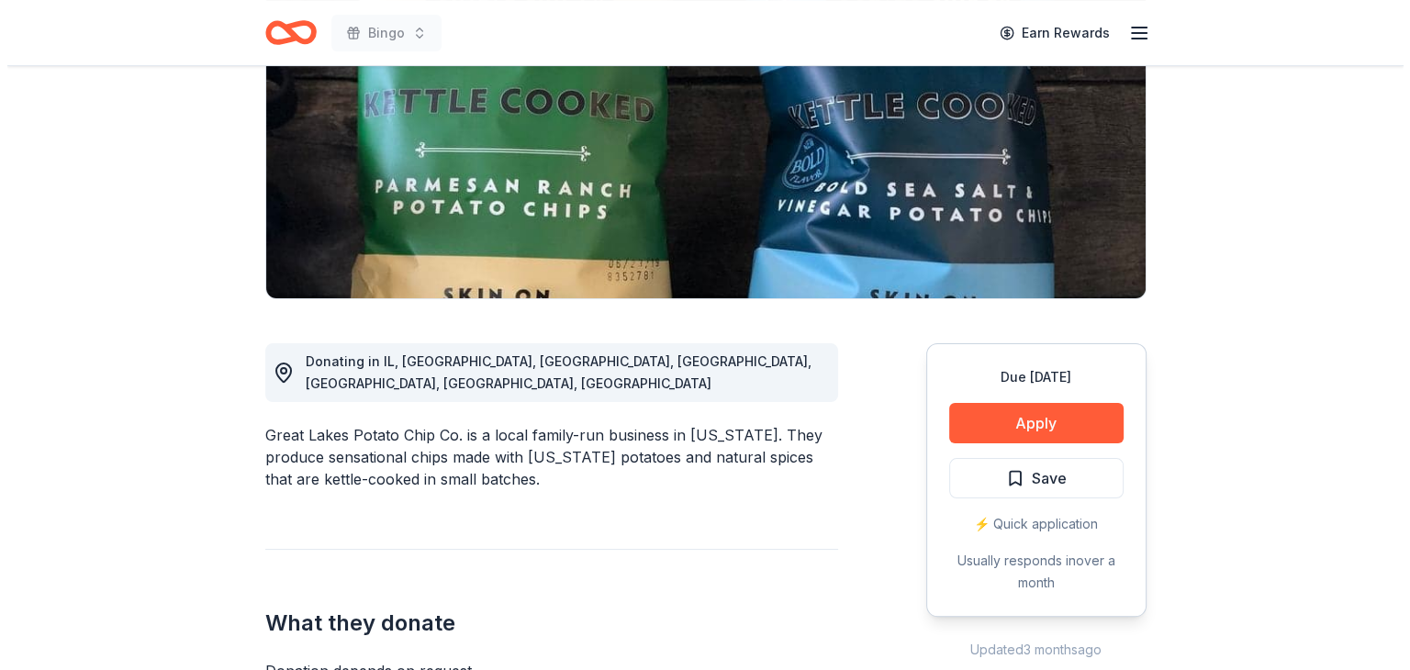
scroll to position [275, 0]
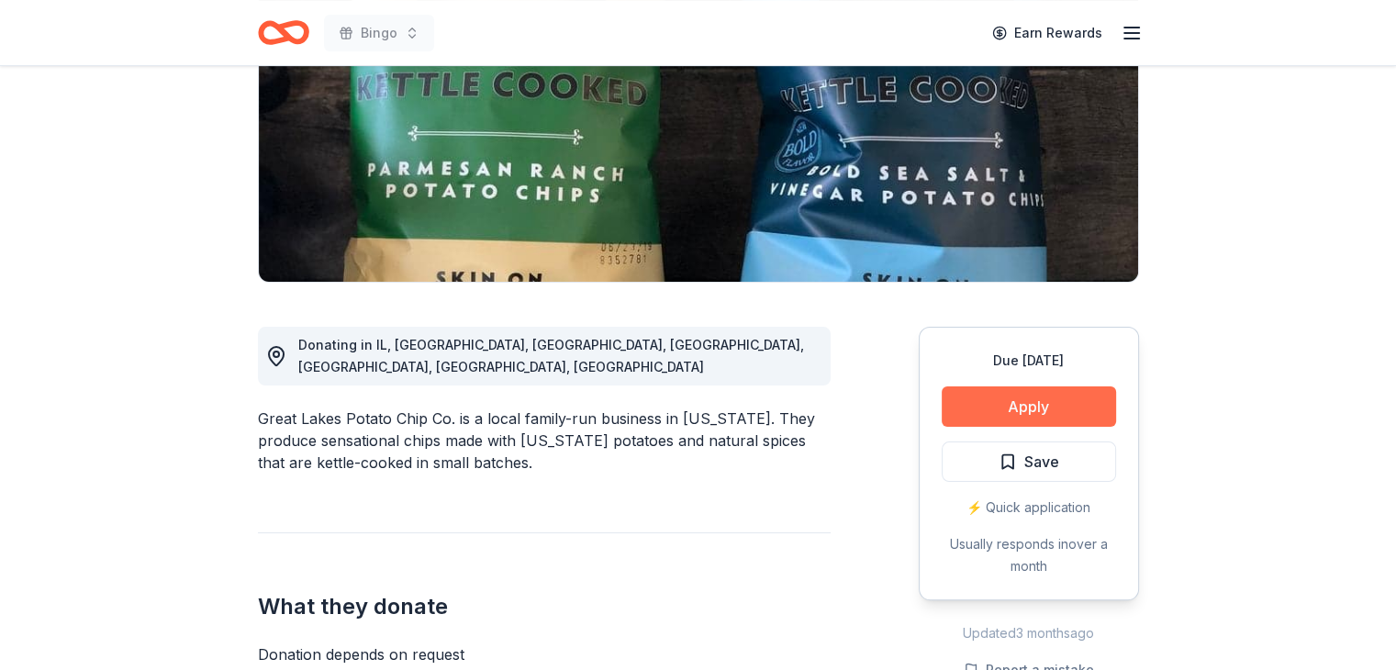
click at [1017, 400] on button "Apply" at bounding box center [1029, 406] width 174 height 40
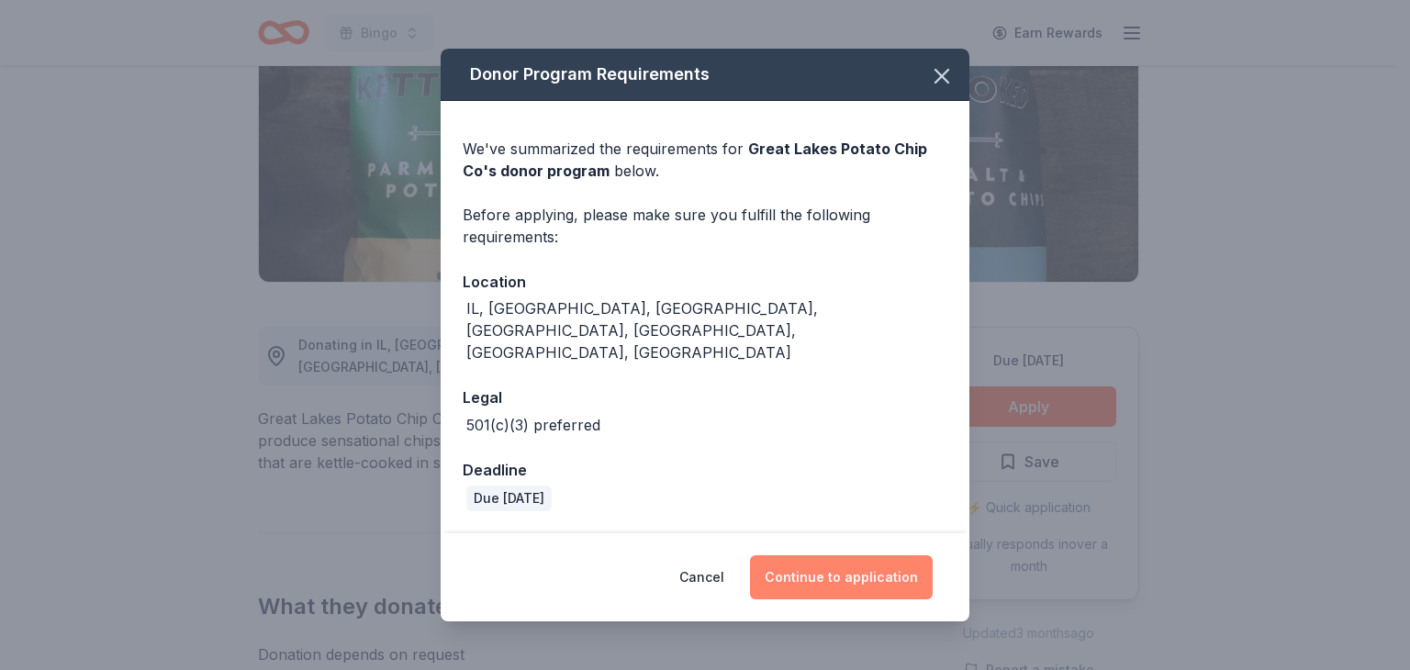
click at [838, 555] on button "Continue to application" at bounding box center [841, 577] width 183 height 44
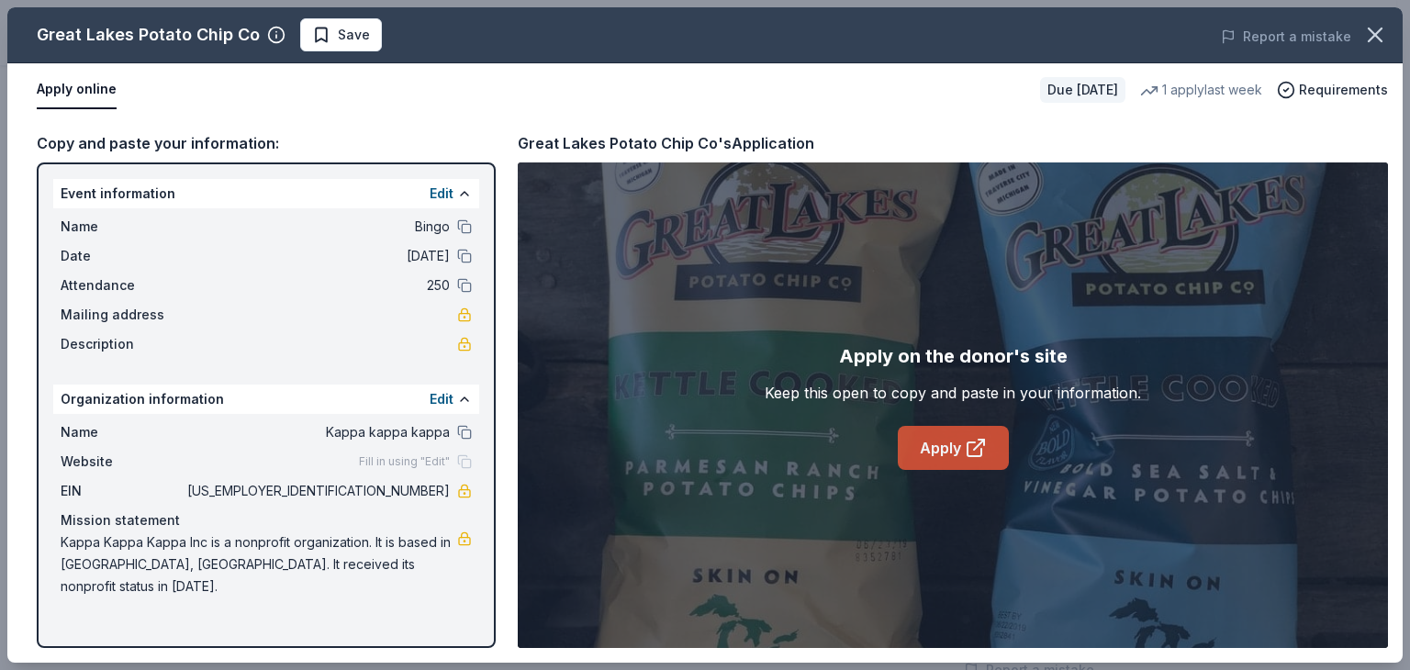
click at [924, 443] on link "Apply" at bounding box center [953, 448] width 111 height 44
click at [338, 38] on span "Save" at bounding box center [354, 35] width 32 height 22
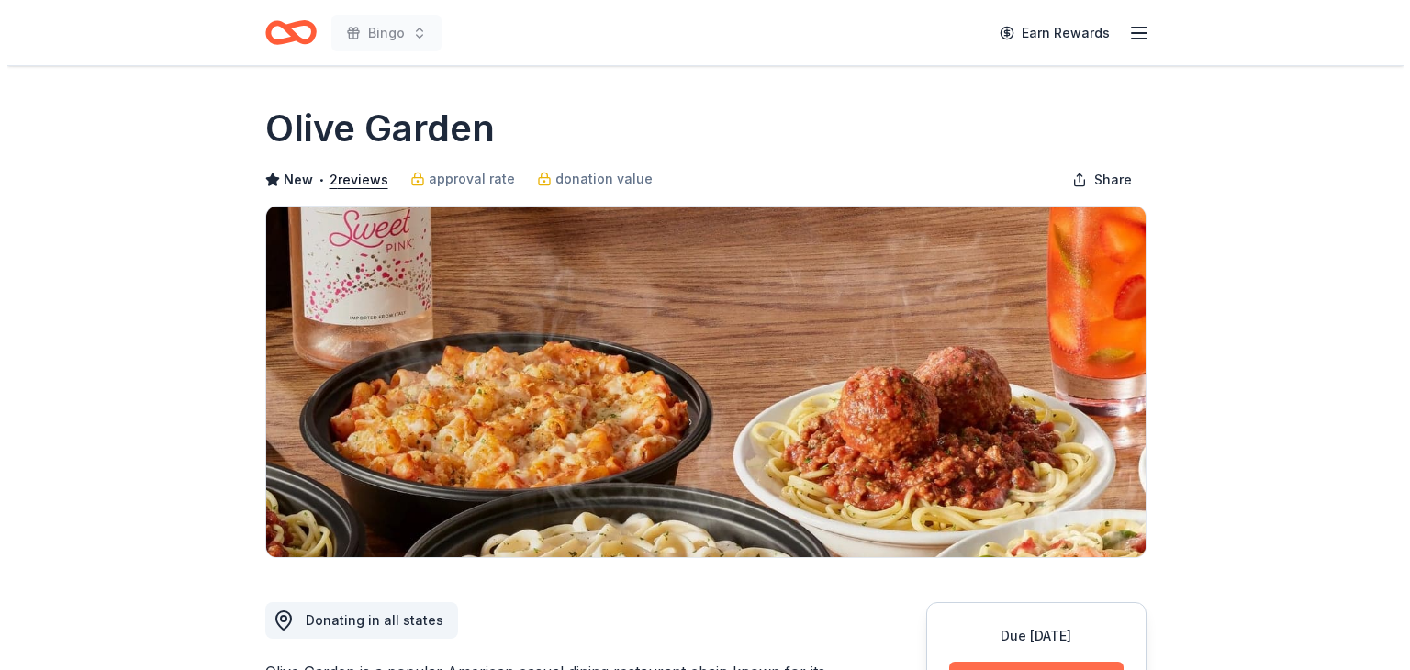
scroll to position [275, 0]
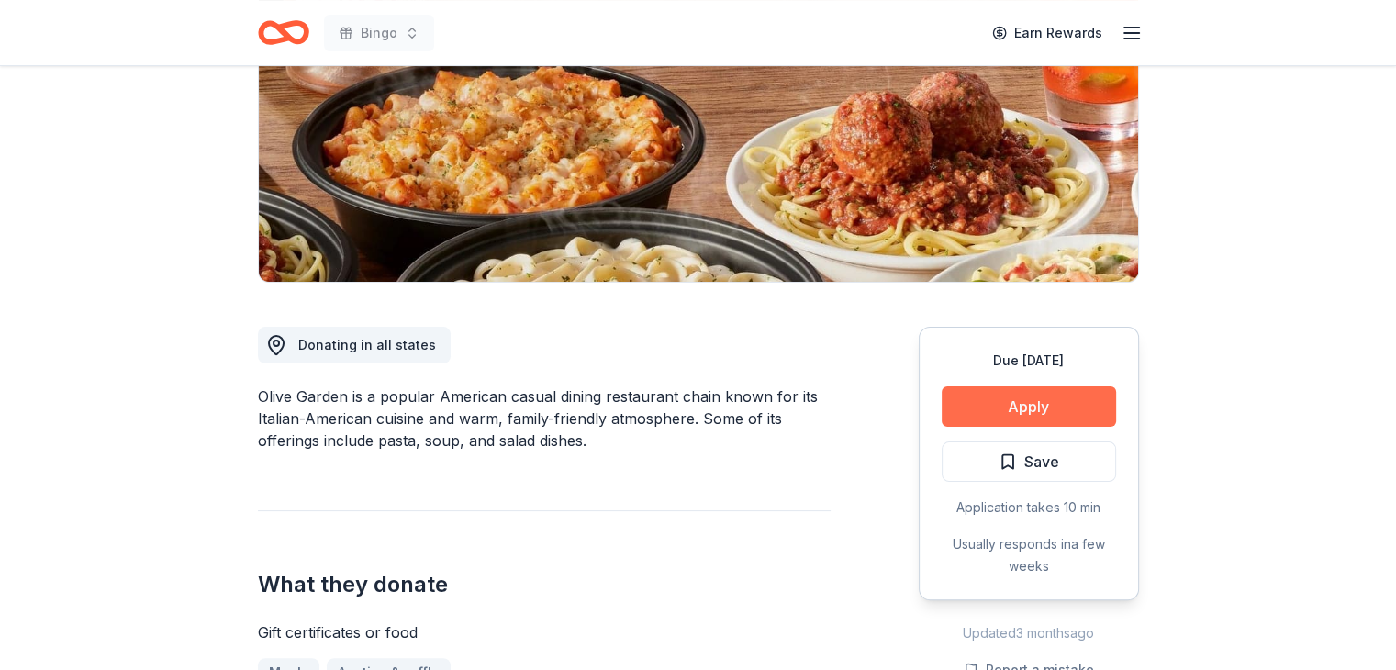
click at [1013, 399] on button "Apply" at bounding box center [1029, 406] width 174 height 40
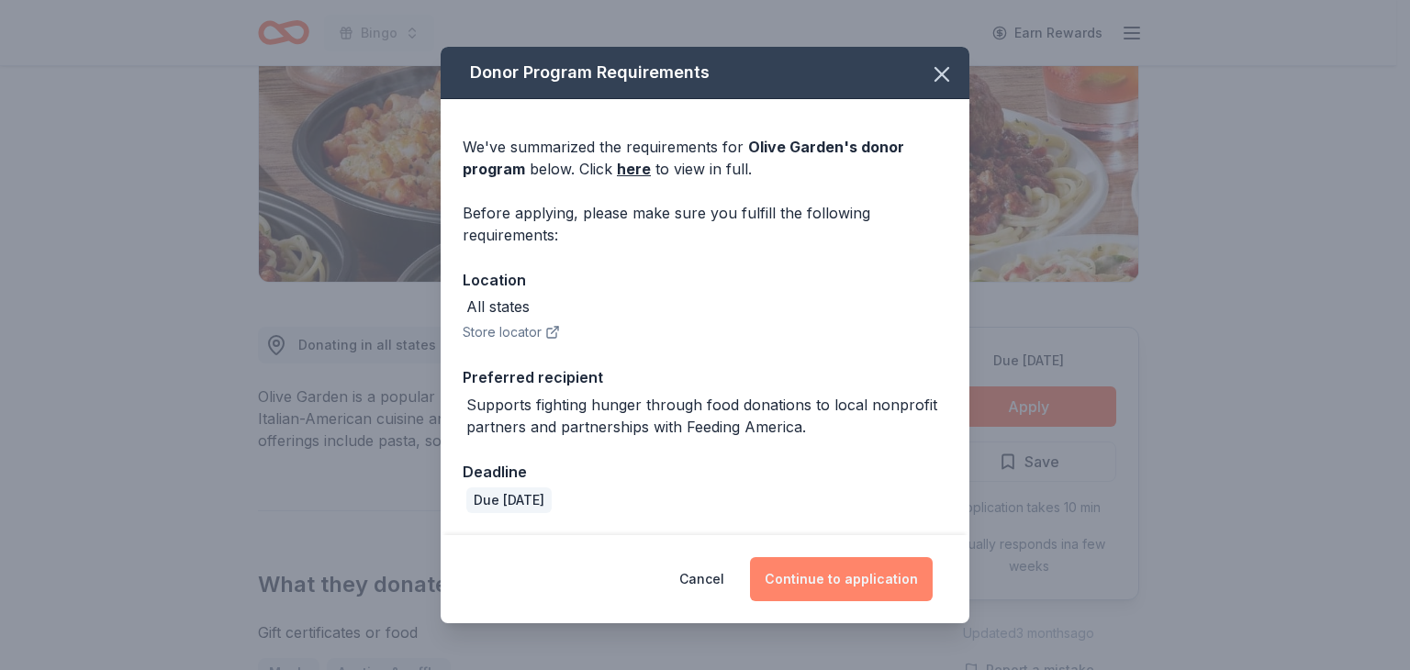
click at [829, 572] on button "Continue to application" at bounding box center [841, 579] width 183 height 44
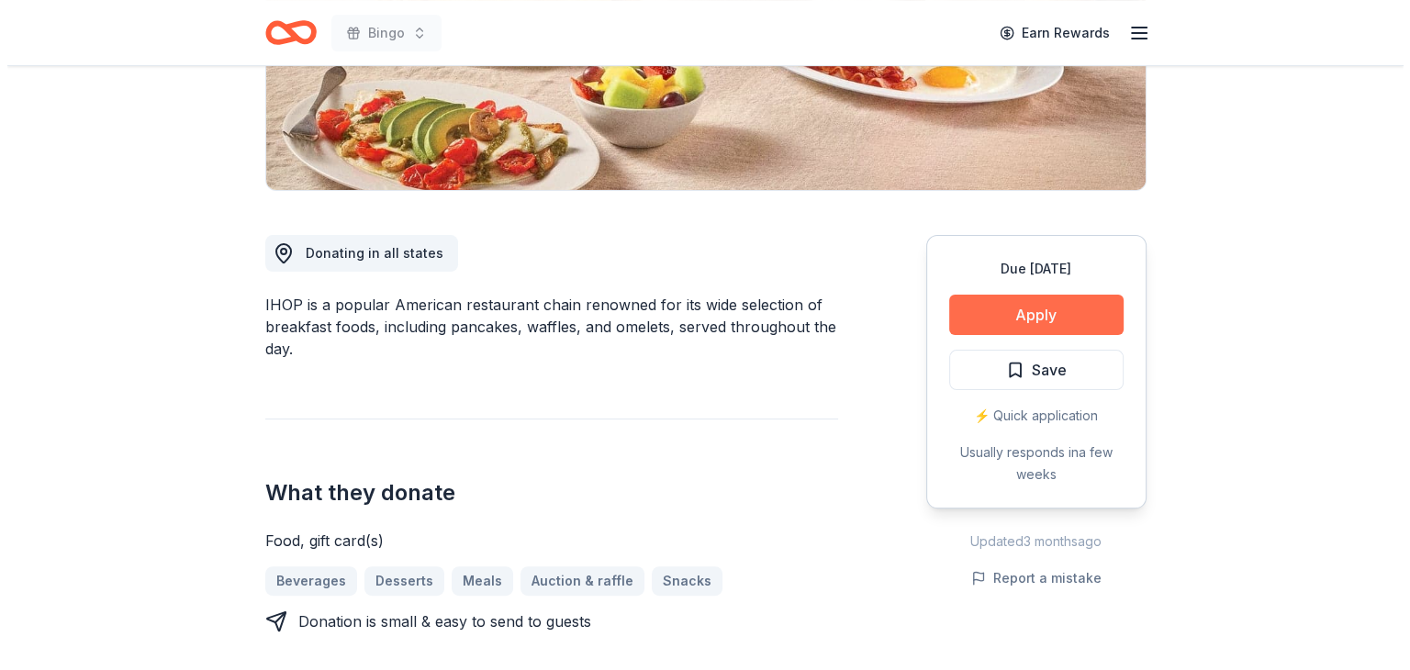
scroll to position [367, 0]
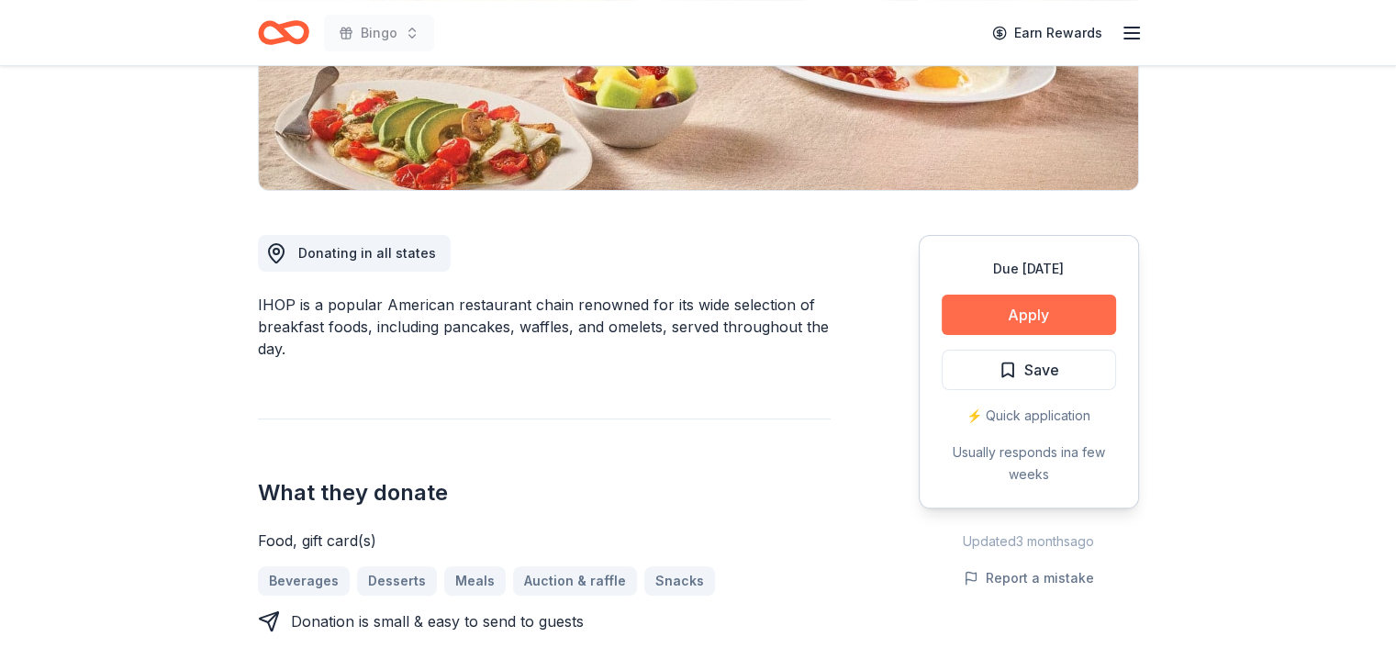
click at [1023, 312] on button "Apply" at bounding box center [1029, 315] width 174 height 40
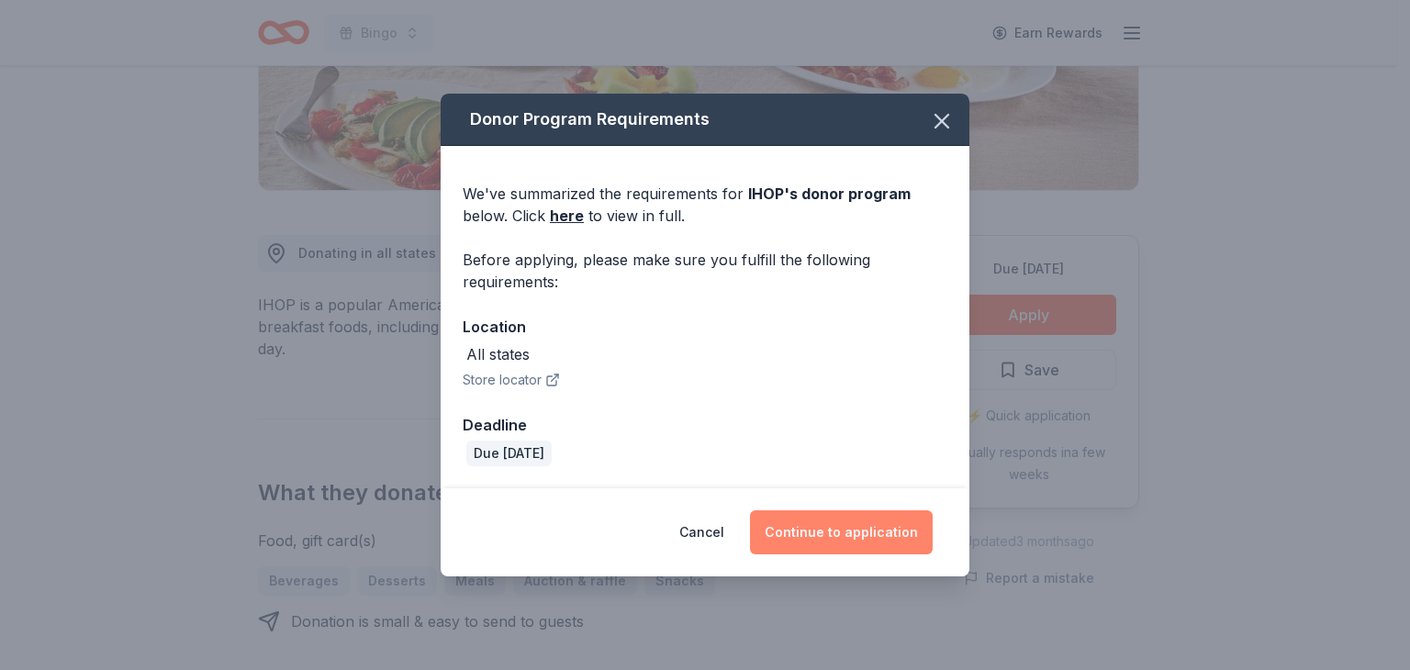
click at [837, 522] on button "Continue to application" at bounding box center [841, 532] width 183 height 44
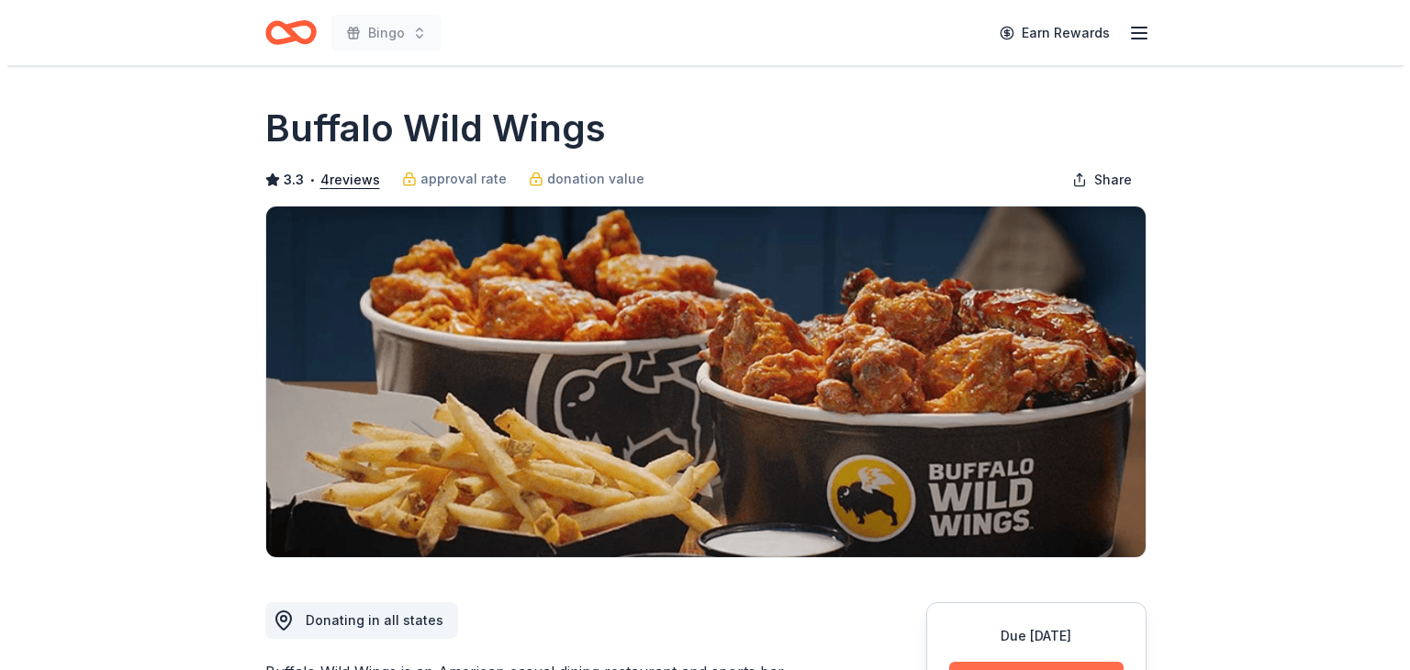
scroll to position [275, 0]
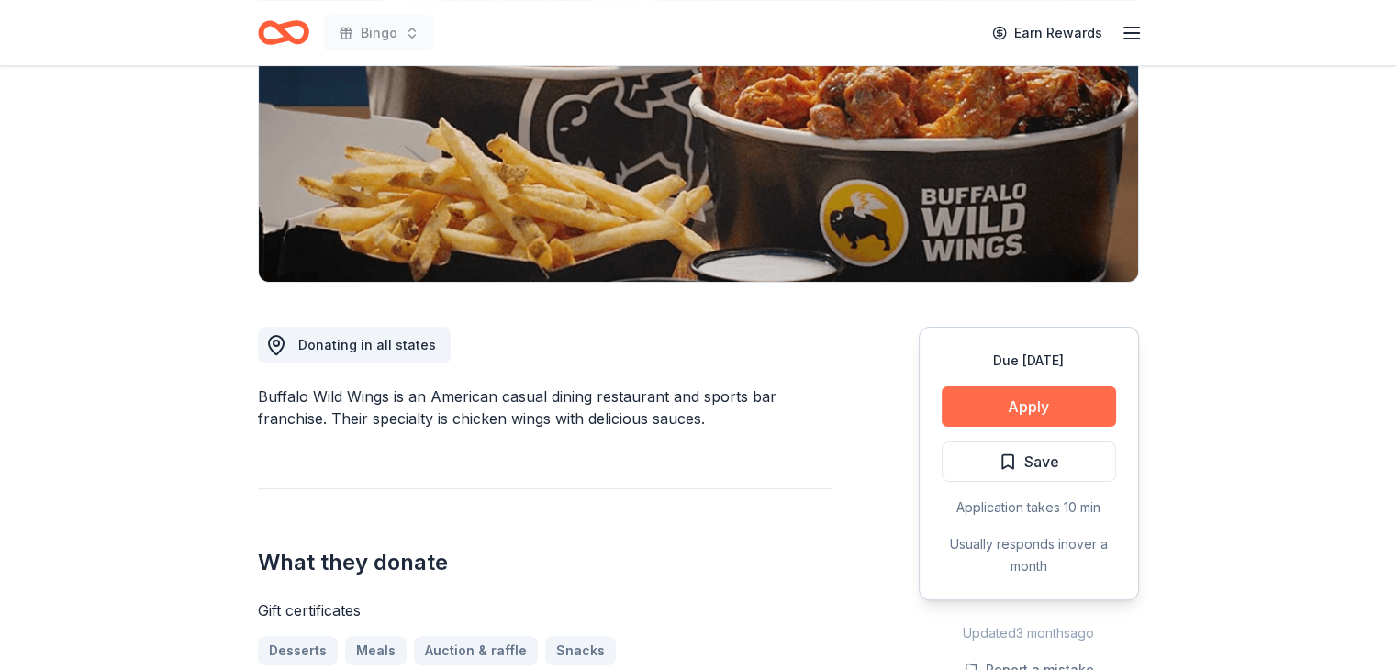
click at [1017, 403] on button "Apply" at bounding box center [1029, 406] width 174 height 40
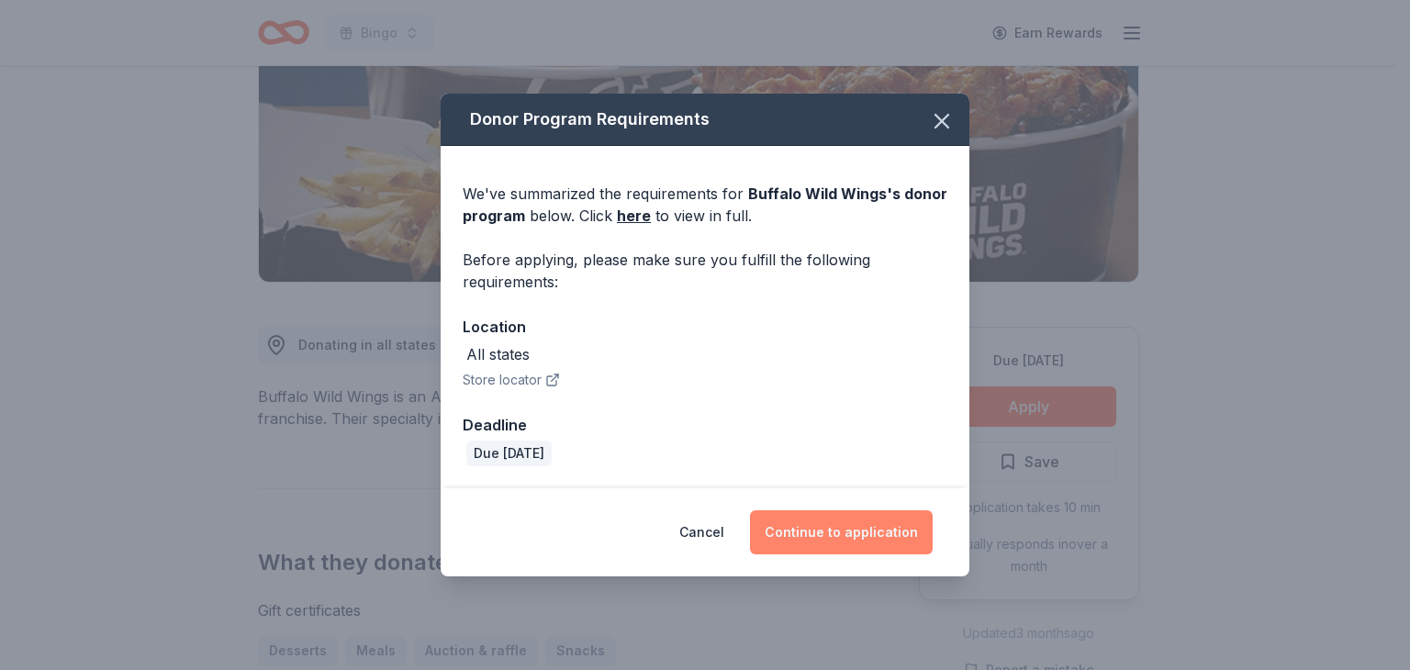
click at [874, 525] on button "Continue to application" at bounding box center [841, 532] width 183 height 44
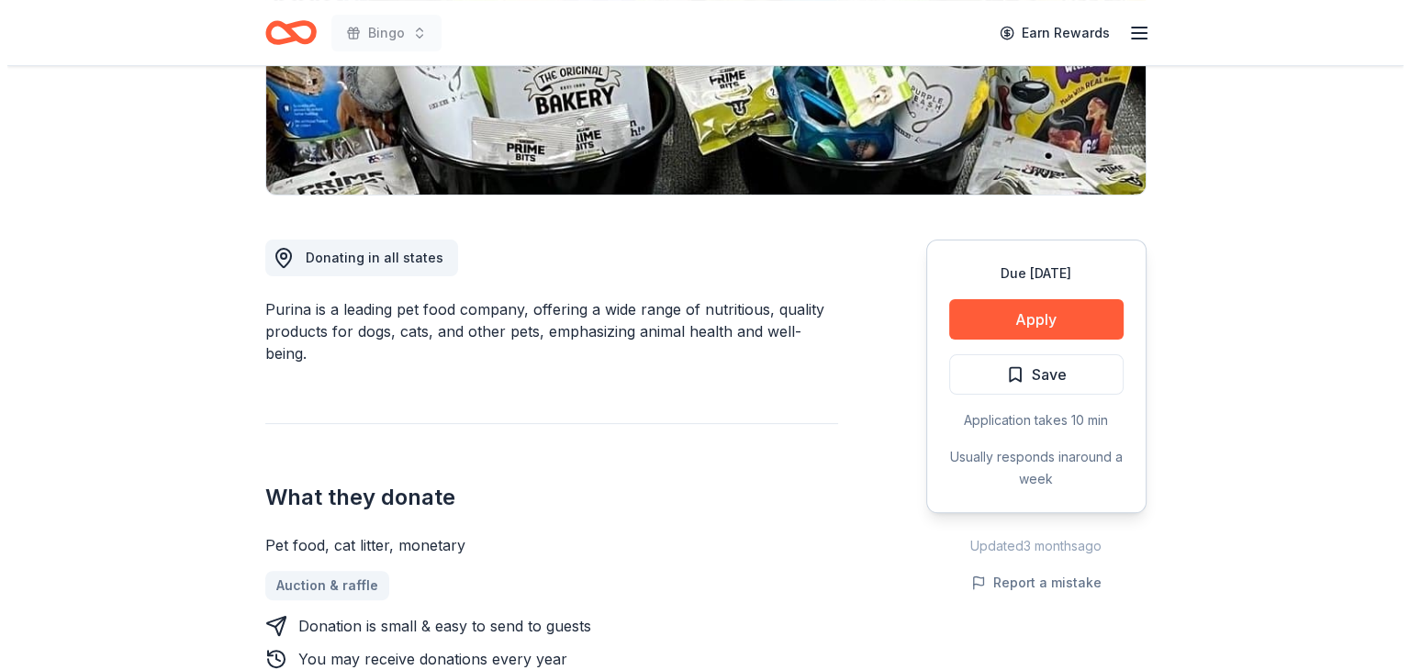
scroll to position [367, 0]
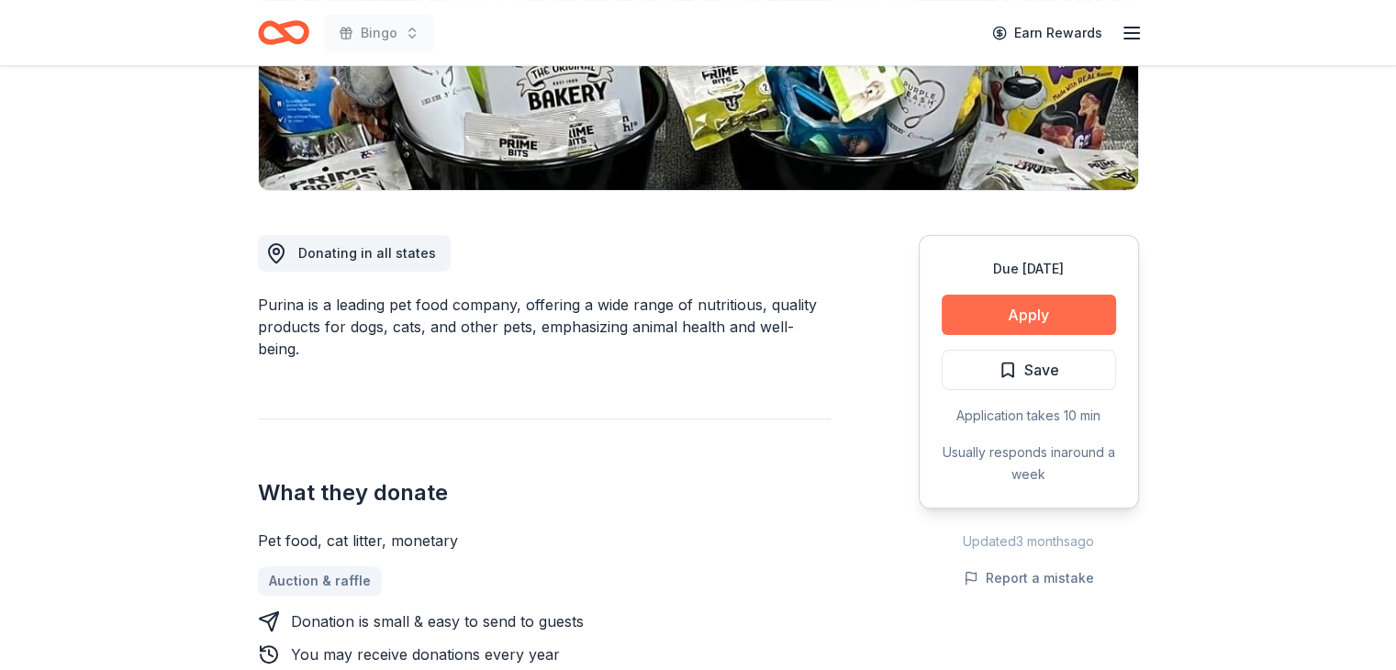
click at [1030, 304] on button "Apply" at bounding box center [1029, 315] width 174 height 40
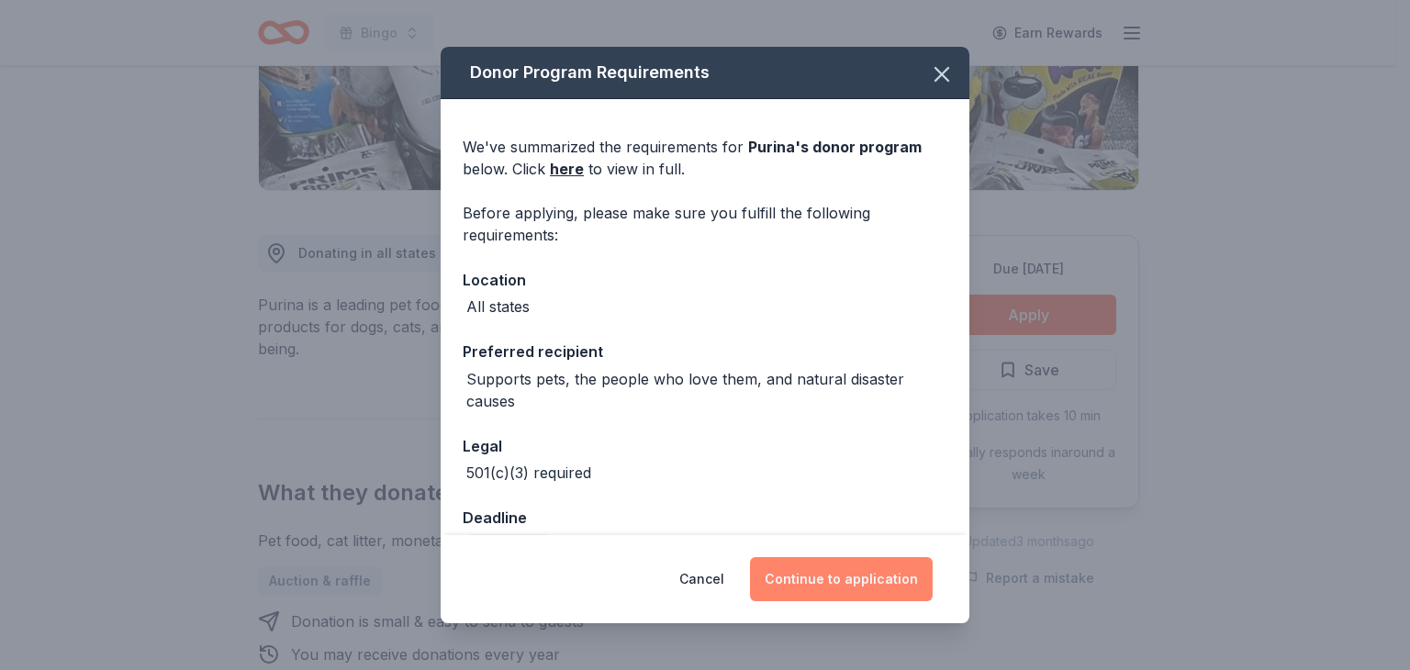
click at [828, 575] on button "Continue to application" at bounding box center [841, 579] width 183 height 44
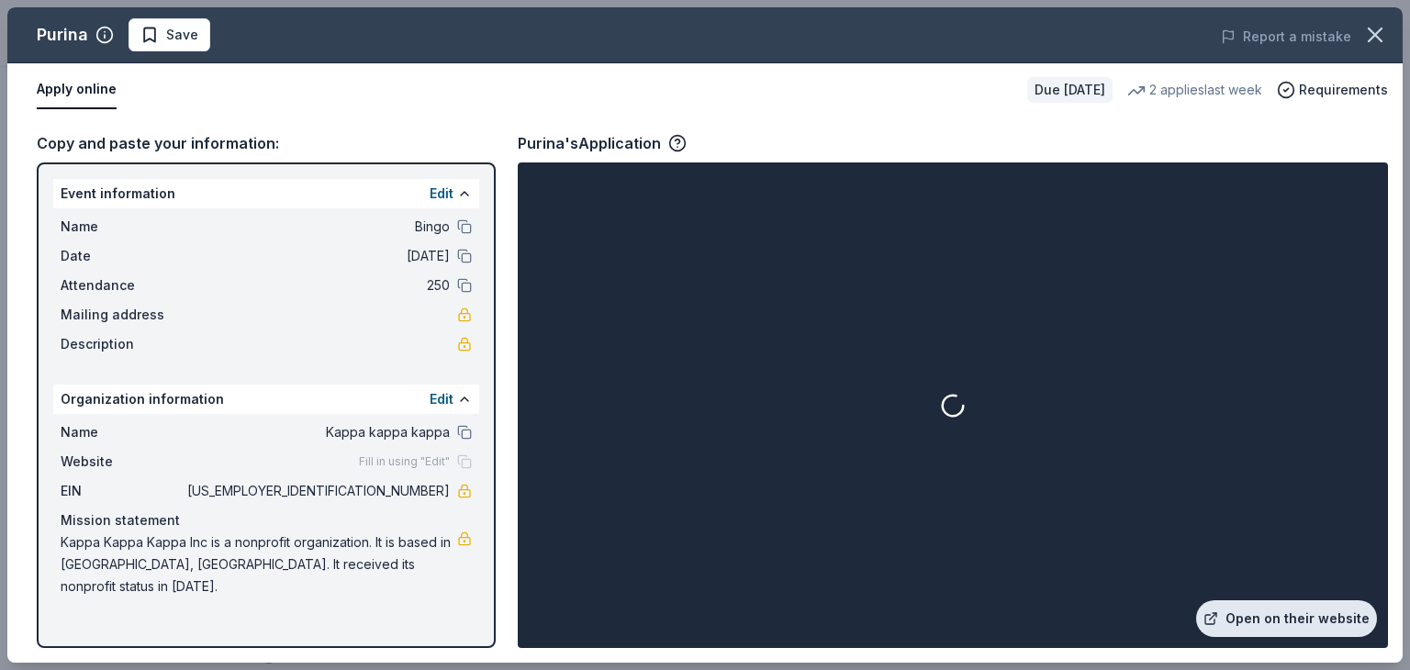
click at [1287, 615] on link "Open on their website" at bounding box center [1286, 618] width 181 height 37
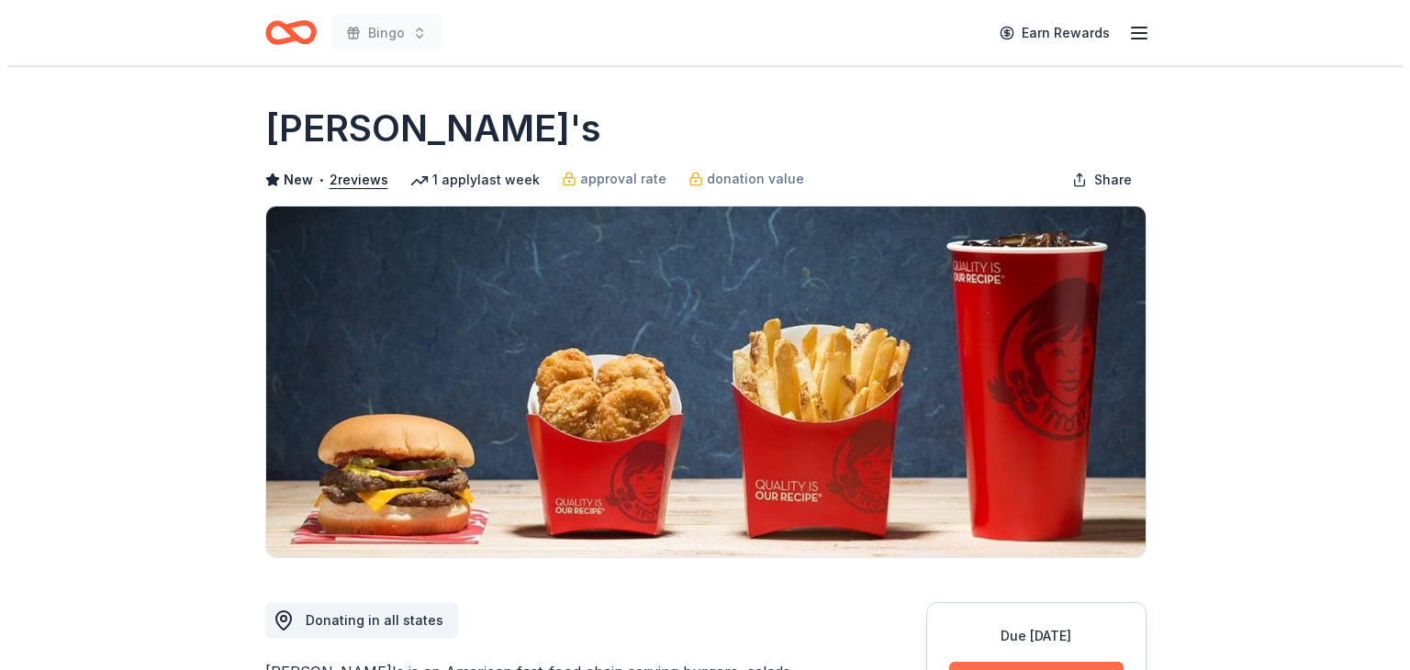
scroll to position [275, 0]
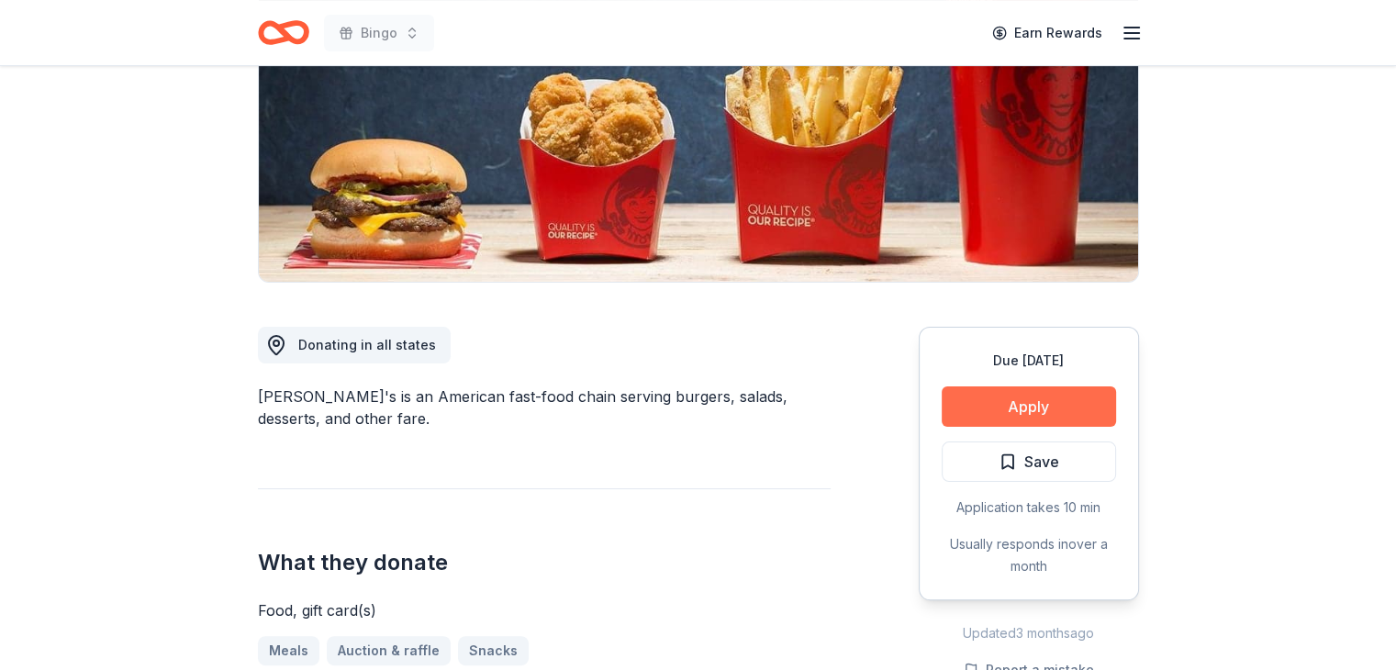
click at [1028, 397] on button "Apply" at bounding box center [1029, 406] width 174 height 40
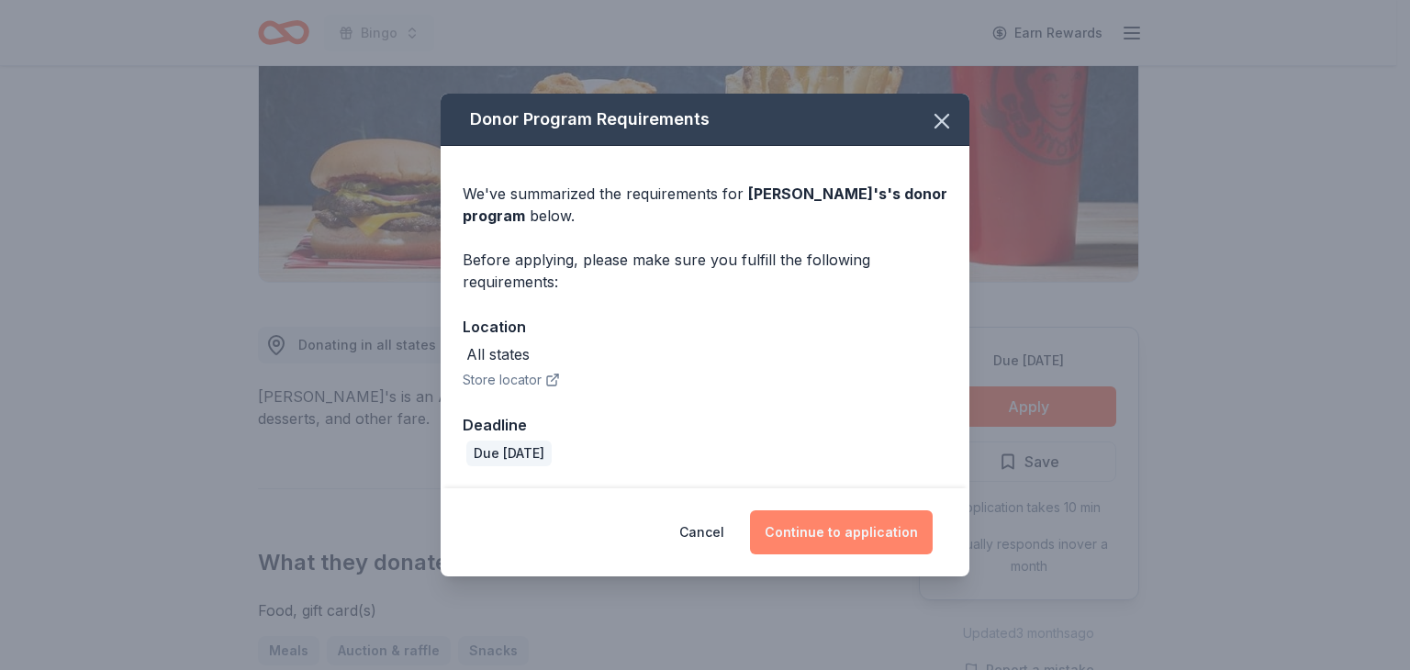
click at [846, 522] on button "Continue to application" at bounding box center [841, 532] width 183 height 44
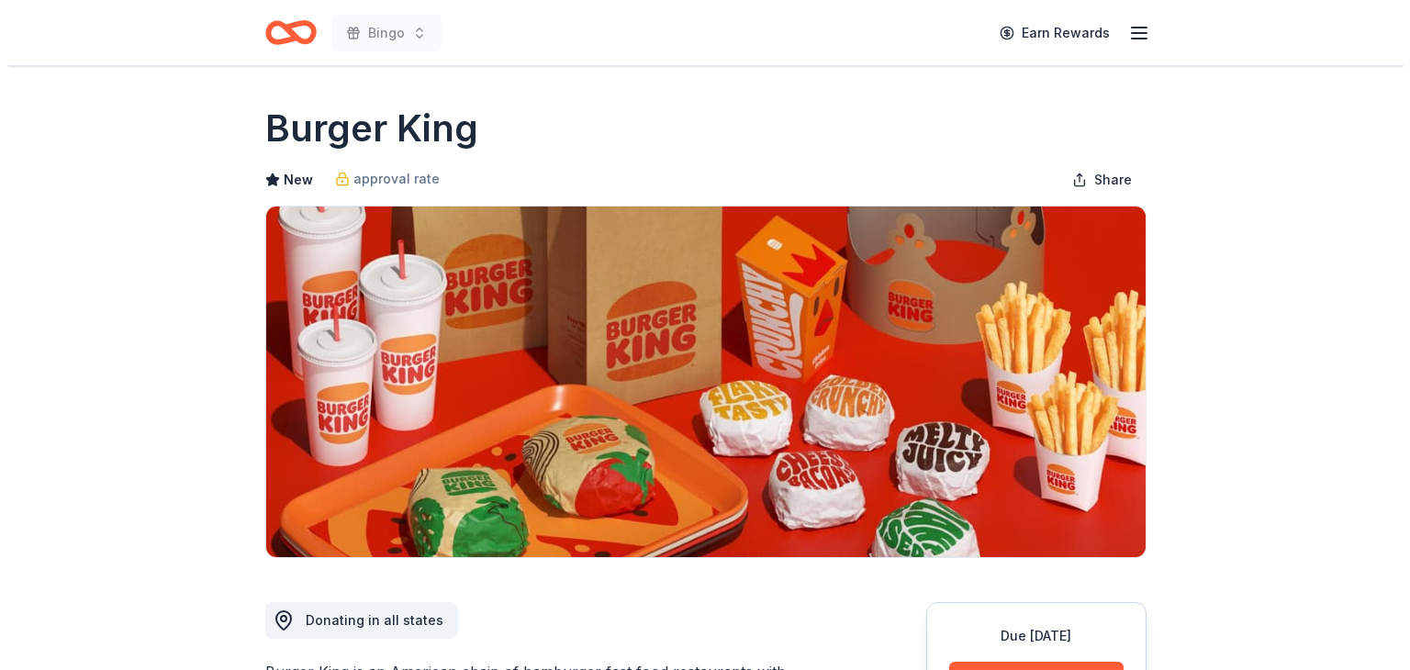
scroll to position [275, 0]
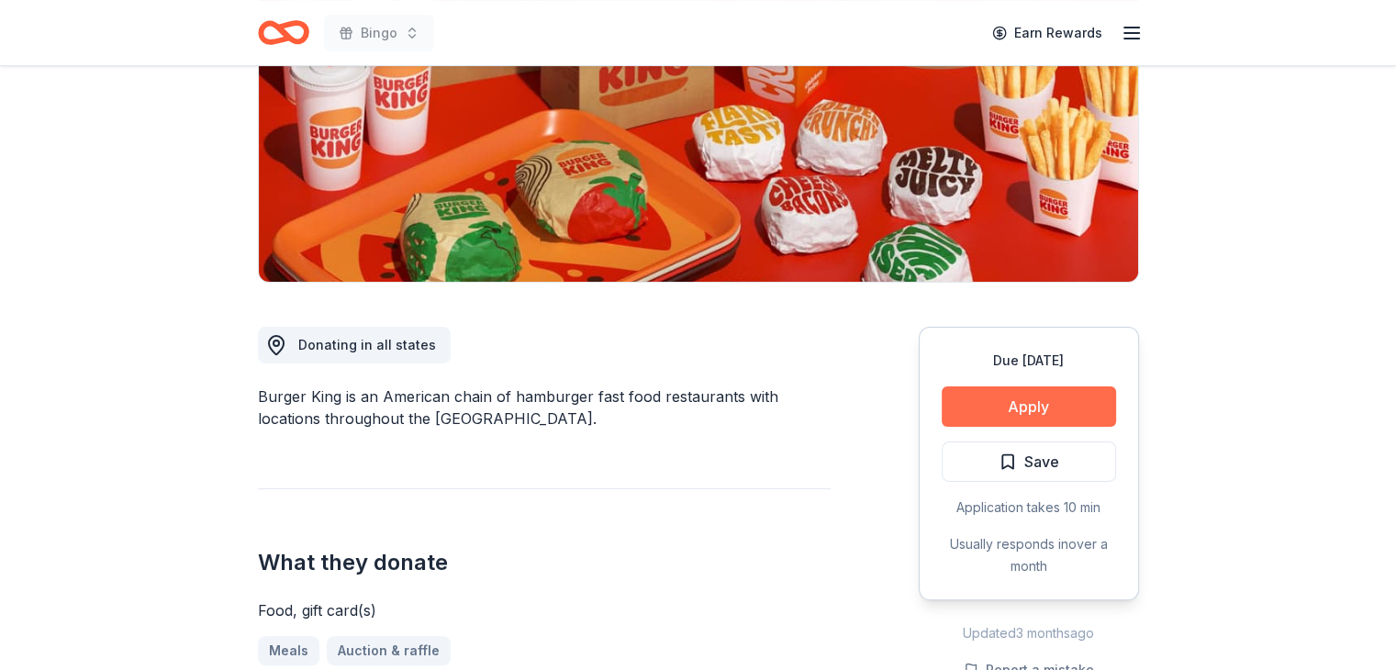
click at [1031, 401] on button "Apply" at bounding box center [1029, 406] width 174 height 40
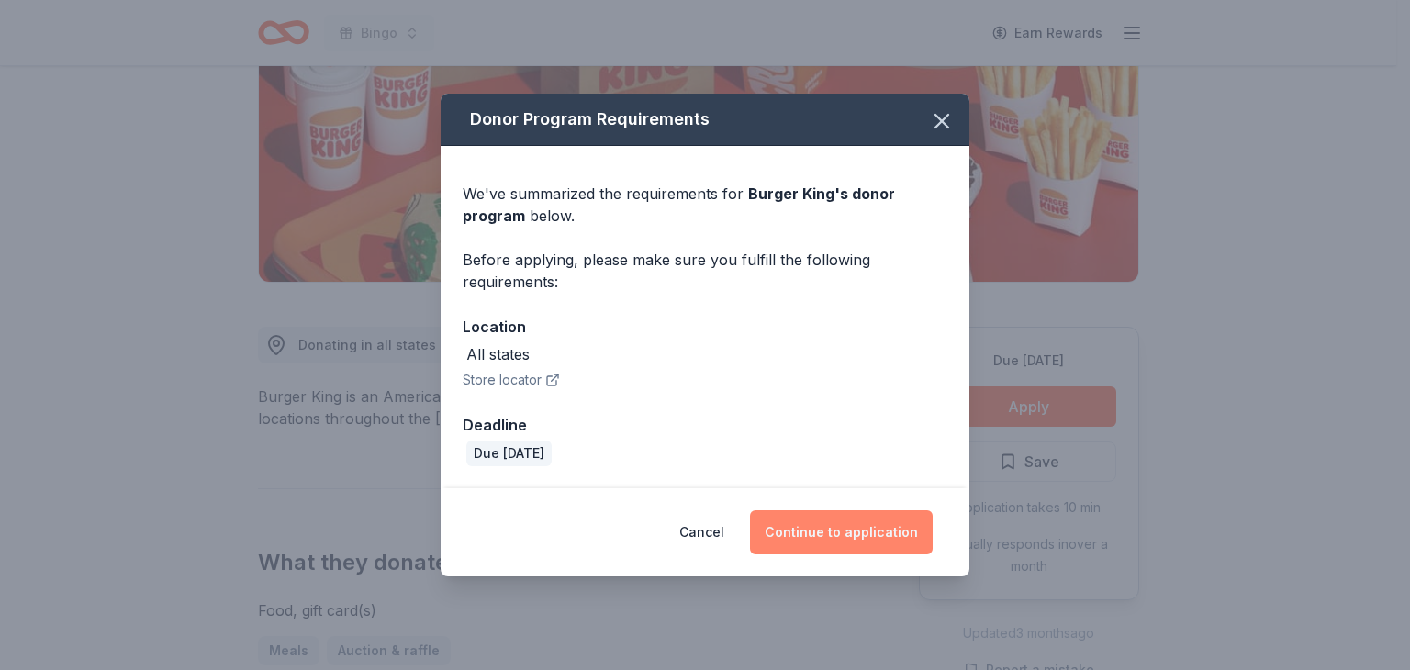
click at [866, 537] on button "Continue to application" at bounding box center [841, 532] width 183 height 44
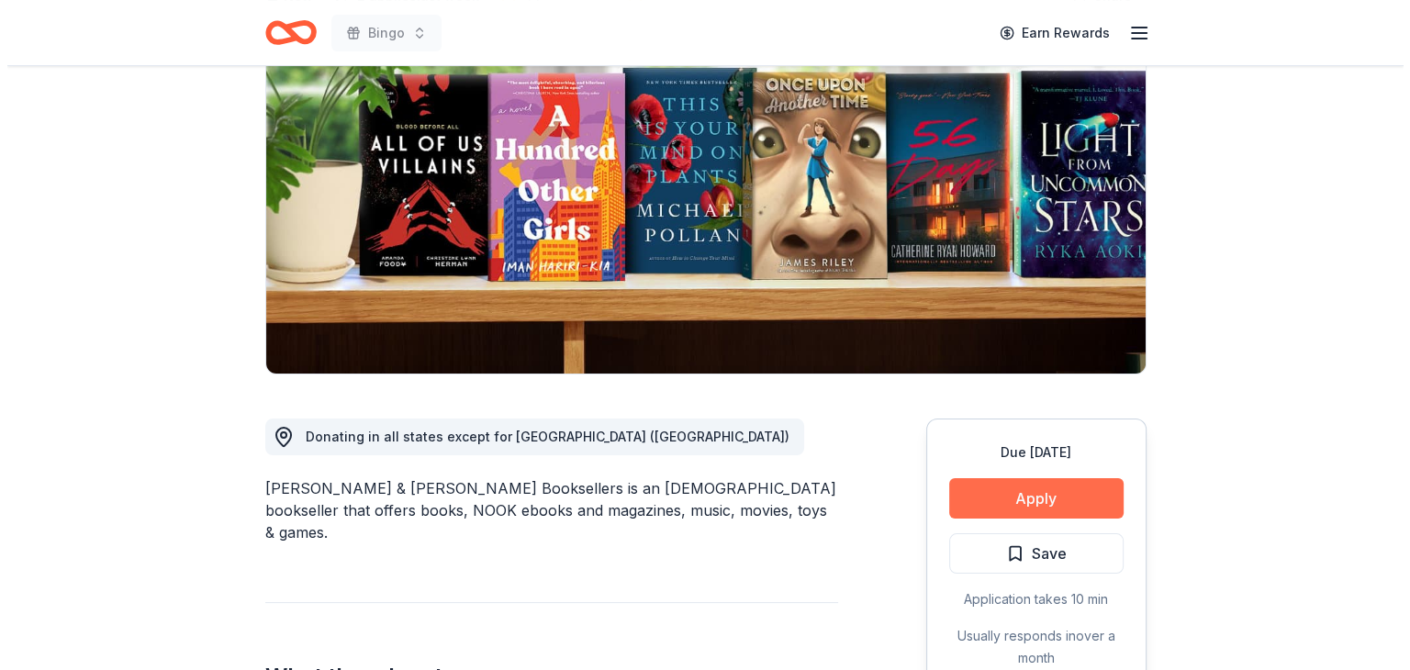
scroll to position [184, 0]
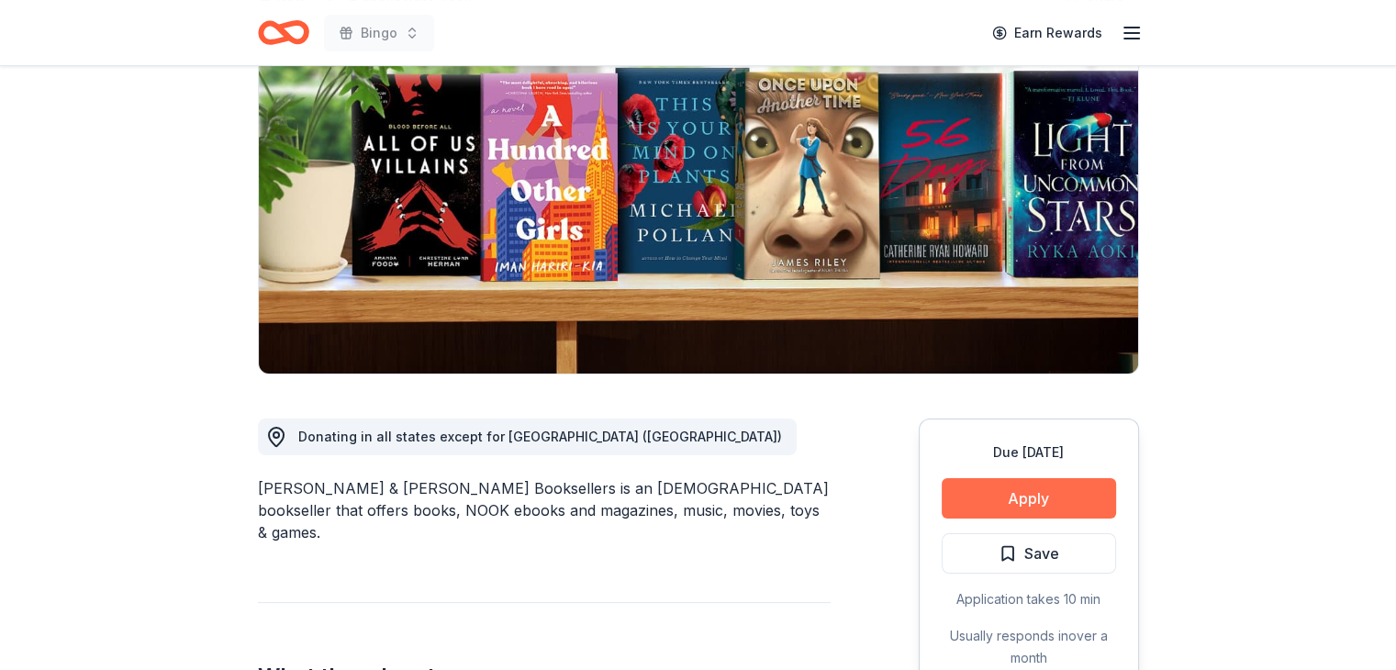
click at [1031, 496] on button "Apply" at bounding box center [1029, 498] width 174 height 40
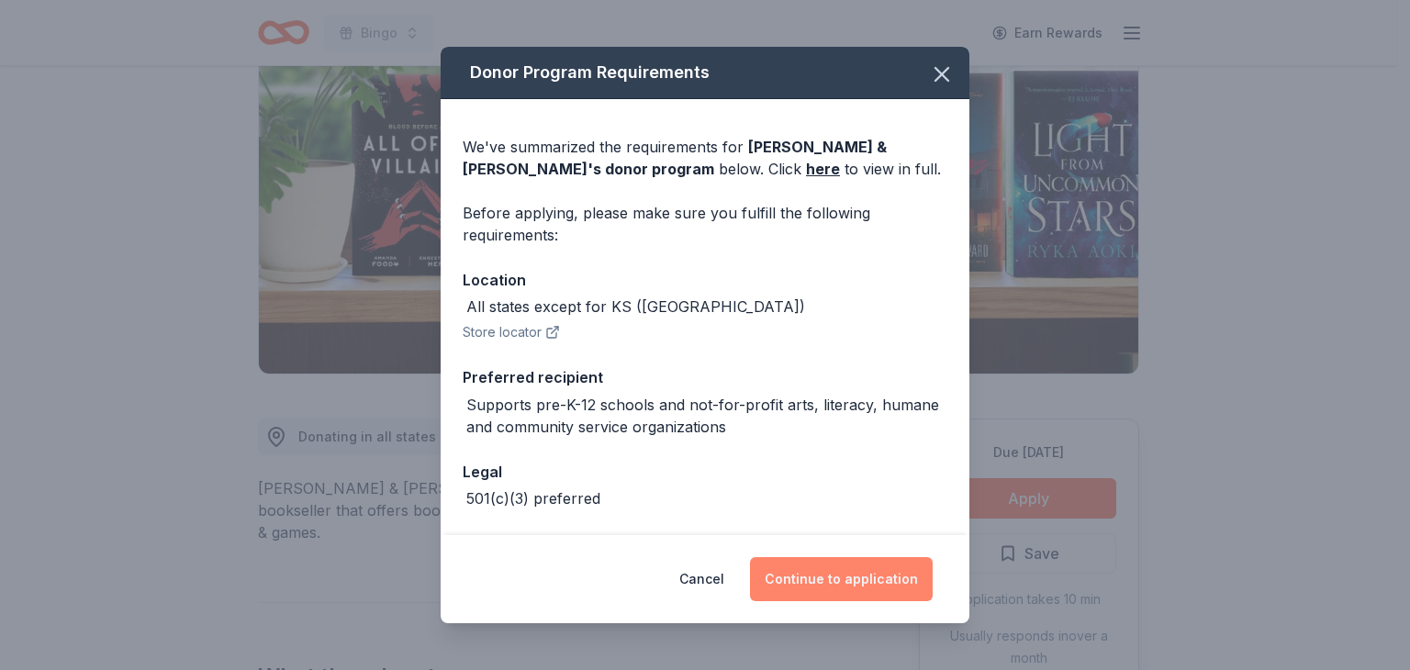
click at [866, 581] on button "Continue to application" at bounding box center [841, 579] width 183 height 44
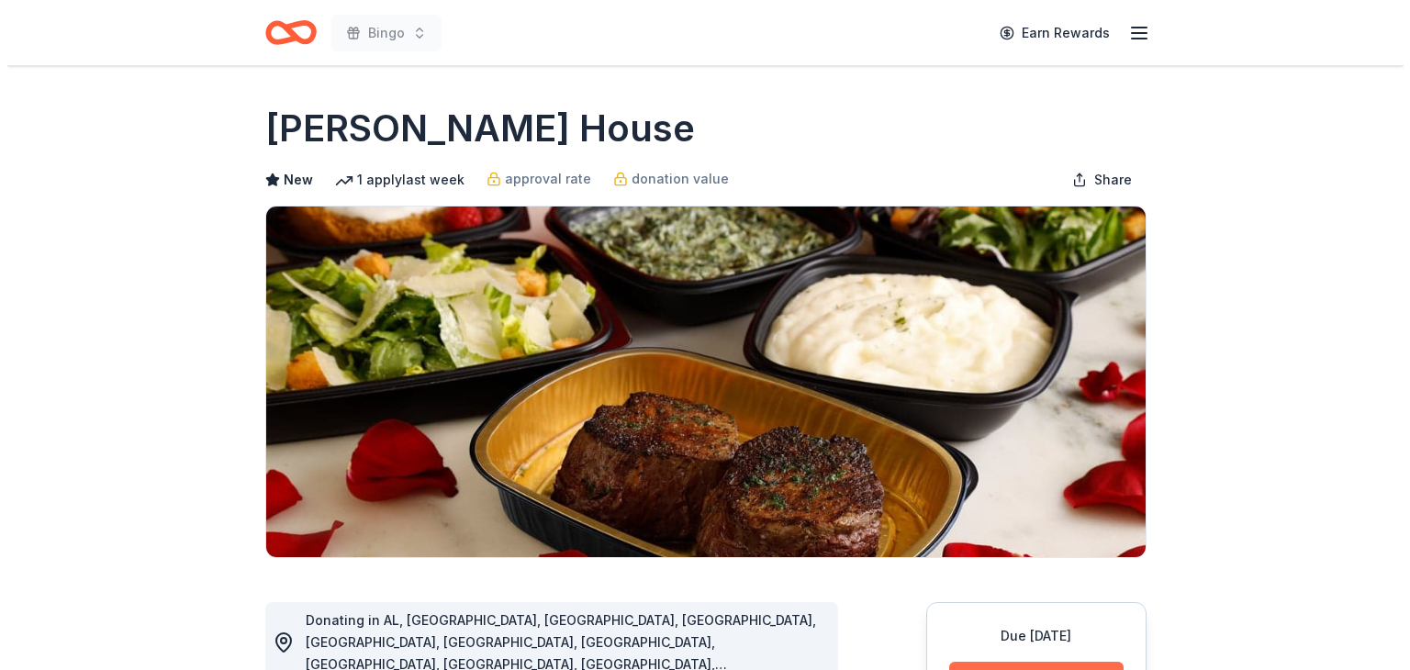
scroll to position [184, 0]
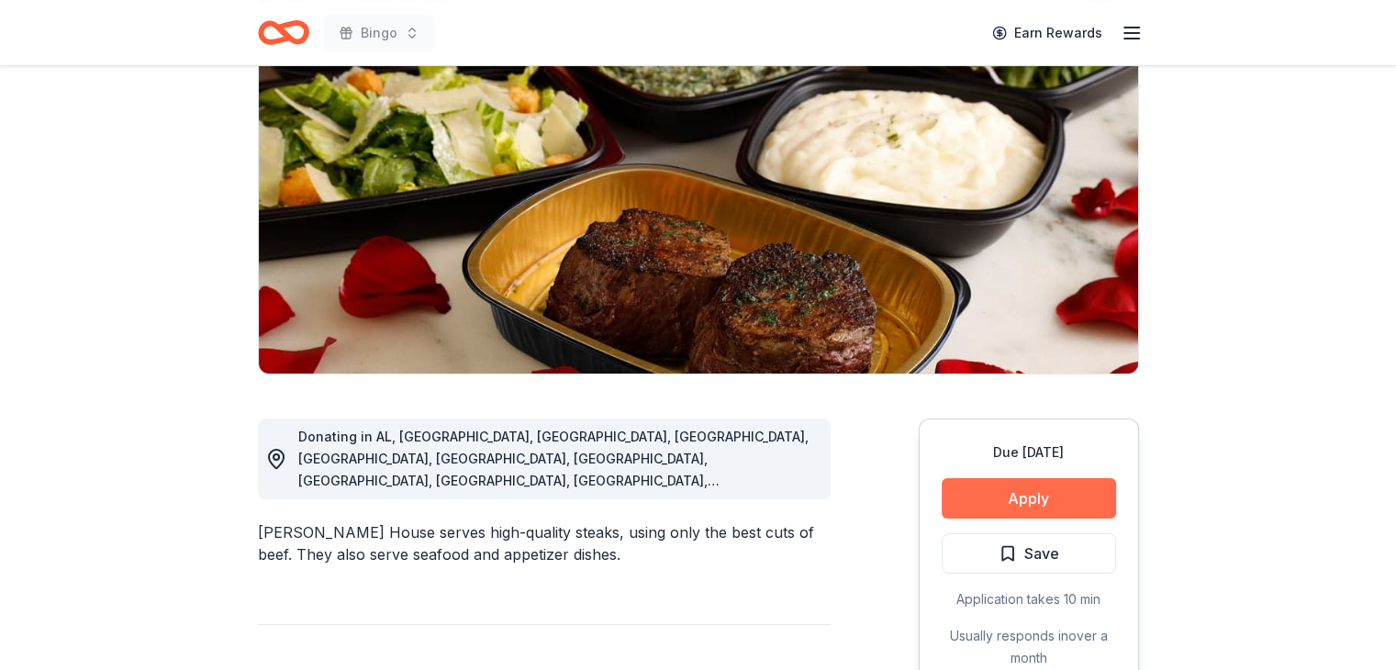
click at [1027, 487] on button "Apply" at bounding box center [1029, 498] width 174 height 40
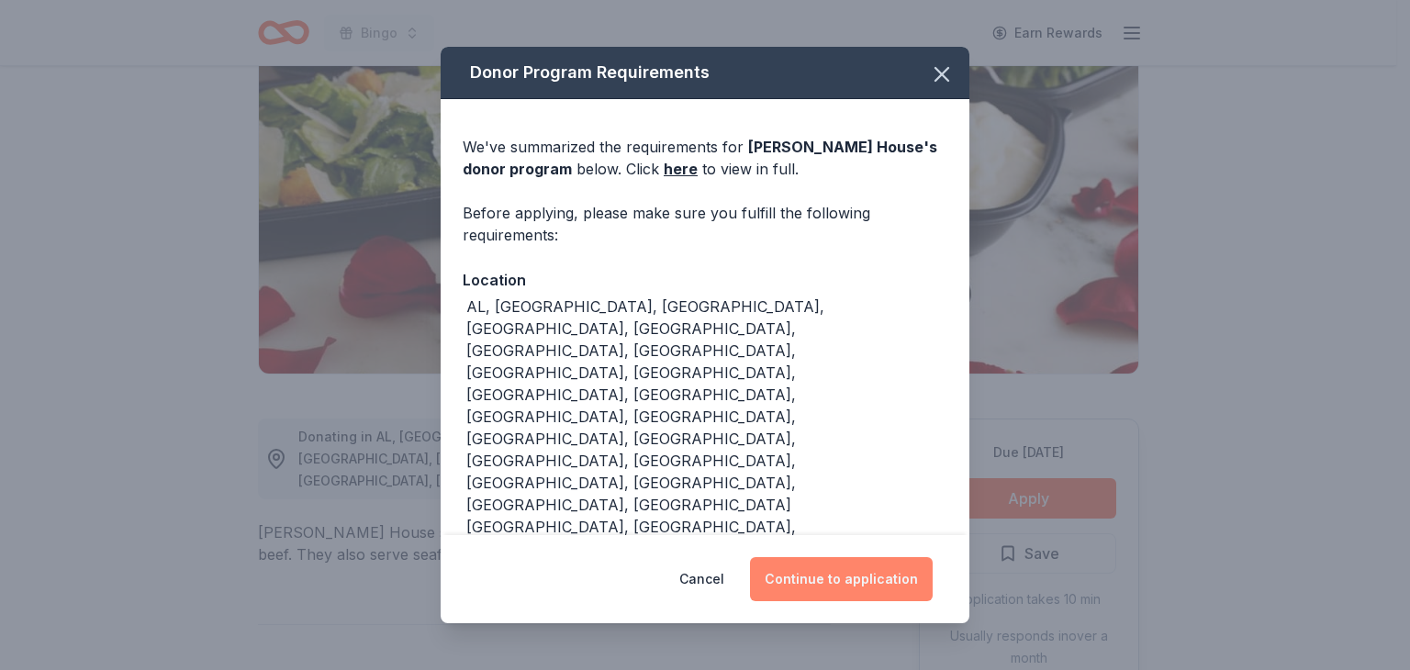
click at [833, 557] on button "Continue to application" at bounding box center [841, 579] width 183 height 44
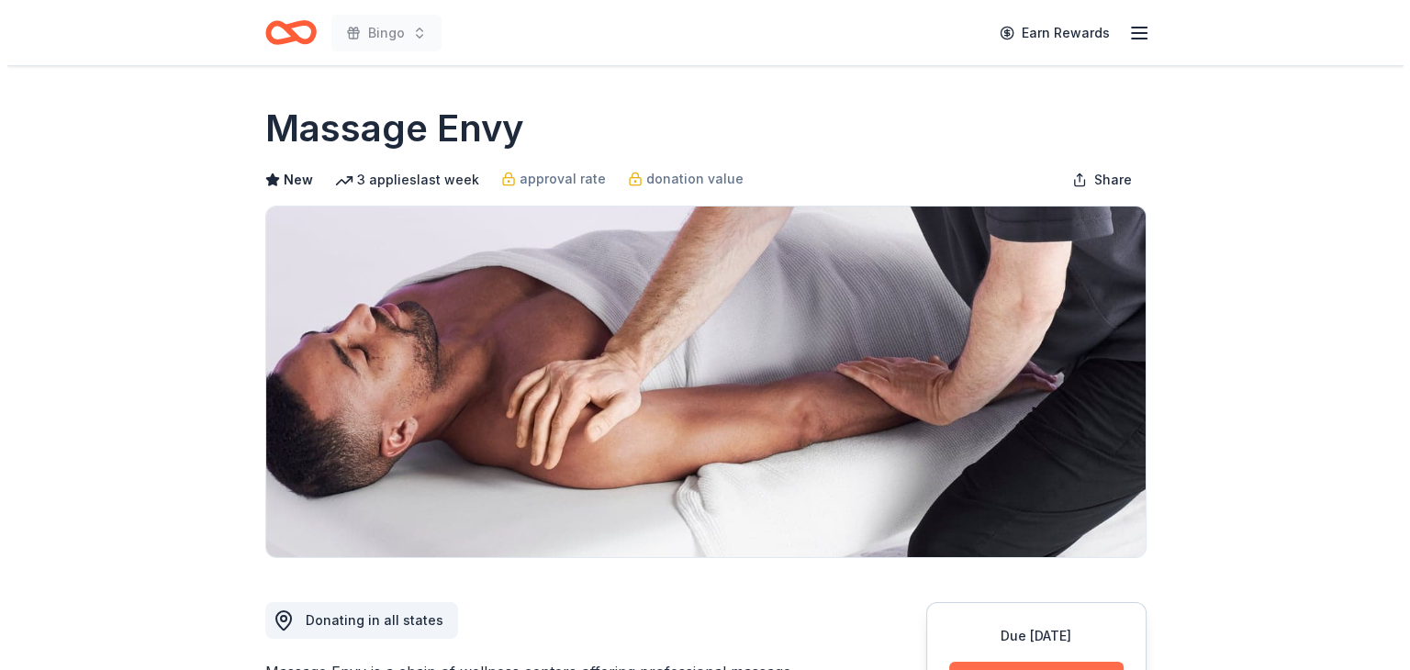
scroll to position [275, 0]
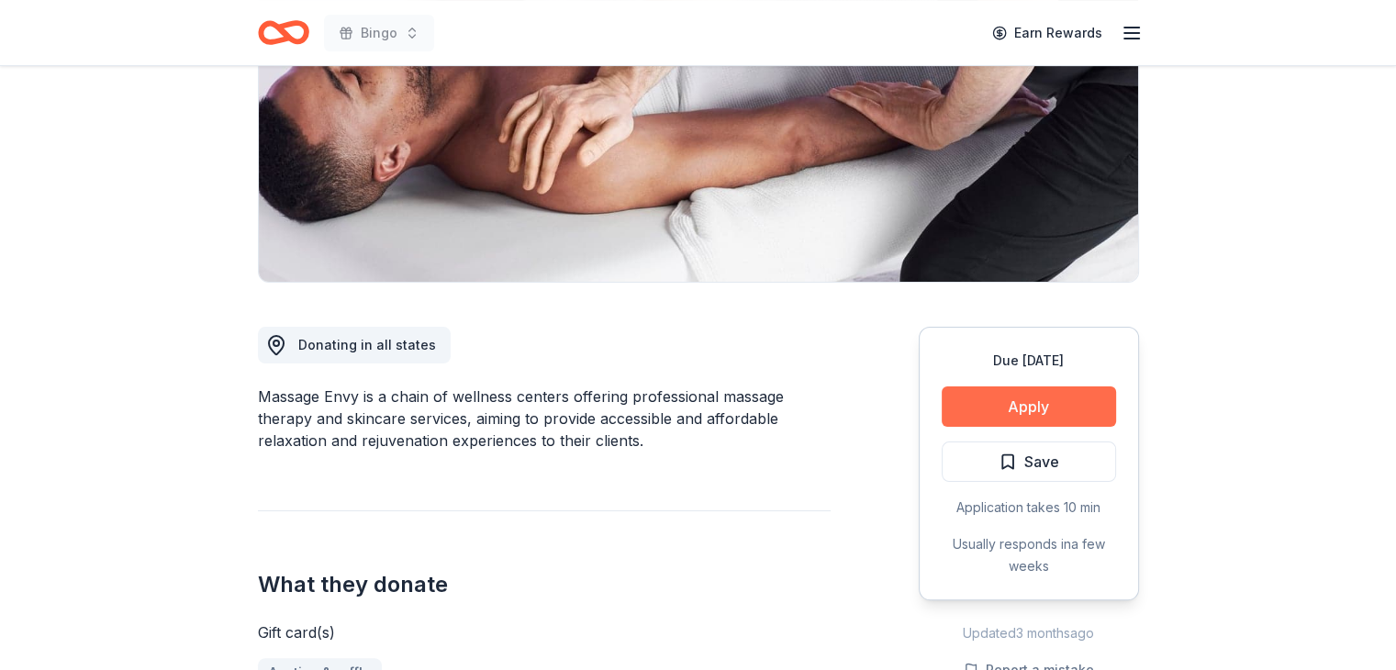
click at [1028, 401] on button "Apply" at bounding box center [1029, 406] width 174 height 40
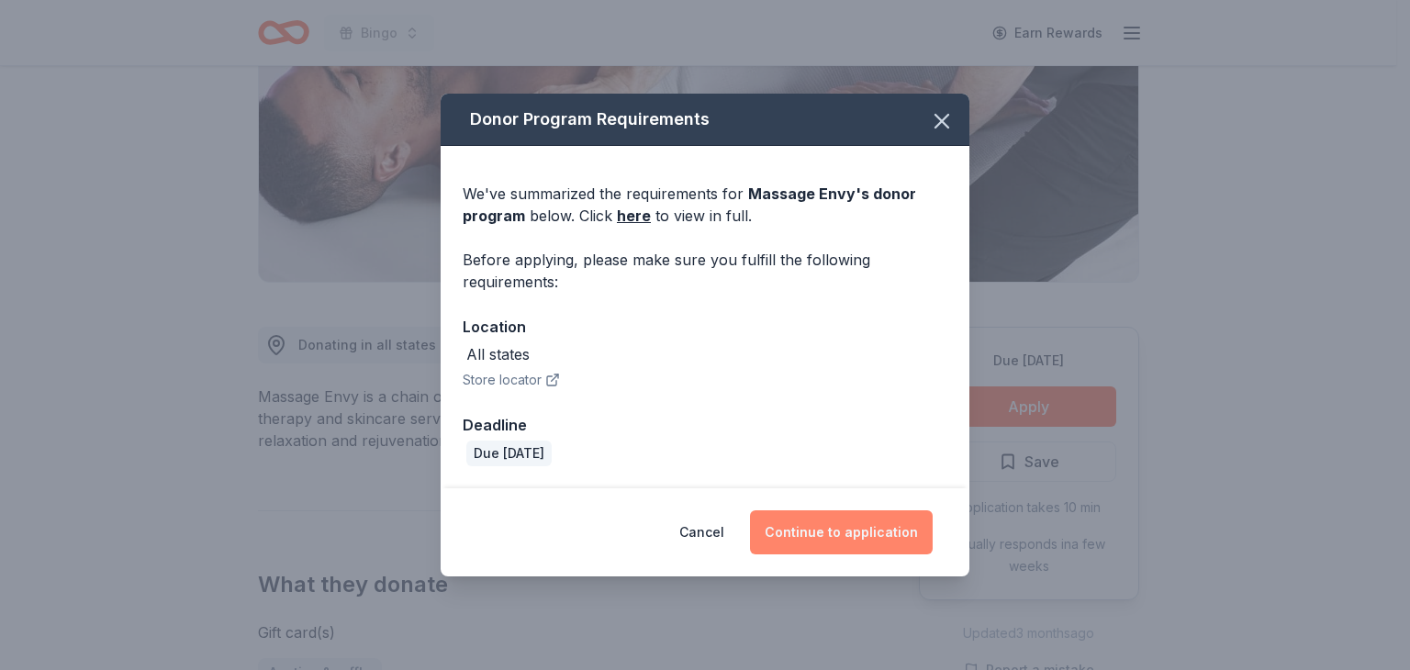
click at [826, 527] on button "Continue to application" at bounding box center [841, 532] width 183 height 44
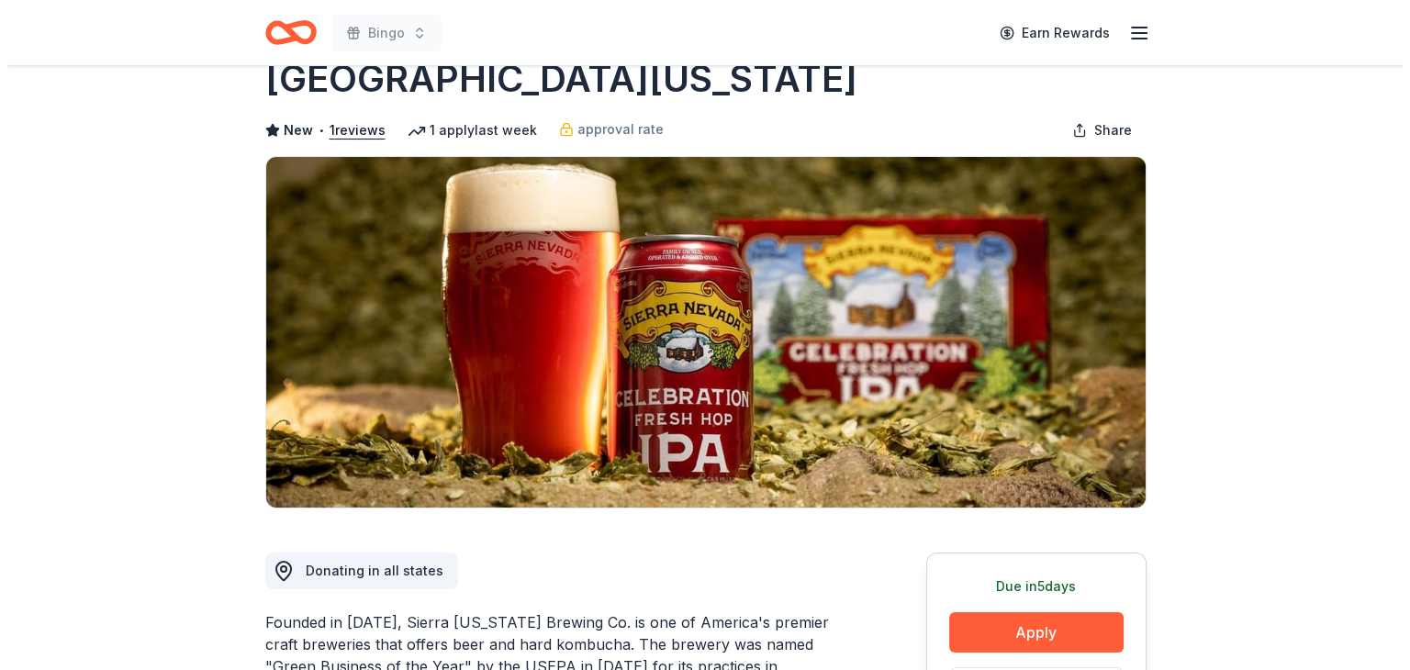
scroll to position [92, 0]
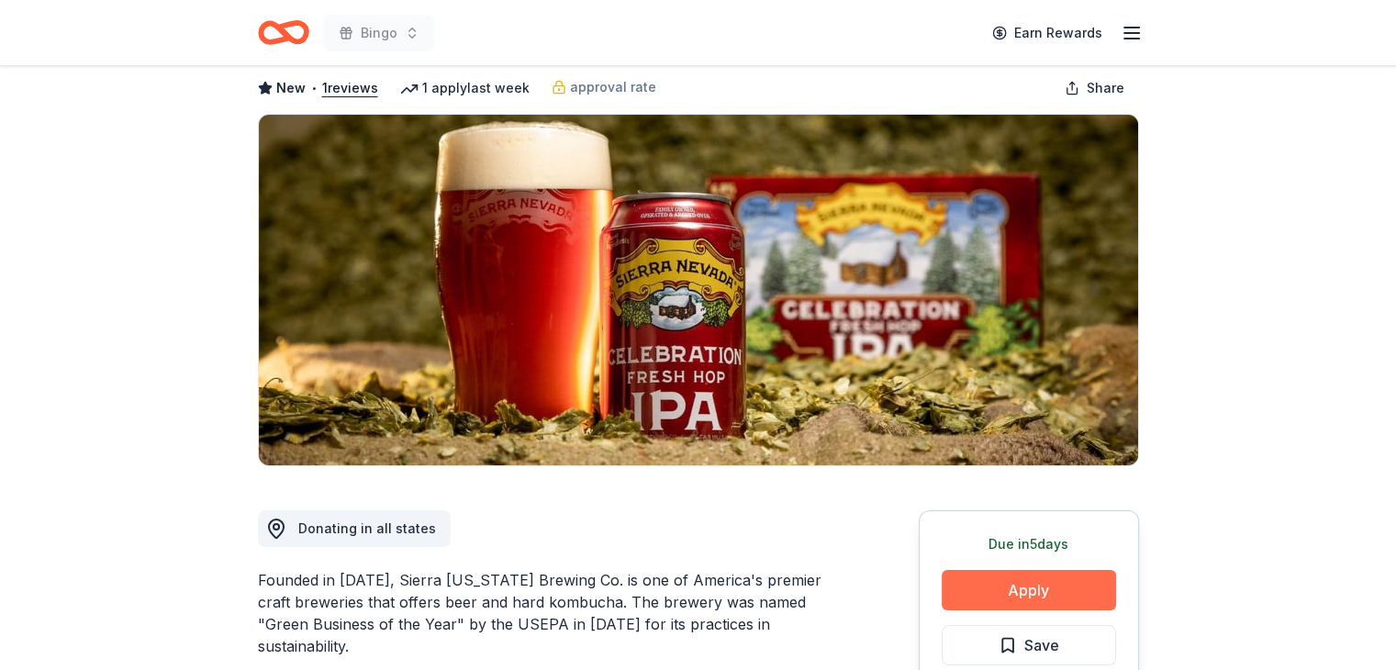
click at [1032, 585] on button "Apply" at bounding box center [1029, 590] width 174 height 40
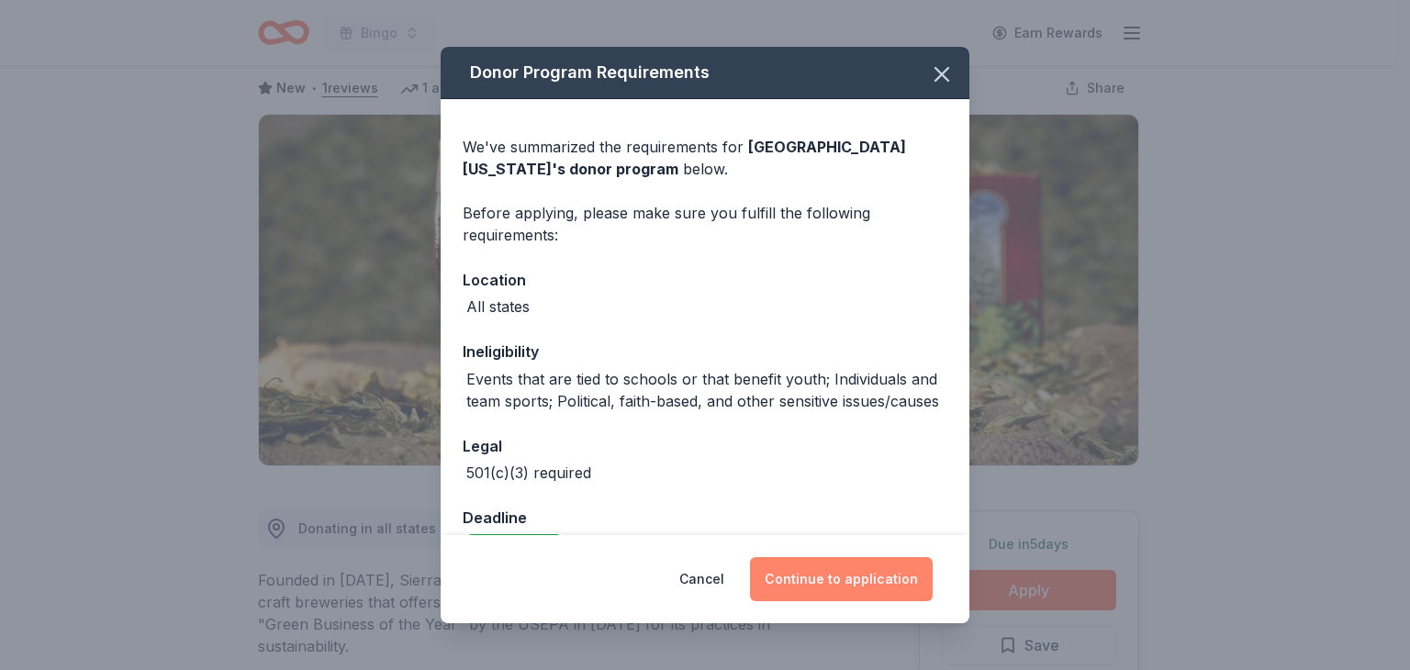
click at [848, 577] on button "Continue to application" at bounding box center [841, 579] width 183 height 44
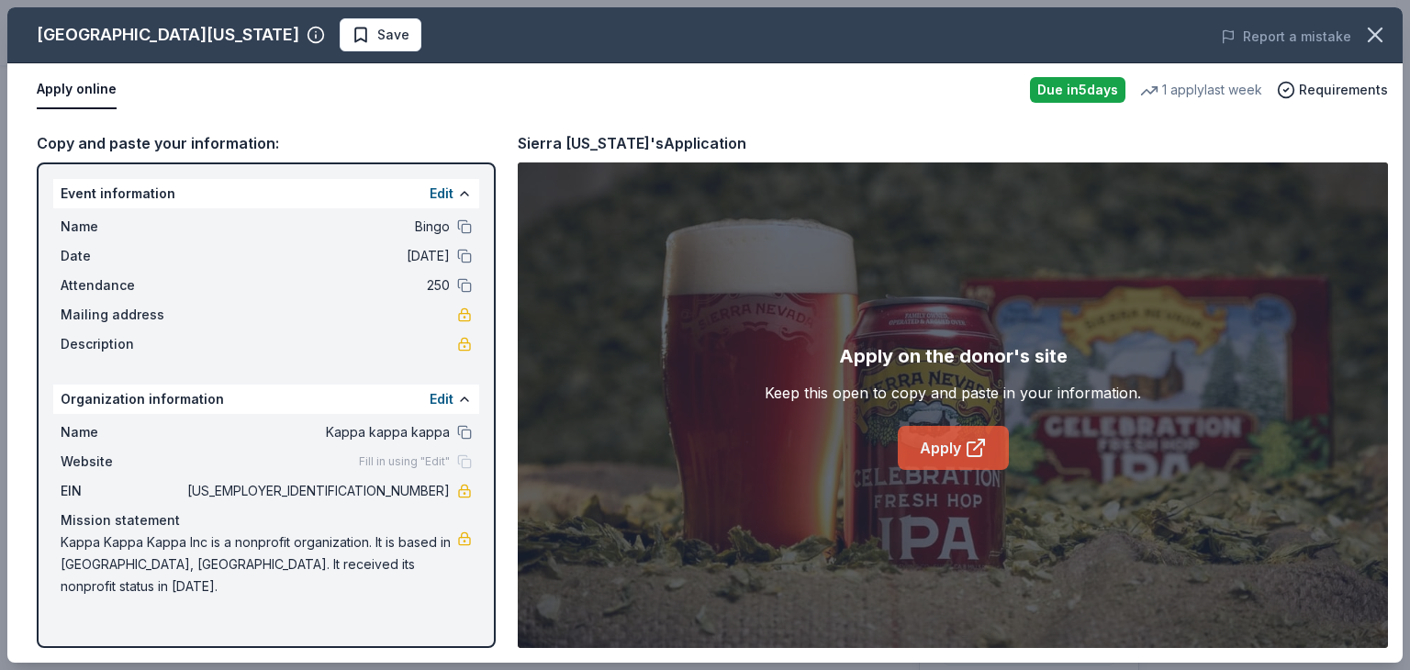
click at [934, 452] on link "Apply" at bounding box center [953, 448] width 111 height 44
click at [351, 29] on span "Save" at bounding box center [380, 35] width 58 height 22
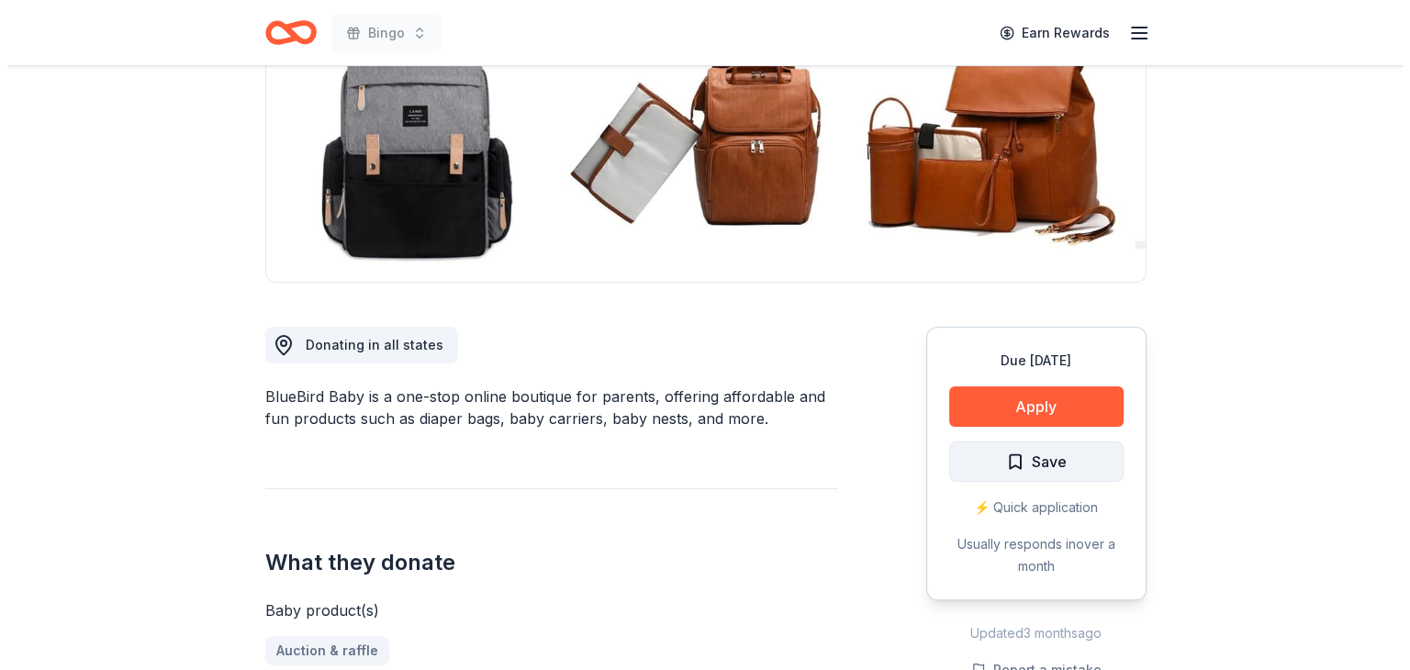
scroll to position [275, 0]
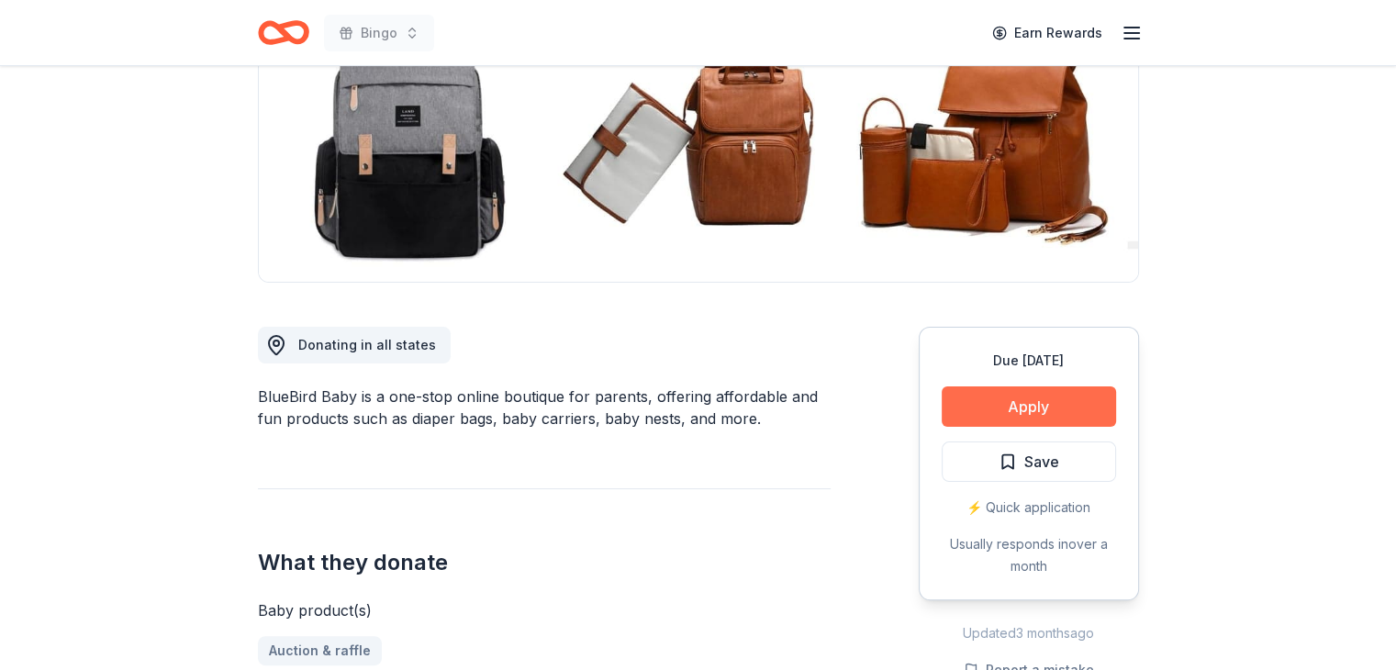
click at [1024, 399] on button "Apply" at bounding box center [1029, 406] width 174 height 40
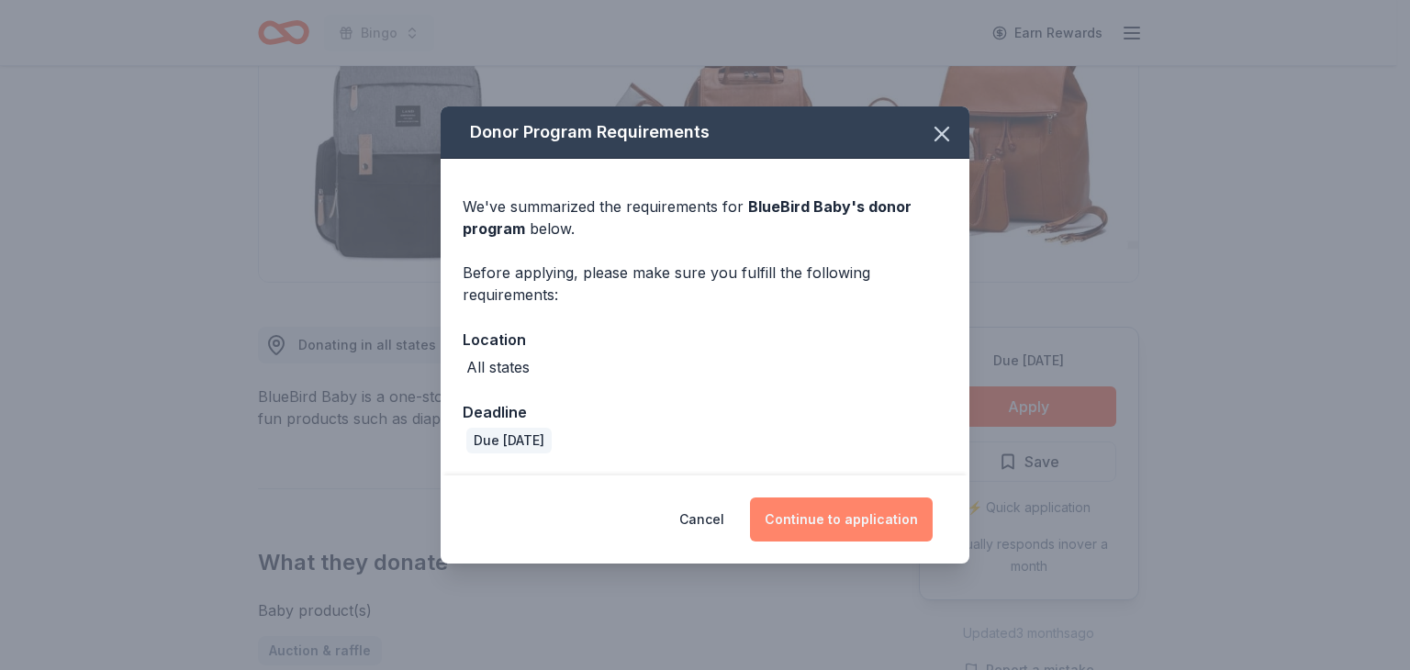
click at [832, 519] on button "Continue to application" at bounding box center [841, 519] width 183 height 44
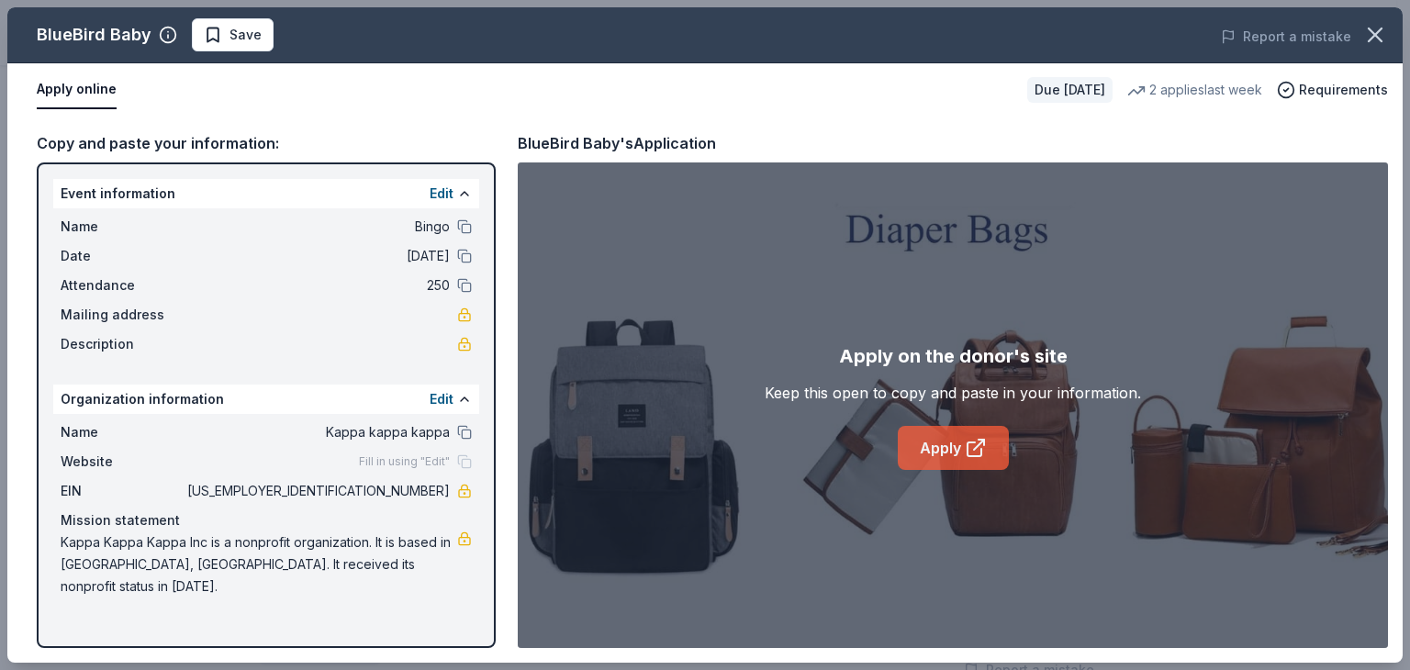
click at [940, 437] on link "Apply" at bounding box center [953, 448] width 111 height 44
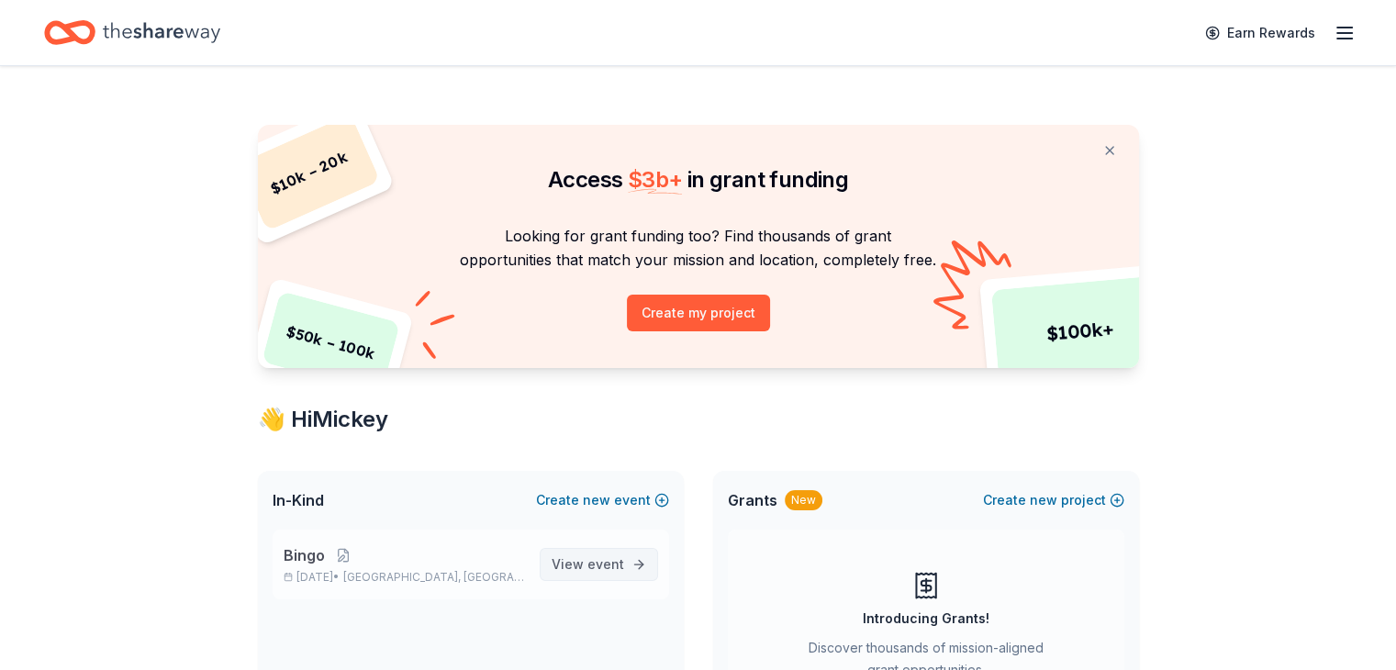
click at [599, 556] on span "event" at bounding box center [605, 564] width 37 height 16
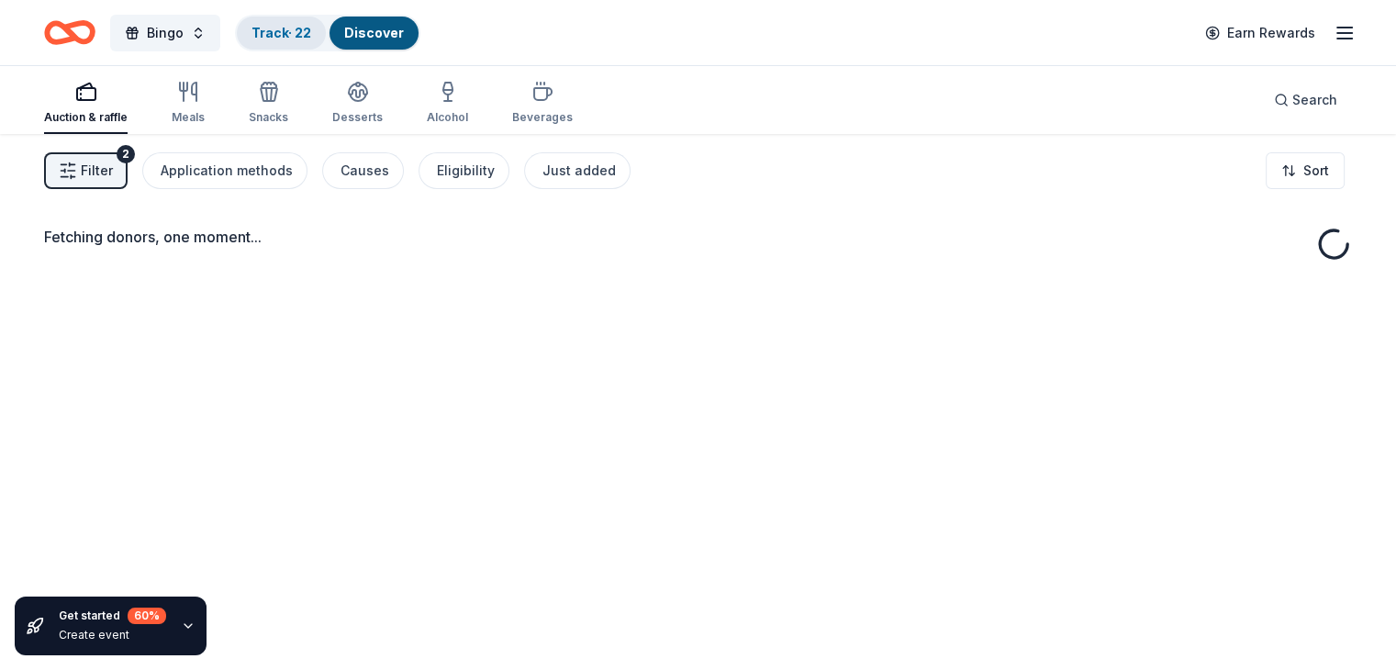
click at [306, 23] on div "Track · 22" at bounding box center [281, 33] width 89 height 33
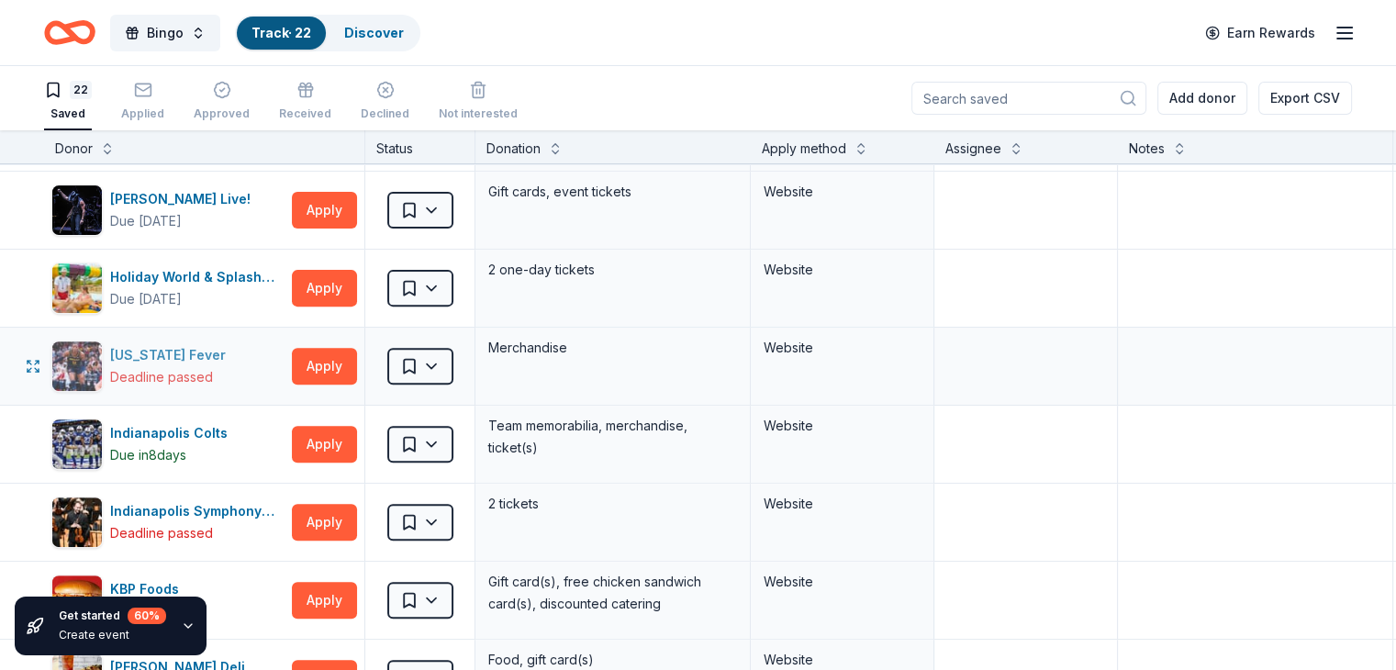
scroll to position [734, 0]
